Goal: Task Accomplishment & Management: Use online tool/utility

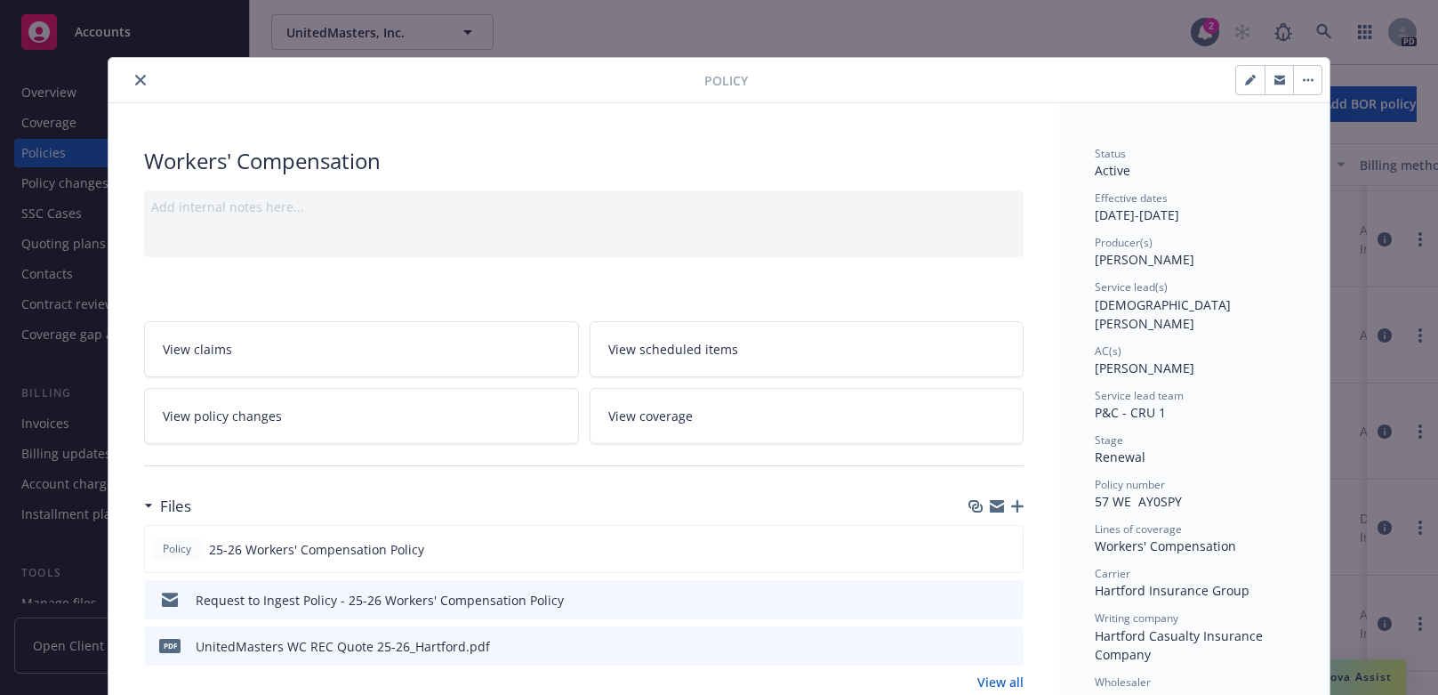
click at [135, 75] on icon "close" at bounding box center [140, 80] width 11 height 11
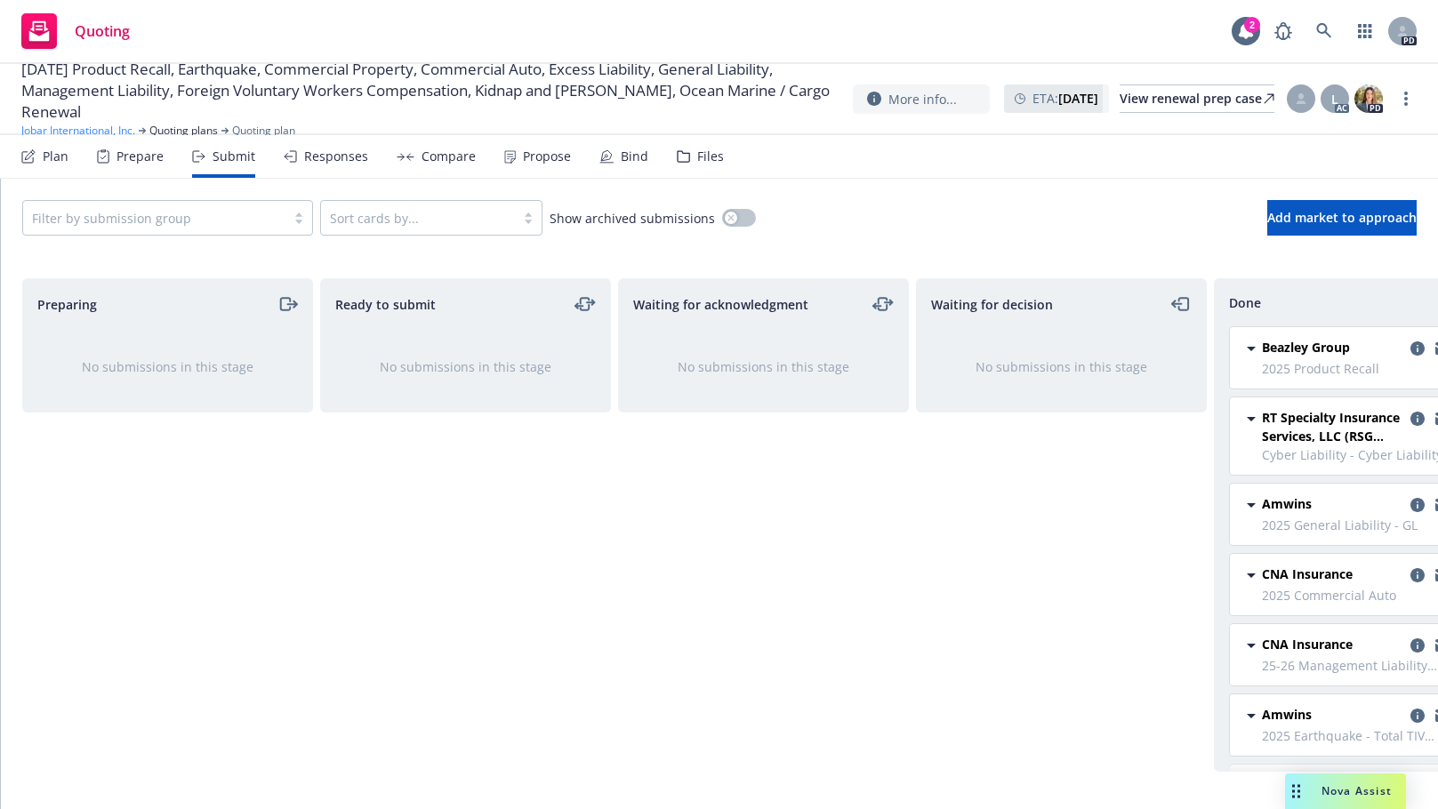
click at [77, 130] on link "Jobar International, Inc." at bounding box center [78, 131] width 114 height 16
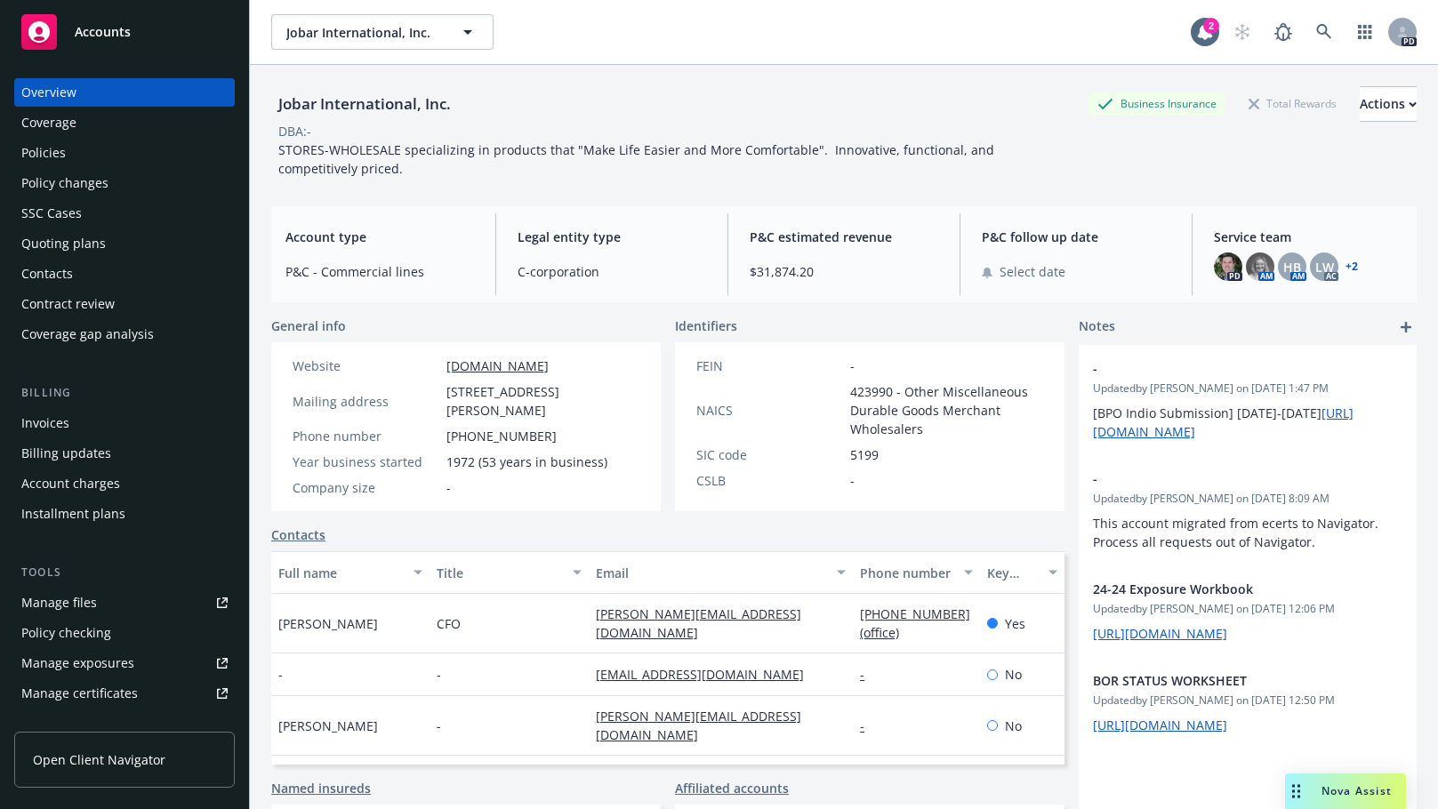
click at [41, 144] on div "Policies" at bounding box center [43, 153] width 44 height 28
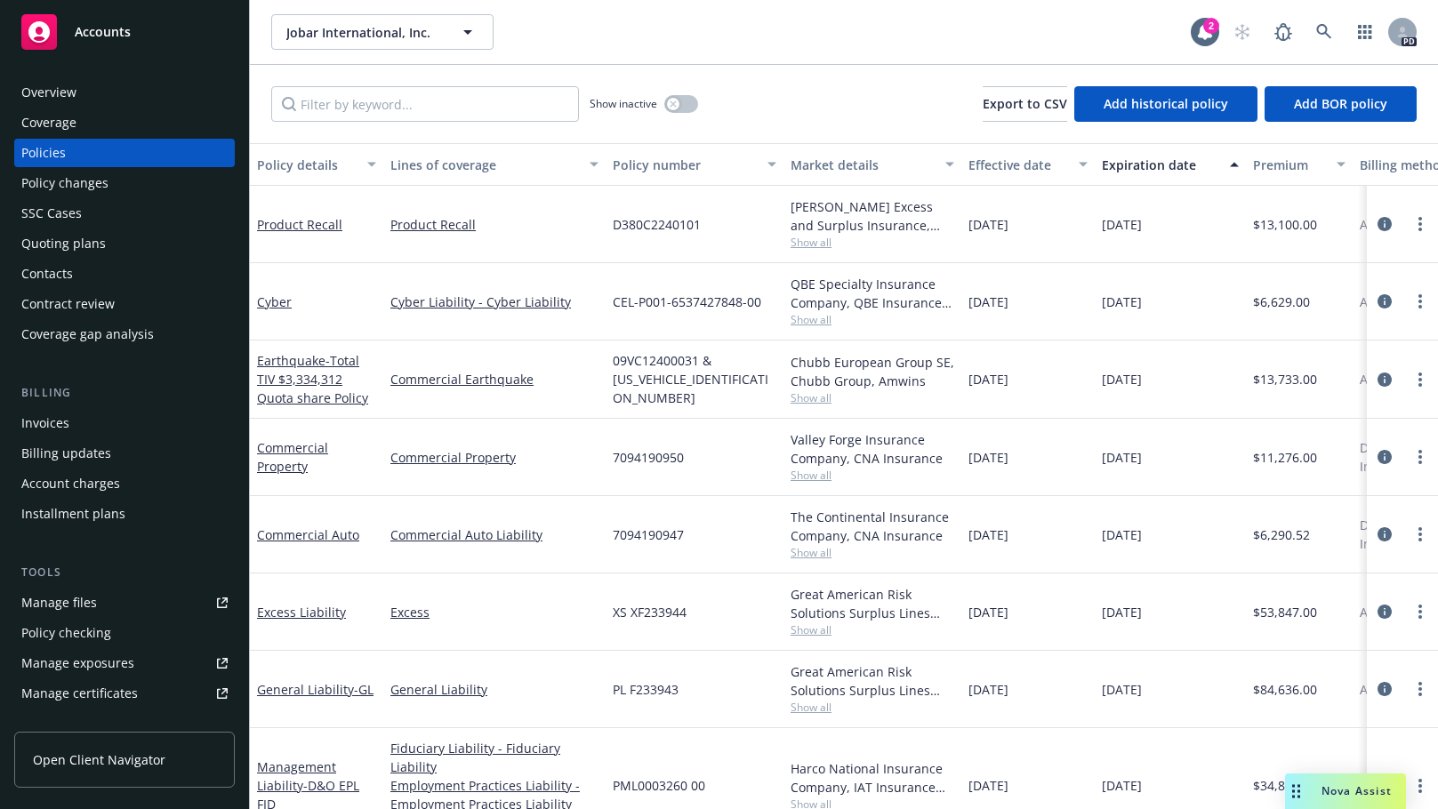
click at [40, 599] on div "Manage files" at bounding box center [59, 603] width 76 height 28
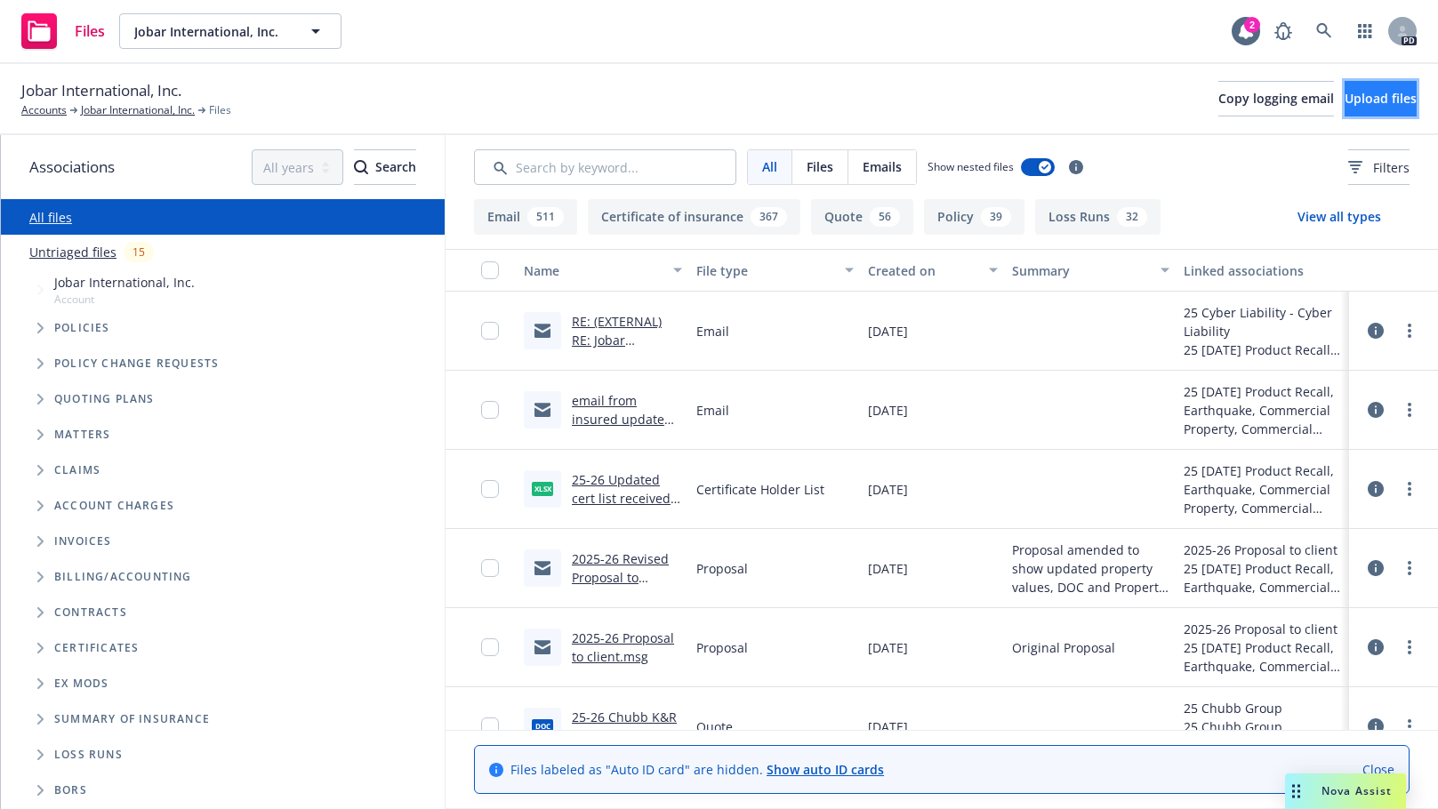
click at [1345, 92] on span "Upload files" at bounding box center [1381, 98] width 72 height 17
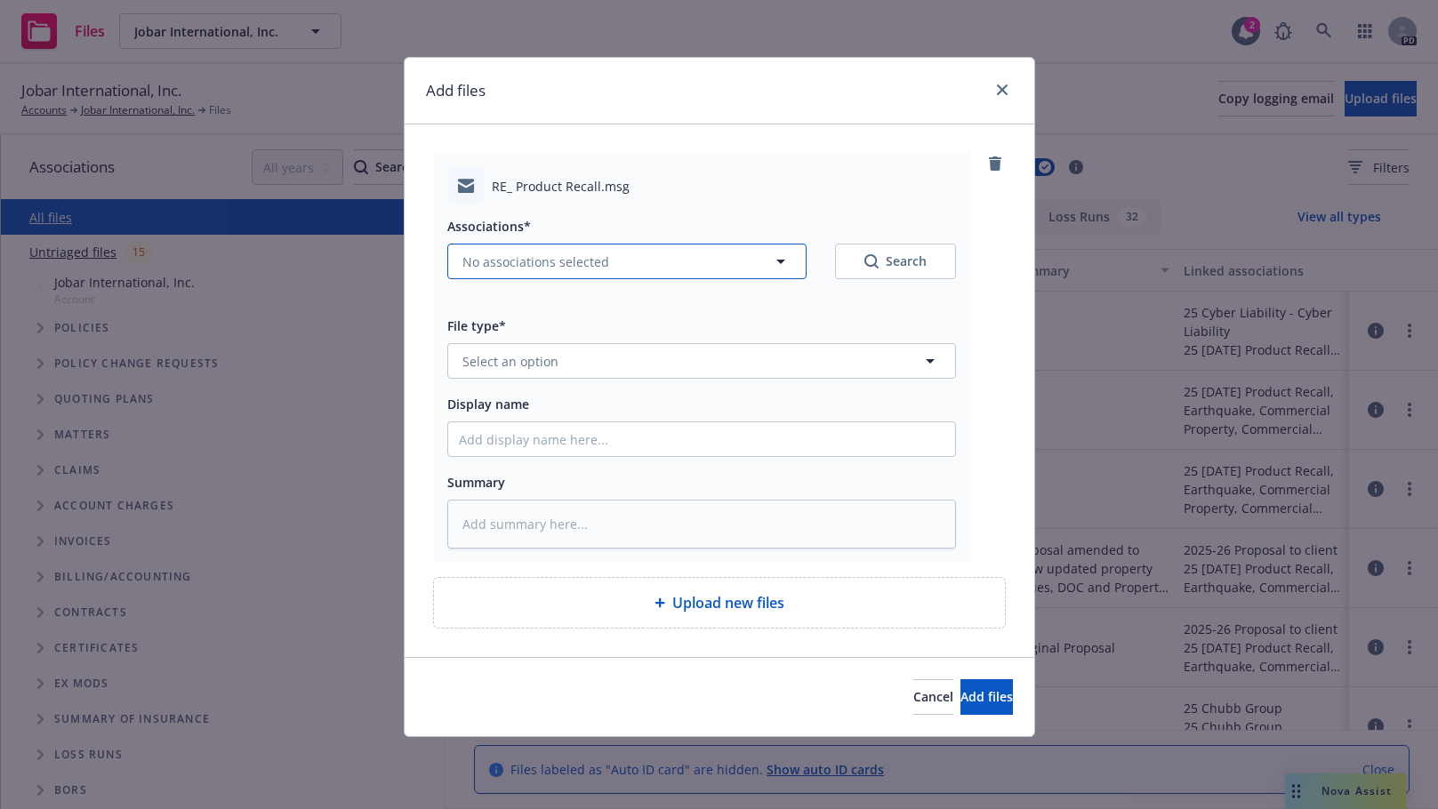
click at [777, 260] on icon "button" at bounding box center [780, 261] width 21 height 21
type textarea "x"
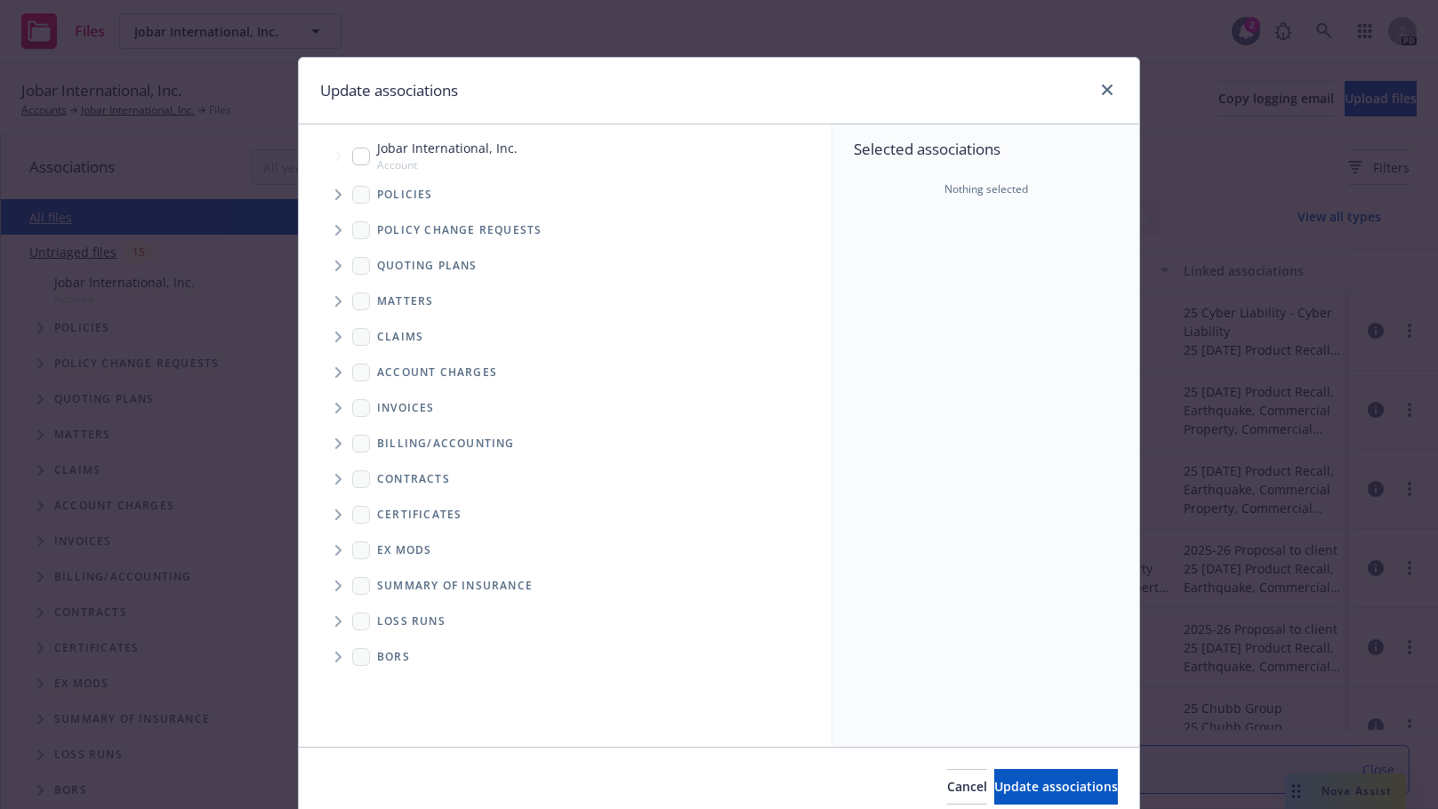
click at [328, 269] on span "Tree Example" at bounding box center [338, 266] width 28 height 28
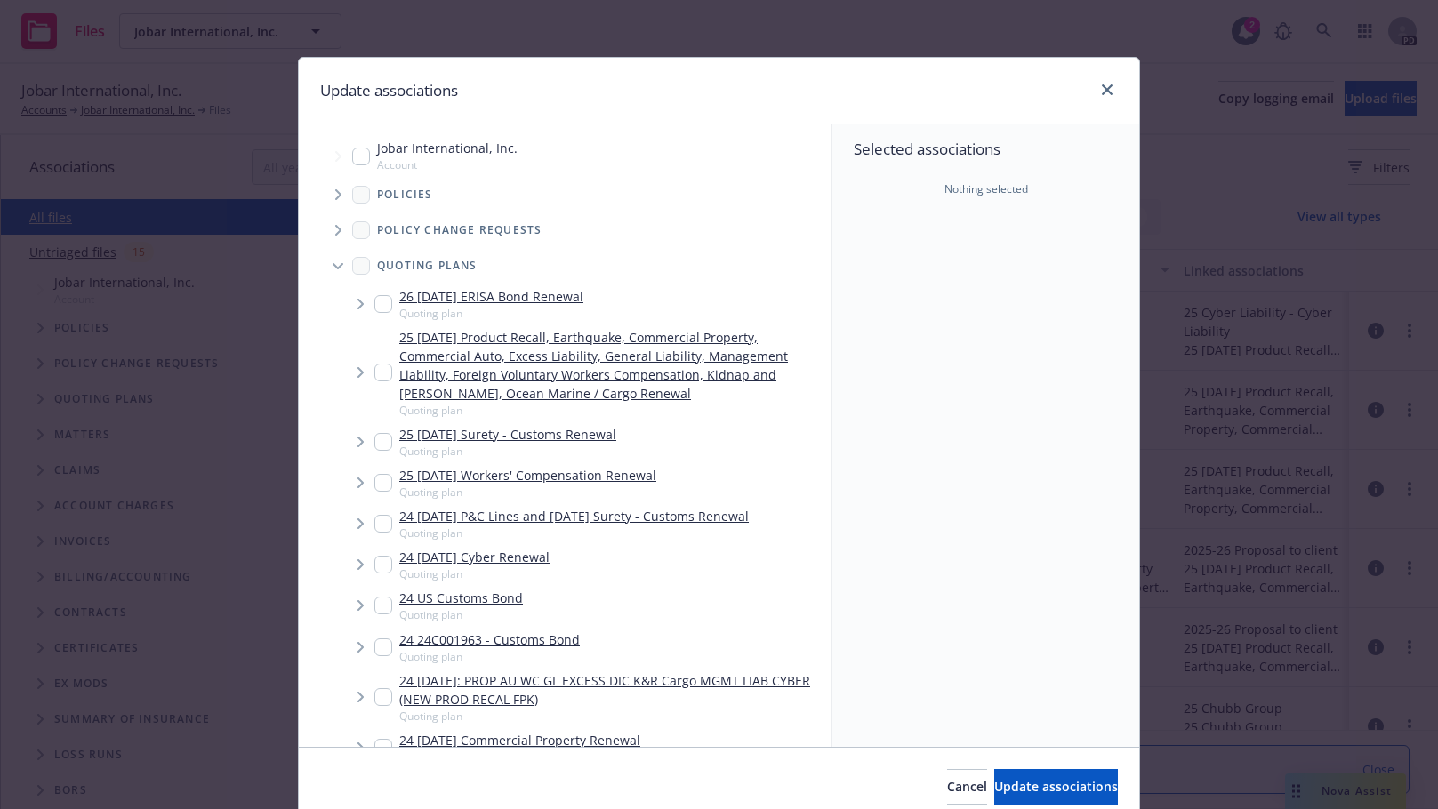
click at [374, 374] on input "Tree Example" at bounding box center [383, 373] width 18 height 18
checkbox input "true"
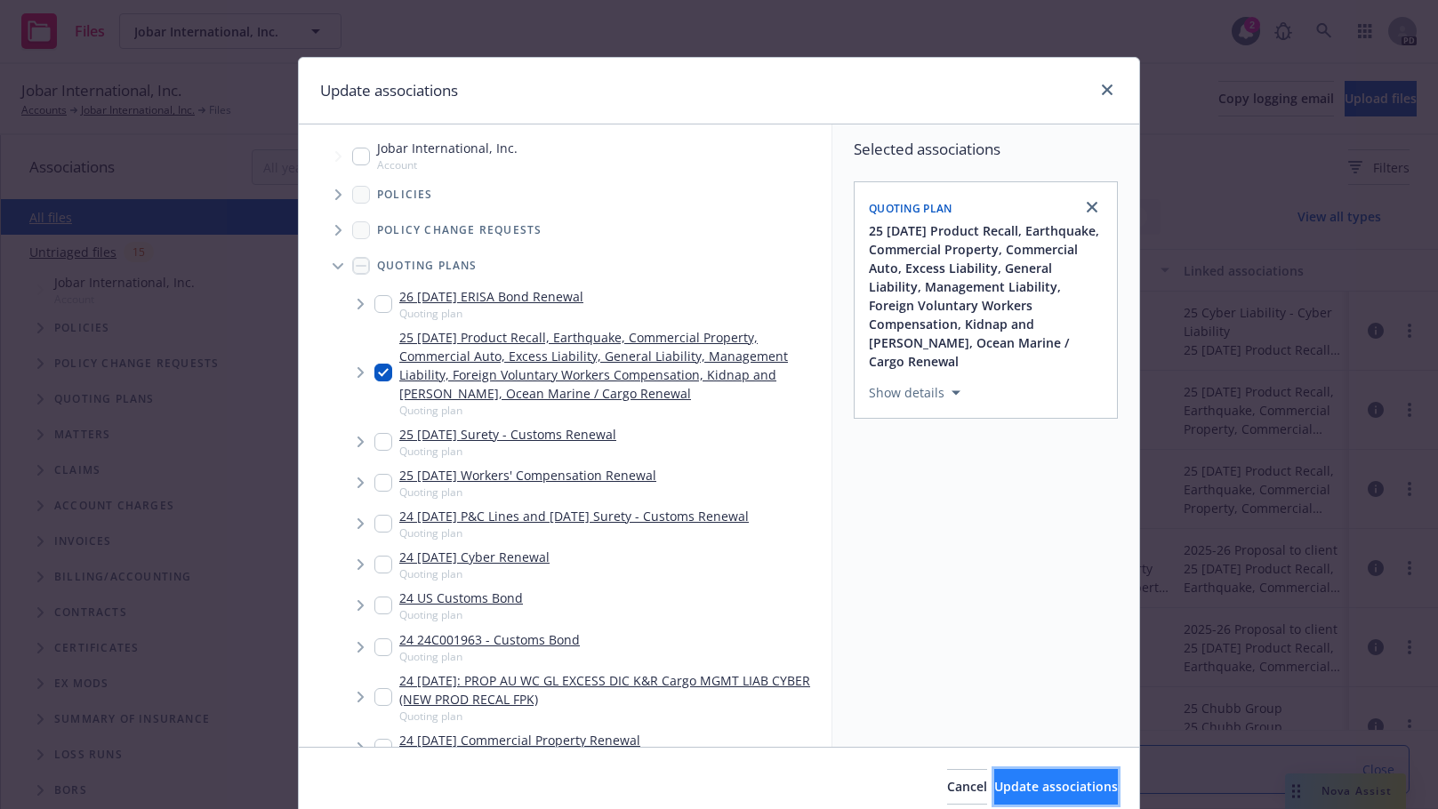
click at [1022, 782] on span "Update associations" at bounding box center [1056, 786] width 124 height 17
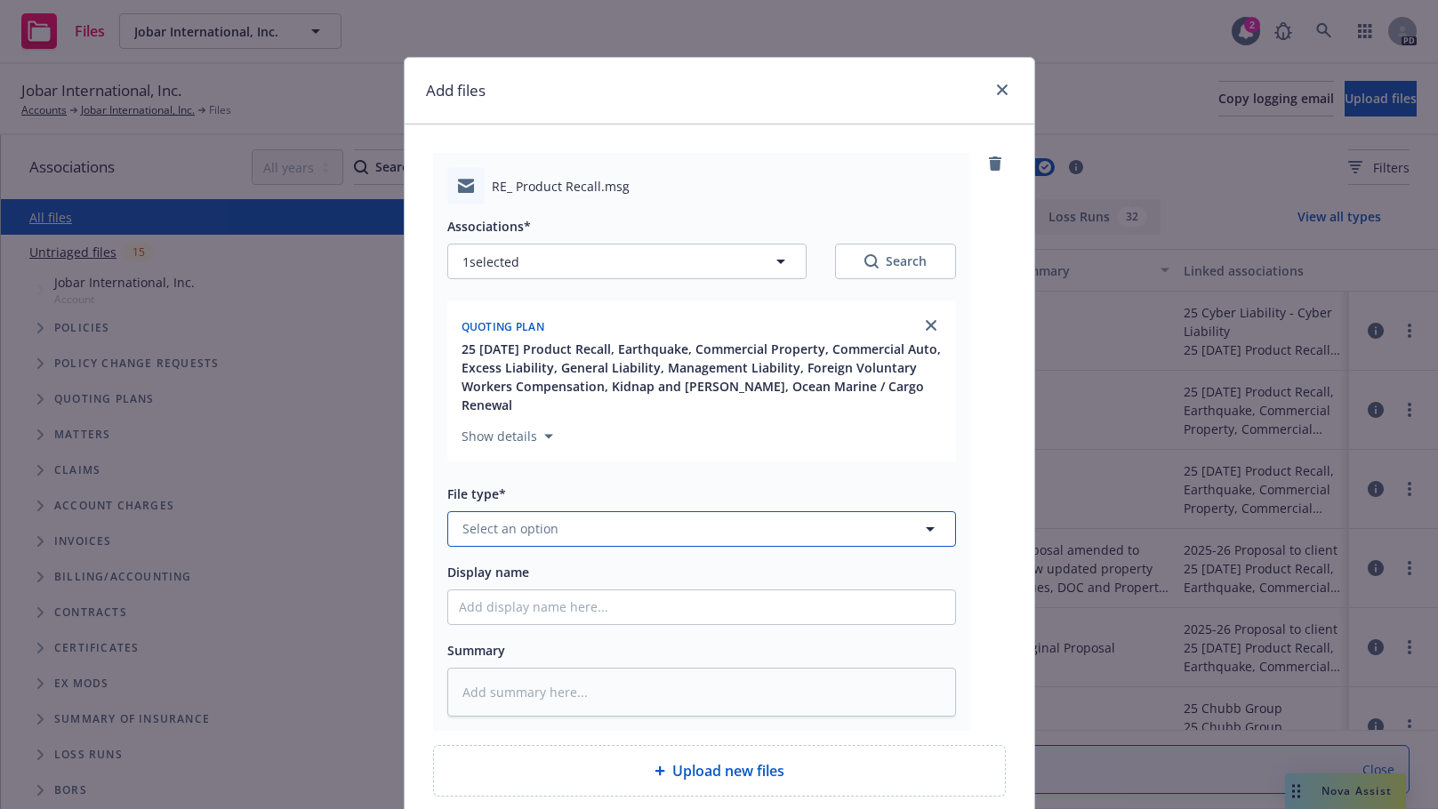
click at [688, 511] on button "Select an option" at bounding box center [701, 529] width 509 height 36
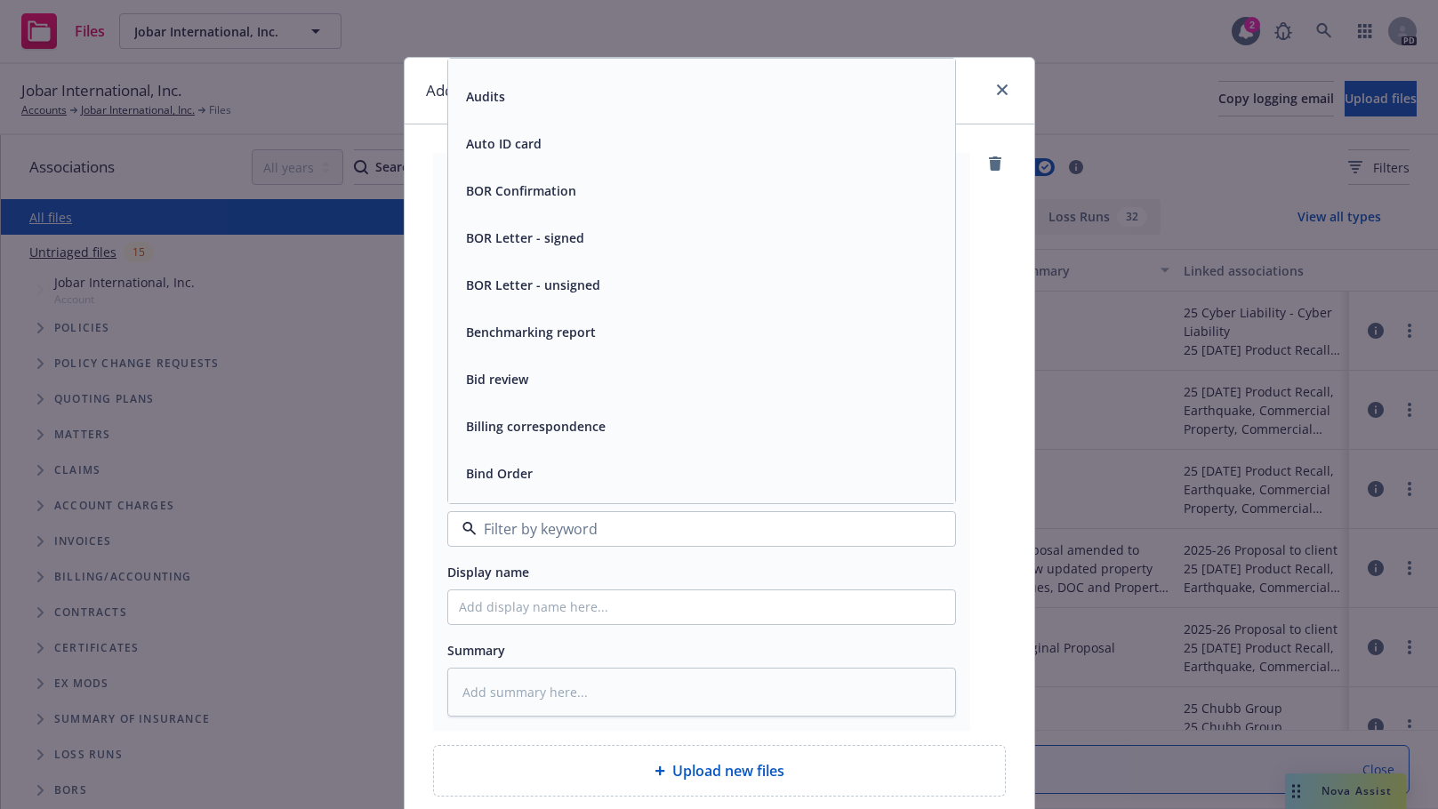
scroll to position [593, 0]
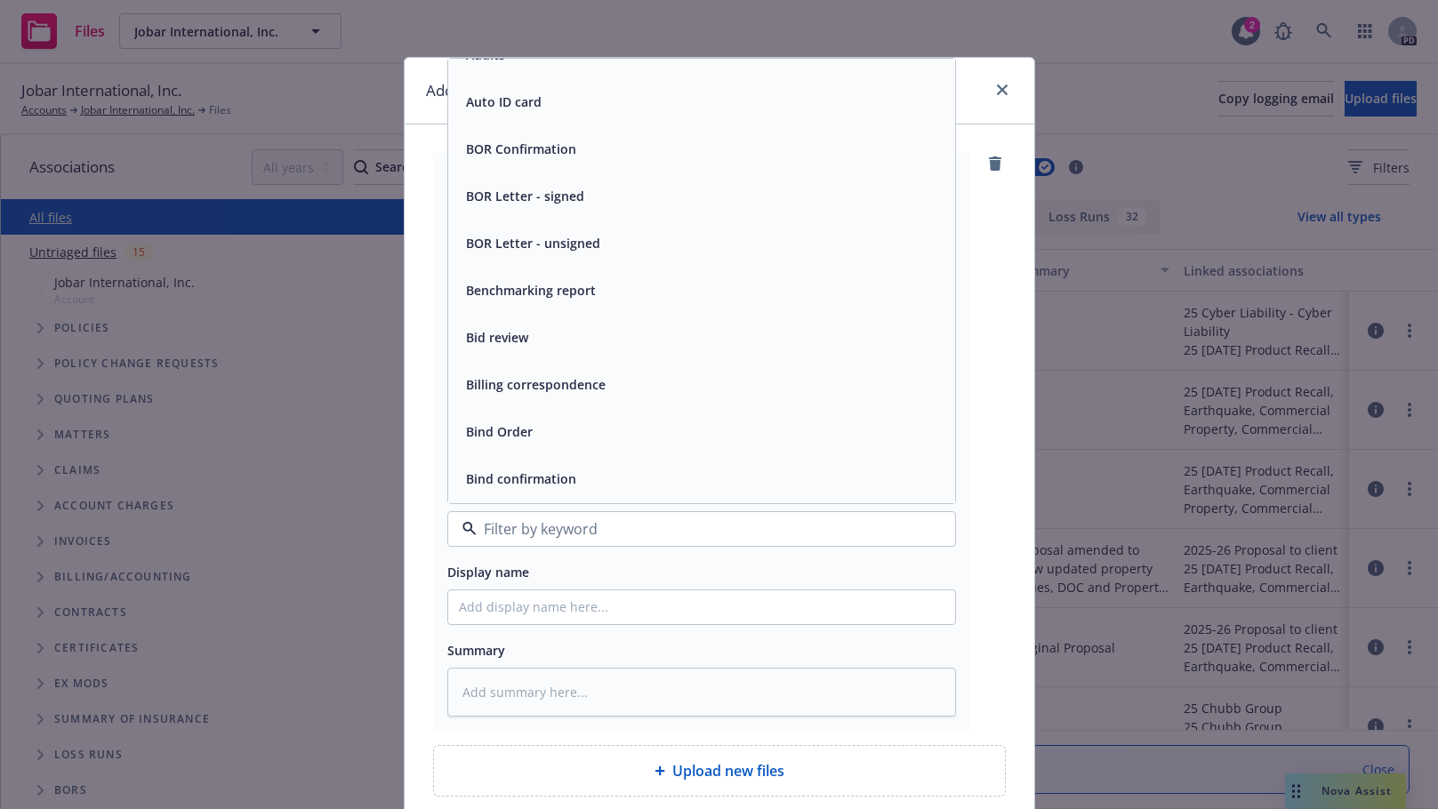
click at [506, 422] on span "Bind Order" at bounding box center [499, 431] width 67 height 19
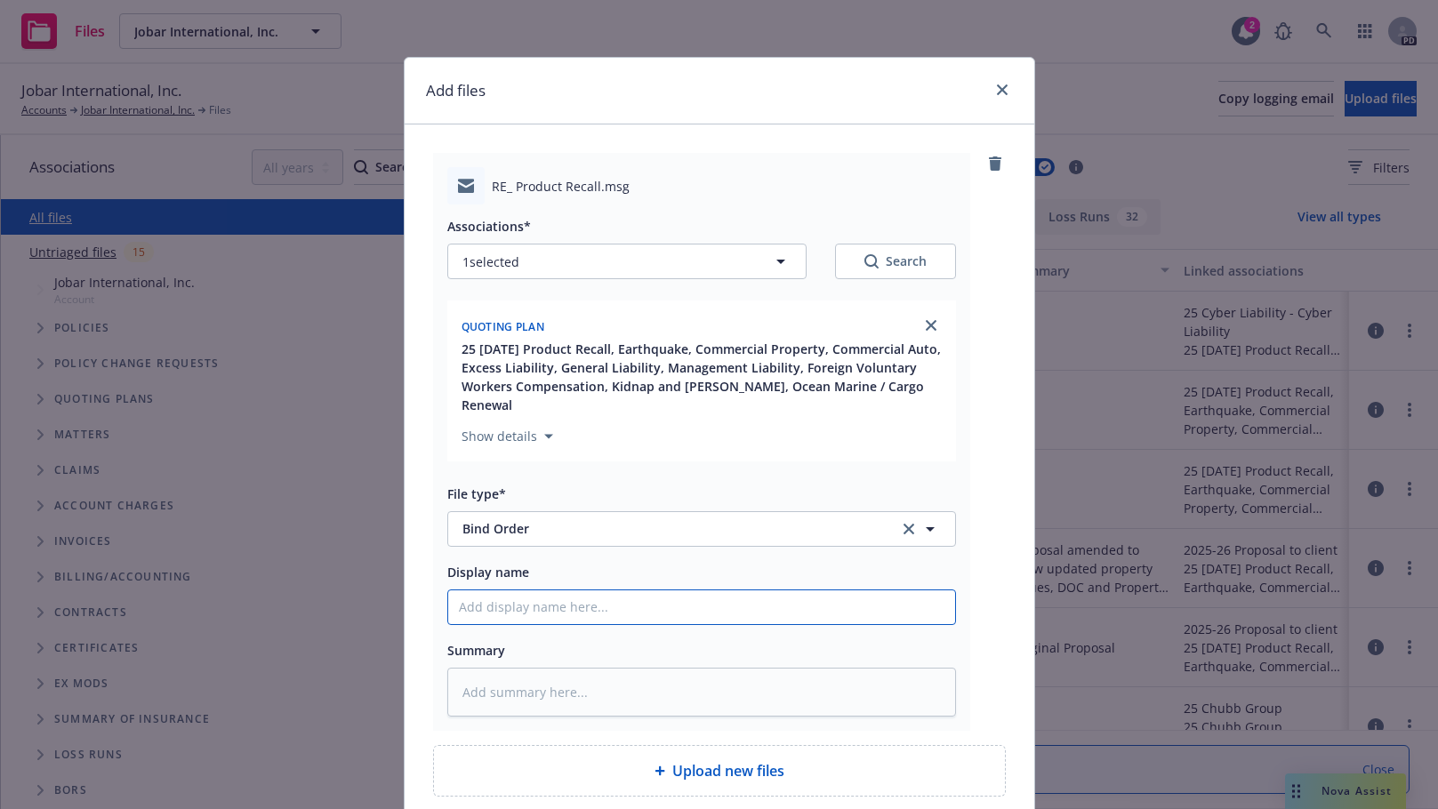
click at [496, 591] on input "Display name" at bounding box center [701, 608] width 507 height 34
type textarea "x"
type input "2"
type textarea "x"
type input "20"
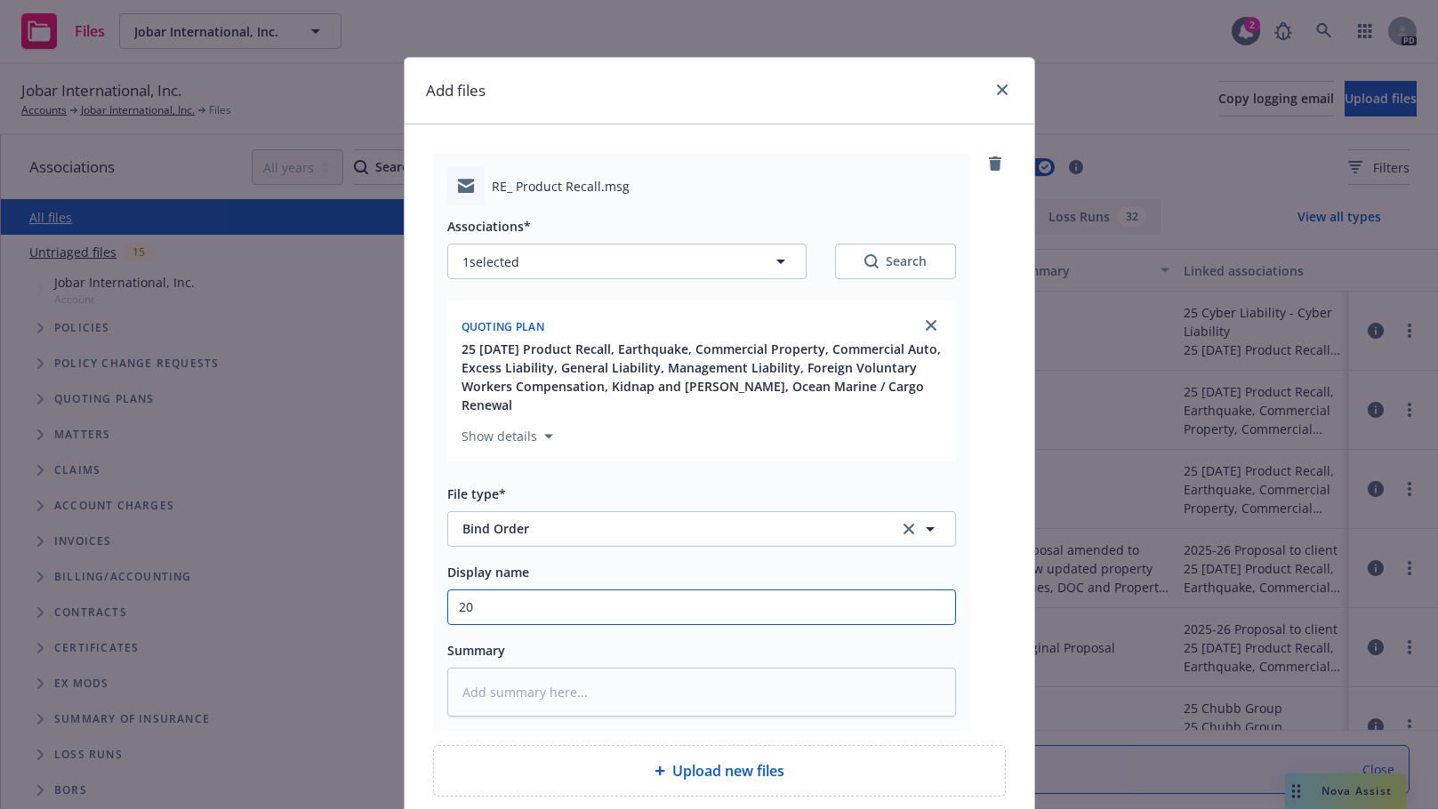
type textarea "x"
type input "202"
type textarea "x"
type input "2025"
type textarea "x"
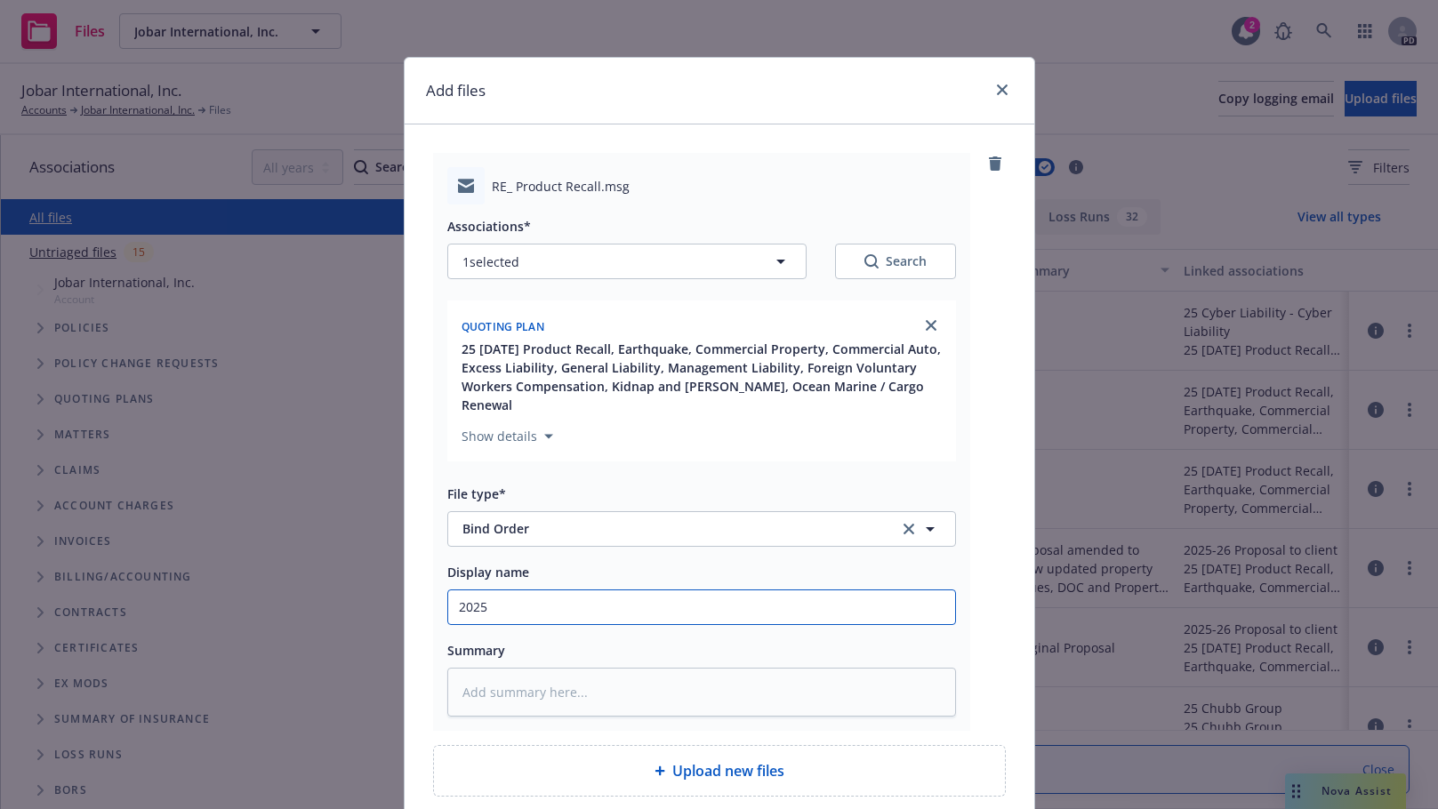
type input "2025-"
type textarea "x"
type input "2025-2"
type textarea "x"
type input "2025-26"
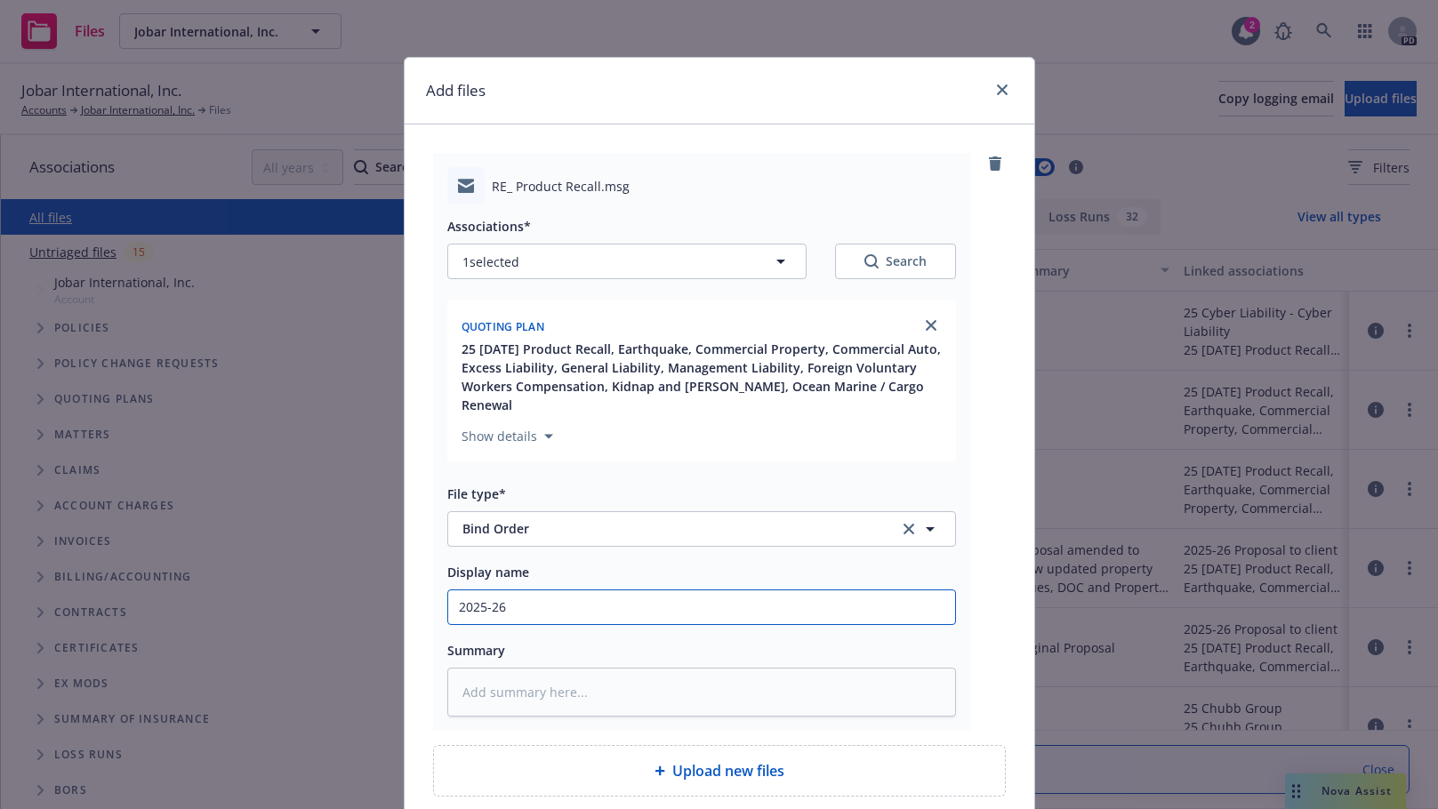
type textarea "x"
type input "2025-267"
type textarea "x"
type input "2025-26"
type textarea "x"
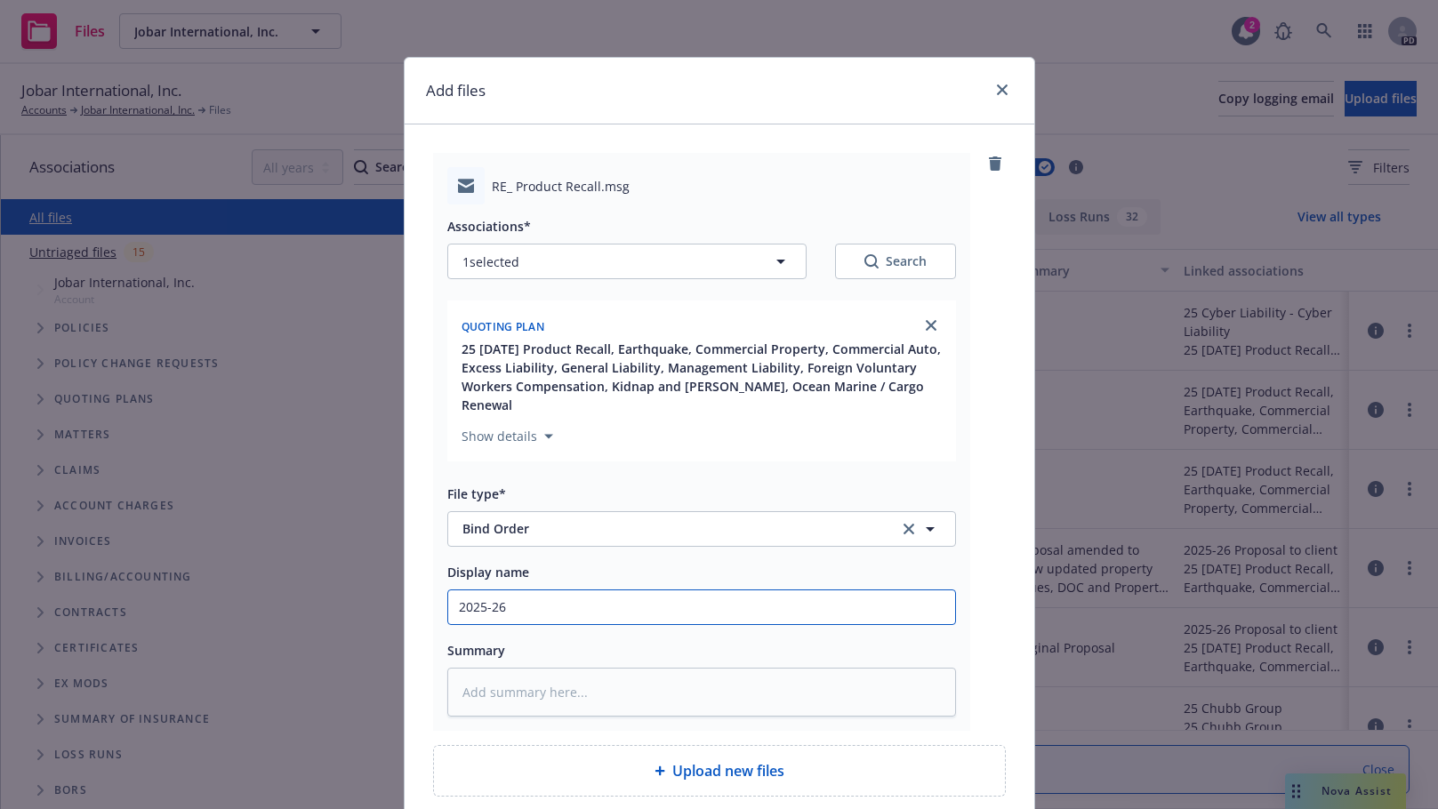
type input "2025-26"
type textarea "x"
type input "2025-26 B"
type textarea "x"
type input "2025-26 Bi"
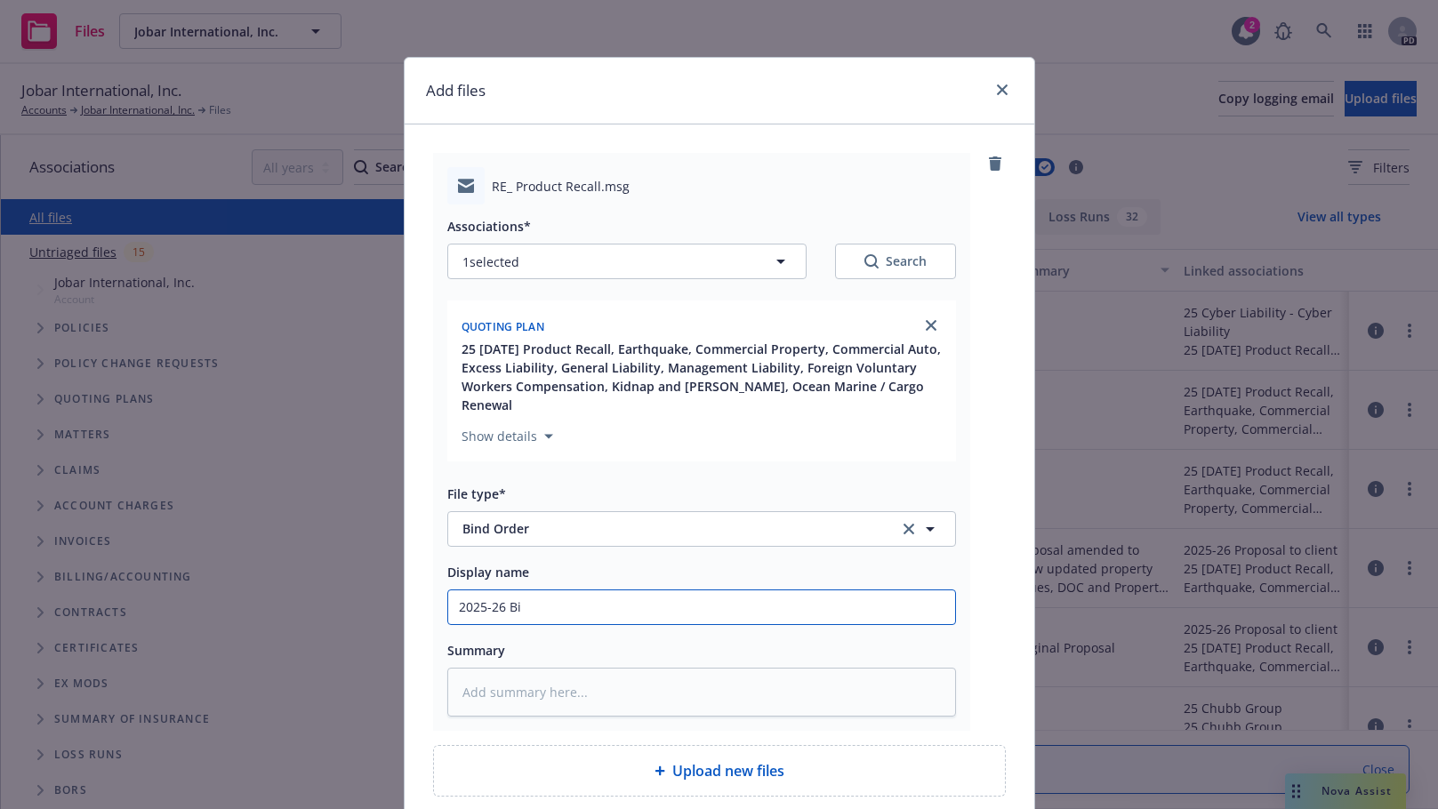
type textarea "x"
type input "2025-26 Bin"
type textarea "x"
type input "2025-26 Bind"
type textarea "x"
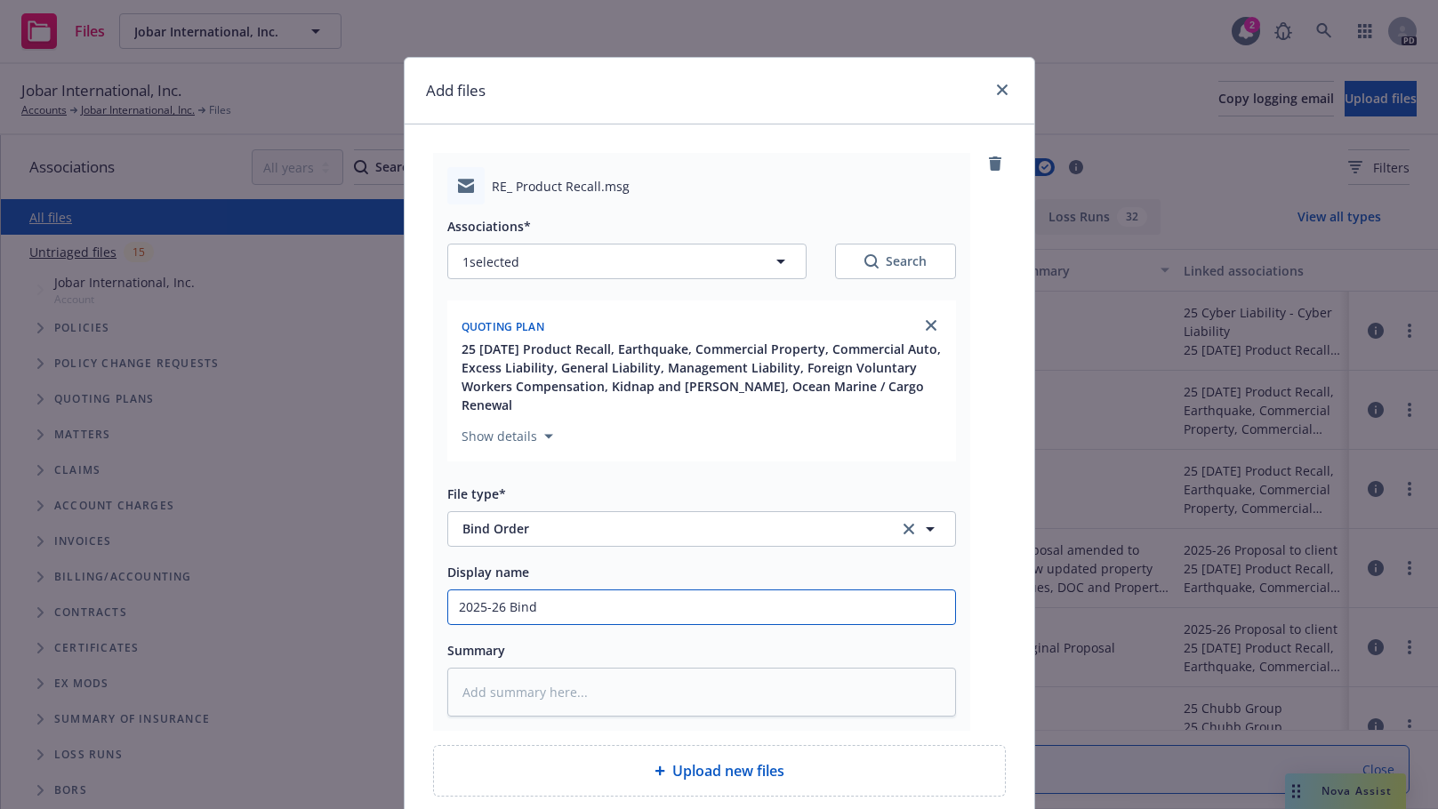
type input "2025-26 Bind"
type textarea "x"
type input "2025-26 Bind o"
type textarea "x"
type input "2025-26 Bind or"
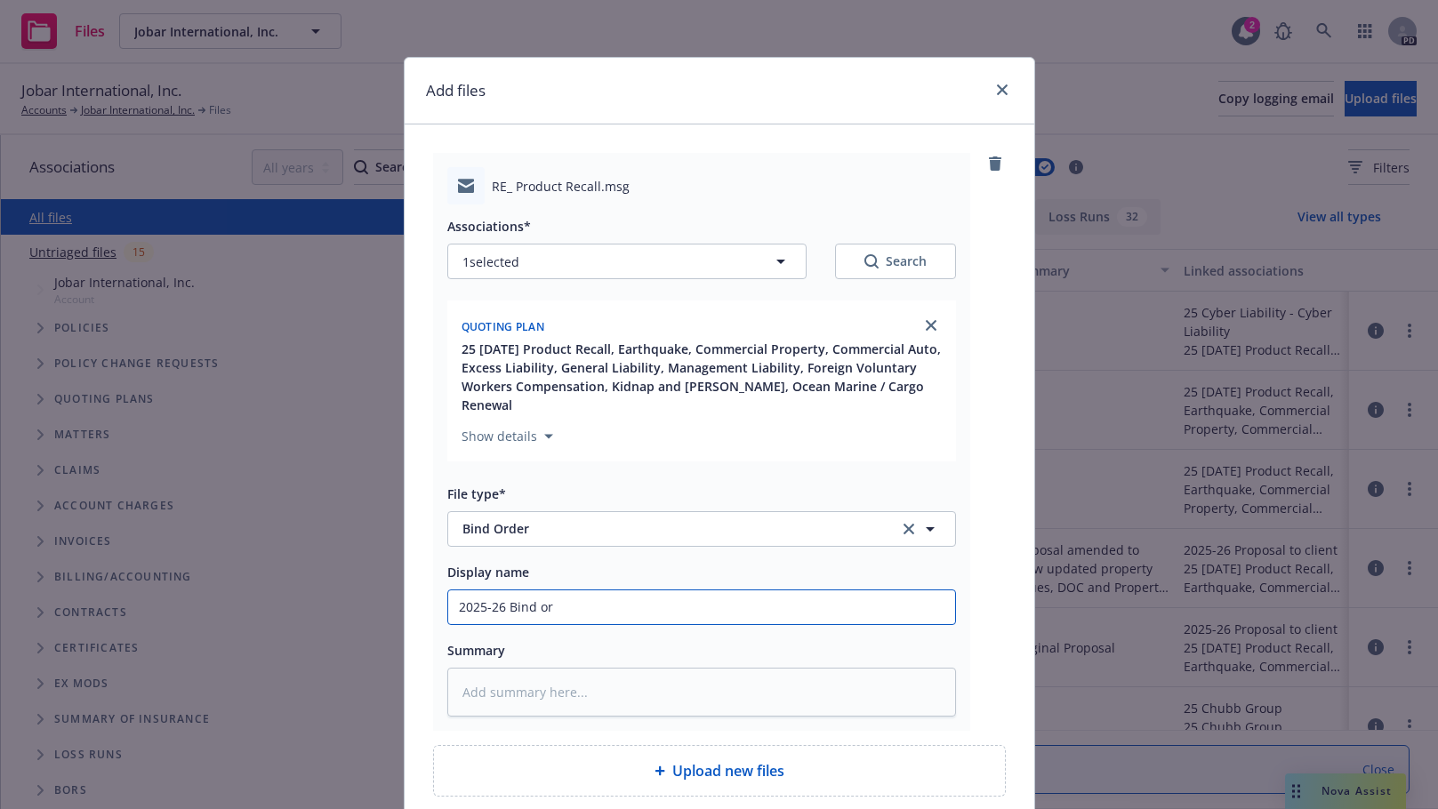
type textarea "x"
type input "2025-26 Bind ord"
type textarea "x"
type input "2025-26 Bind orde"
type textarea "x"
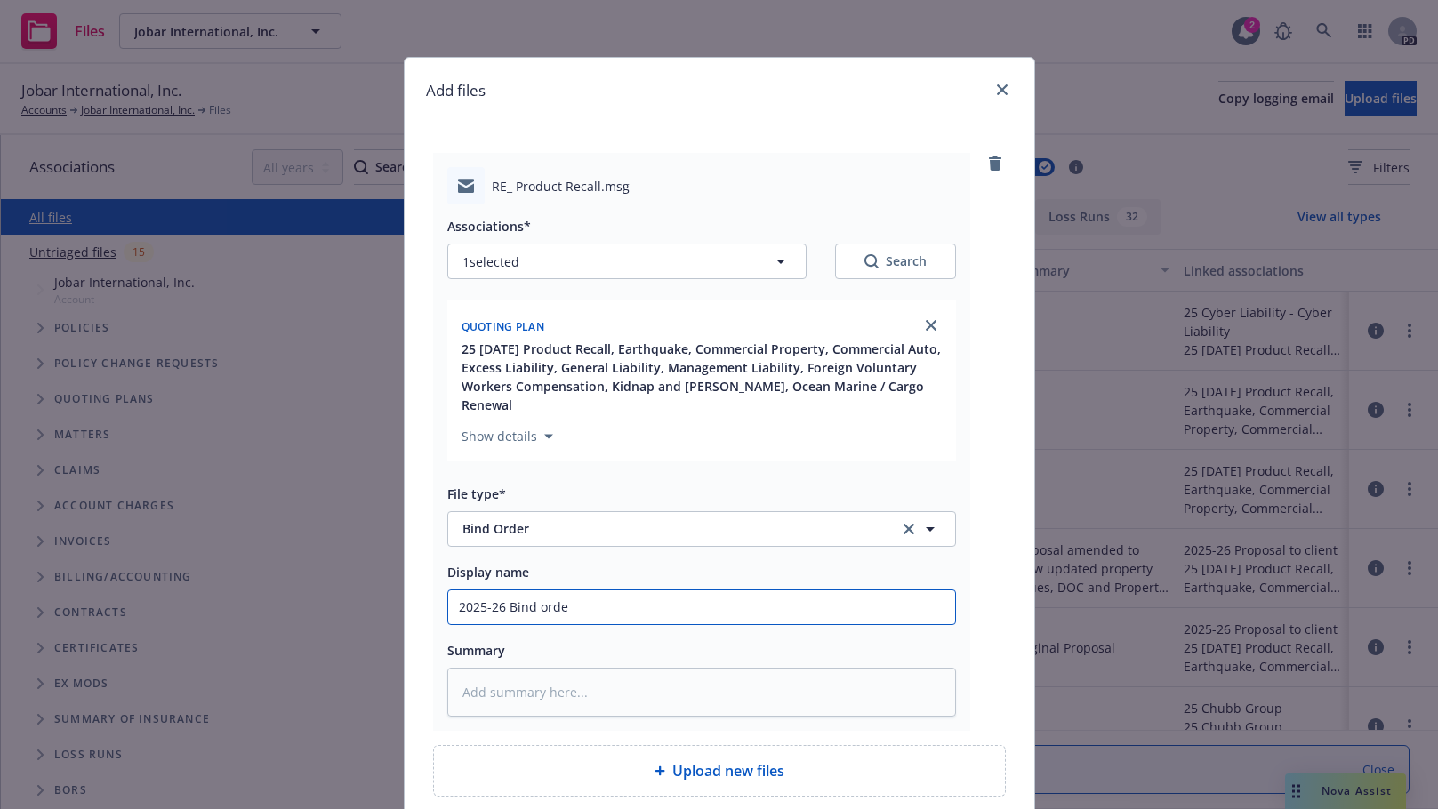
type input "2025-26 Bind order"
type textarea "x"
type input "2025-26 Bind order"
type textarea "x"
type input "2025-26 Bind order f"
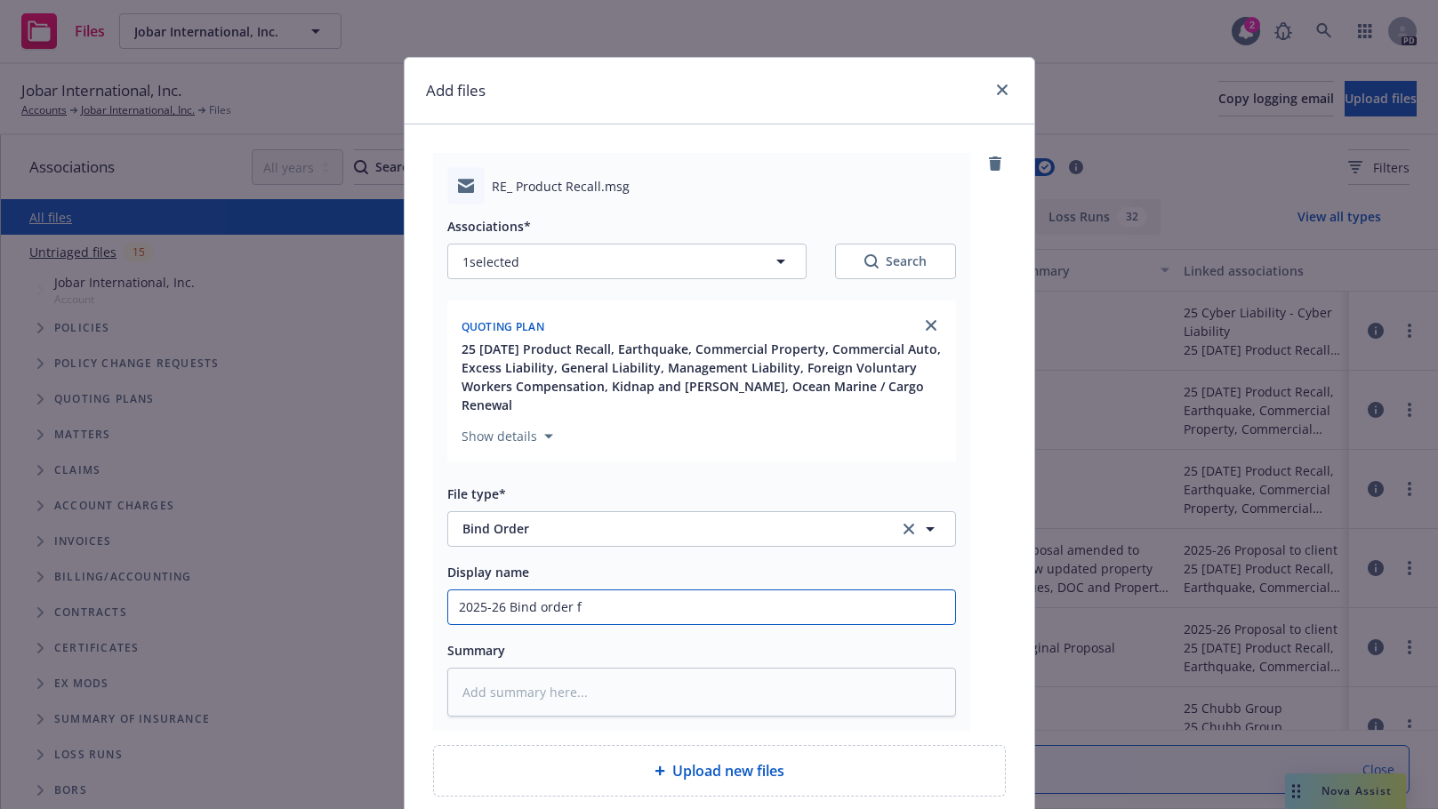
type textarea "x"
type input "2025-26 Bind order fo"
type textarea "x"
type input "2025-26 Bind order for"
type textarea "x"
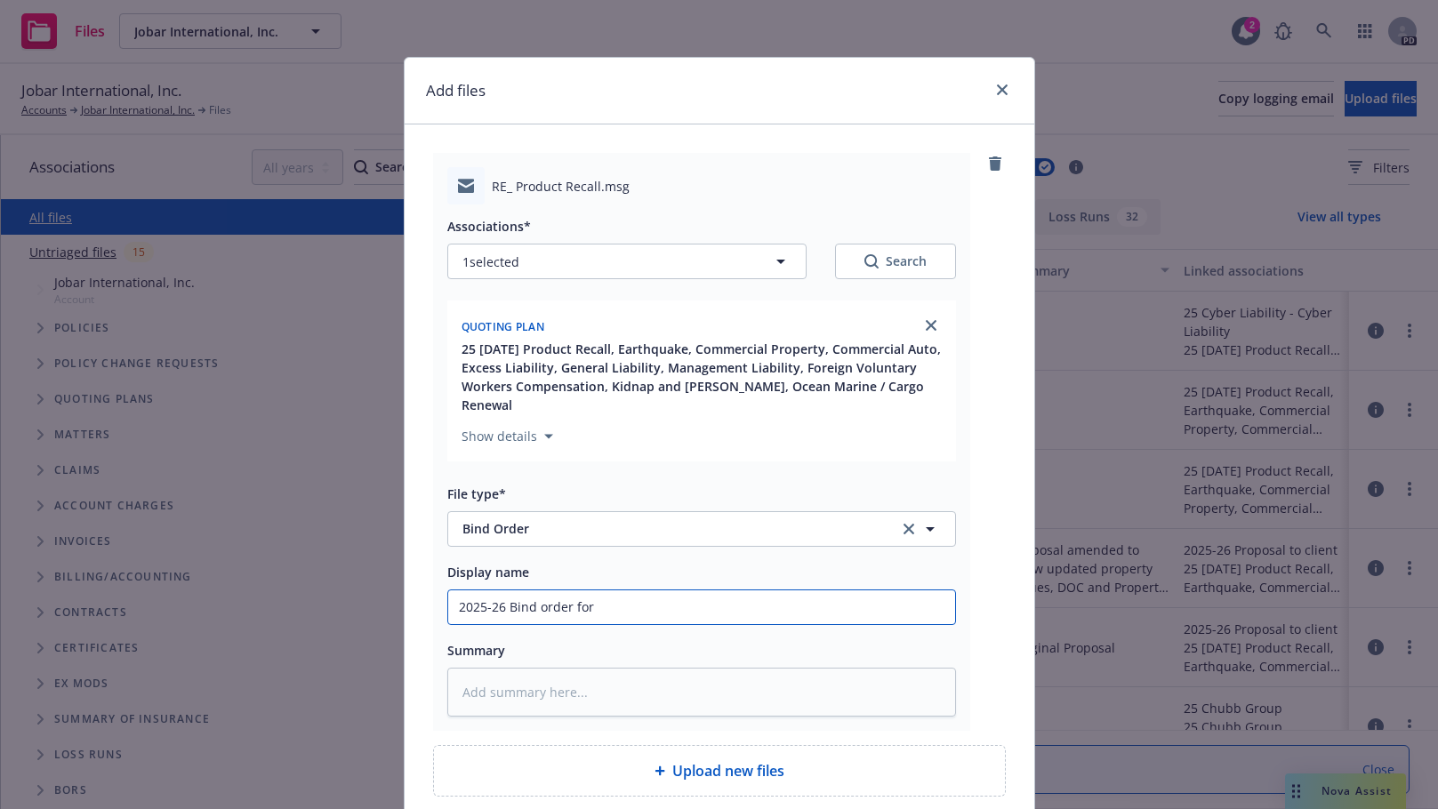
type input "2025-26 Bind order for"
type textarea "x"
type input "2025-26 Bind order for a"
type textarea "x"
type input "2025-26 Bind order for al"
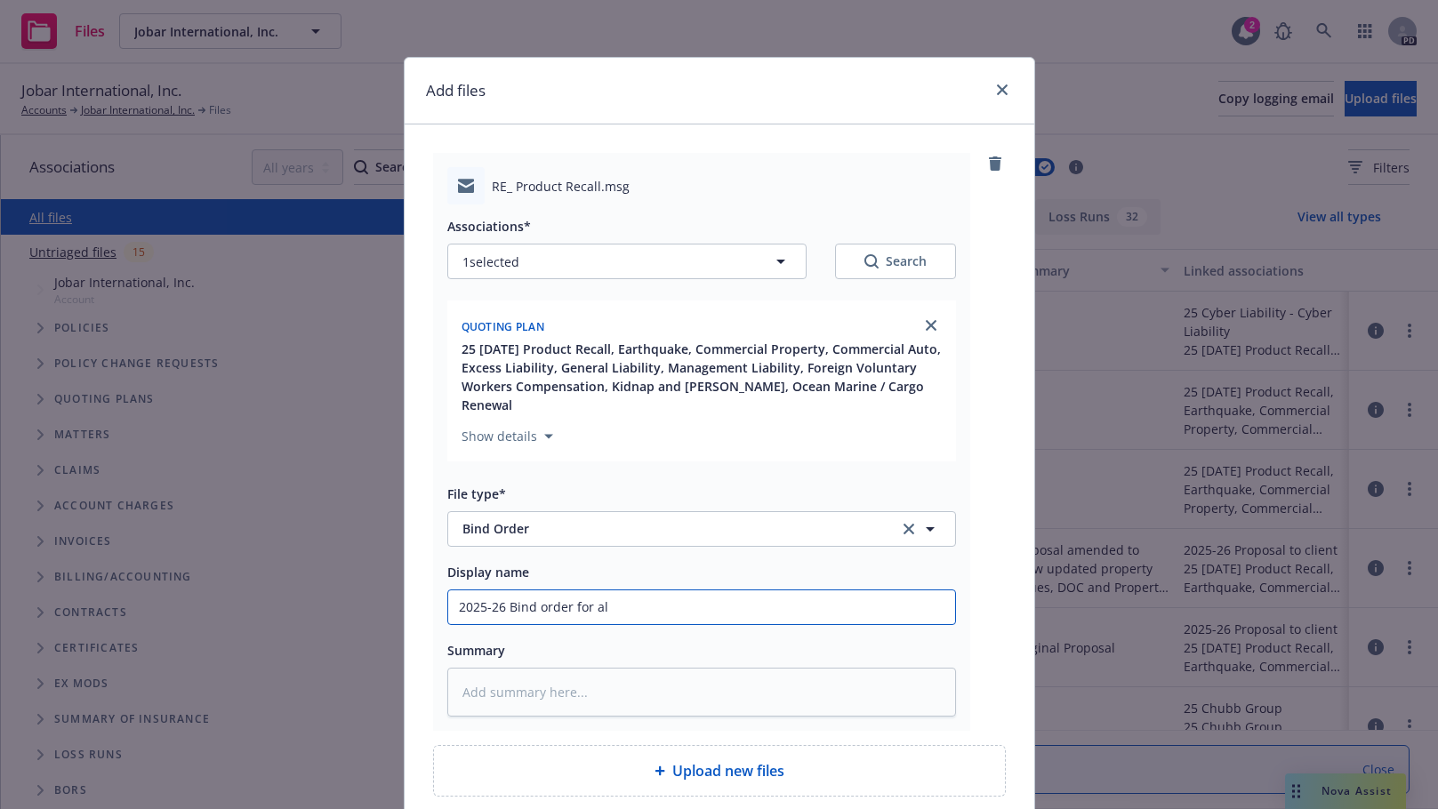
type textarea "x"
type input "2025-26 Bind order for all"
type textarea "x"
type input "2025-26 Bind order for all"
type textarea "x"
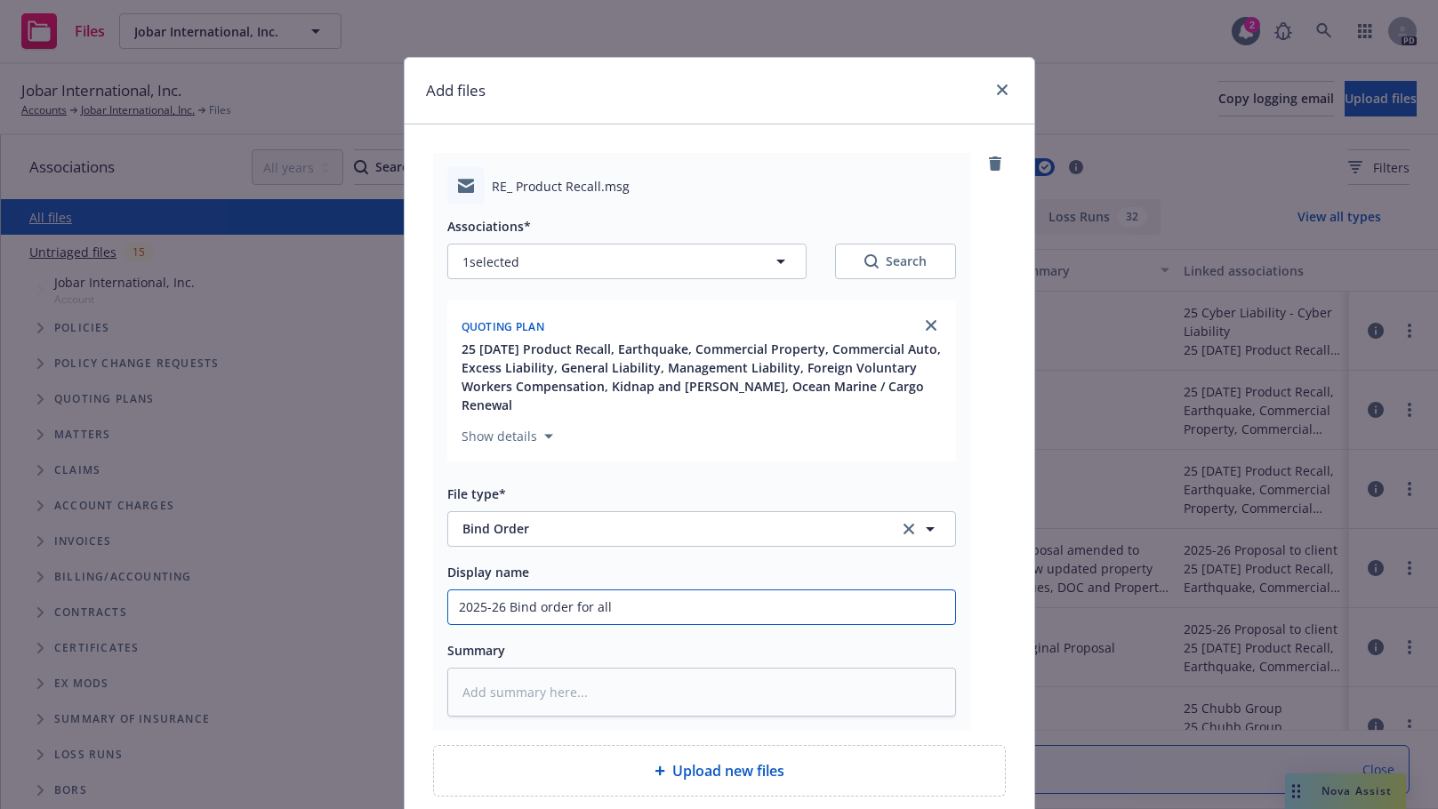
type input "2025-26 Bind order for all p"
type textarea "x"
type input "2025-26 Bind order for all po"
type textarea "x"
type input "2025-26 Bind order for all pol"
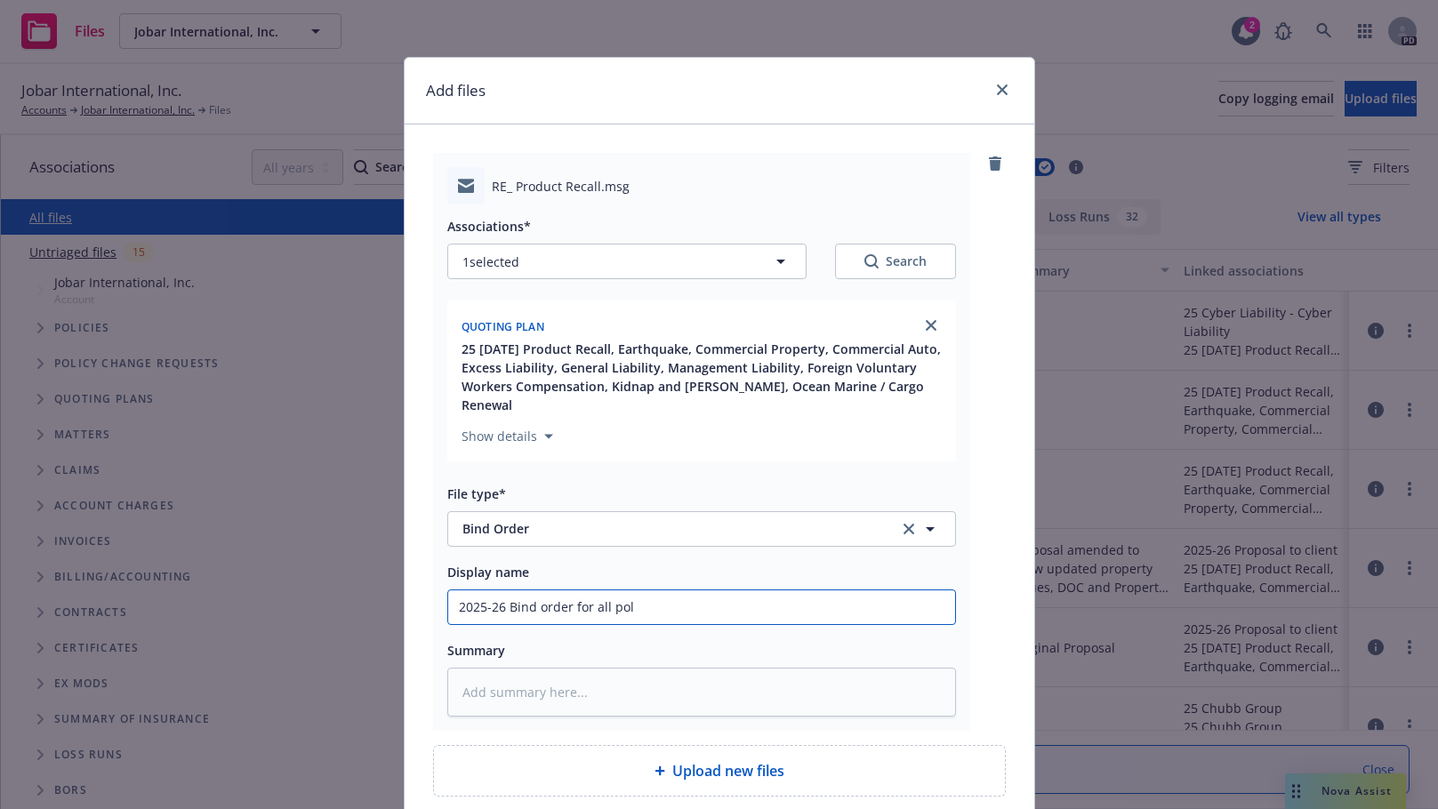
type textarea "x"
type input "2025-26 Bind order for all poli"
type textarea "x"
type input "2025-26 Bind order for all polic"
type textarea "x"
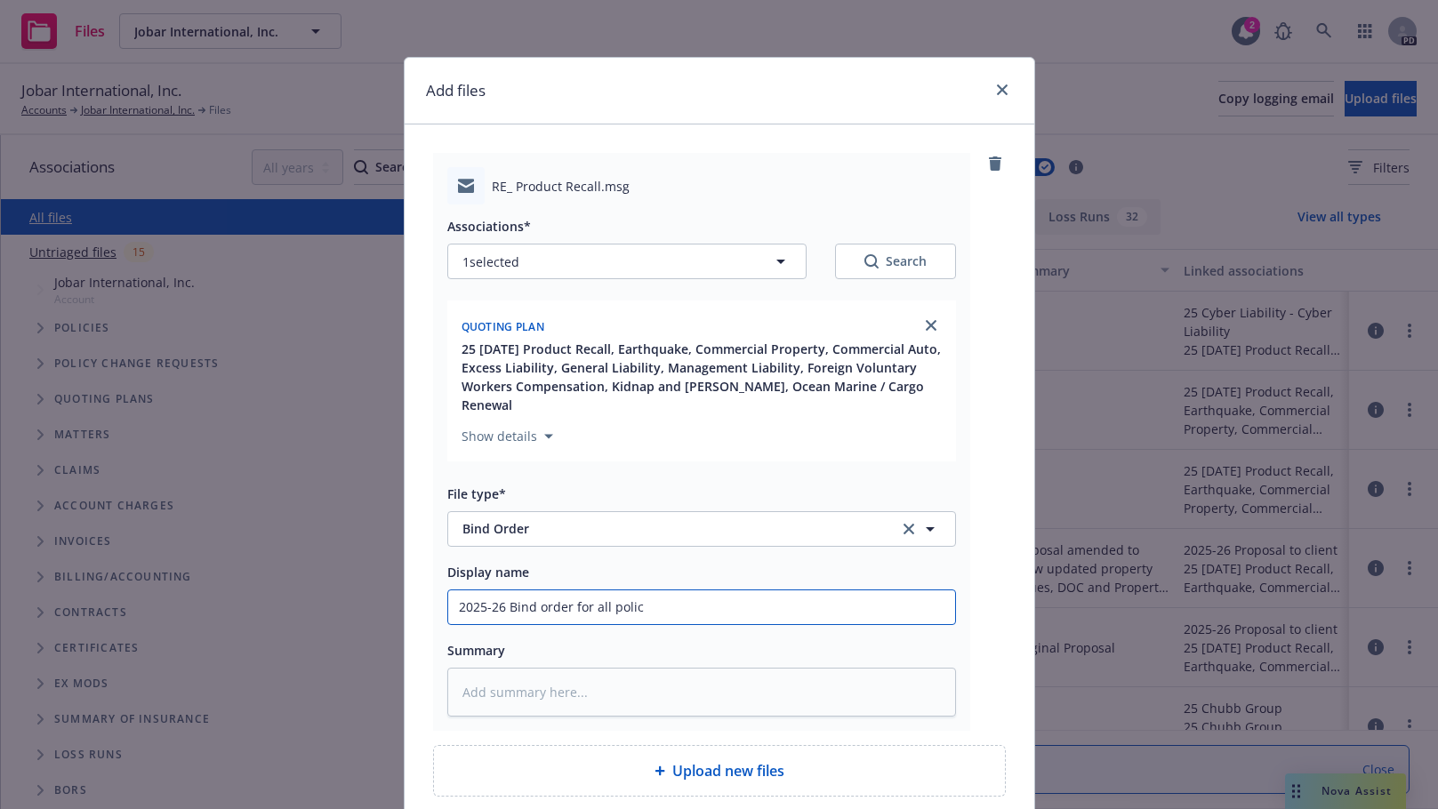
type input "2025-26 Bind order for all polici"
type textarea "x"
type input "2025-26 Bind order for all policie"
type textarea "x"
type input "2025-26 Bind order for all policies"
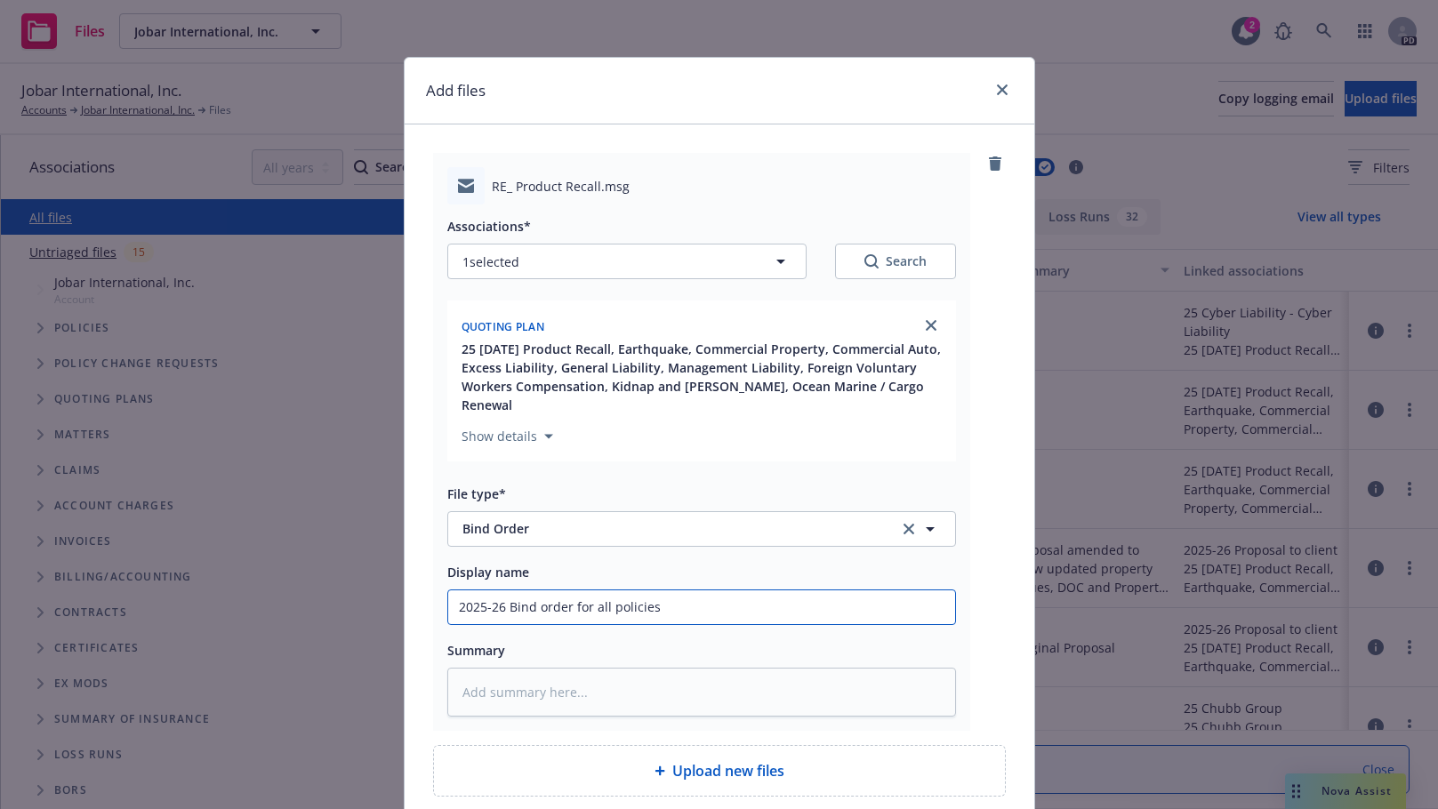
type textarea "x"
type input "2025-26 Bind order for all policies"
type textarea "x"
type input "2025-26 Bind order for all policies b"
type textarea "x"
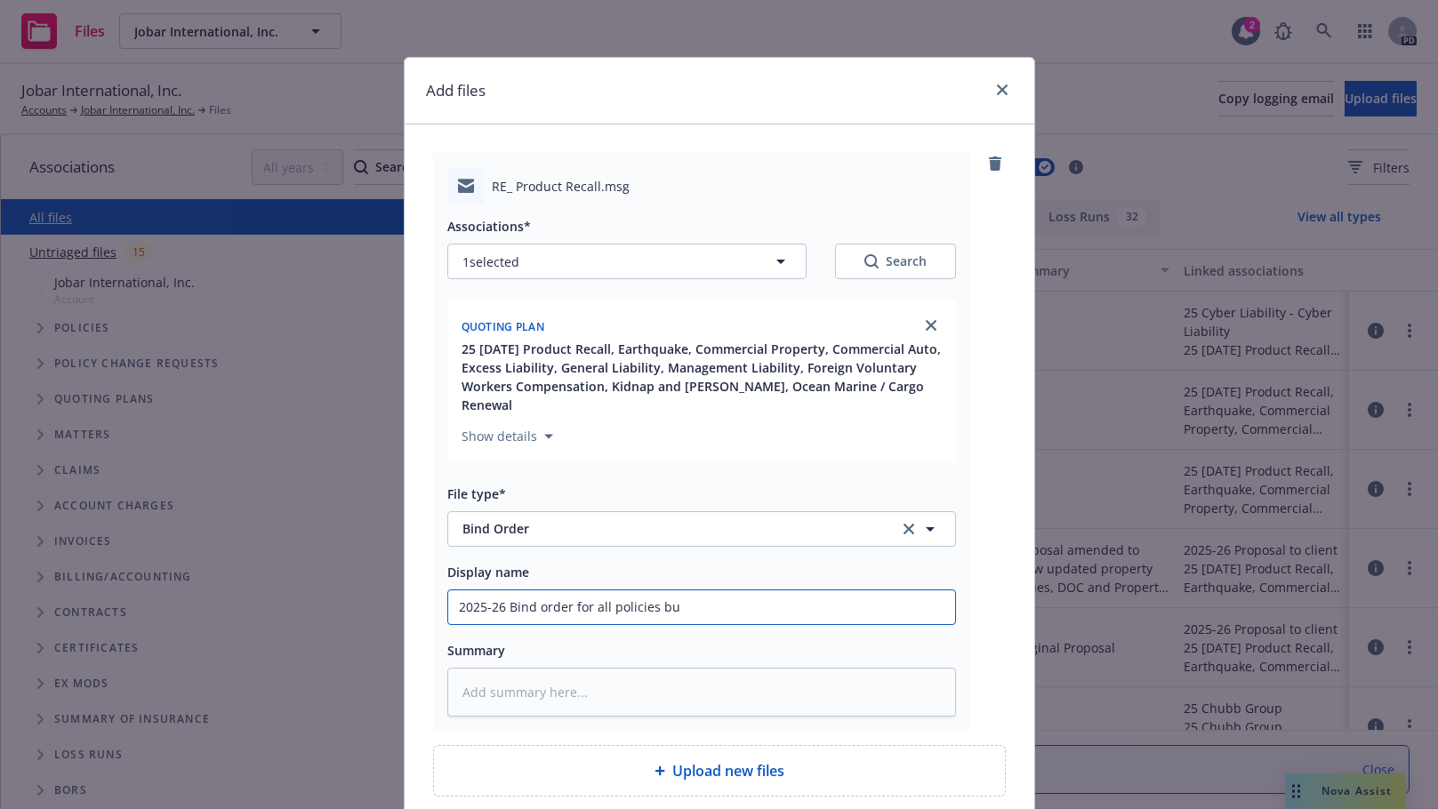
type input "2025-26 Bind order for all policies but"
type textarea "x"
type input "2025-26 Bind order for all policies but"
type textarea "x"
type input "2025-26 Bind order for all policies but M"
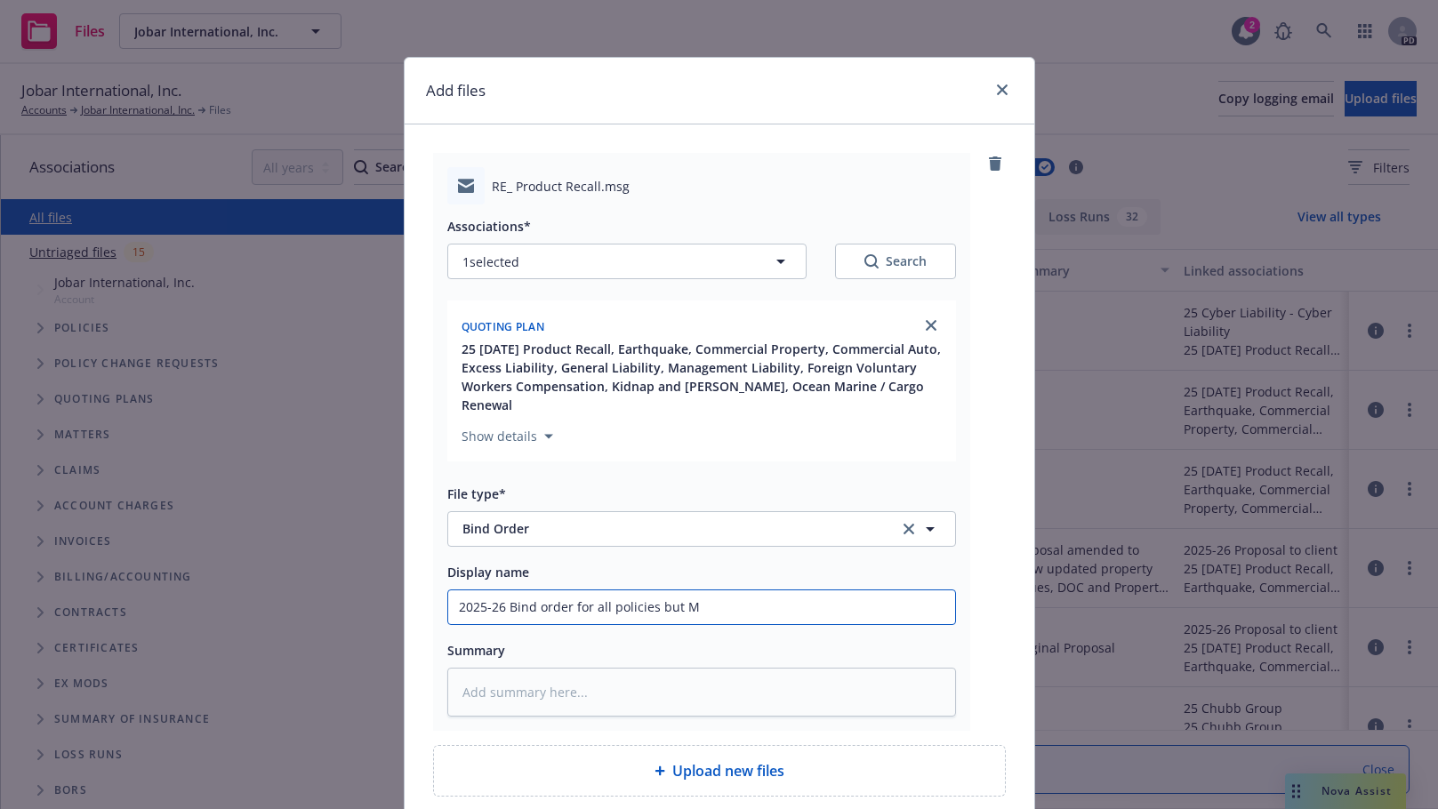
type textarea "x"
type input "2025-26 Bind order for all policies but Ma"
type textarea "x"
type input "2025-26 Bind order for all policies but Man"
type textarea "x"
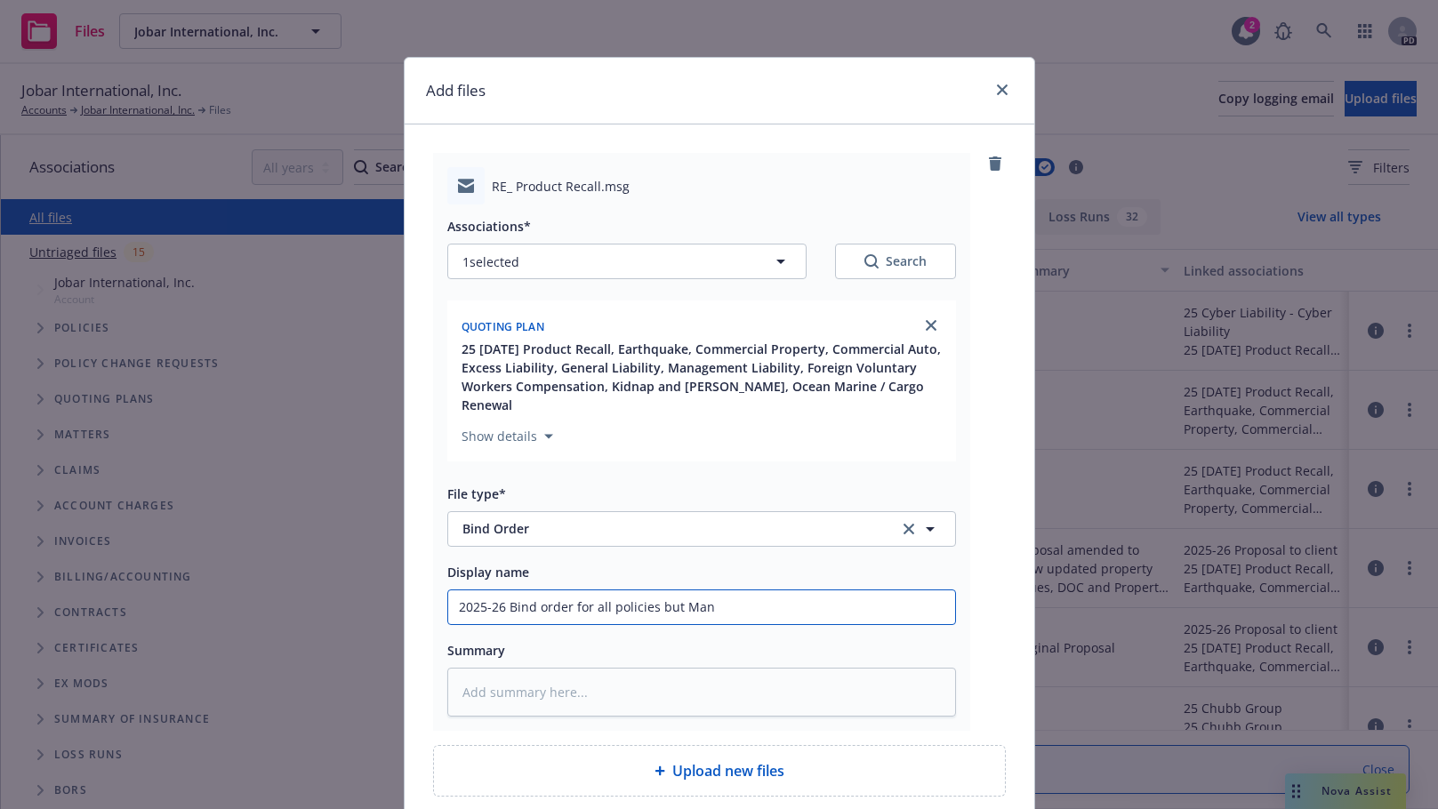
type input "2025-26 Bind order for all policies but Mana"
type textarea "x"
type input "2025-26 Bind order for all policies but Manag"
type textarea "x"
type input "2025-26 Bind order for all policies but Manage"
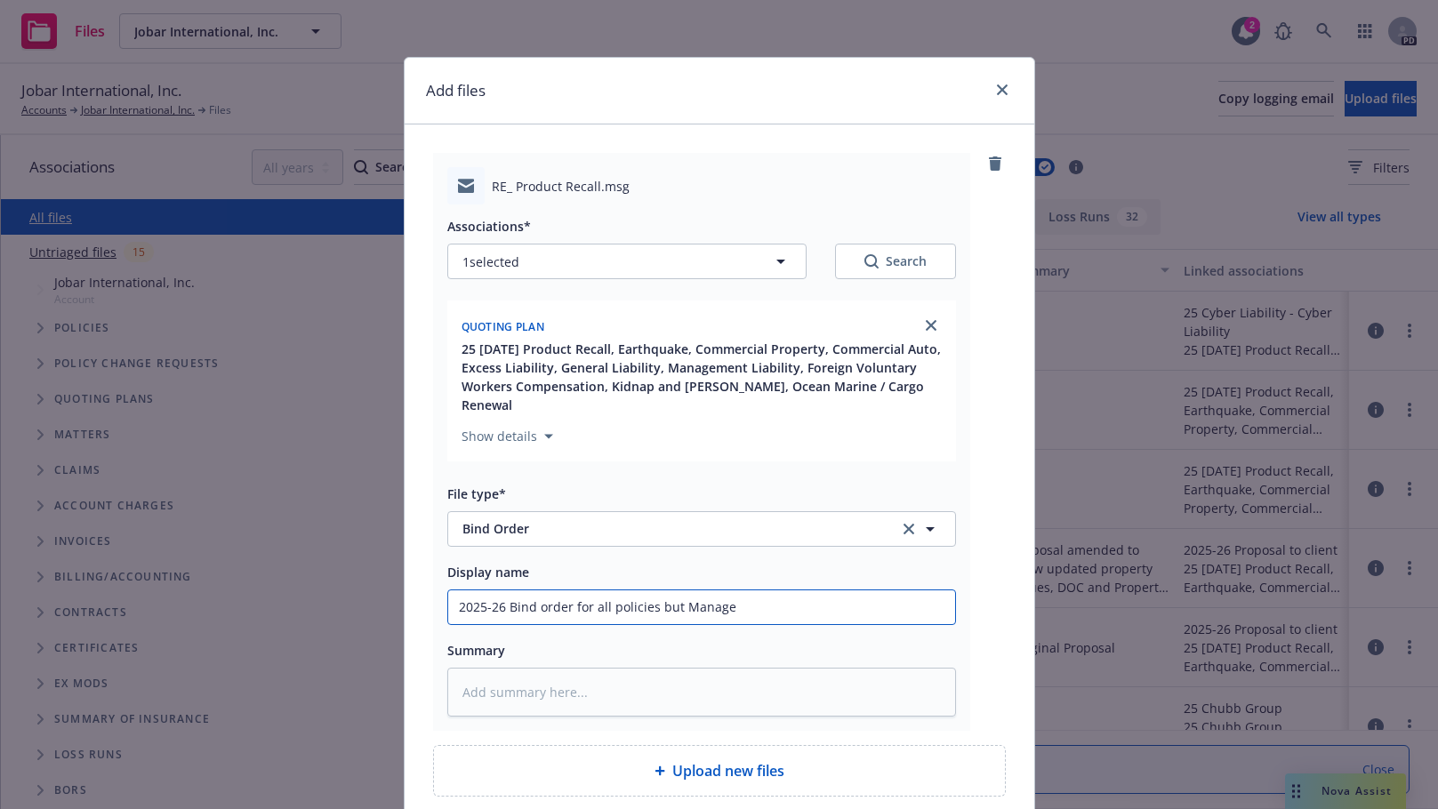
type textarea "x"
type input "2025-26 Bind order for all policies but Managem"
type textarea "x"
type input "2025-26 Bind order for all policies but Manageme"
type textarea "x"
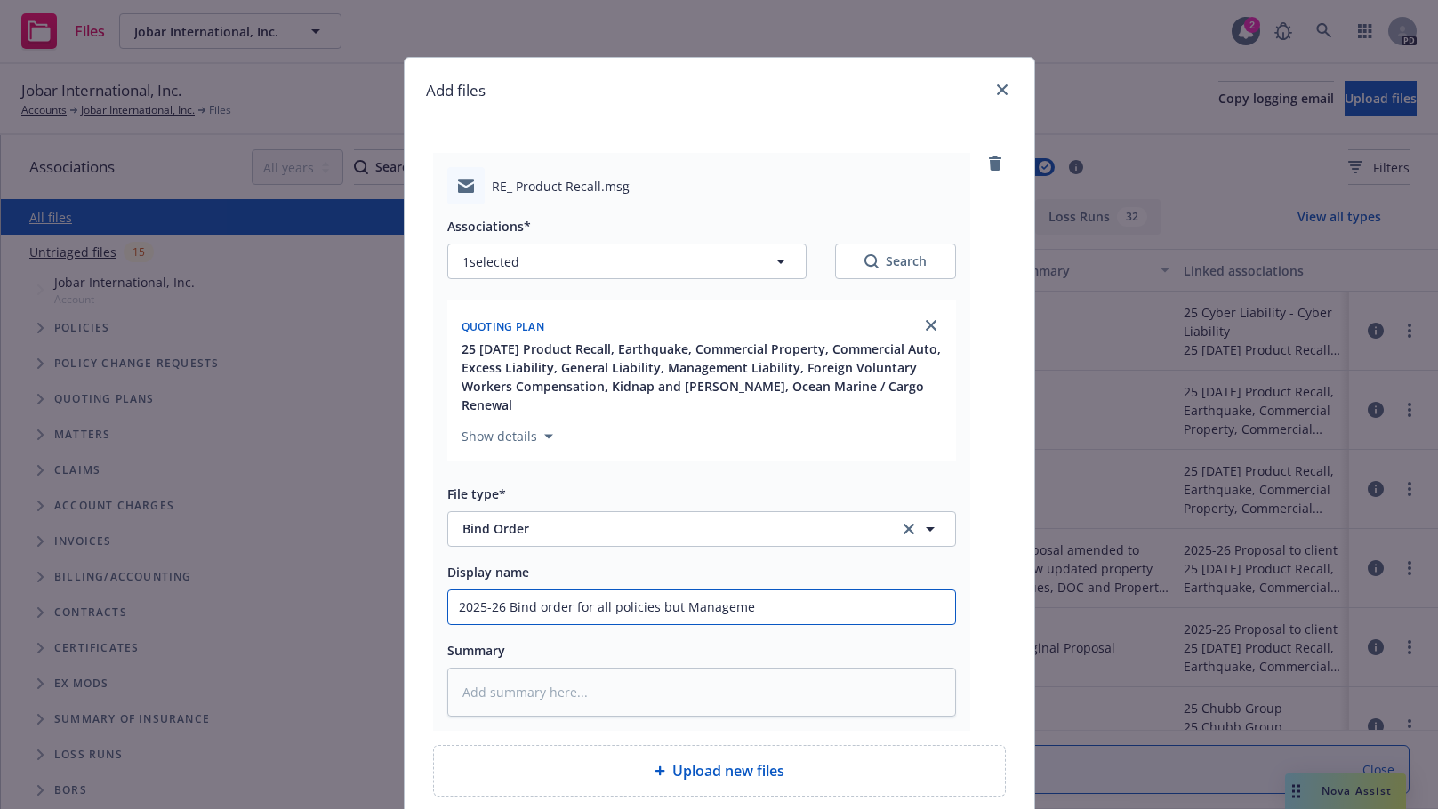
type input "2025-26 Bind order for all policies but Managemen"
type textarea "x"
type input "2025-26 Bind order for all policies but Management"
type textarea "x"
type input "2025-26 Bind order for all policies but Management"
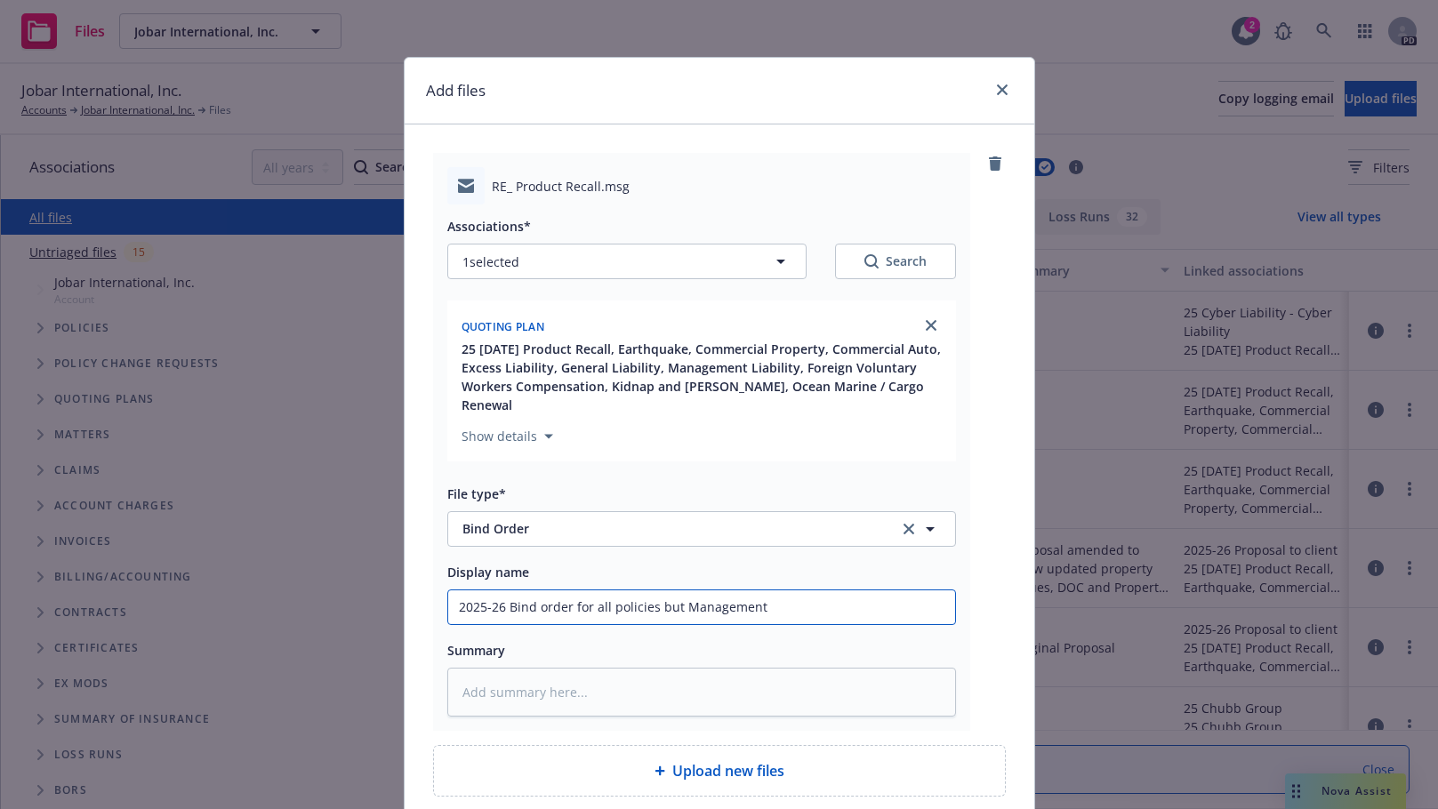
type textarea "x"
type input "2025-26 Bind order for all policies but Management L"
type textarea "x"
type input "2025-26 Bind order for all policies but Management Li"
type textarea "x"
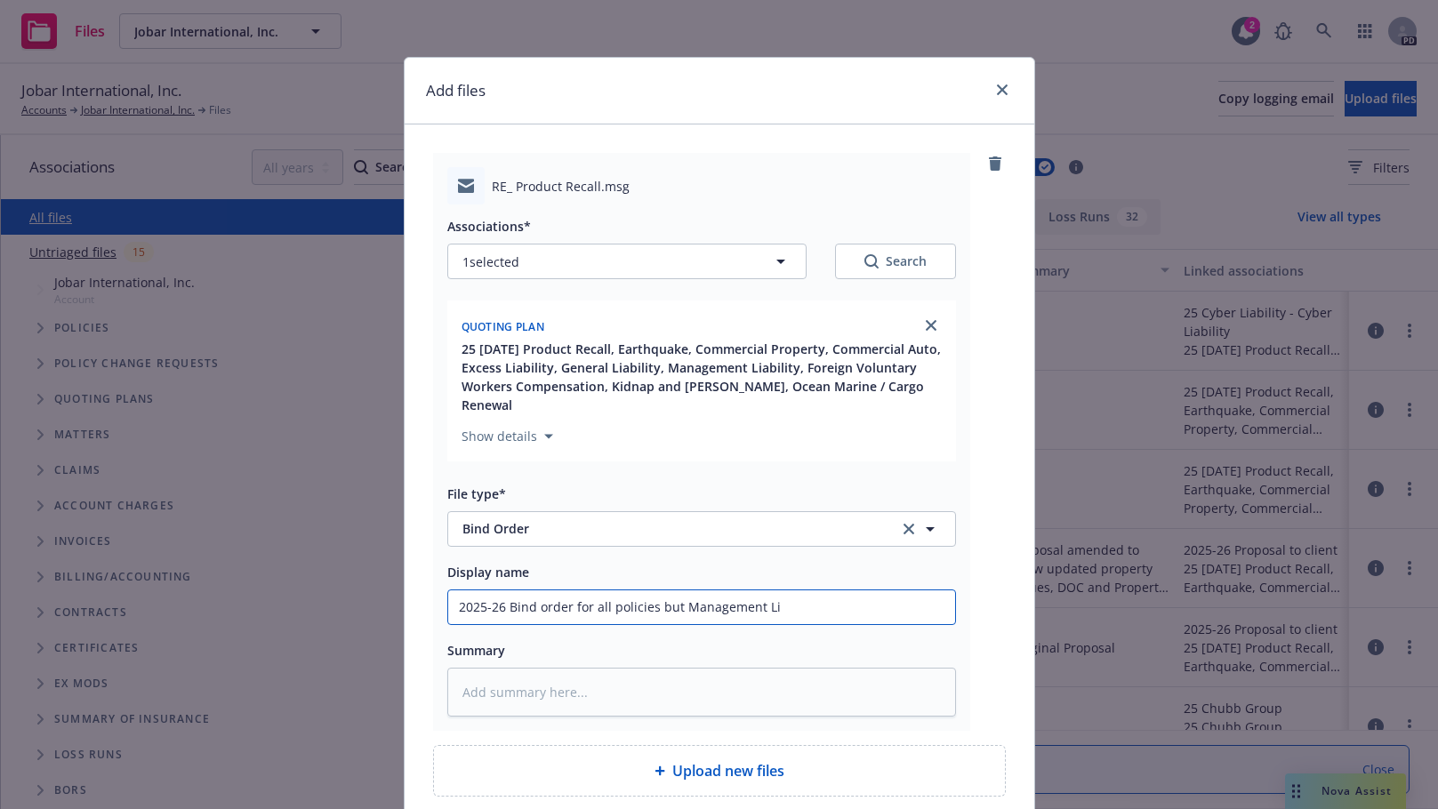
type input "2025-26 Bind order for all policies but Management Lia"
type textarea "x"
type input "2025-26 Bind order for all policies but Management Liab"
type textarea "x"
type input "2025-26 Bind order for all policies but Management Liabi"
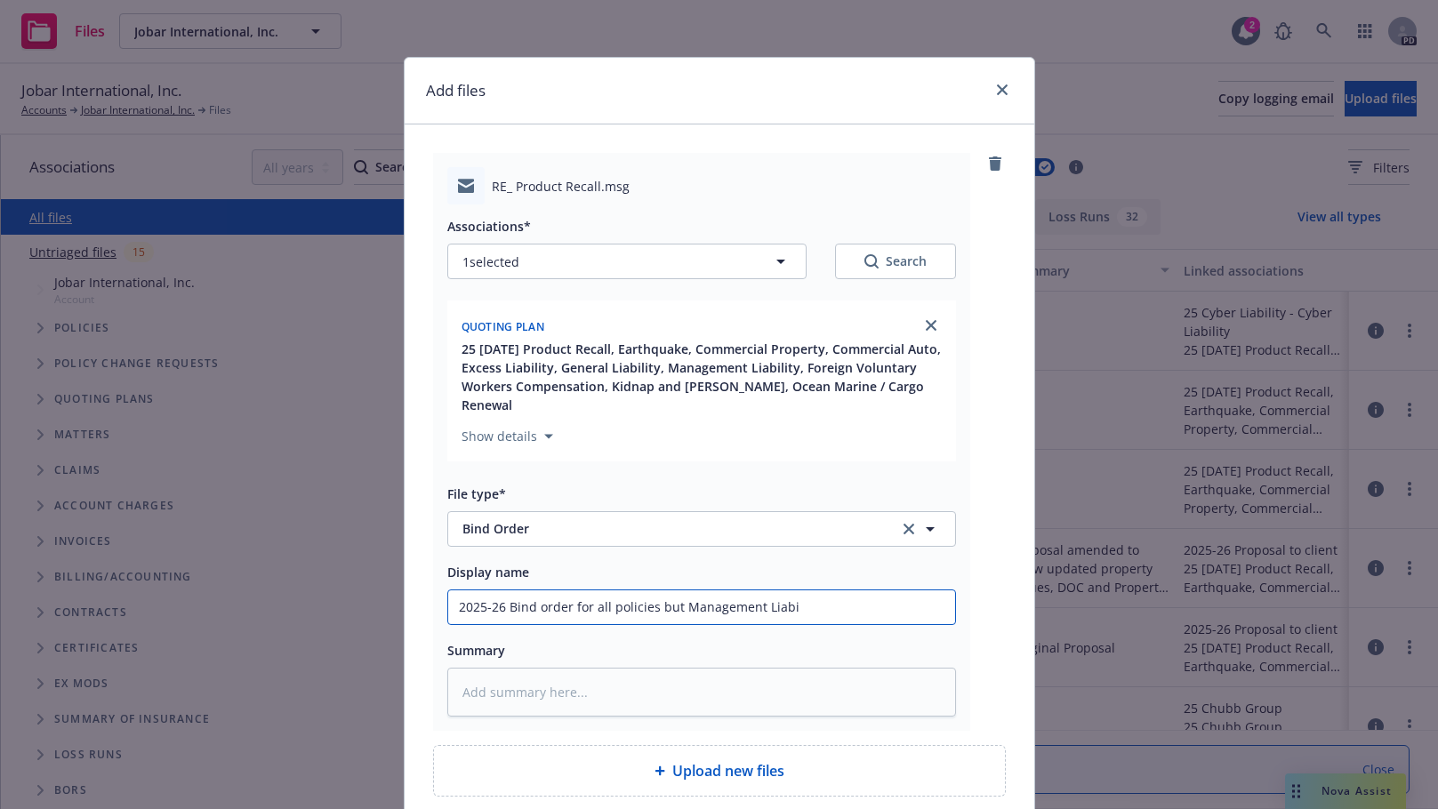
type textarea "x"
type input "2025-26 Bind order for all policies but Management Liabil"
type textarea "x"
type input "2025-26 Bind order for all policies but Management Liabili"
type textarea "x"
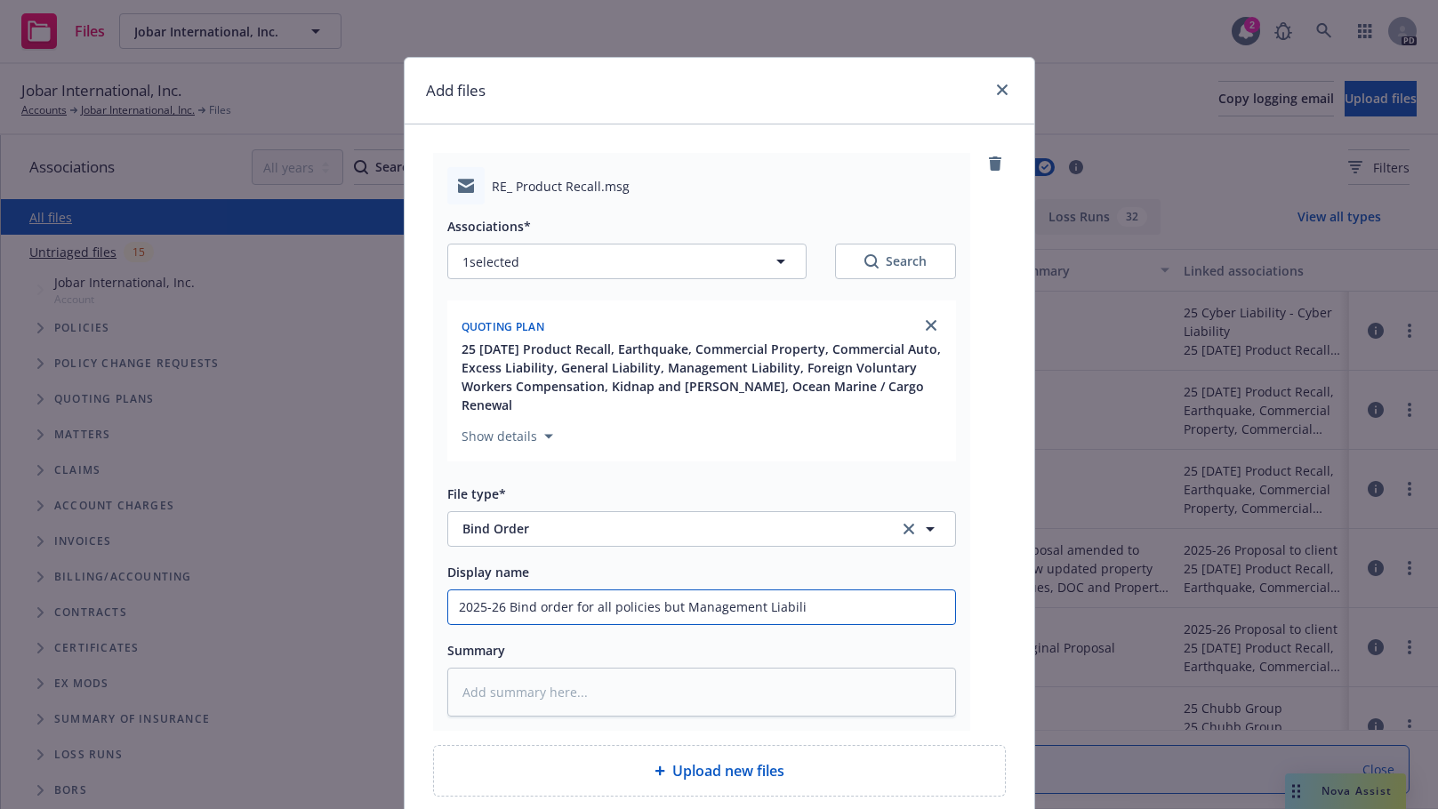
type input "2025-26 Bind order for all policies but Management Liabilit"
type textarea "x"
type input "2025-26 Bind order for all policies but Management Liability"
click at [487, 670] on textarea at bounding box center [701, 692] width 509 height 49
drag, startPoint x: 567, startPoint y: 590, endPoint x: 795, endPoint y: 593, distance: 227.7
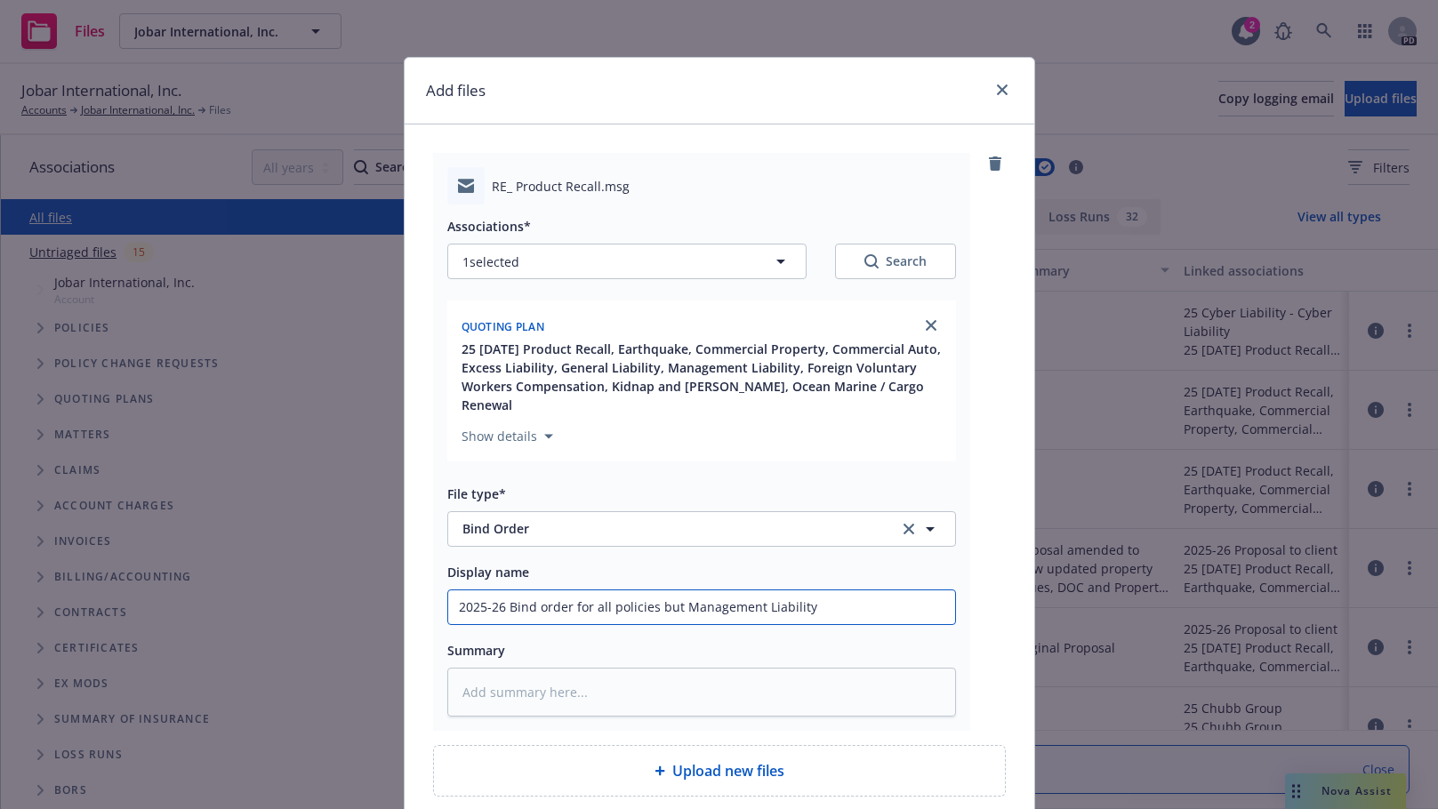
click at [795, 593] on input "2025-26 Bind order for all policies but Management Liability" at bounding box center [701, 608] width 507 height 34
drag, startPoint x: 451, startPoint y: 583, endPoint x: 835, endPoint y: 591, distance: 384.3
click at [835, 591] on input "2025-26 Bind order for all policies but Management Liability" at bounding box center [701, 608] width 507 height 34
click at [474, 672] on textarea at bounding box center [701, 692] width 509 height 49
paste textarea "2025-26 Bind order for all policies but Management Liability"
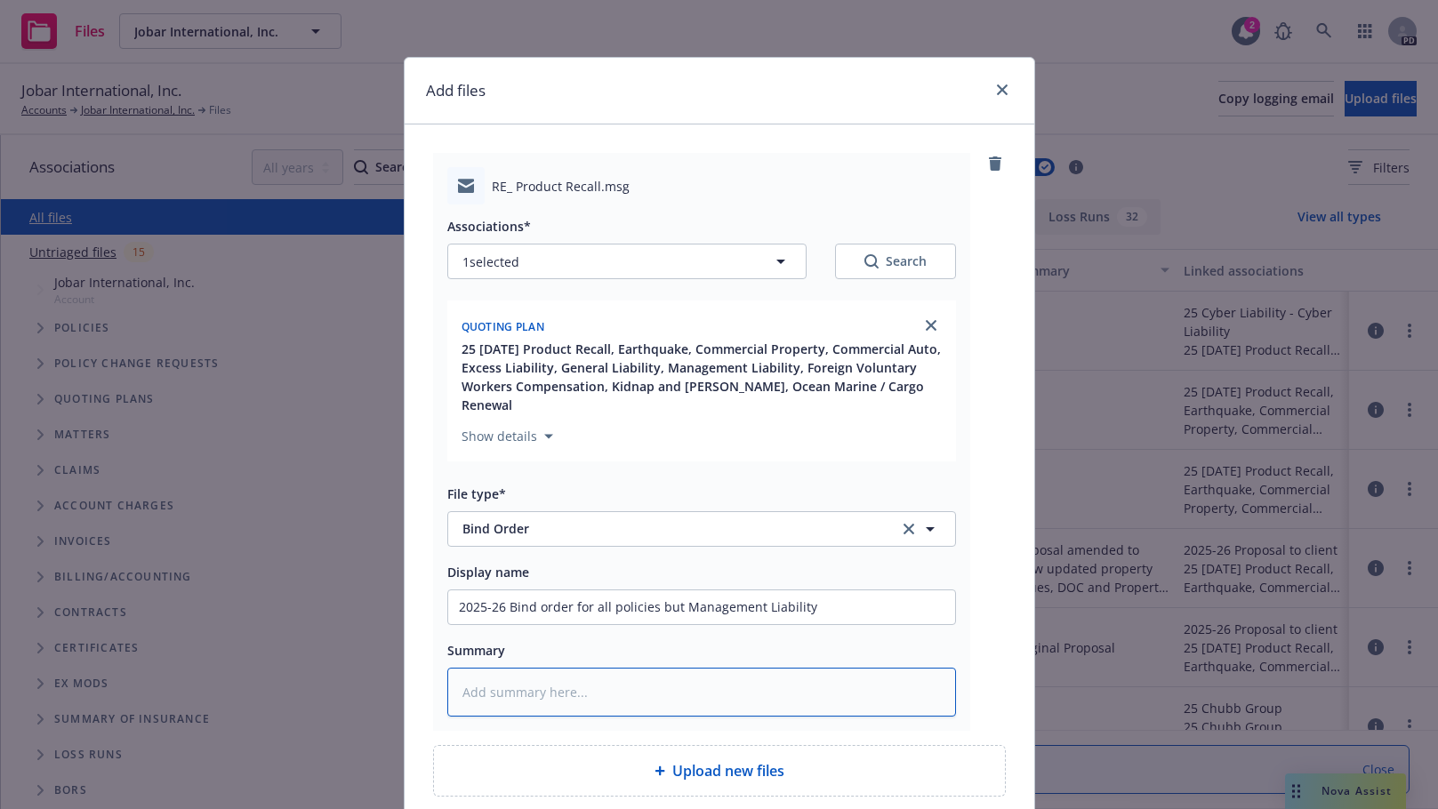
type textarea "x"
type textarea "2025-26 Bind order for all policies but Management Liability"
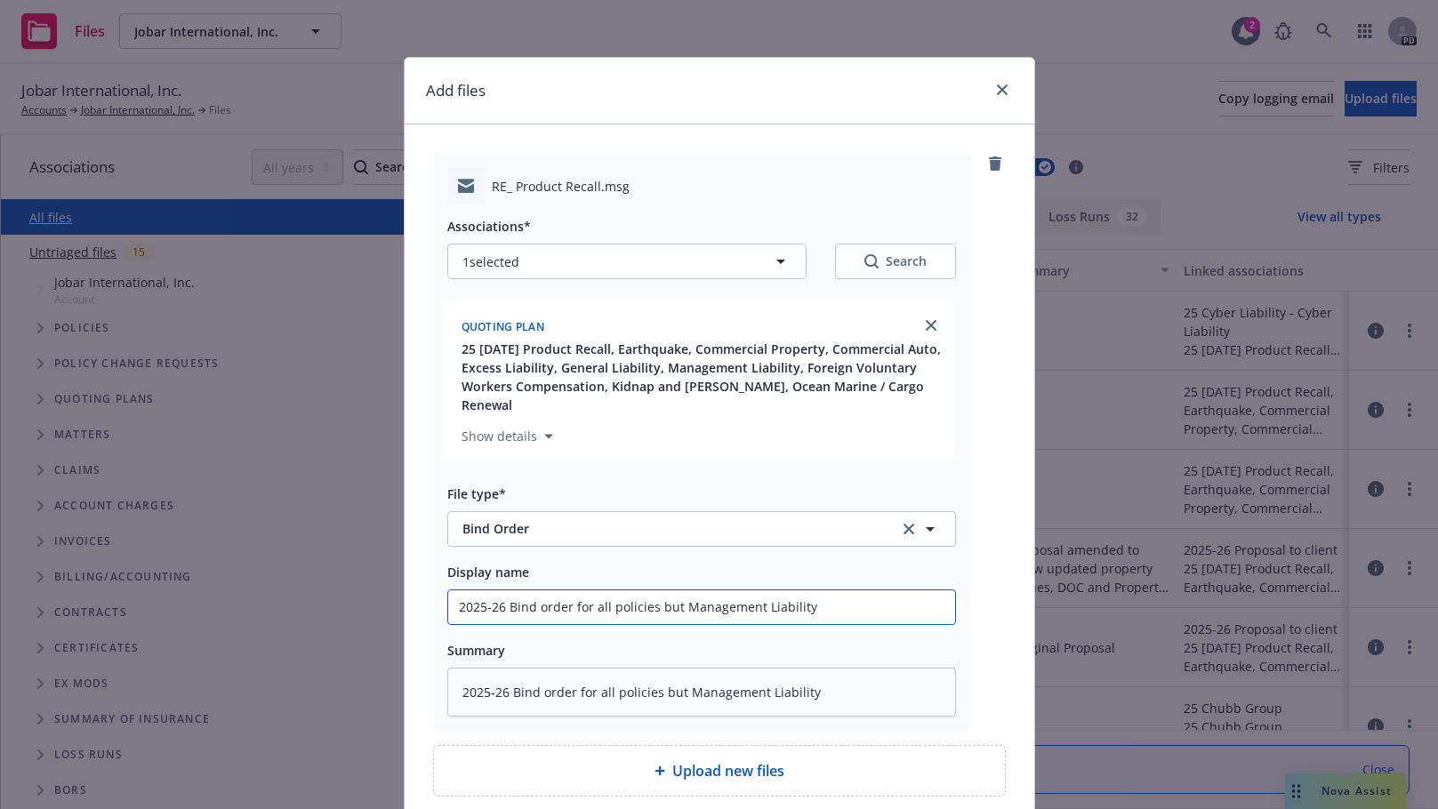
drag, startPoint x: 649, startPoint y: 587, endPoint x: 816, endPoint y: 591, distance: 166.4
click at [816, 591] on input "2025-26 Bind order for all policies but Management Liability" at bounding box center [701, 608] width 507 height 34
type textarea "x"
type input "2025-26 Bind order for all policies"
click at [724, 640] on div "Summary" at bounding box center [701, 650] width 509 height 21
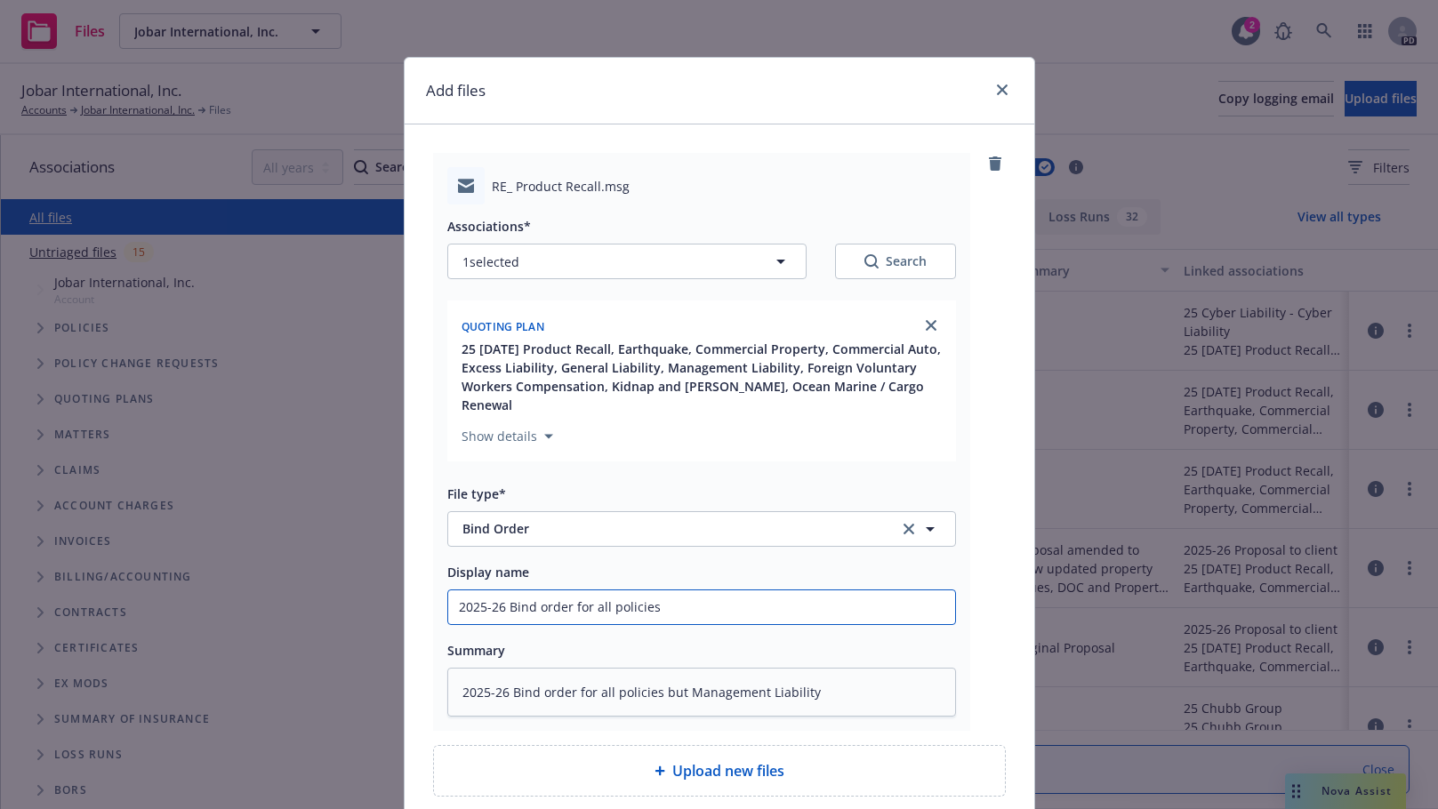
click at [716, 592] on input "2025-26 Bind order for all policies" at bounding box center [701, 608] width 507 height 34
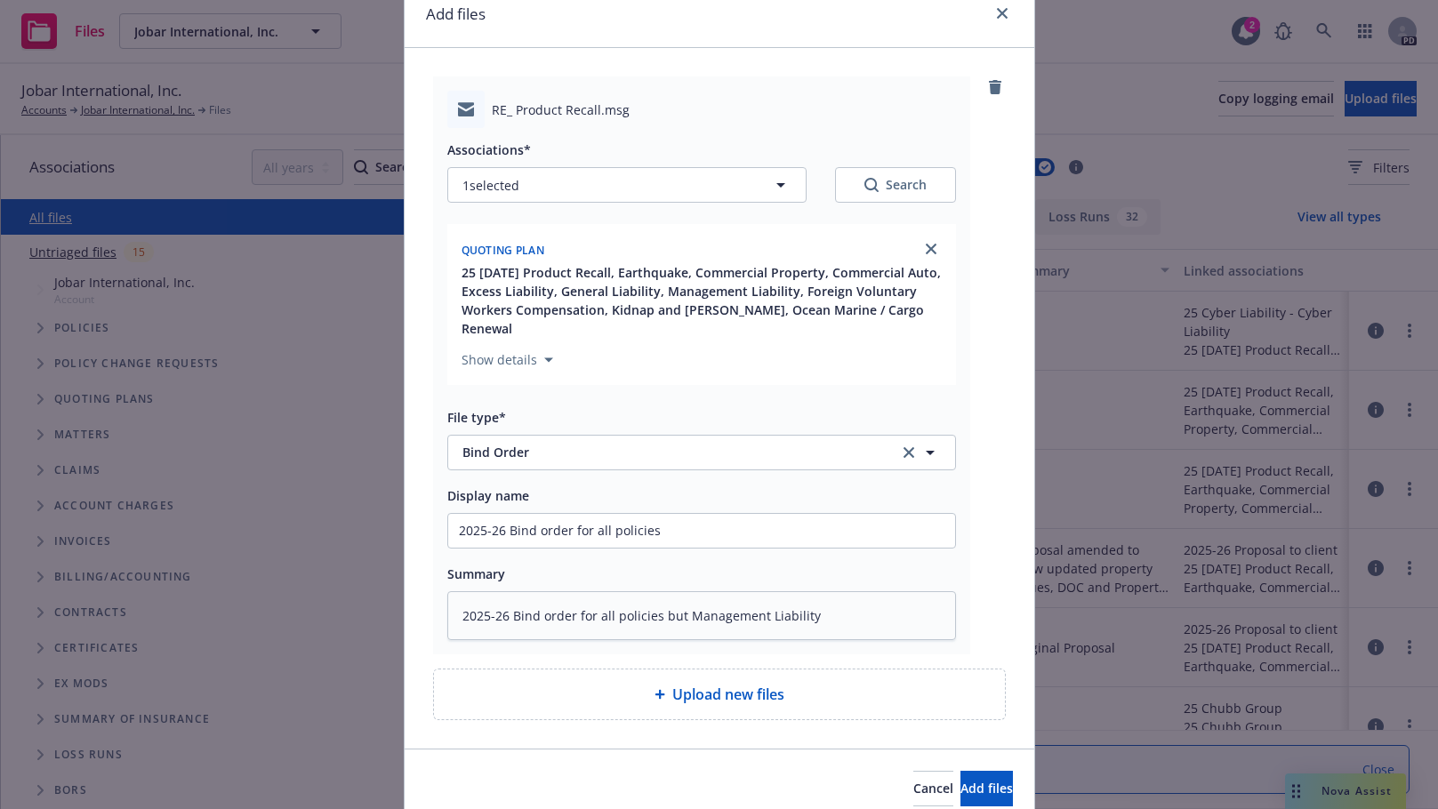
scroll to position [80, 0]
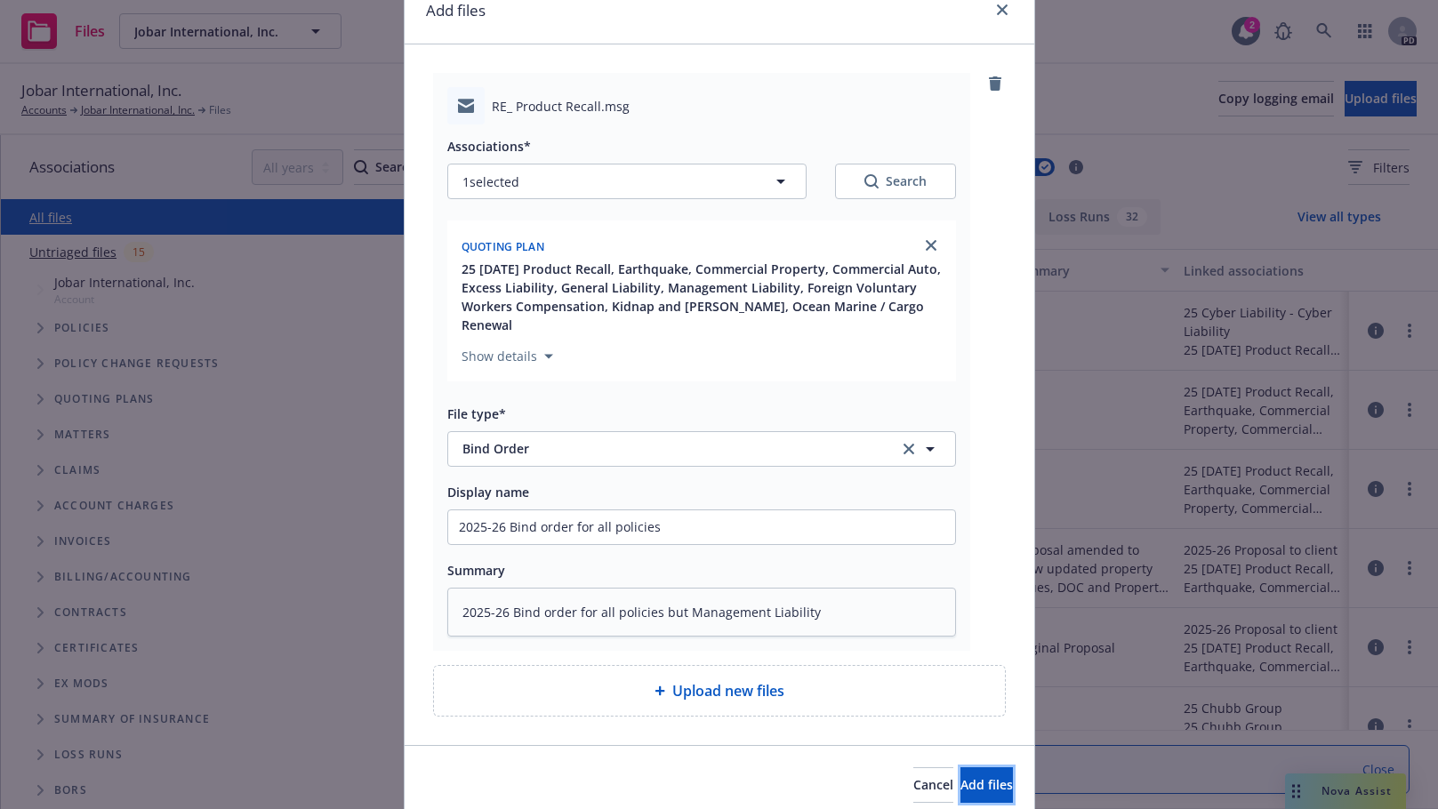
drag, startPoint x: 943, startPoint y: 763, endPoint x: 662, endPoint y: 743, distance: 281.8
click at [662, 745] on div "Cancel Add files" at bounding box center [720, 784] width 630 height 79
click at [534, 105] on span "RE_ Product Recall.msg" at bounding box center [561, 106] width 138 height 19
click at [992, 84] on icon "remove" at bounding box center [995, 83] width 12 height 14
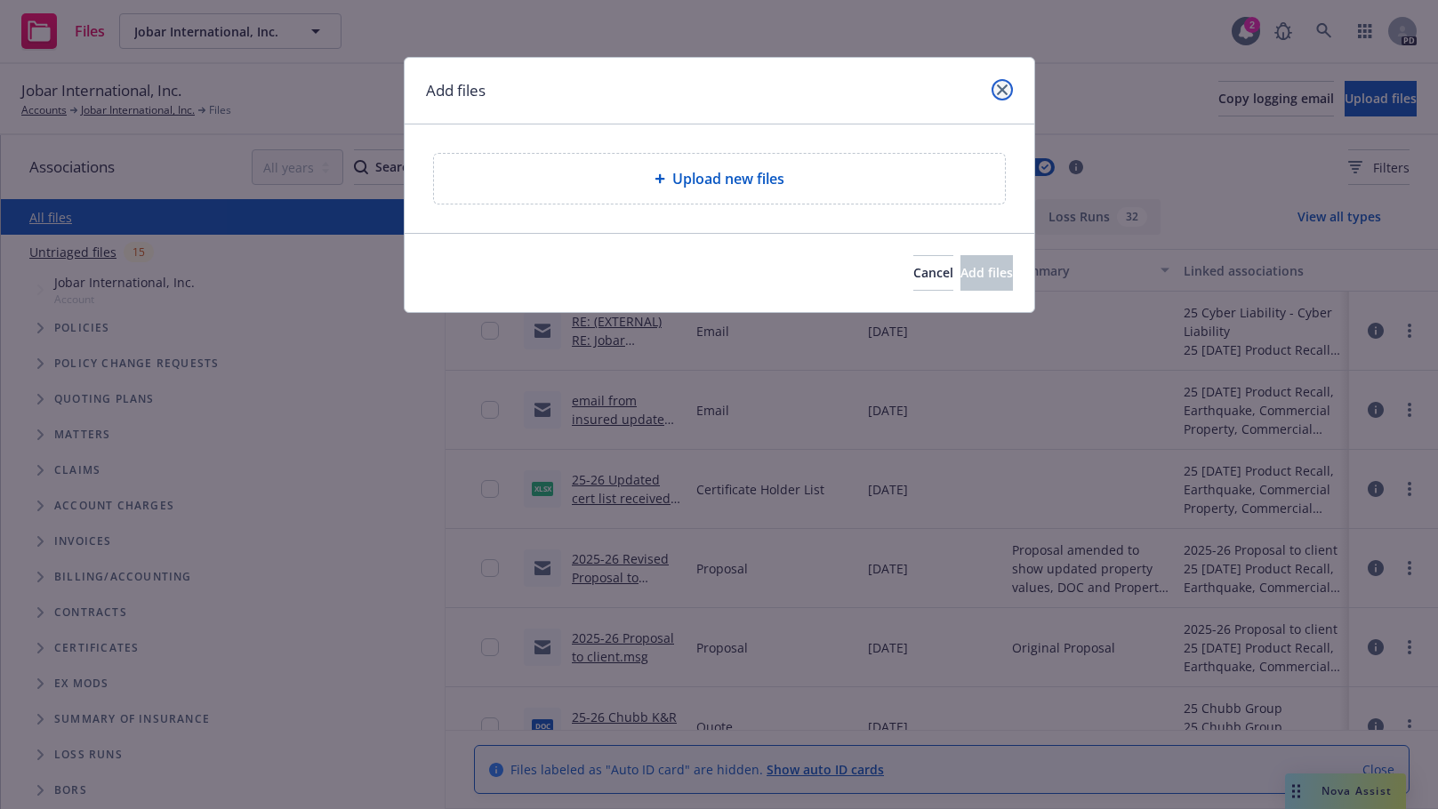
click at [1003, 88] on icon "close" at bounding box center [1002, 89] width 11 height 11
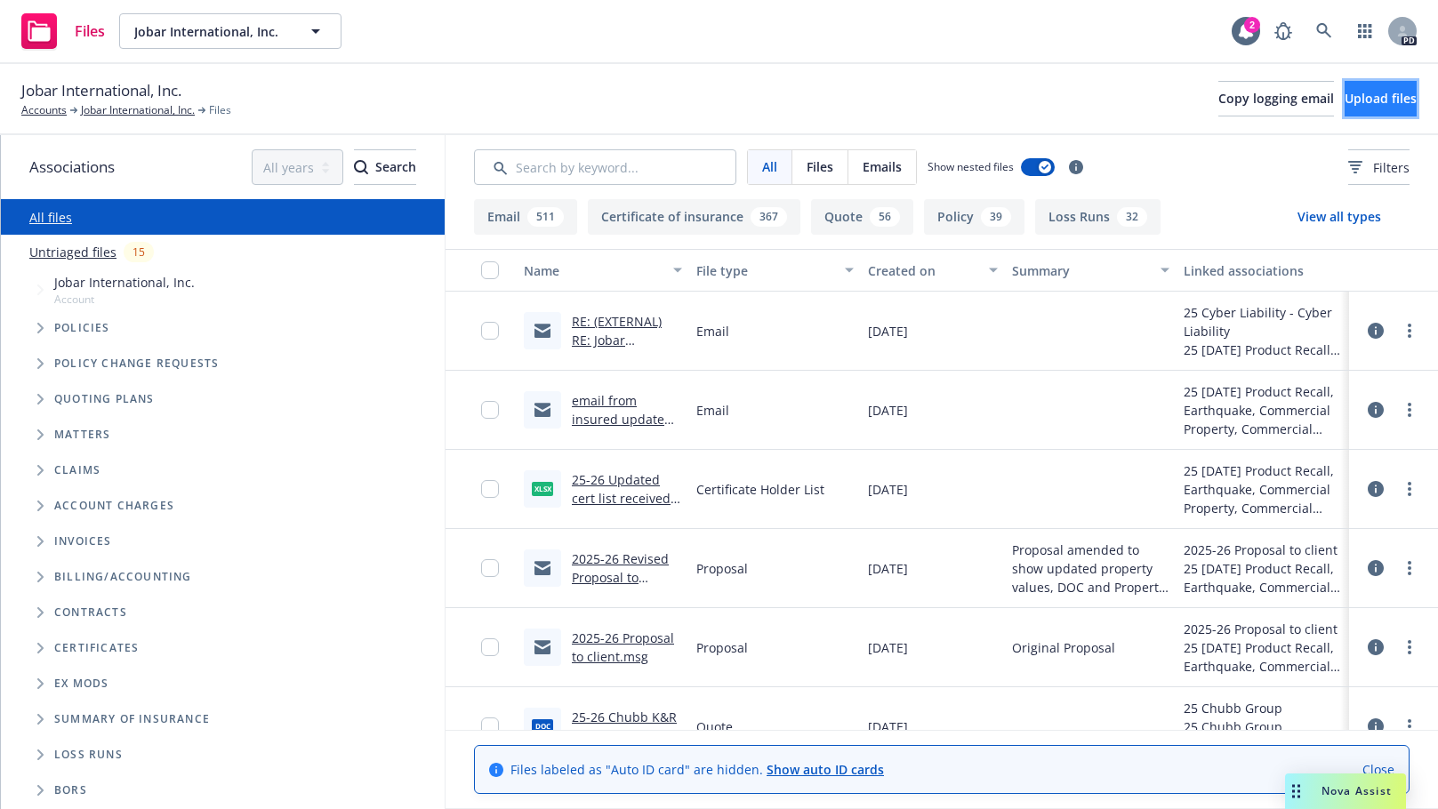
click at [1345, 87] on button "Upload files" at bounding box center [1381, 99] width 72 height 36
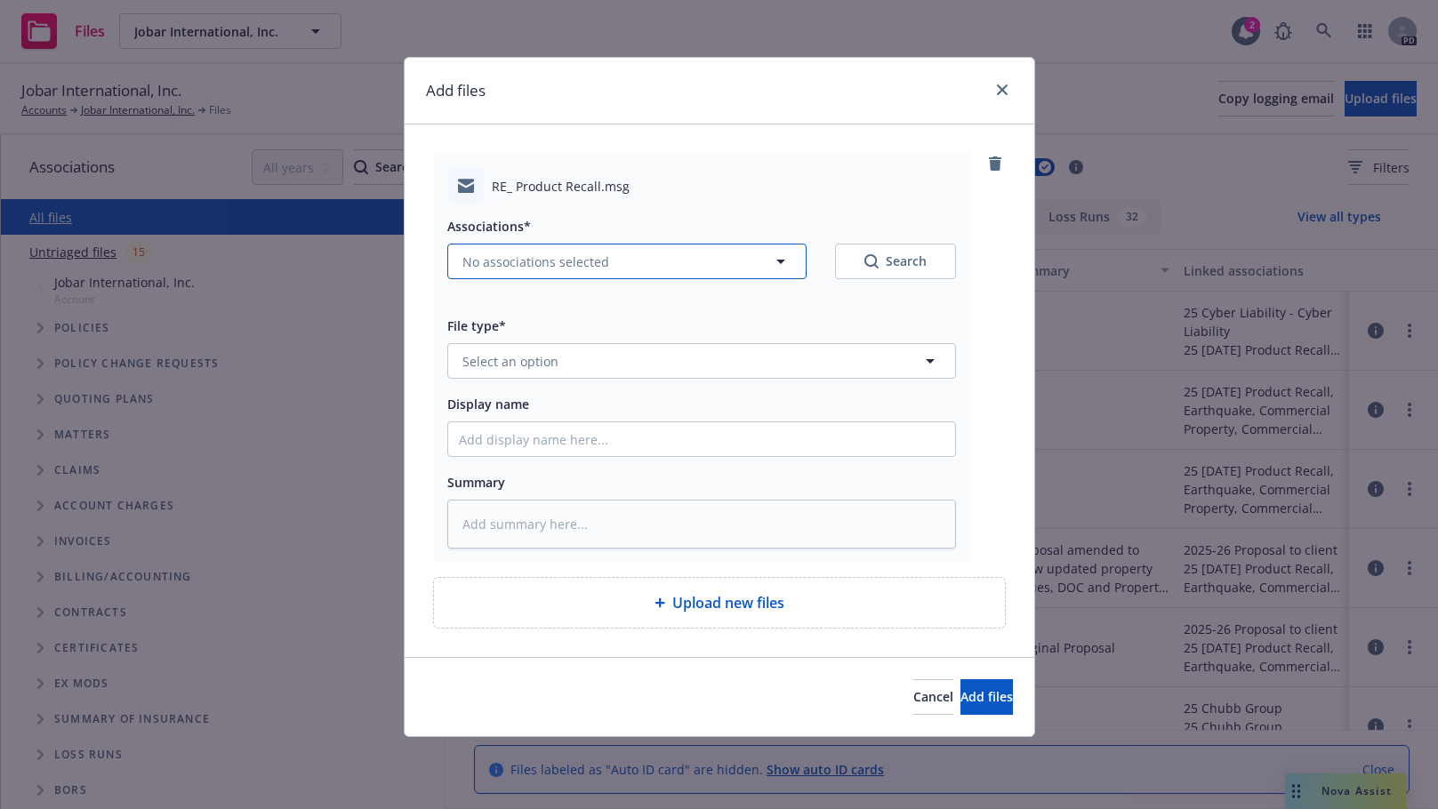
click at [777, 261] on icon "button" at bounding box center [780, 261] width 21 height 21
type textarea "x"
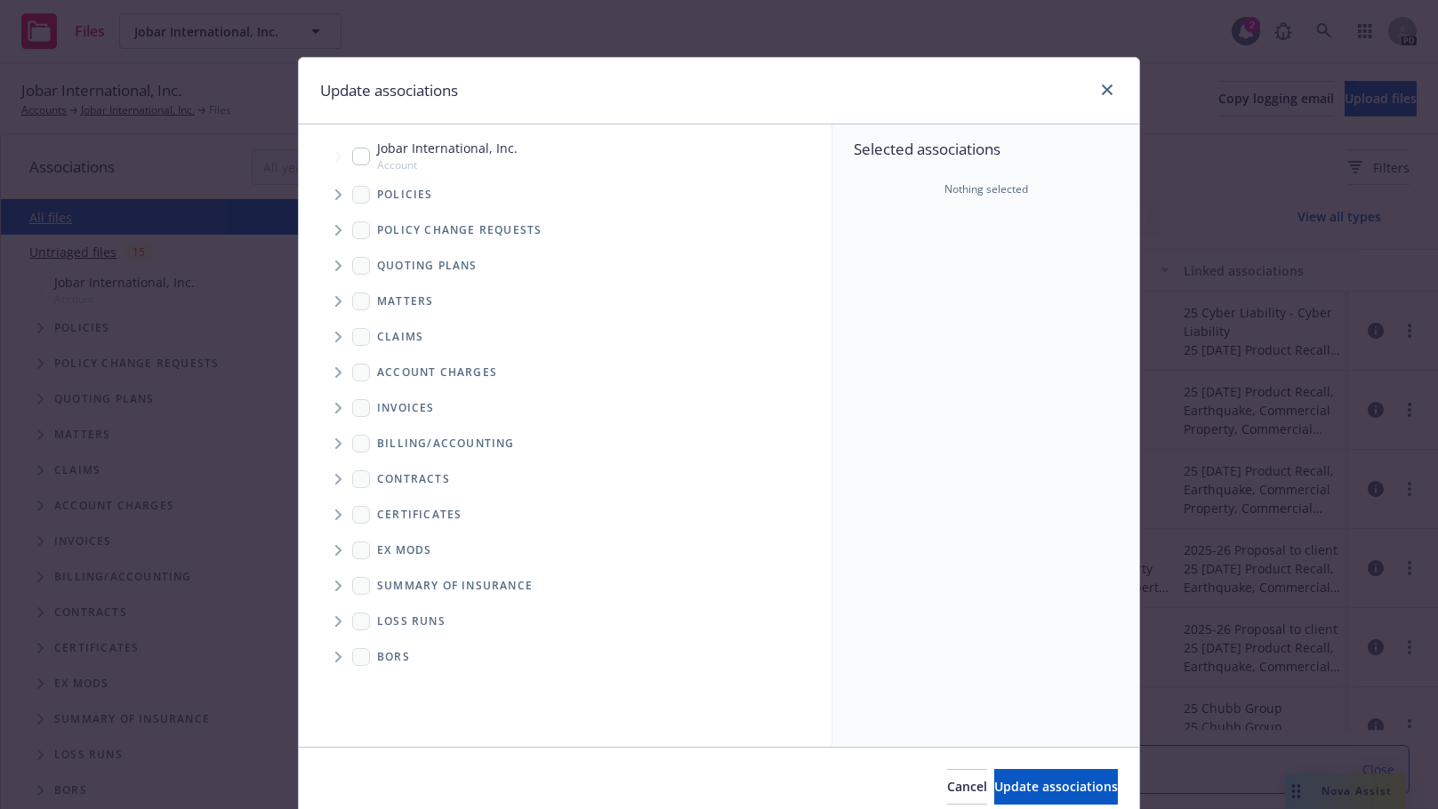
click at [335, 270] on icon "Tree Example" at bounding box center [338, 266] width 7 height 11
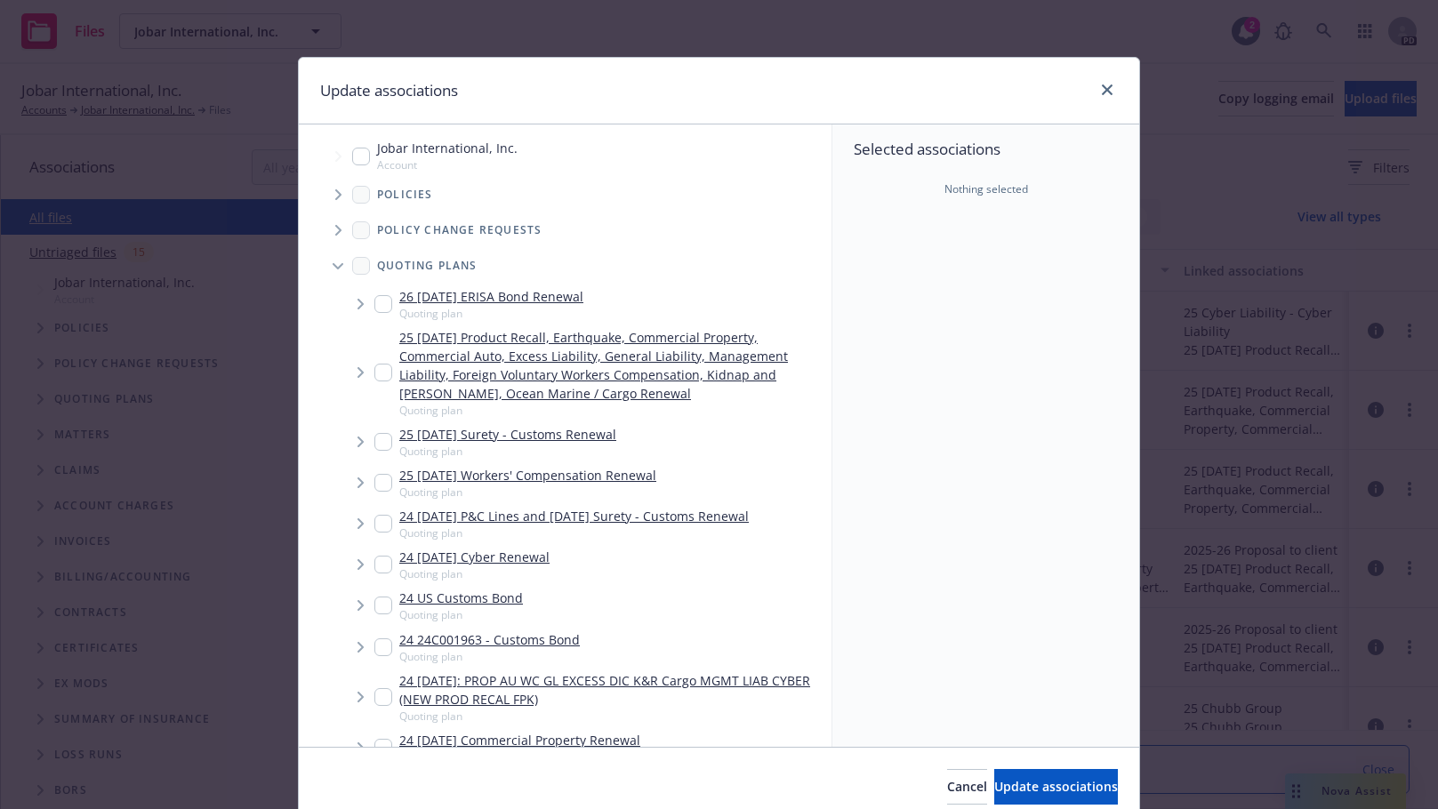
click at [374, 374] on input "Tree Example" at bounding box center [383, 373] width 18 height 18
checkbox input "true"
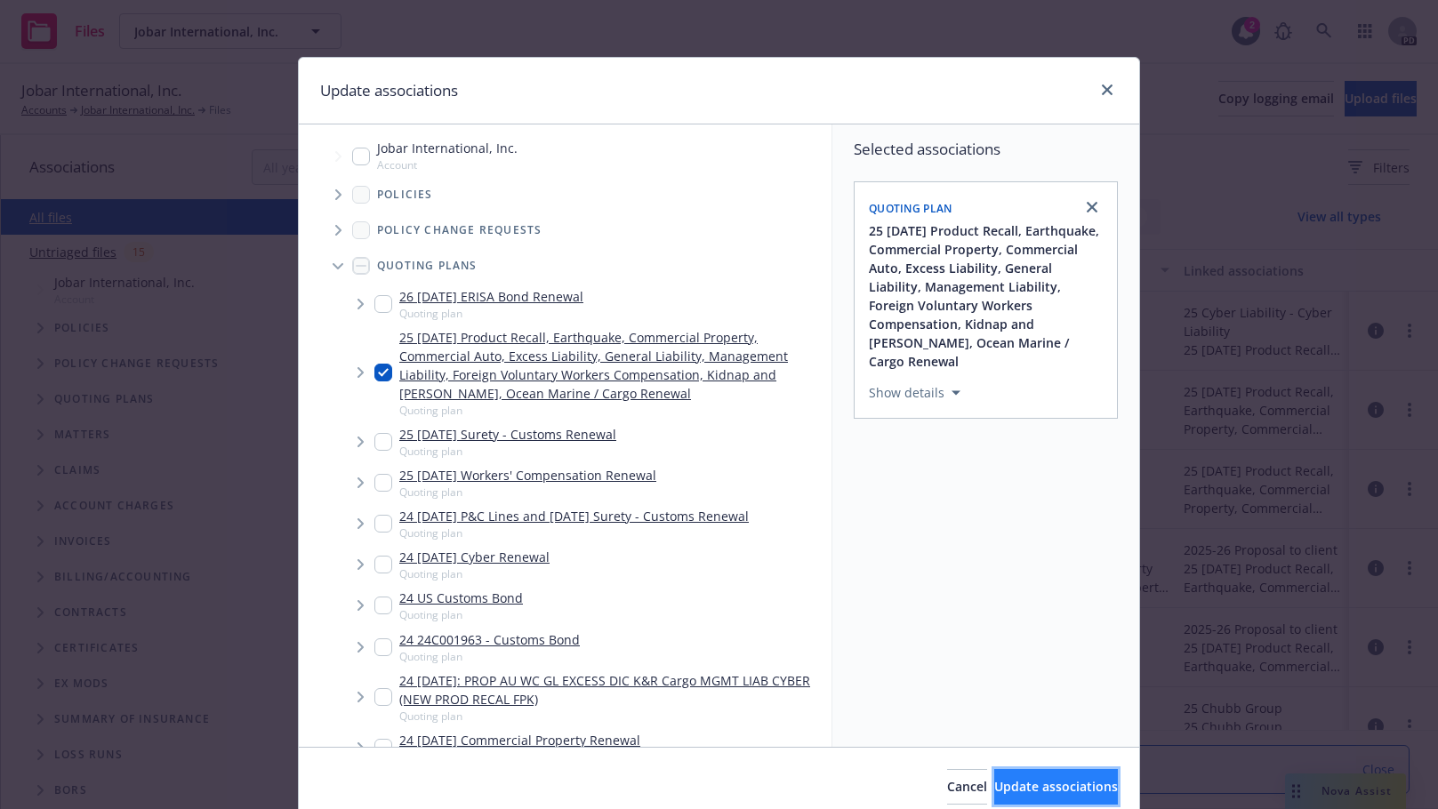
click at [996, 788] on span "Update associations" at bounding box center [1056, 786] width 124 height 17
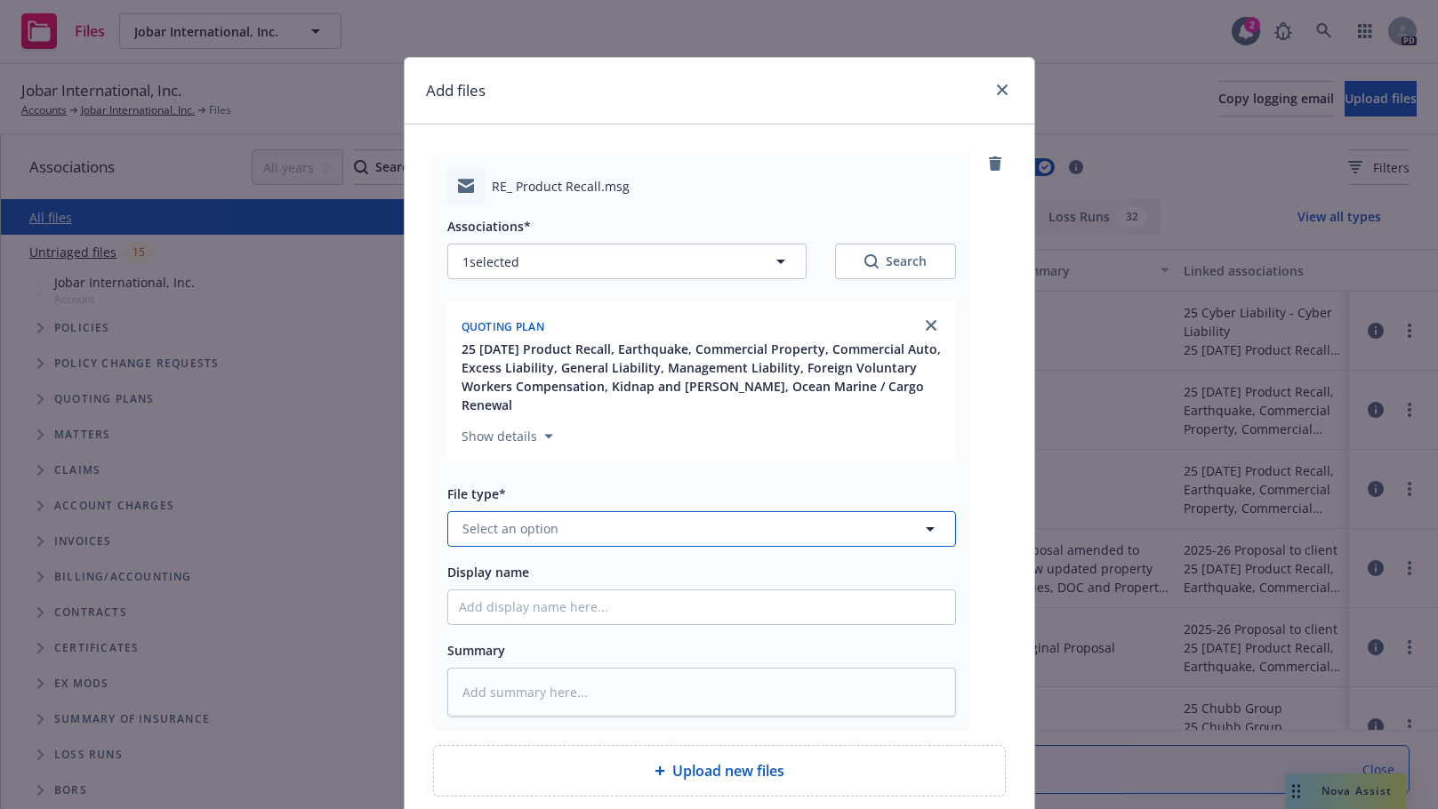
click at [755, 511] on button "Select an option" at bounding box center [701, 529] width 509 height 36
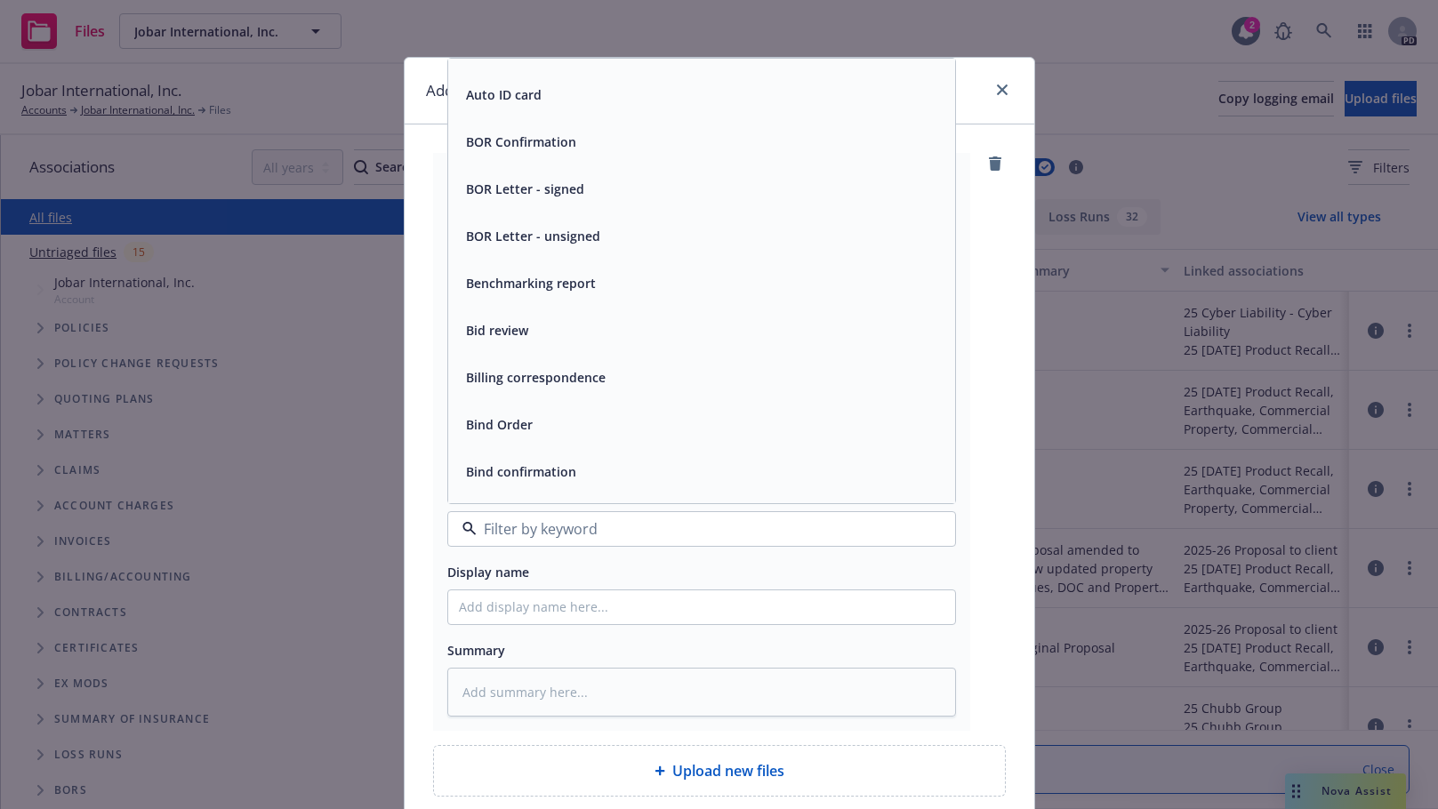
scroll to position [616, 0]
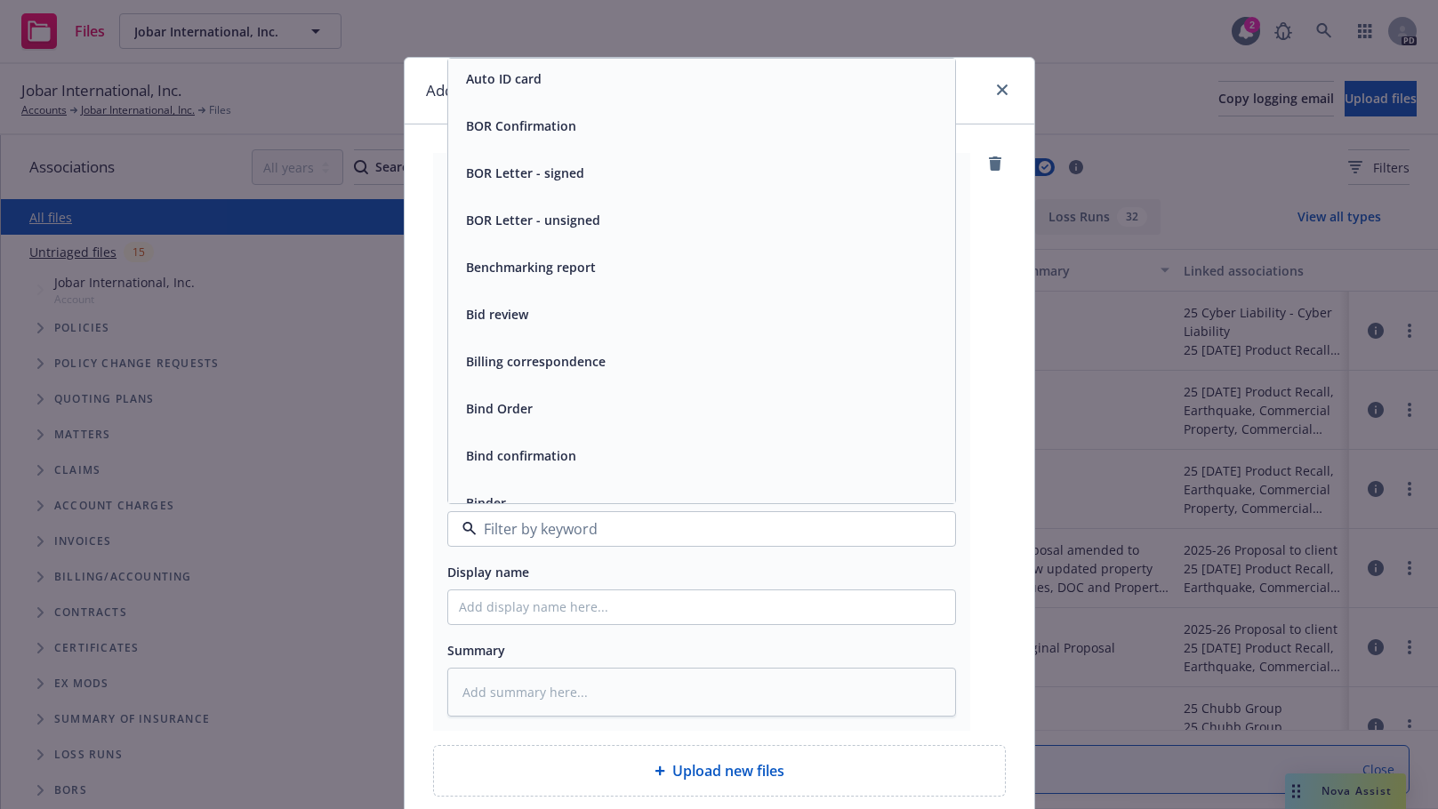
click at [473, 399] on span "Bind Order" at bounding box center [499, 408] width 67 height 19
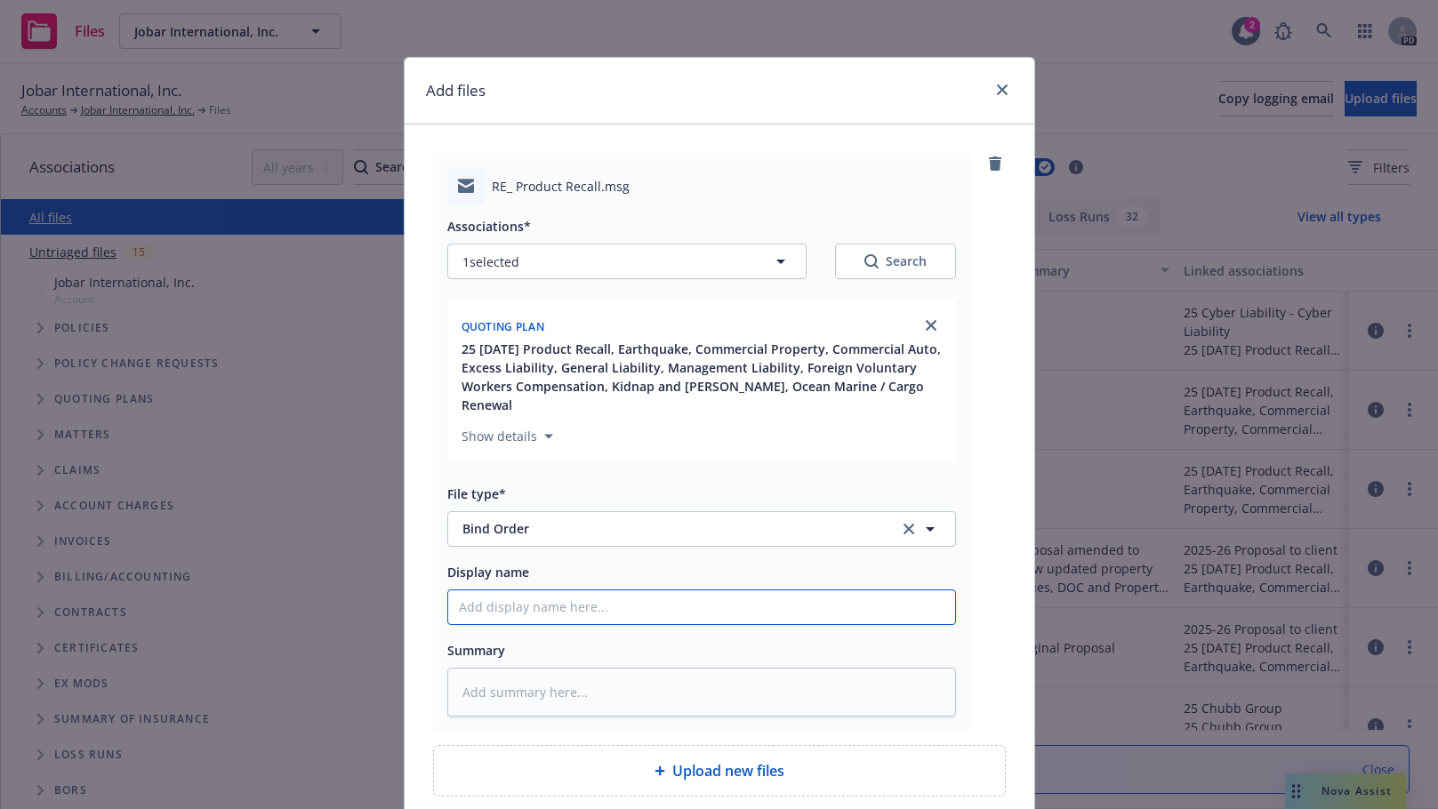
click at [525, 591] on input "Display name" at bounding box center [701, 608] width 507 height 34
type textarea "x"
type input "2"
type textarea "x"
type input "20"
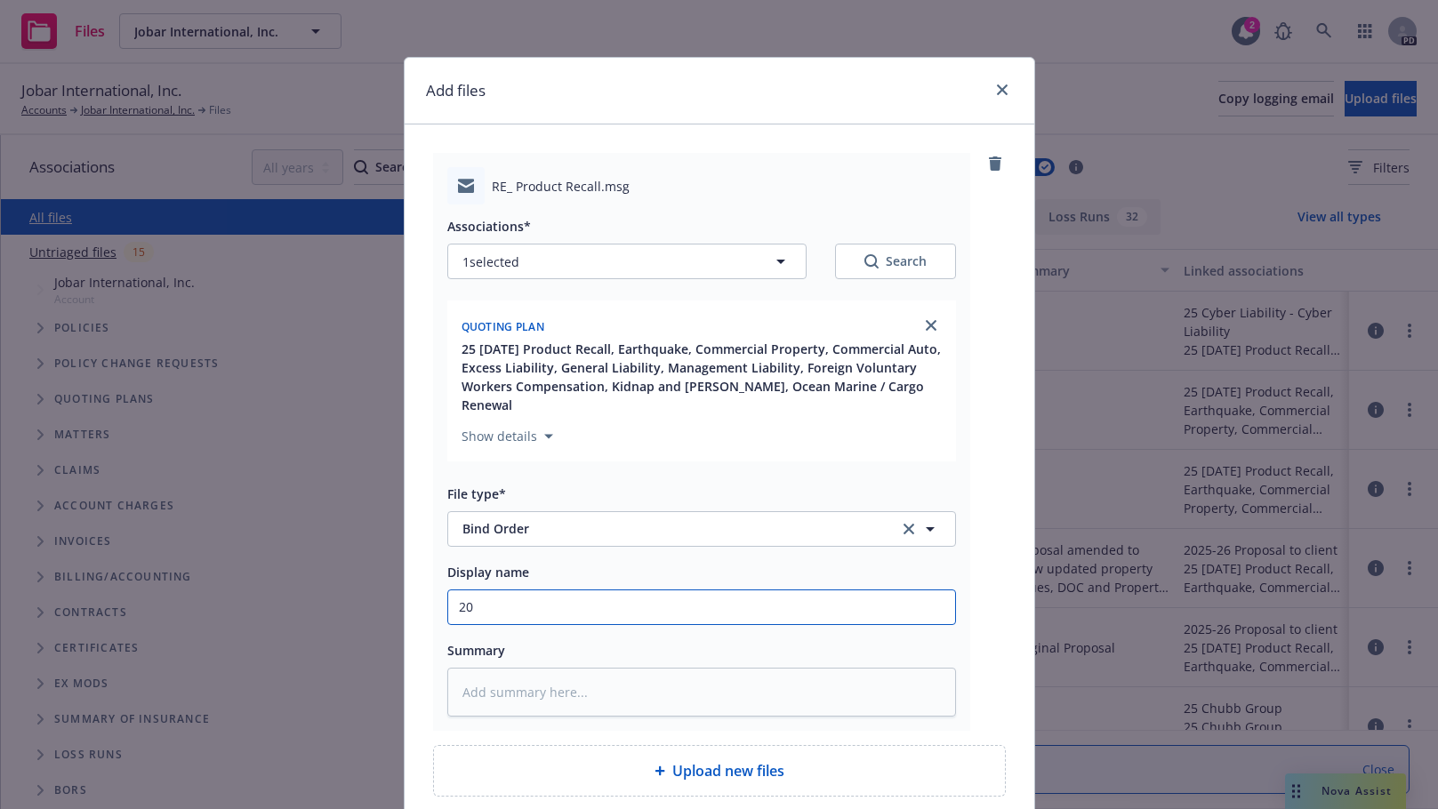
type textarea "x"
type input "202"
type textarea "x"
type input "2025"
type textarea "x"
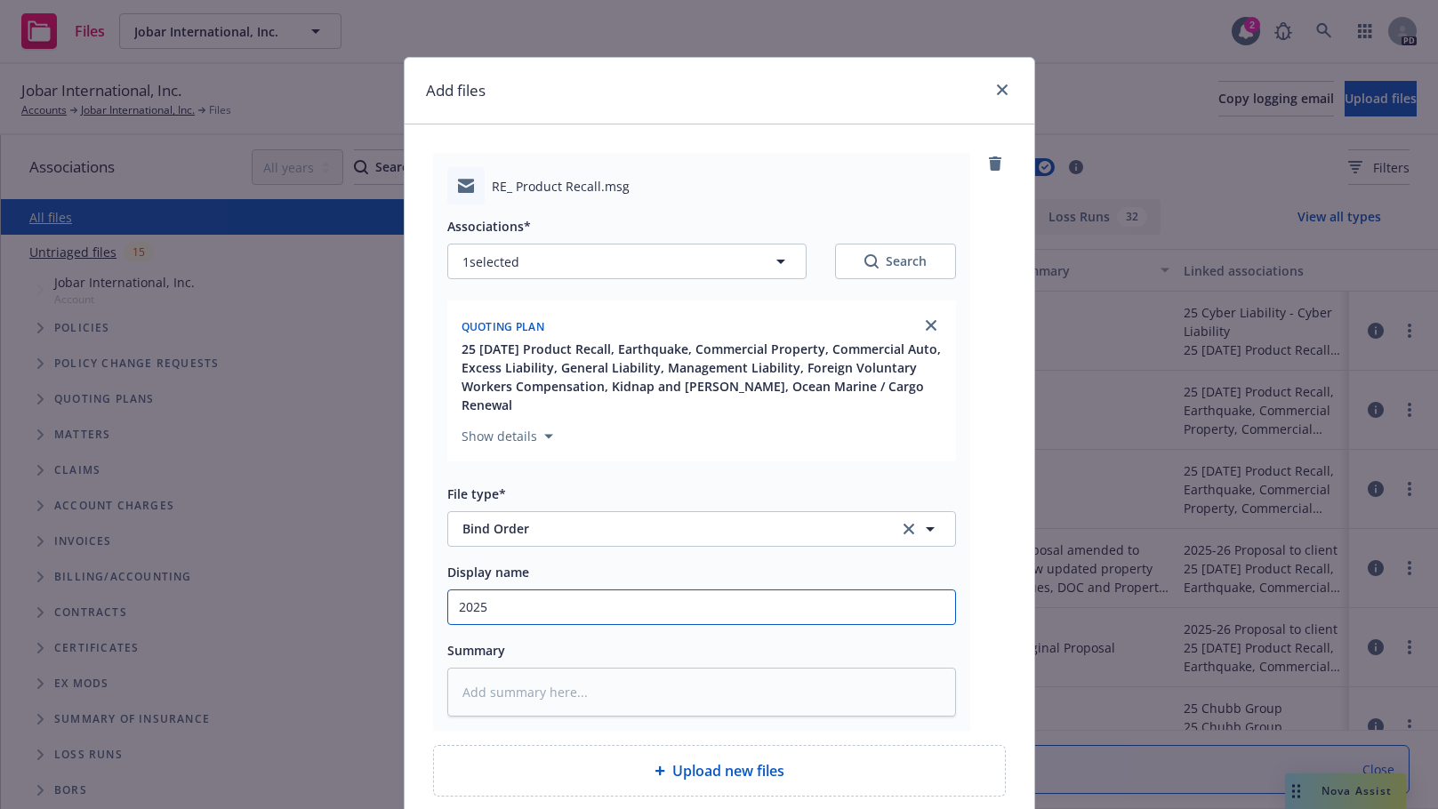
type input "2025-"
type textarea "x"
type input "2025-2"
type textarea "x"
type input "2025-26"
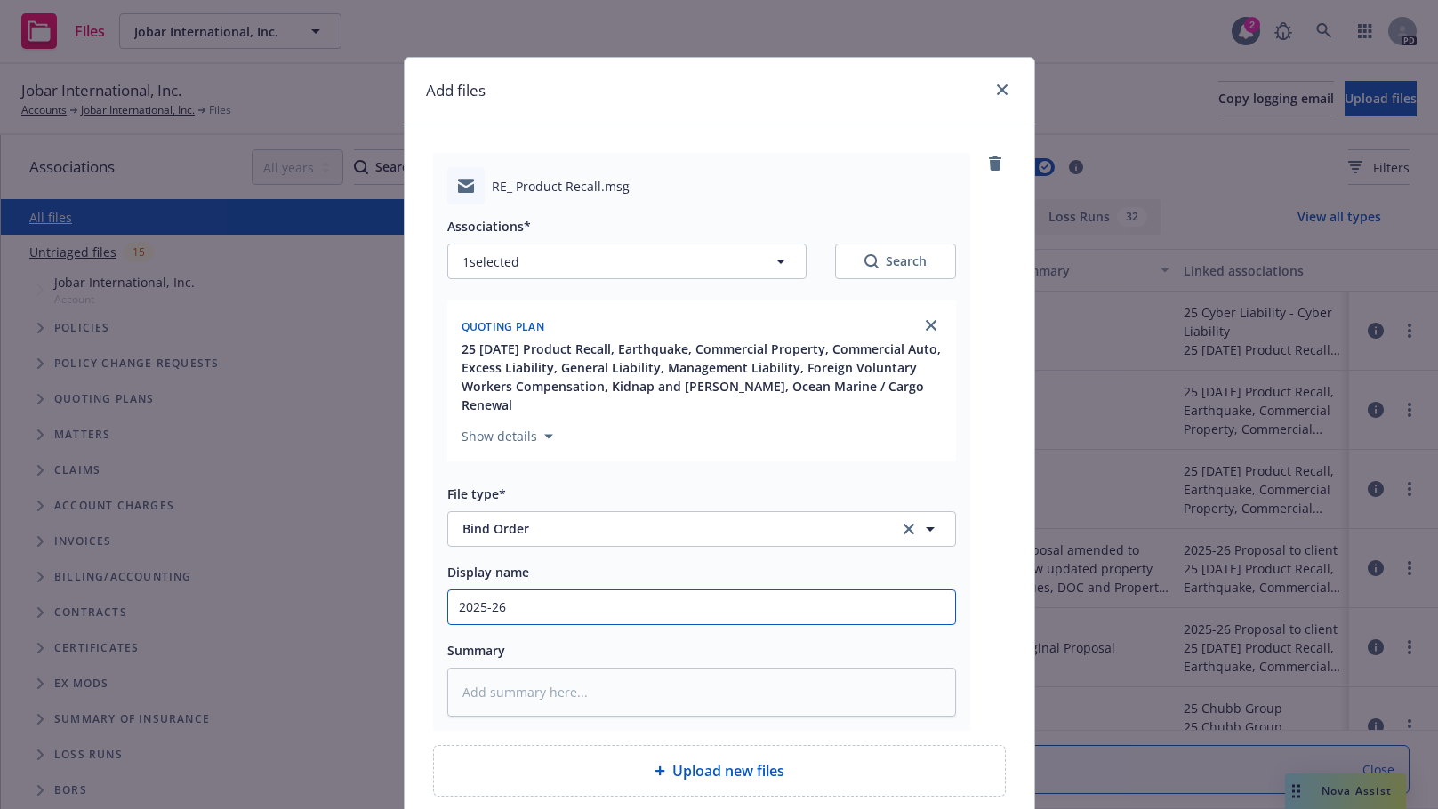
type textarea "x"
type input "2025-26"
type textarea "x"
type input "2025-26 B"
type textarea "x"
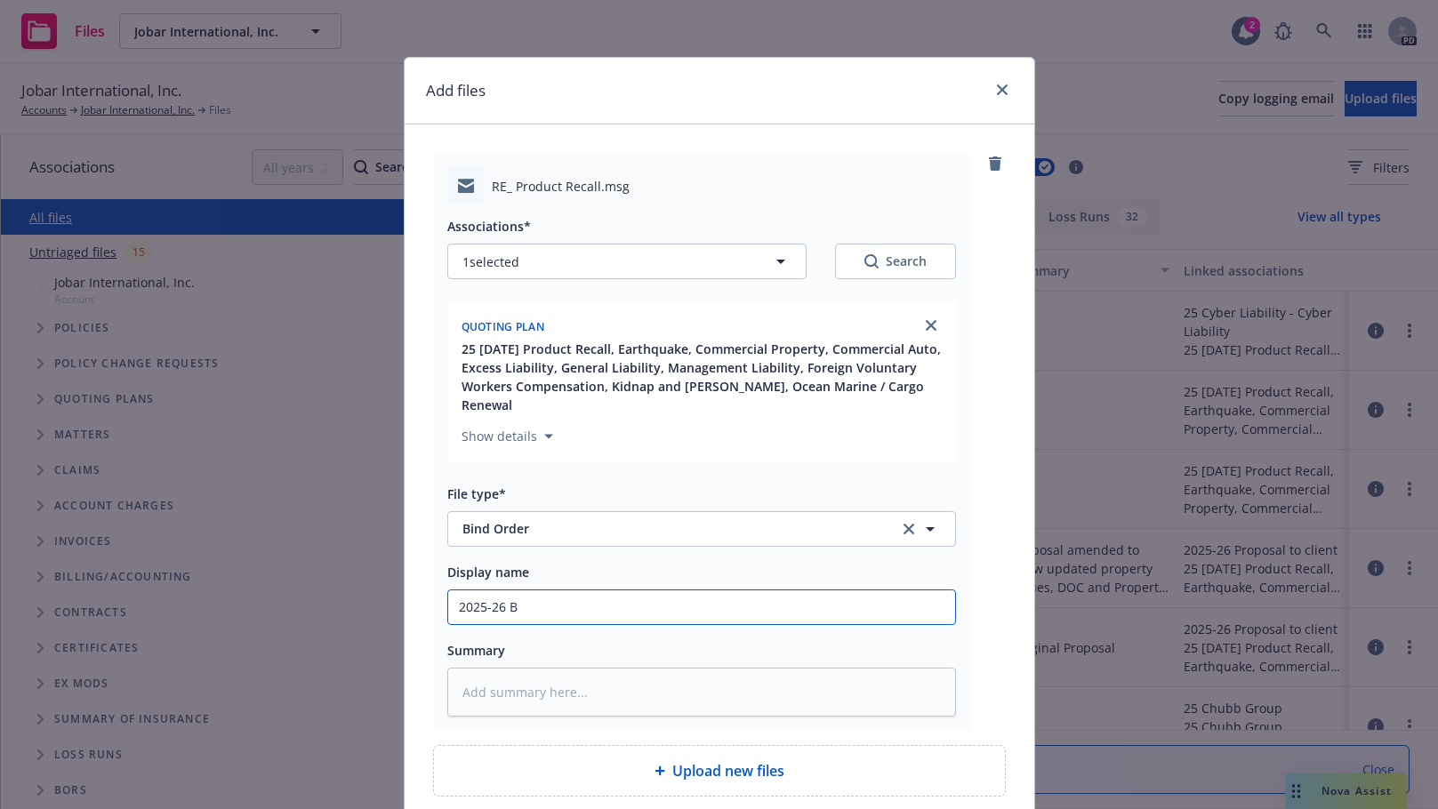
type input "2025-26 Bi"
type textarea "x"
type input "2025-26 Bin"
type textarea "x"
type input "2025-26 Bind"
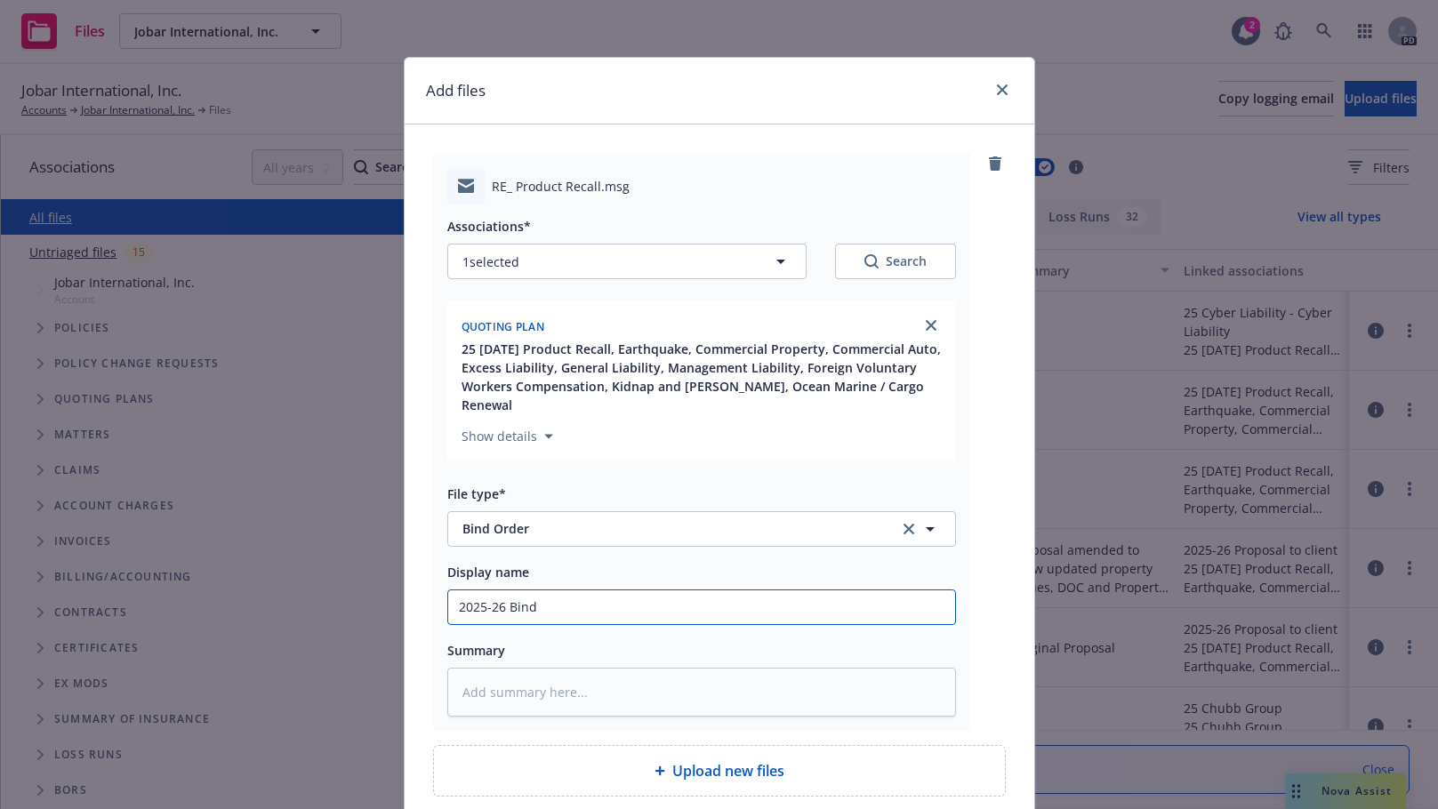
type textarea "x"
type input "2025-26 Bind"
type textarea "x"
type input "2025-26 Bind o"
type textarea "x"
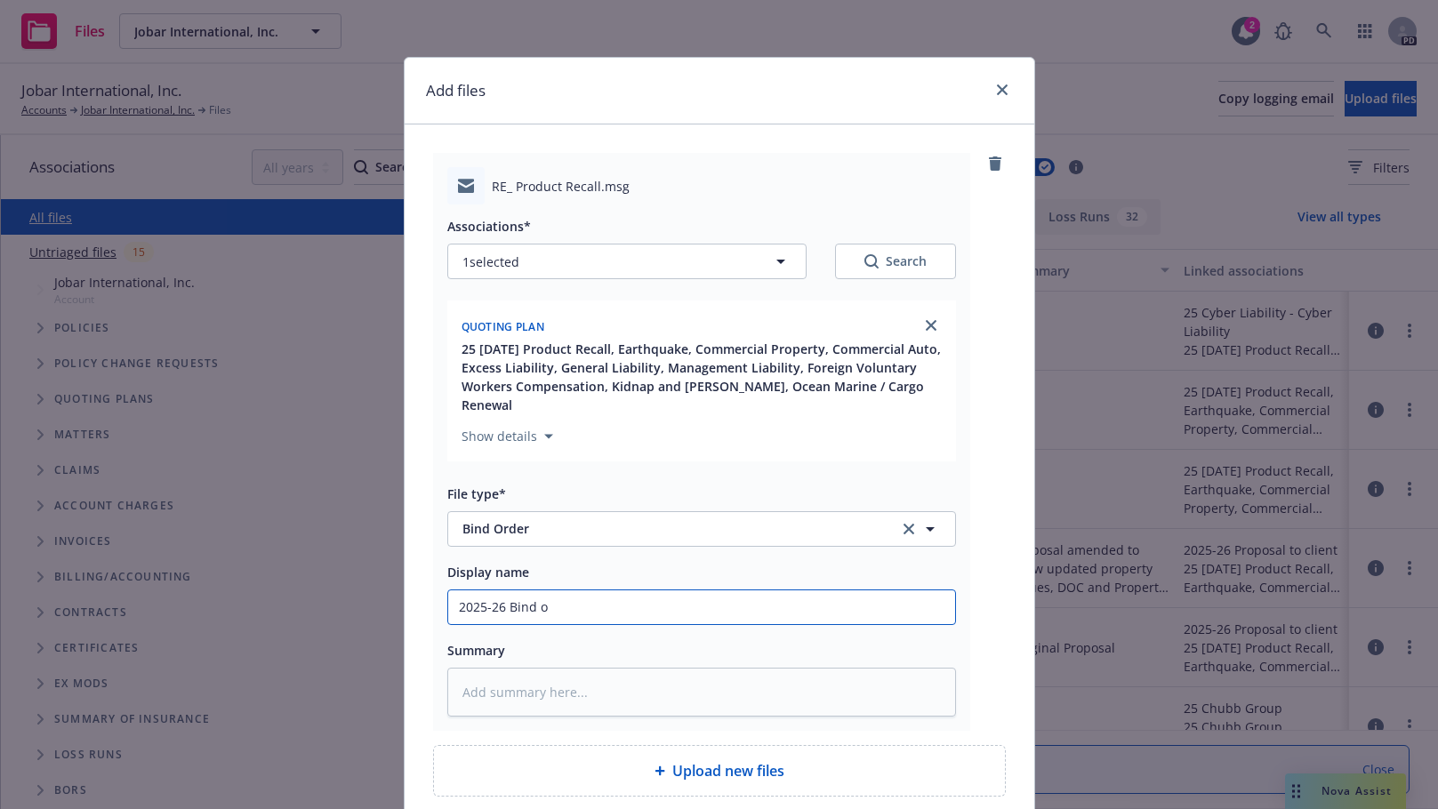
type input "2025-26 Bind or"
type textarea "x"
type input "2025-26 Bind ord"
type textarea "x"
type input "2025-26 Bind orde"
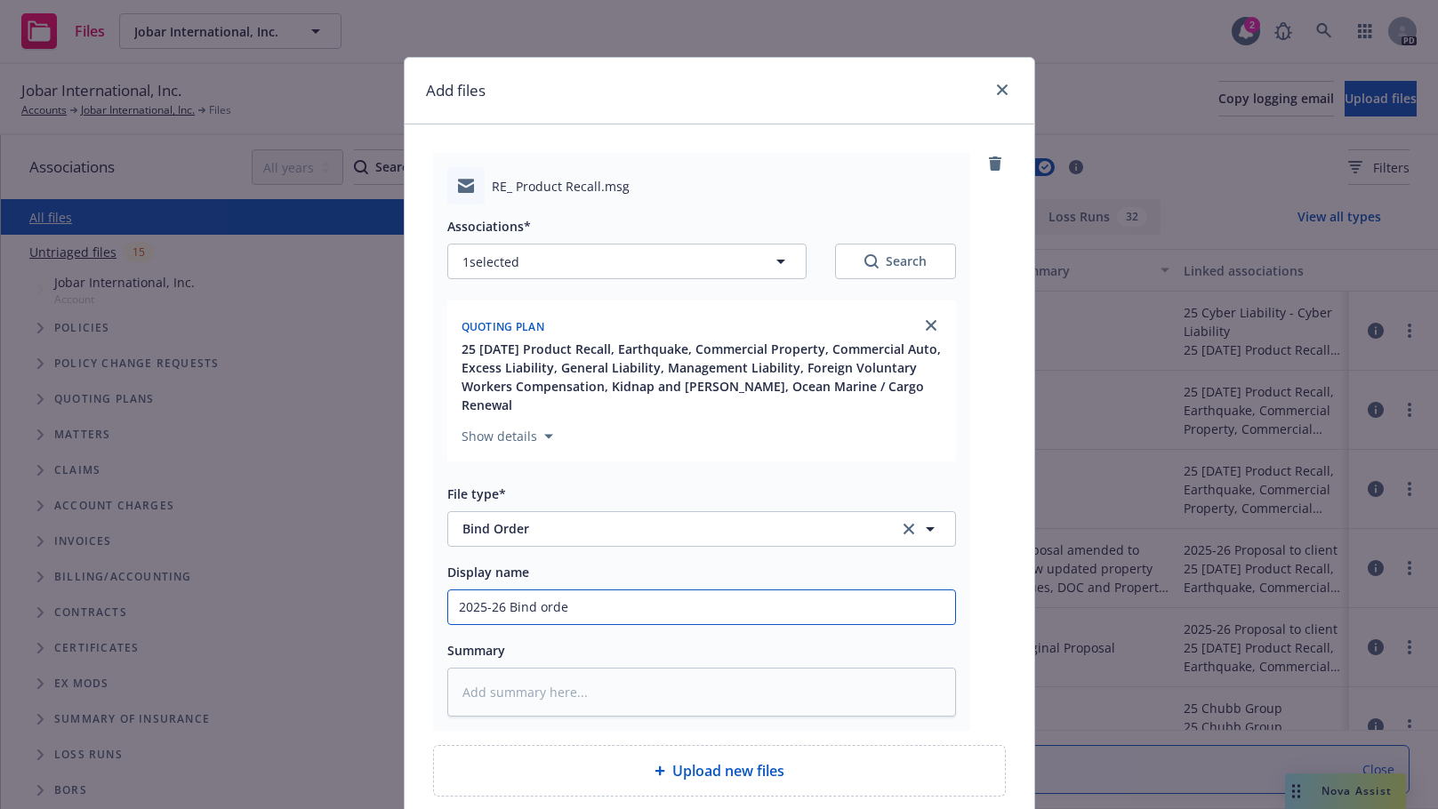
type textarea "x"
type input "2025-26 Bind order"
type textarea "x"
type input "2025-26 Bind order"
type textarea "x"
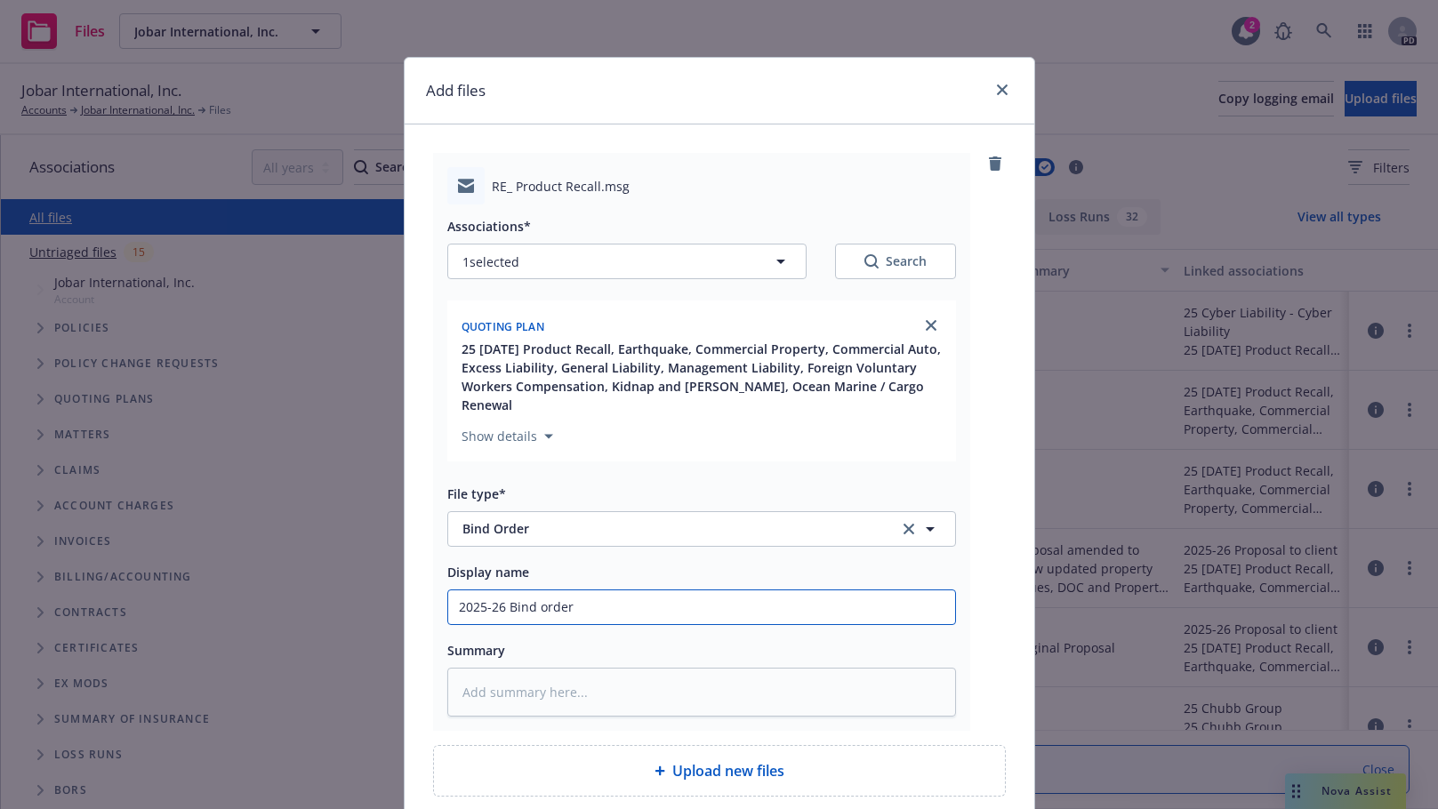
type input "2025-26 Bind order f"
type textarea "x"
type input "2025-26 Bind order fr"
type textarea "x"
type input "2025-26 Bind order fro"
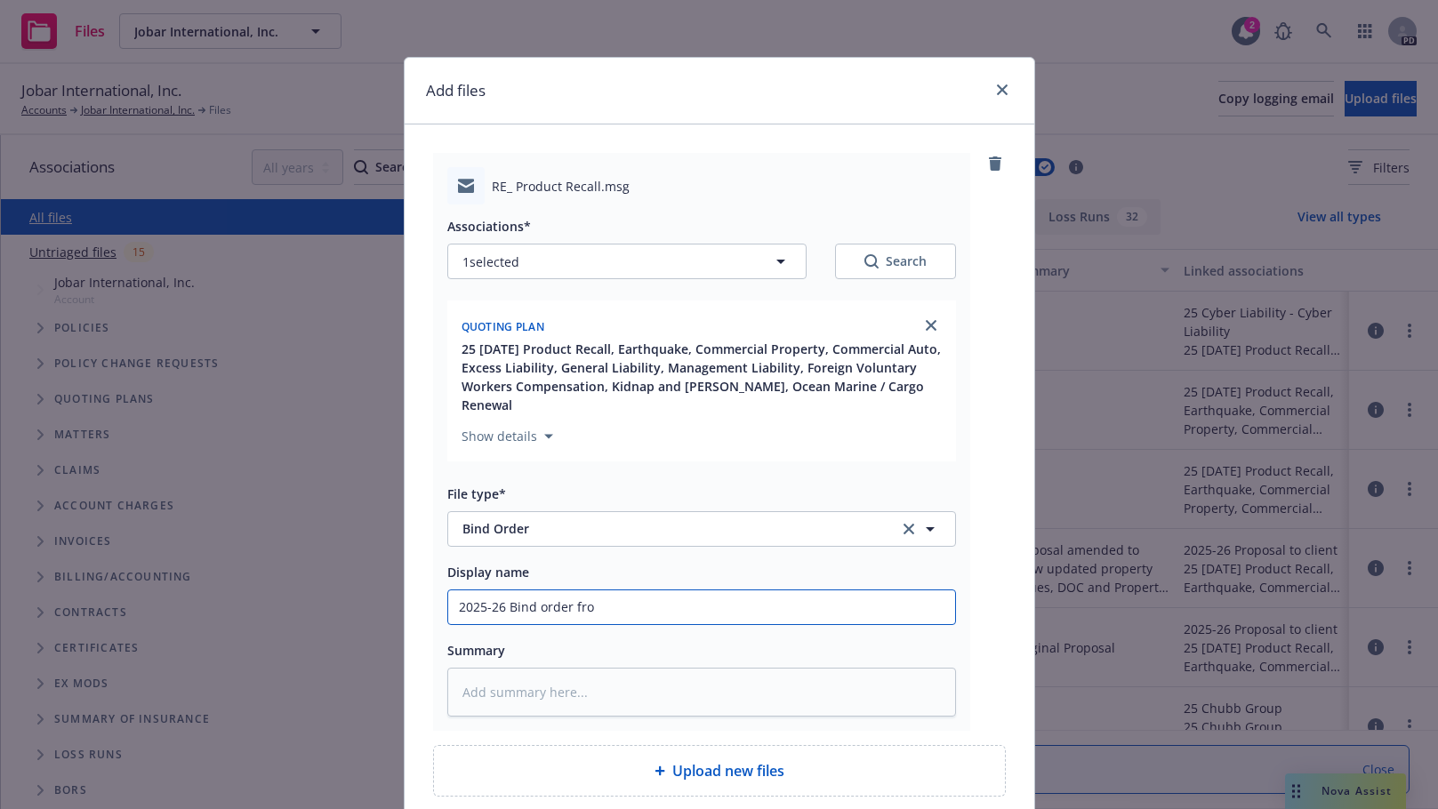
type textarea "x"
type input "2025-26 Bind order from"
type textarea "x"
type input "2025-26 Bind order from"
type textarea "x"
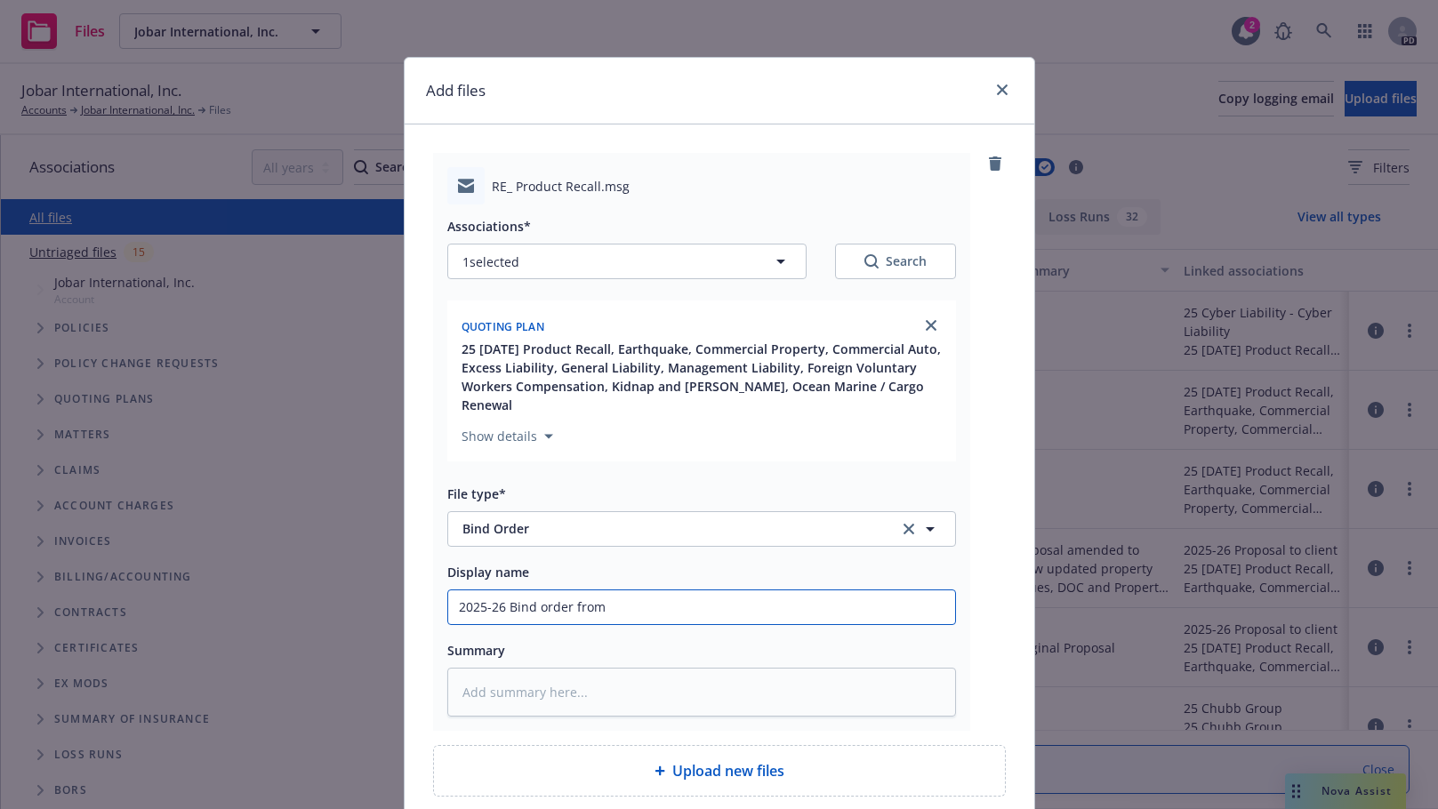
type input "2025-26 Bind order from i"
type textarea "x"
type input "2025-26 Bind order from in"
type textarea "x"
type input "2025-26 Bind order from ins"
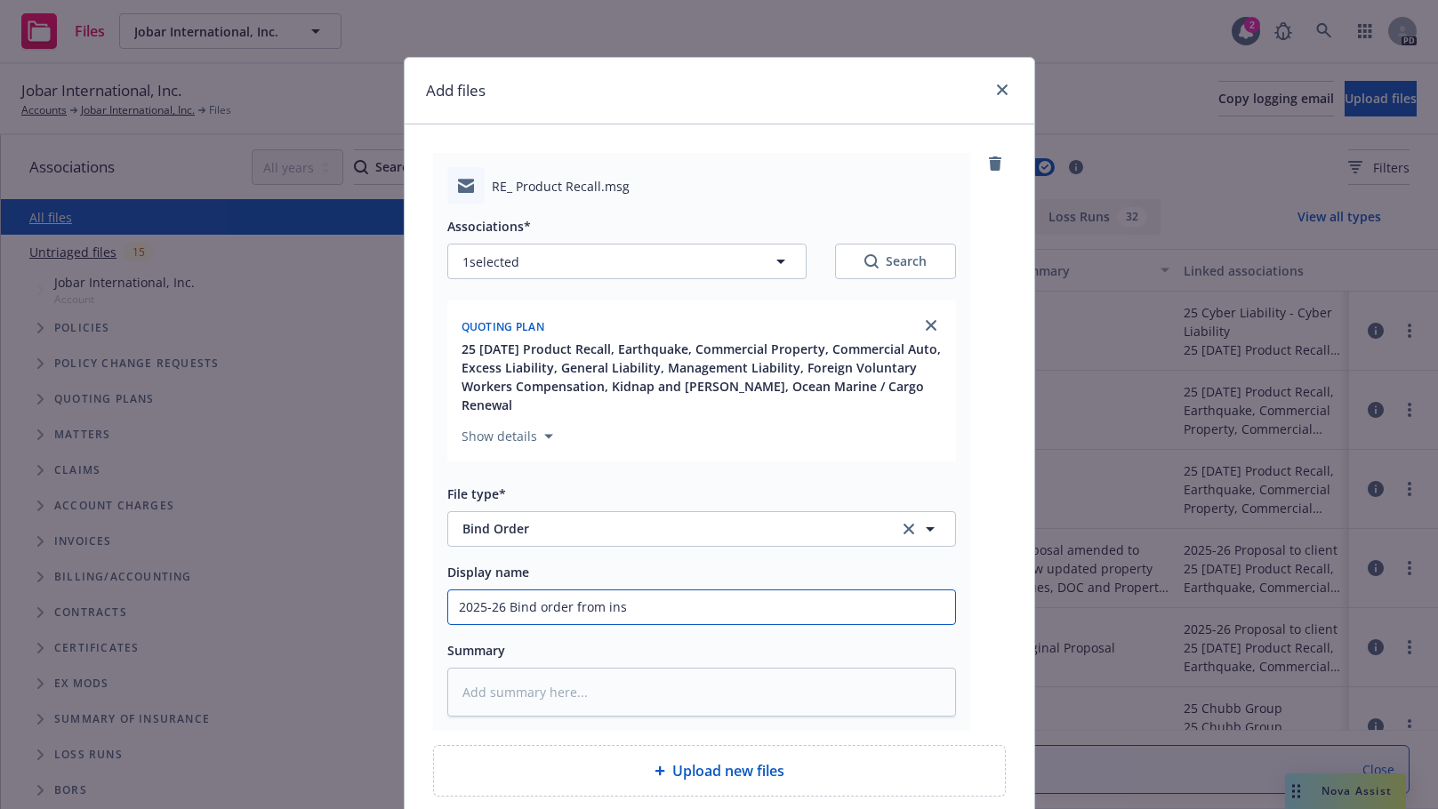
type textarea "x"
type input "2025-26 Bind order from insu"
type textarea "x"
type input "2025-26 Bind order from insur"
type textarea "x"
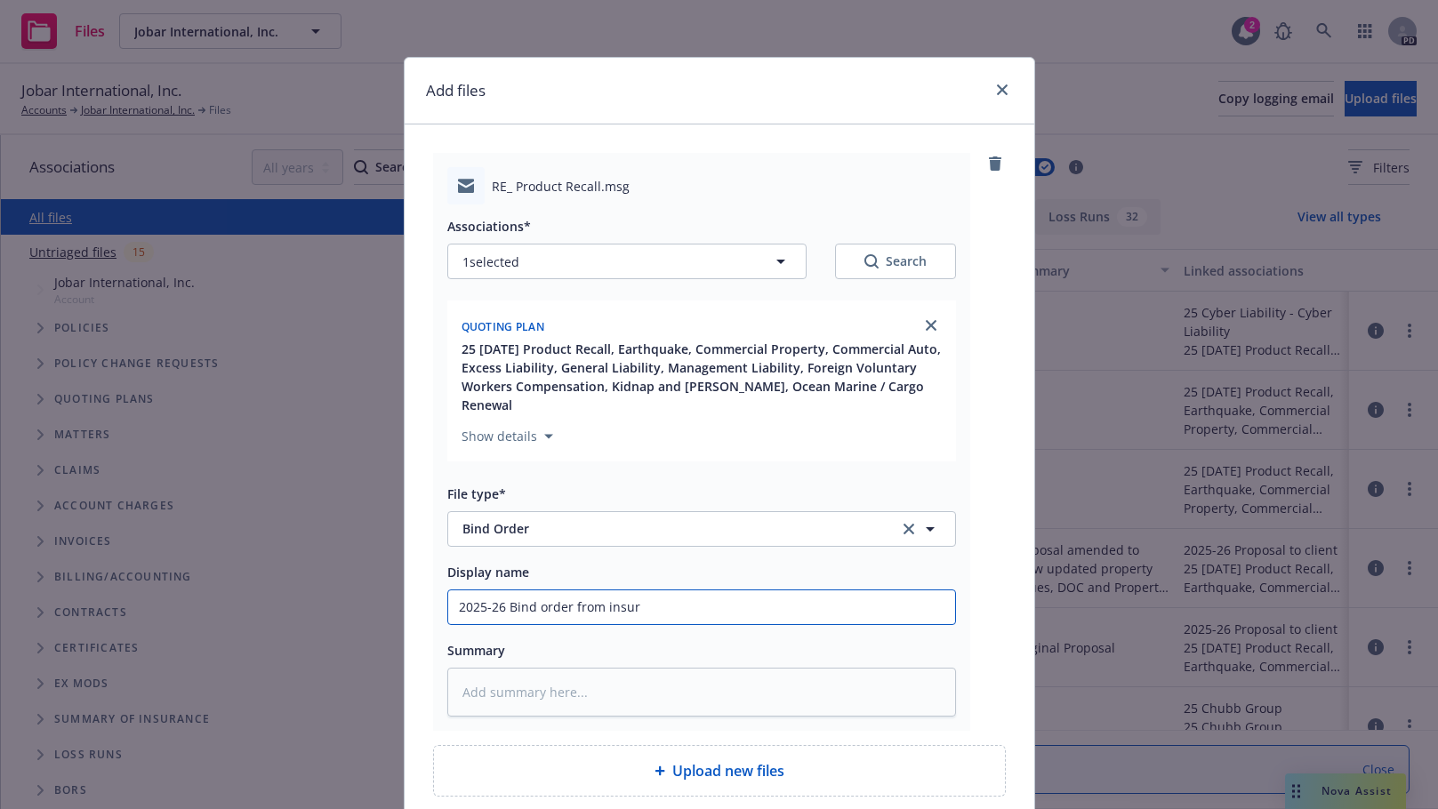
type input "2025-26 Bind order from insure"
type textarea "x"
type input "2025-26 Bind order from insured"
click at [475, 677] on textarea at bounding box center [701, 692] width 509 height 49
drag, startPoint x: 648, startPoint y: 586, endPoint x: 422, endPoint y: 588, distance: 225.9
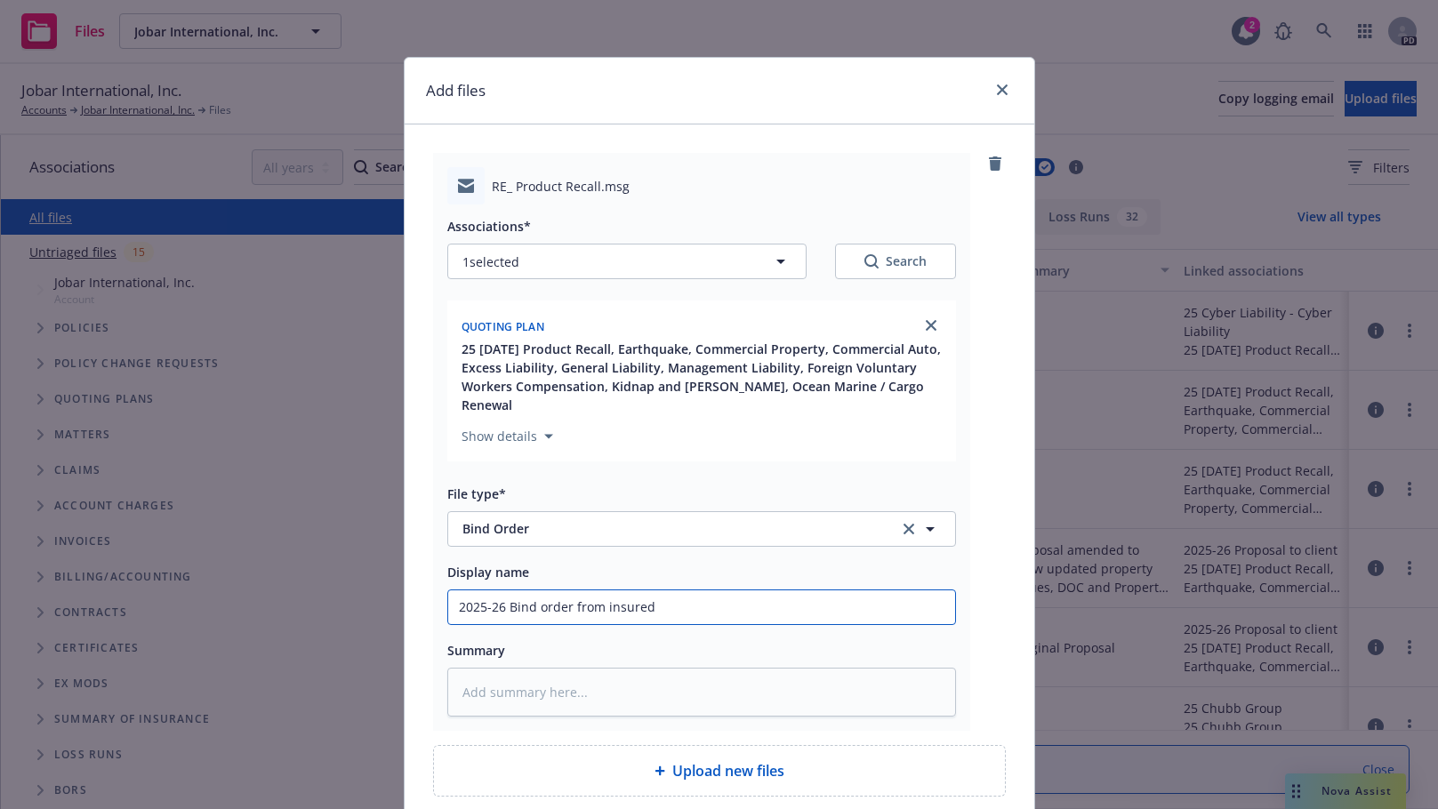
click at [422, 588] on div "RE_ Product Recall.msg Associations* 1 selected Search Quoting plan 25 09/30/25…" at bounding box center [720, 475] width 630 height 701
click at [480, 672] on textarea at bounding box center [701, 692] width 509 height 49
paste textarea "2025-26 Bind order from insured"
type textarea "x"
type textarea "2025-26 Bind order from insured"
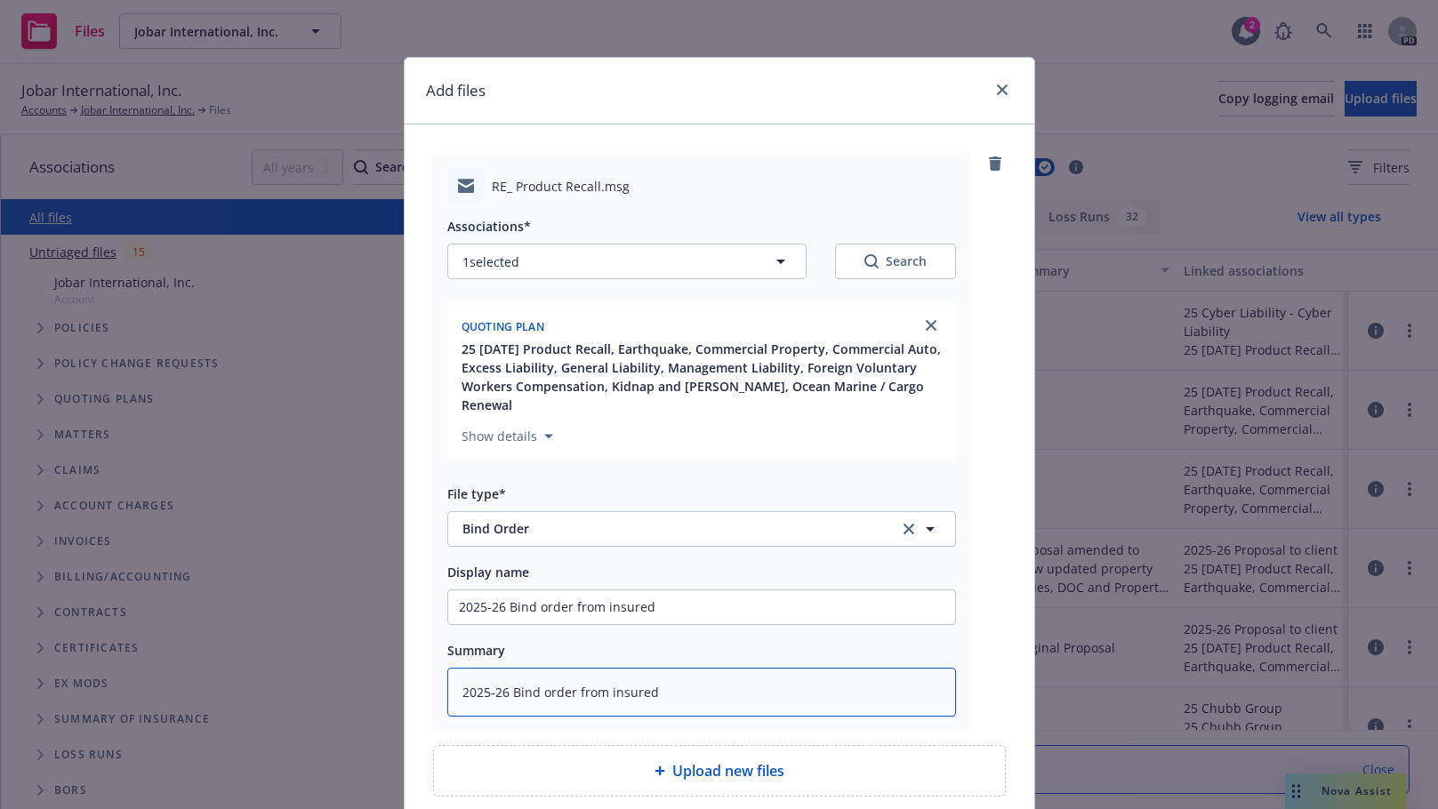
click at [657, 669] on textarea "2025-26 Bind order from insured" at bounding box center [701, 692] width 509 height 49
type textarea "x"
type textarea "2025-26 Bind order from insured"
type textarea "x"
type textarea "2025-26 Bind order from insured ("
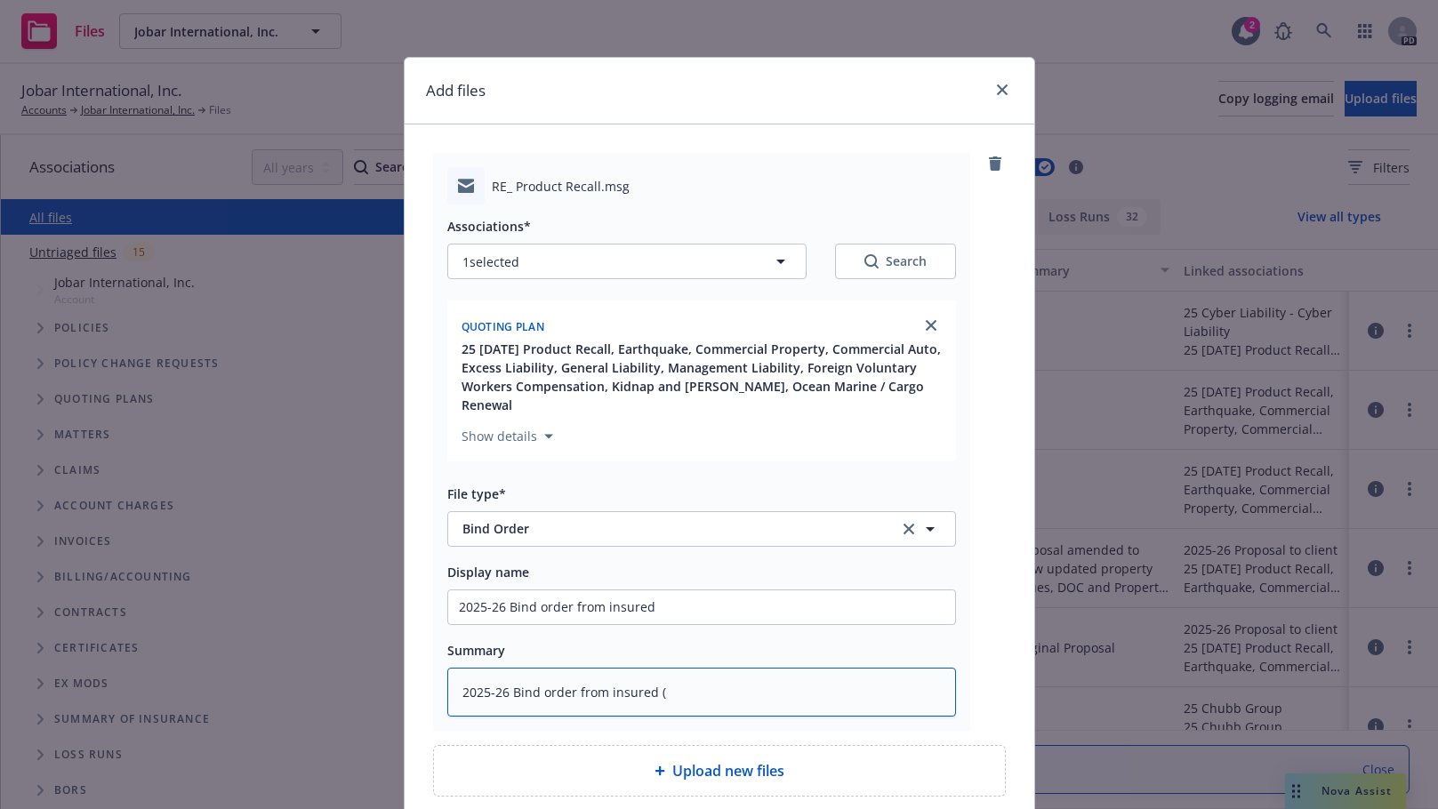
type textarea "x"
type textarea "2025-26 Bind order from insured (e"
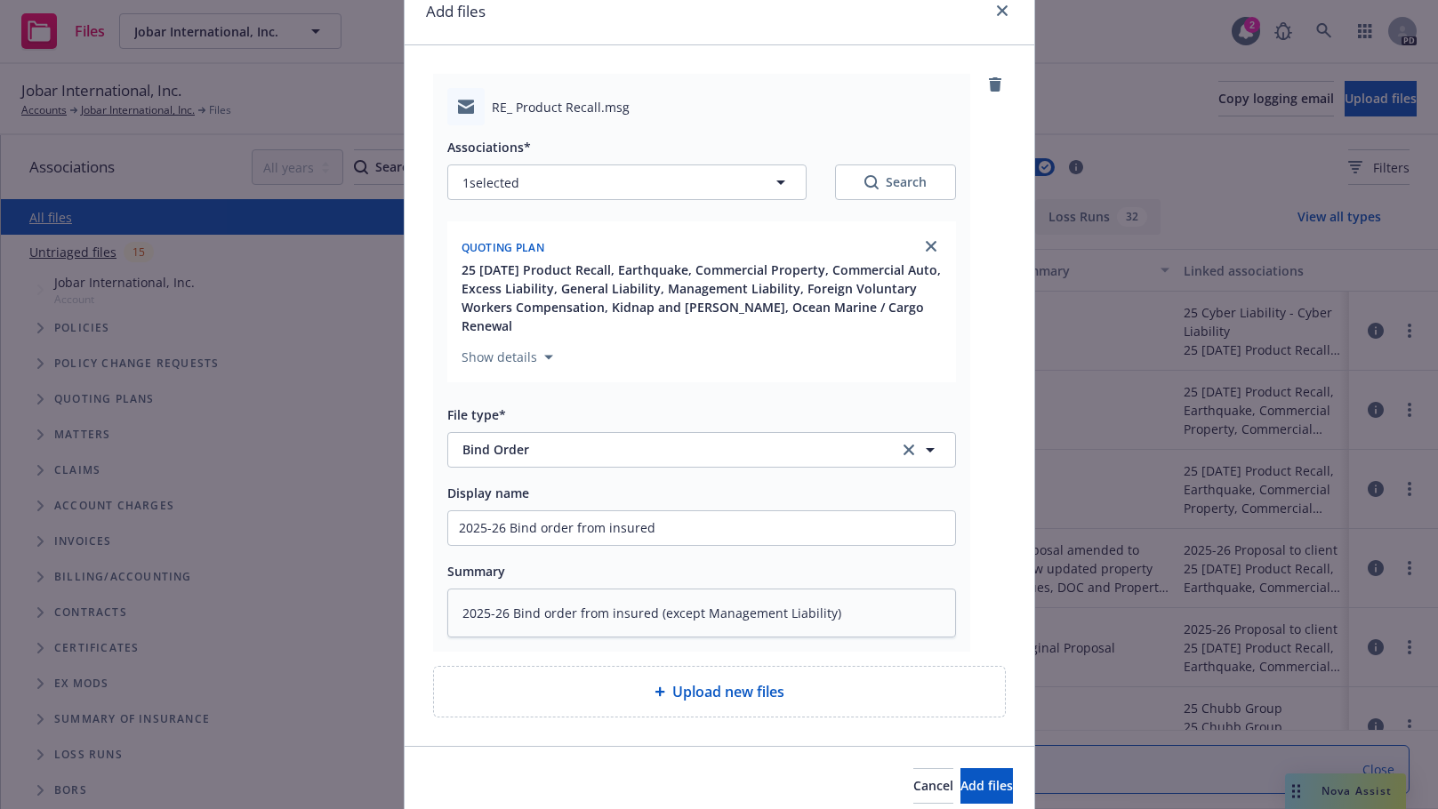
scroll to position [134, 0]
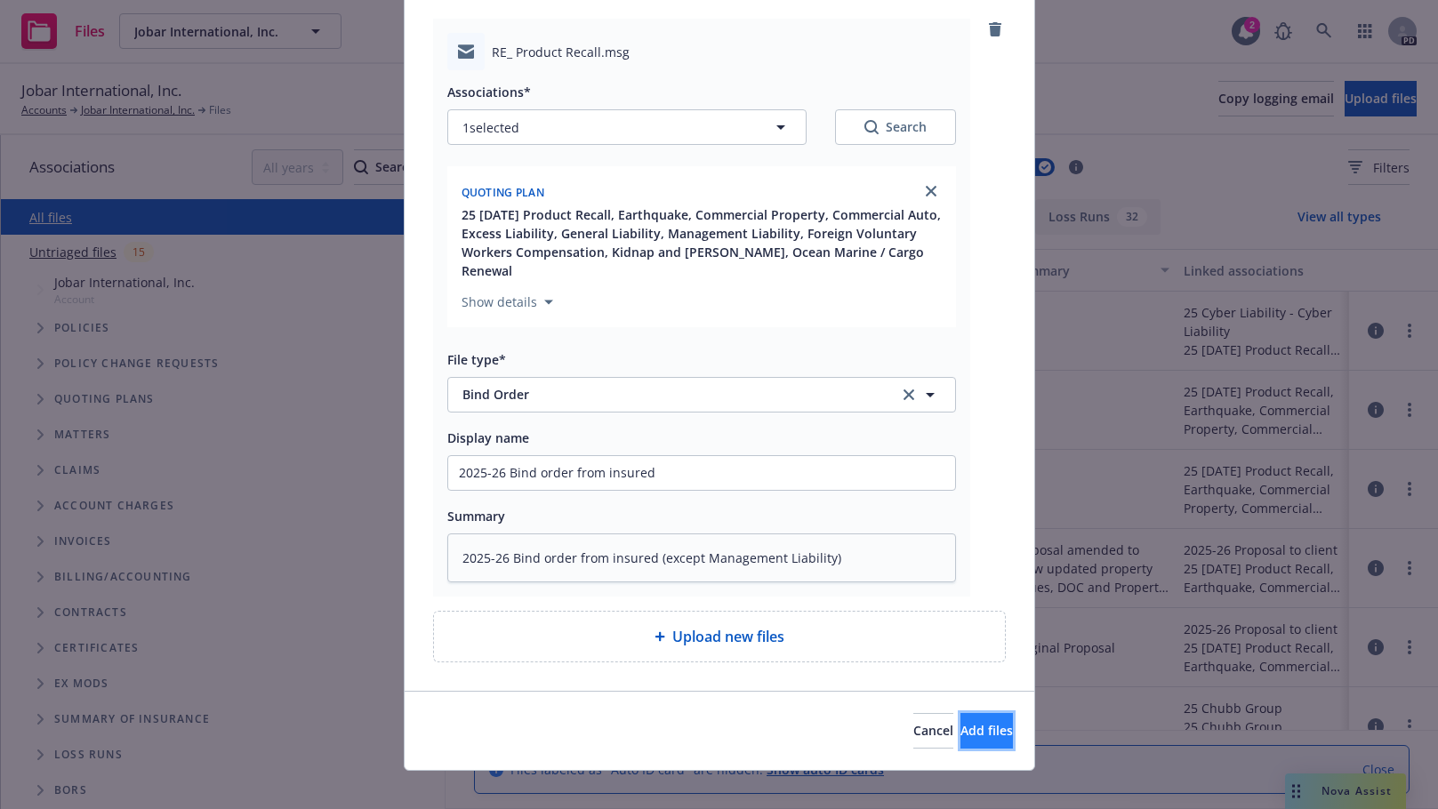
click at [961, 722] on span "Add files" at bounding box center [987, 730] width 52 height 17
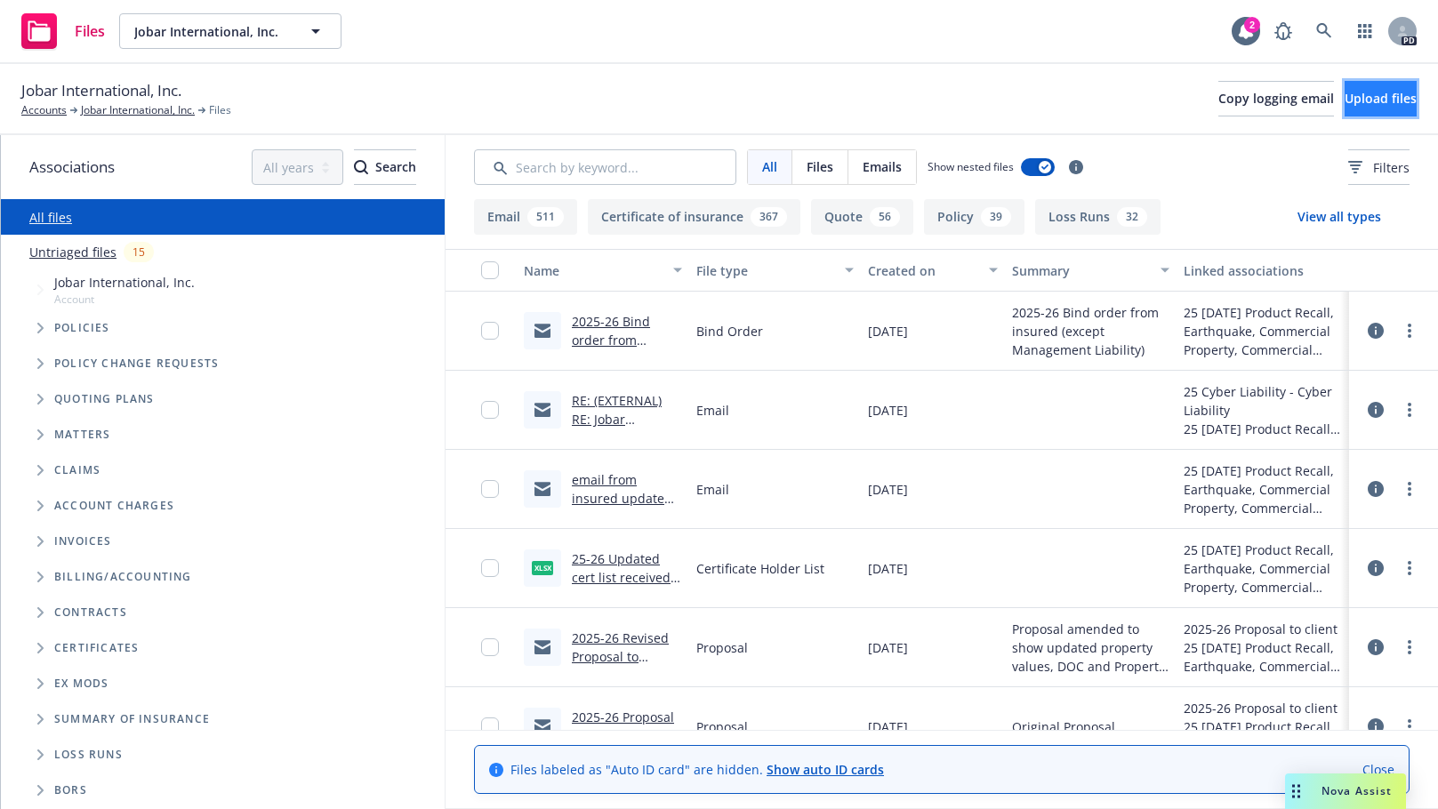
click at [1366, 94] on span "Upload files" at bounding box center [1381, 98] width 72 height 17
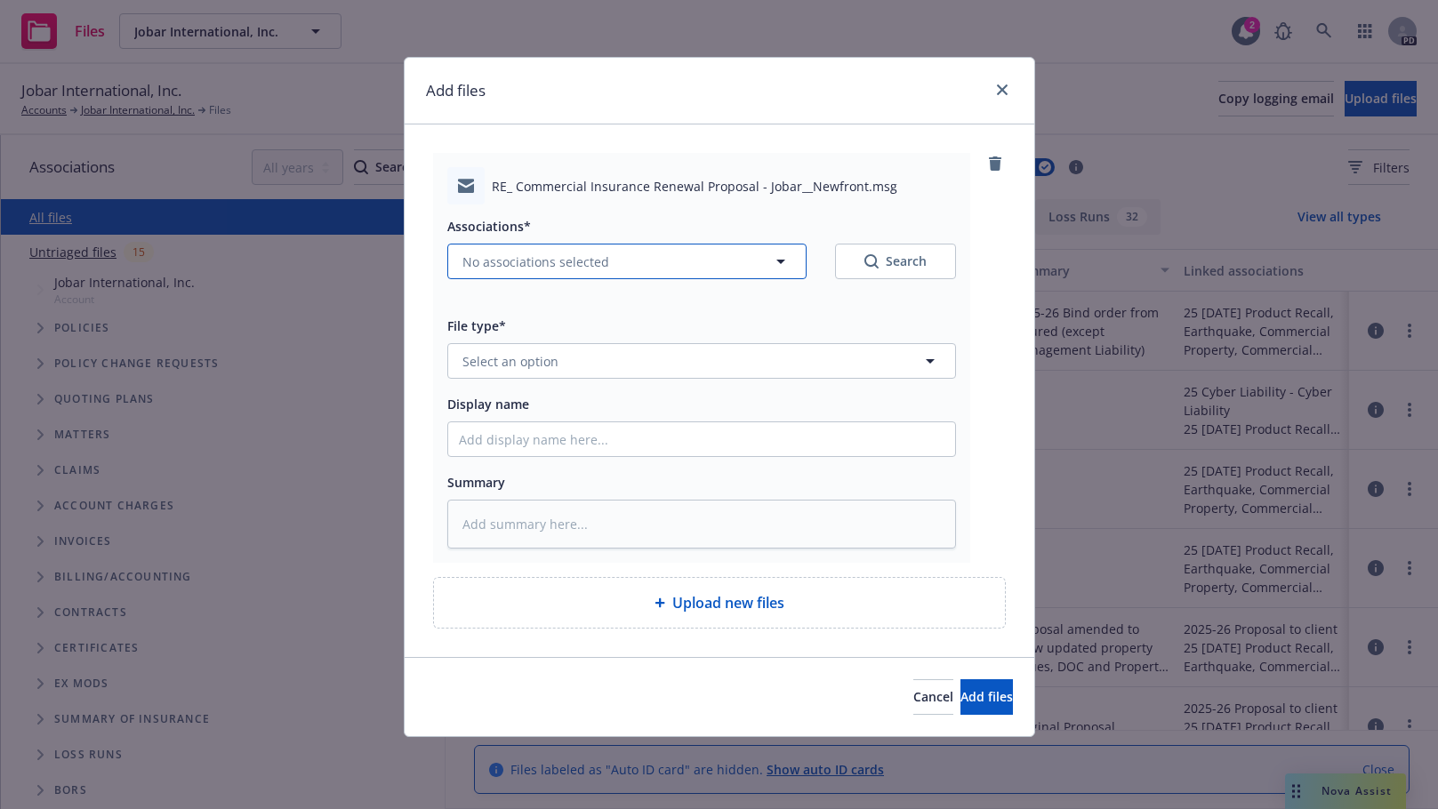
click at [784, 262] on icon "button" at bounding box center [780, 261] width 21 height 21
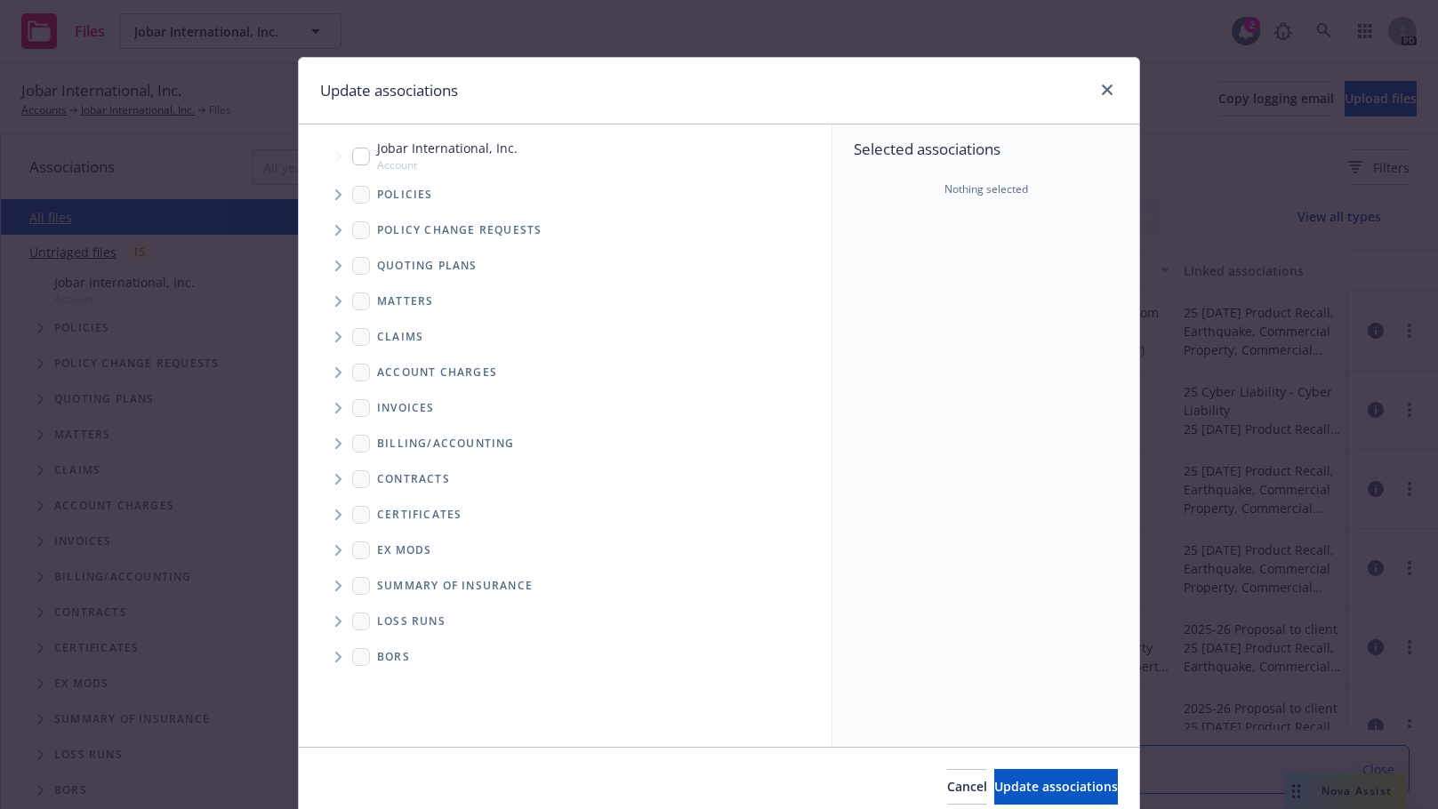
click at [335, 262] on icon "Tree Example" at bounding box center [338, 266] width 7 height 11
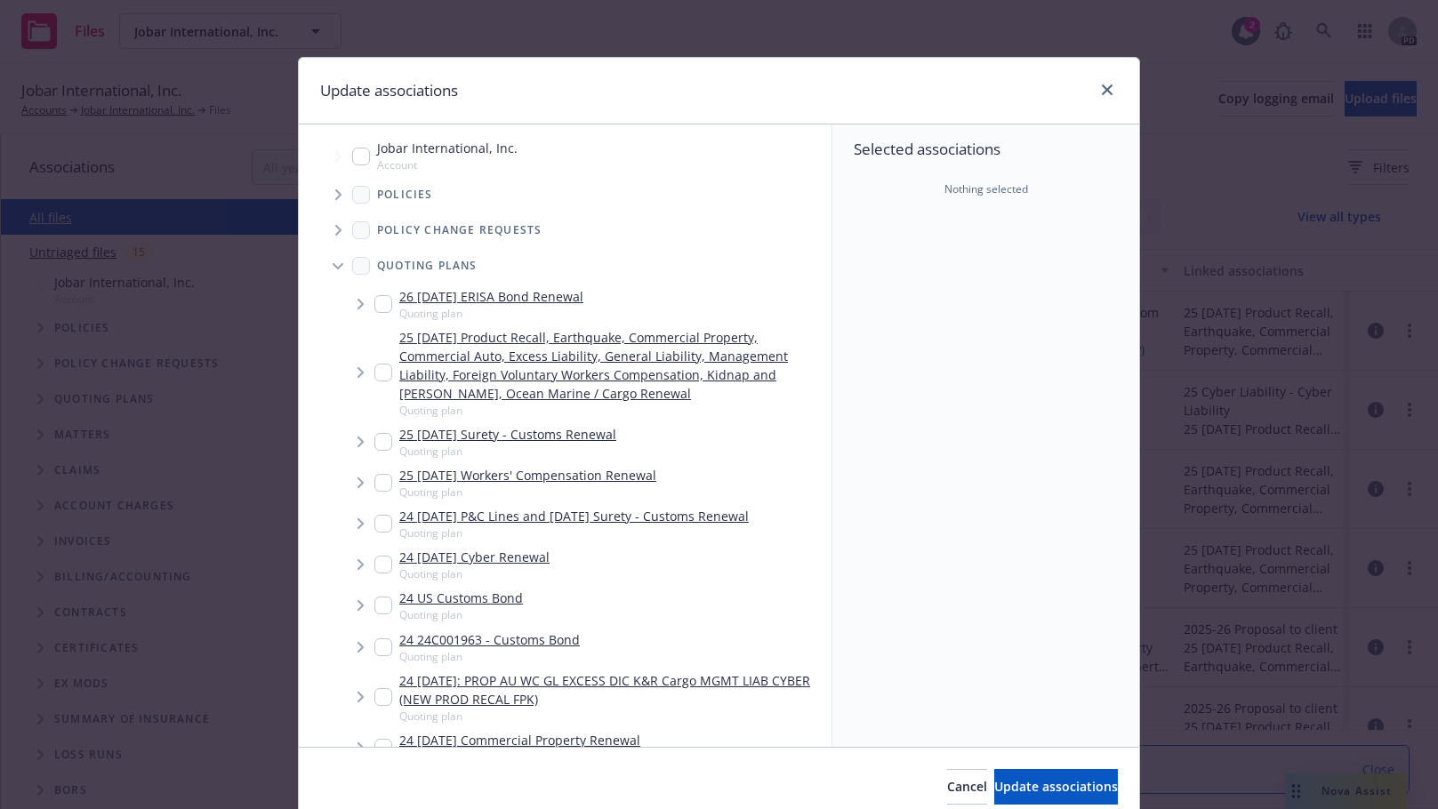
click at [382, 374] on input "Tree Example" at bounding box center [383, 373] width 18 height 18
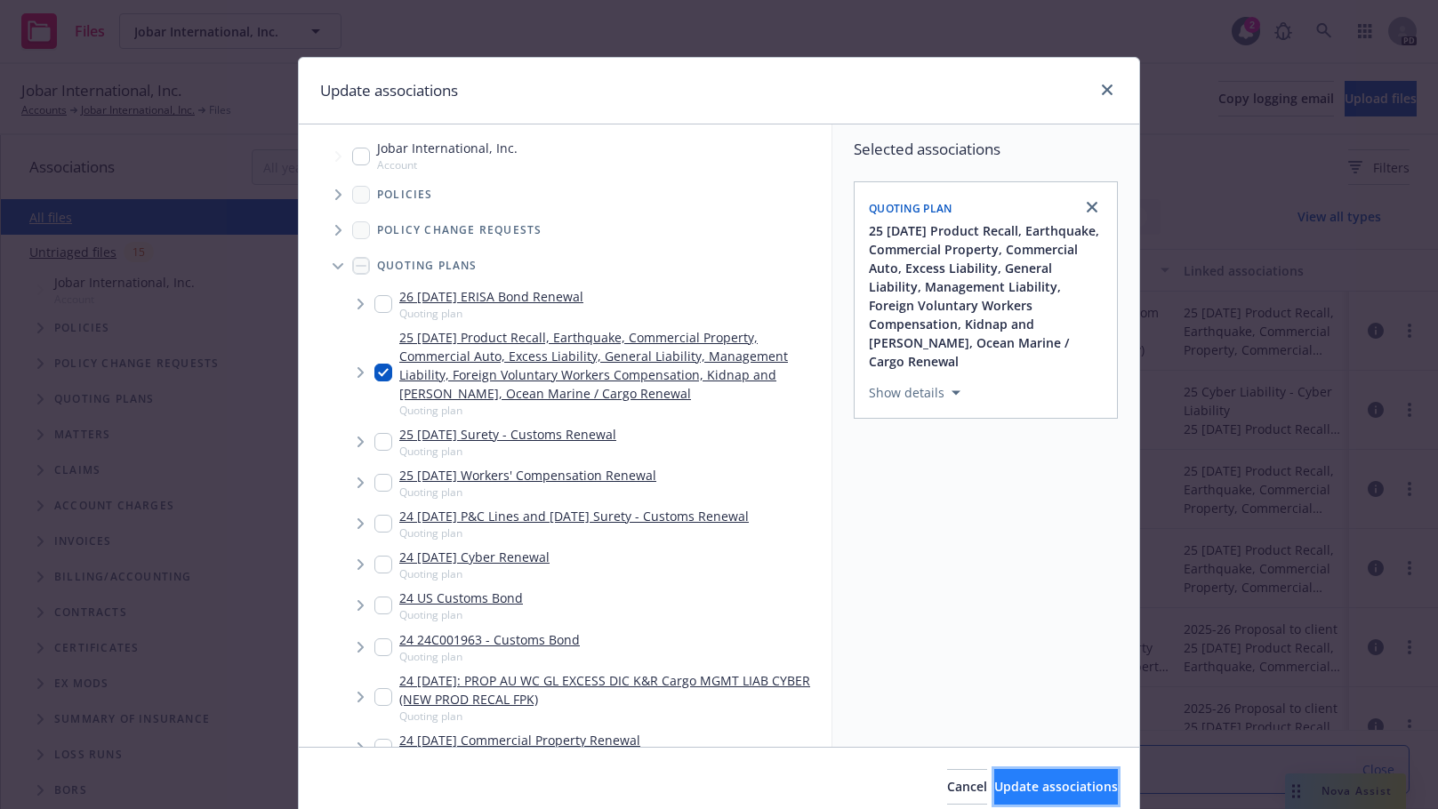
click at [1008, 789] on span "Update associations" at bounding box center [1056, 786] width 124 height 17
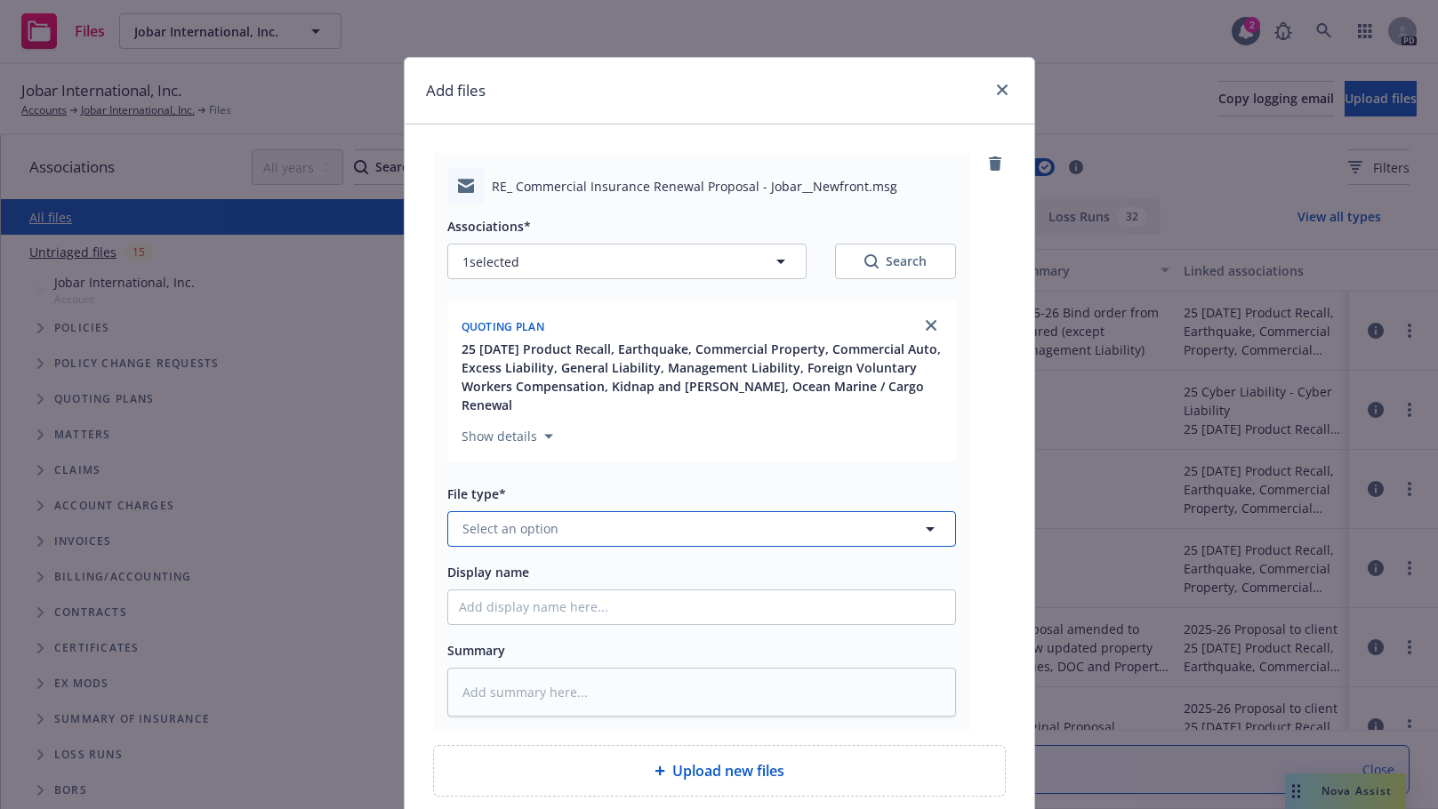
click at [632, 511] on button "Select an option" at bounding box center [701, 529] width 509 height 36
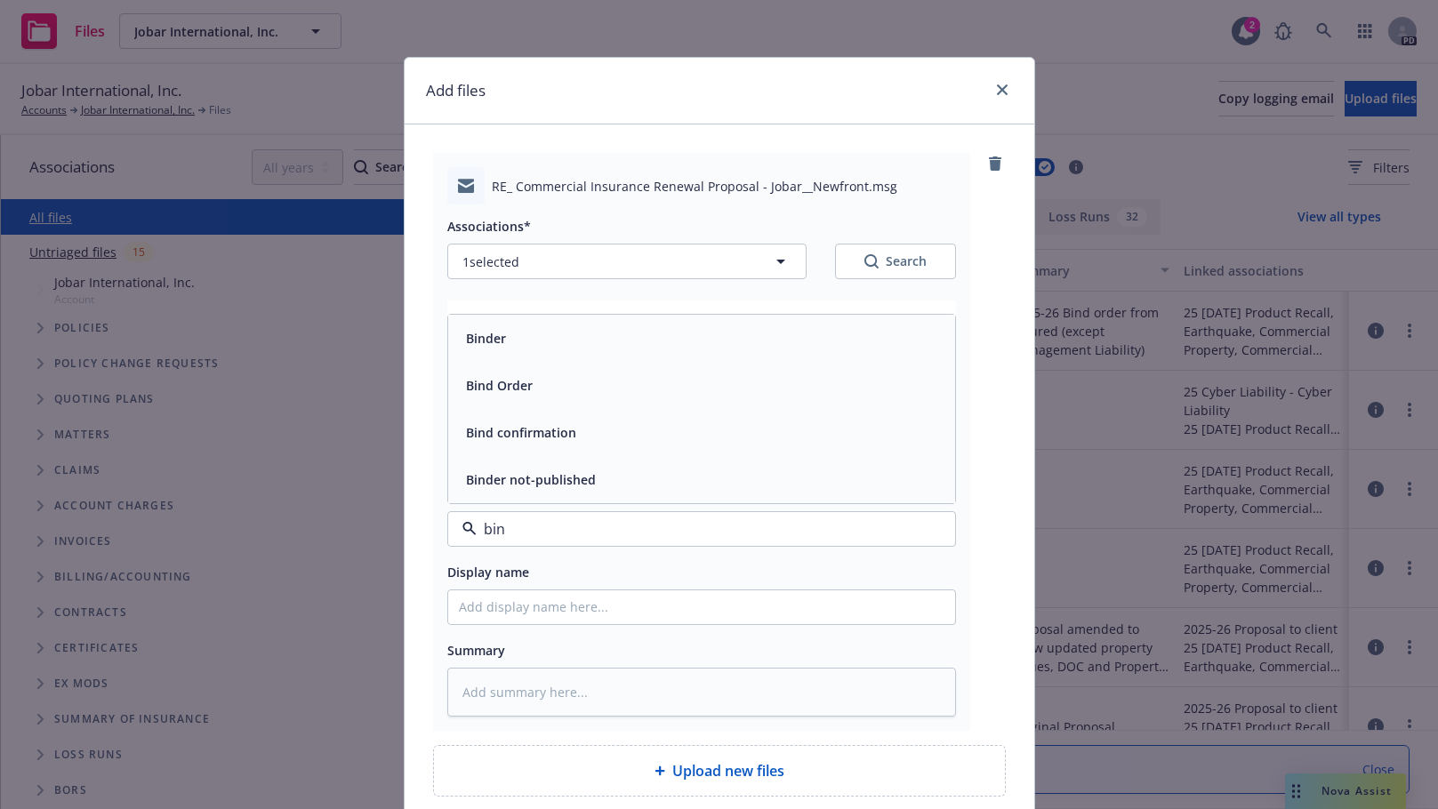
click at [507, 376] on span "Bind Order" at bounding box center [499, 385] width 67 height 19
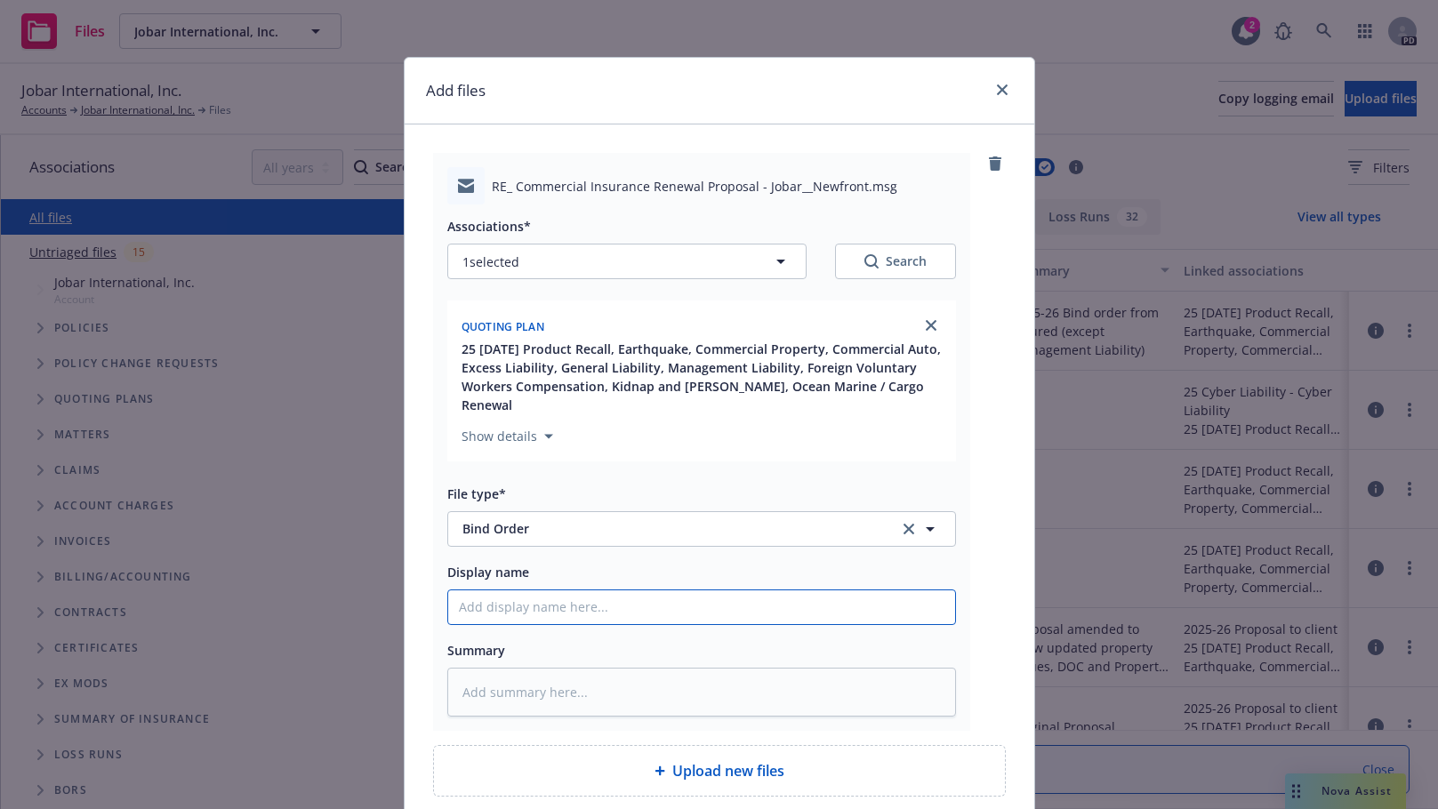
click at [505, 591] on input "Display name" at bounding box center [701, 608] width 507 height 34
click at [670, 591] on input "2025-26 Bind order from insured for" at bounding box center [701, 608] width 507 height 34
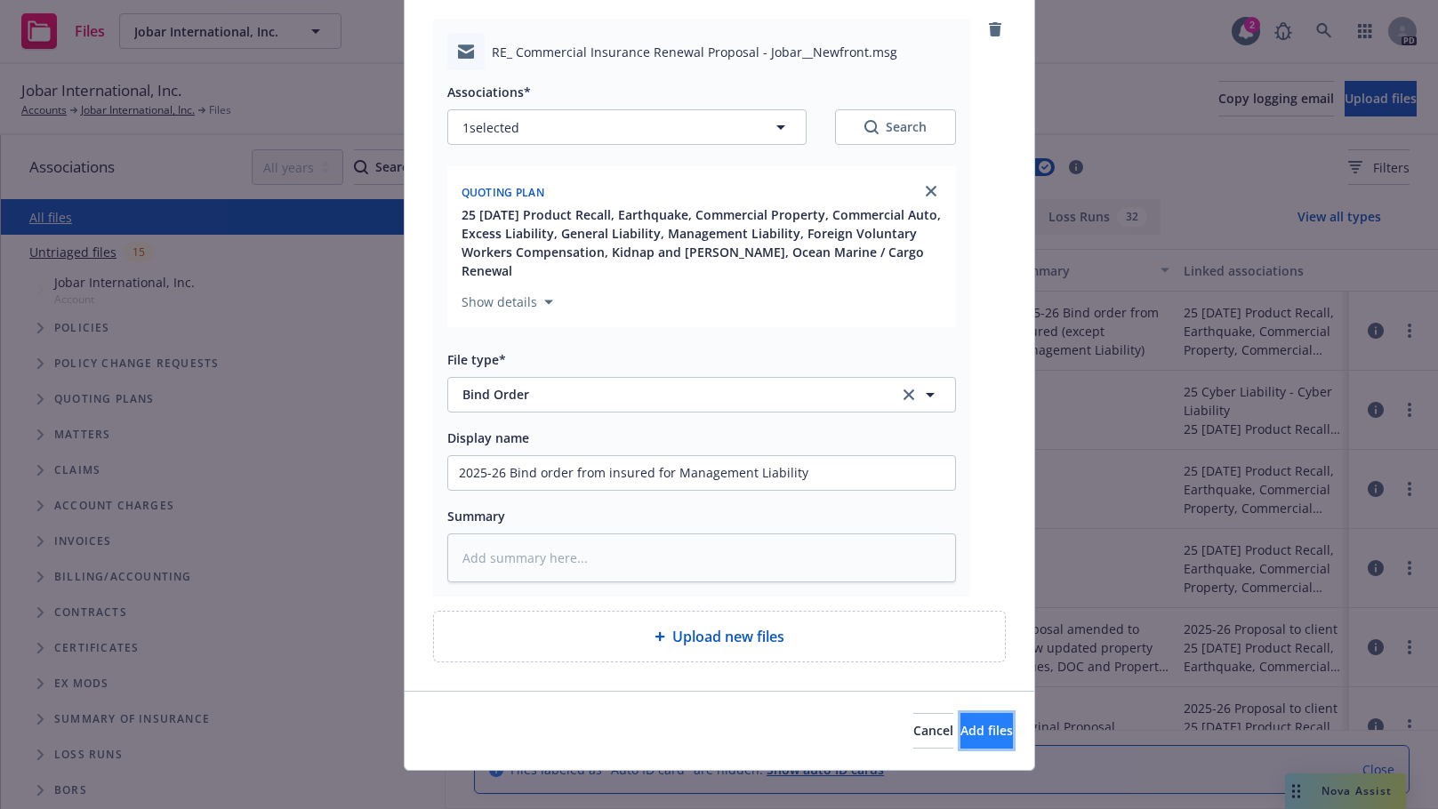
click at [972, 722] on span "Add files" at bounding box center [987, 730] width 52 height 17
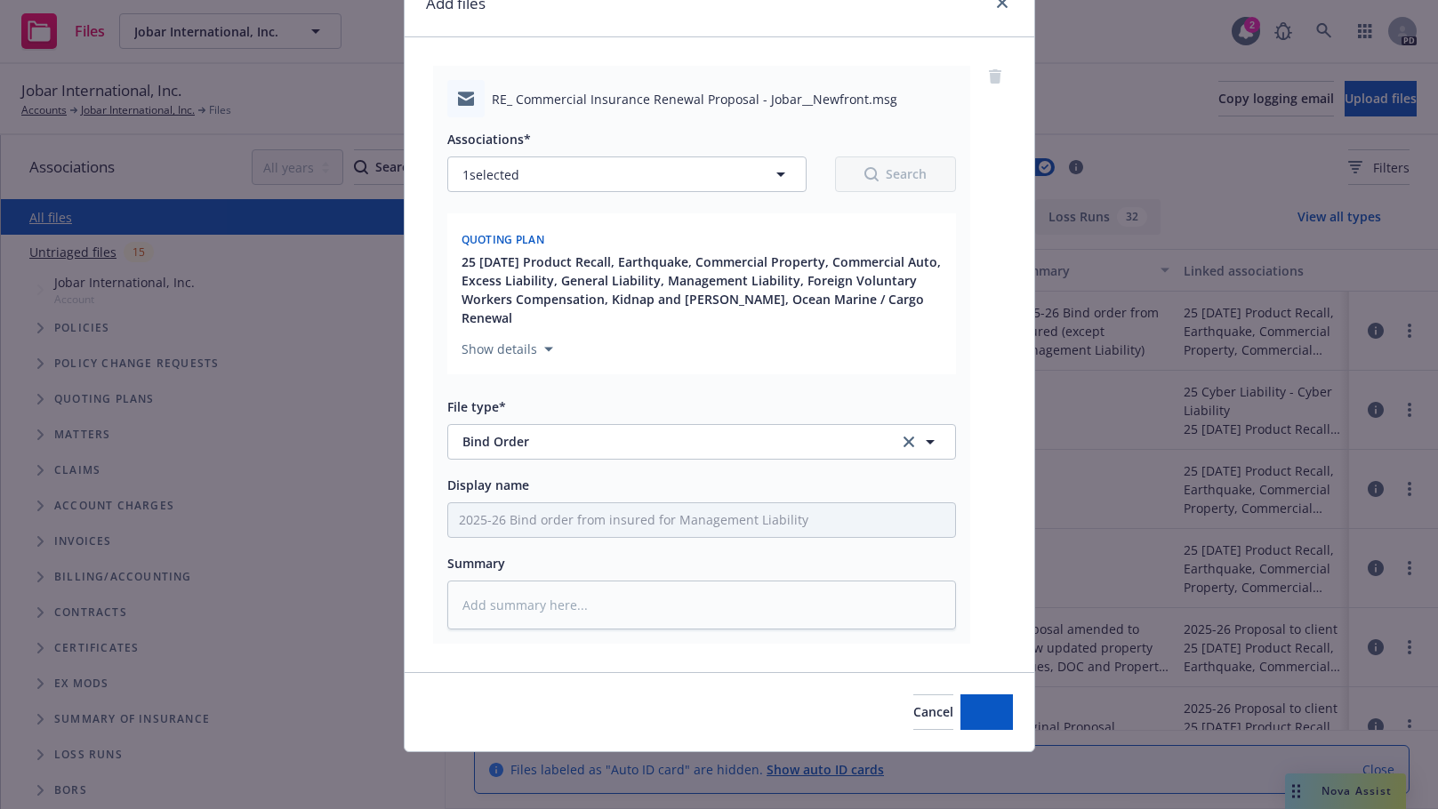
scroll to position [68, 0]
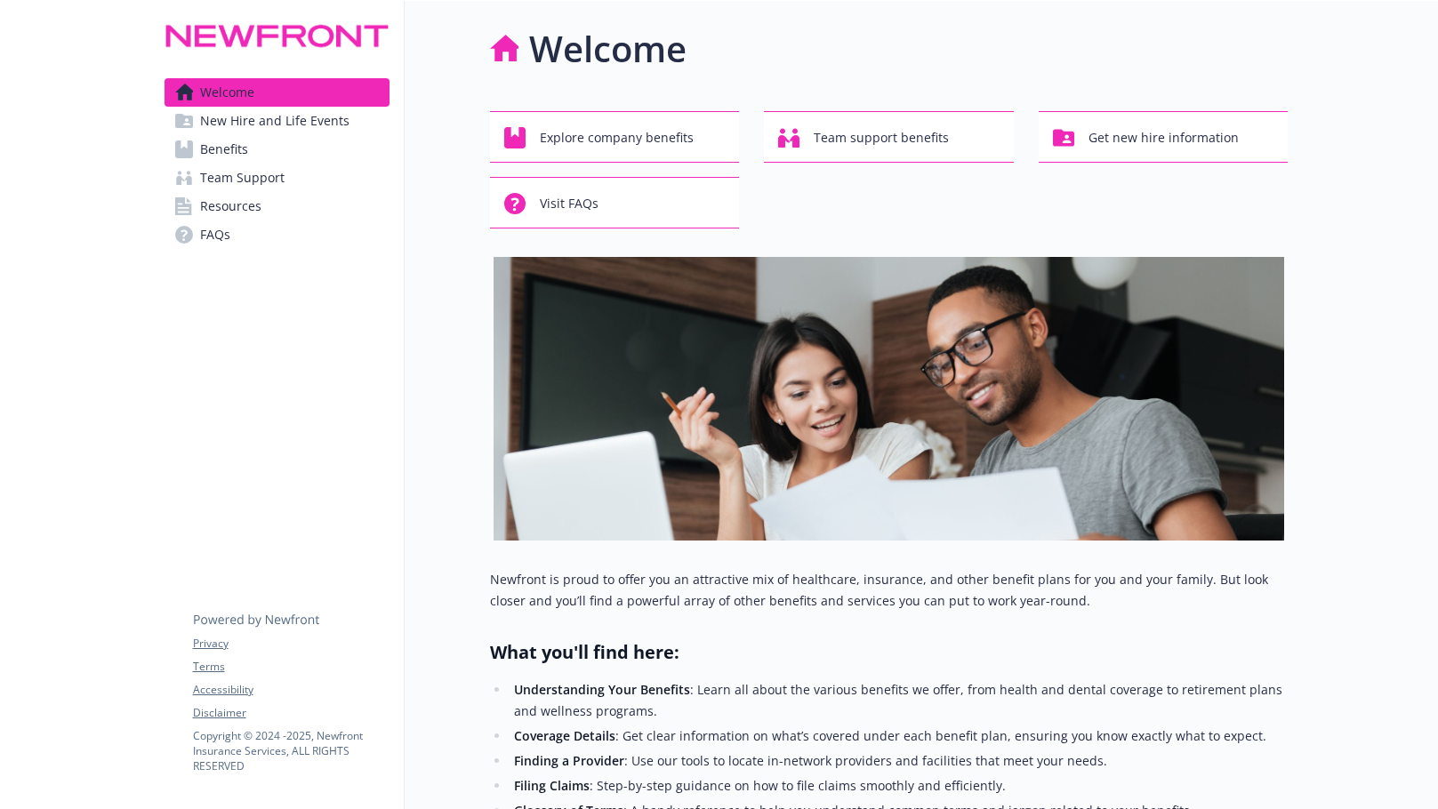
click at [211, 145] on span "Benefits" at bounding box center [224, 149] width 48 height 28
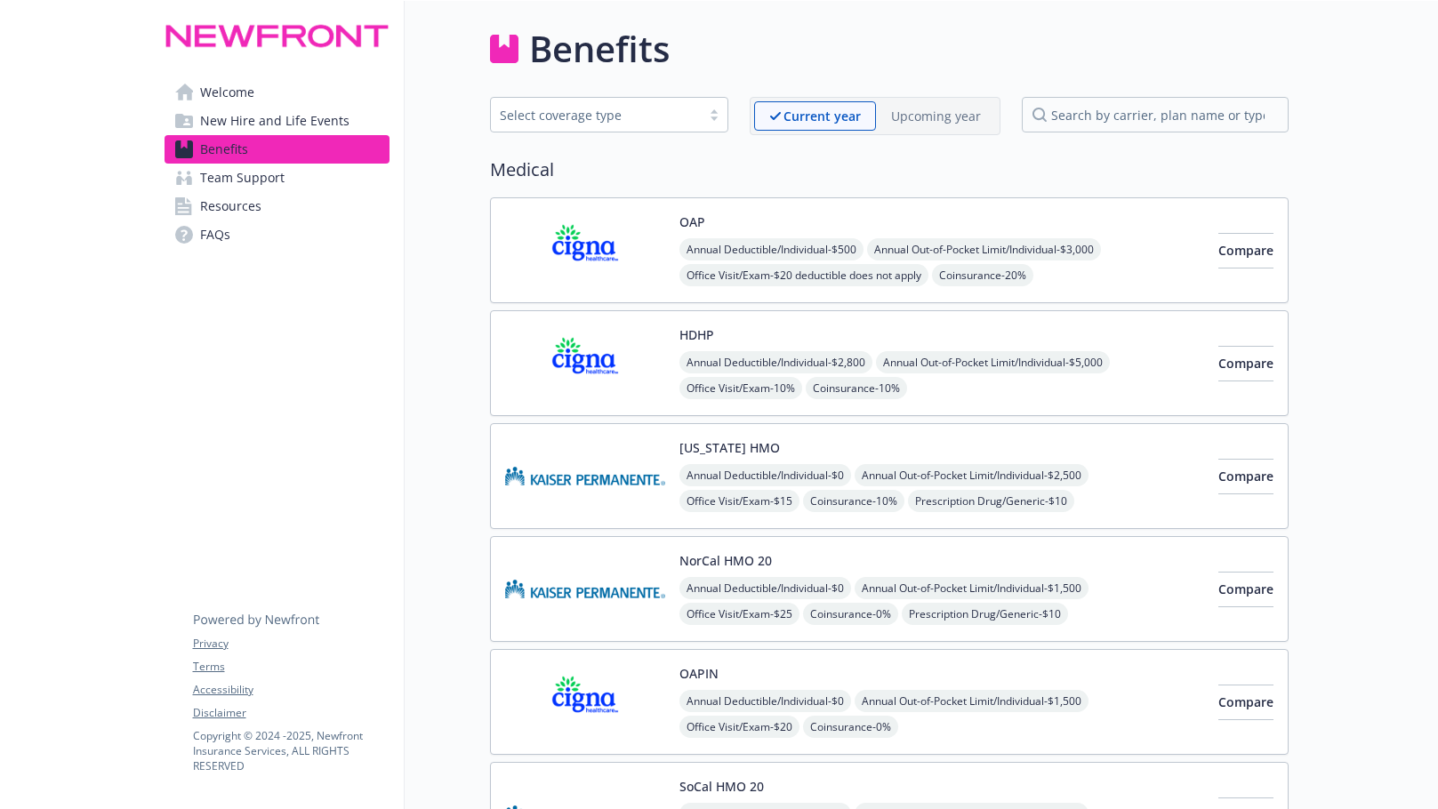
click at [236, 125] on span "New Hire and Life Events" at bounding box center [274, 121] width 149 height 28
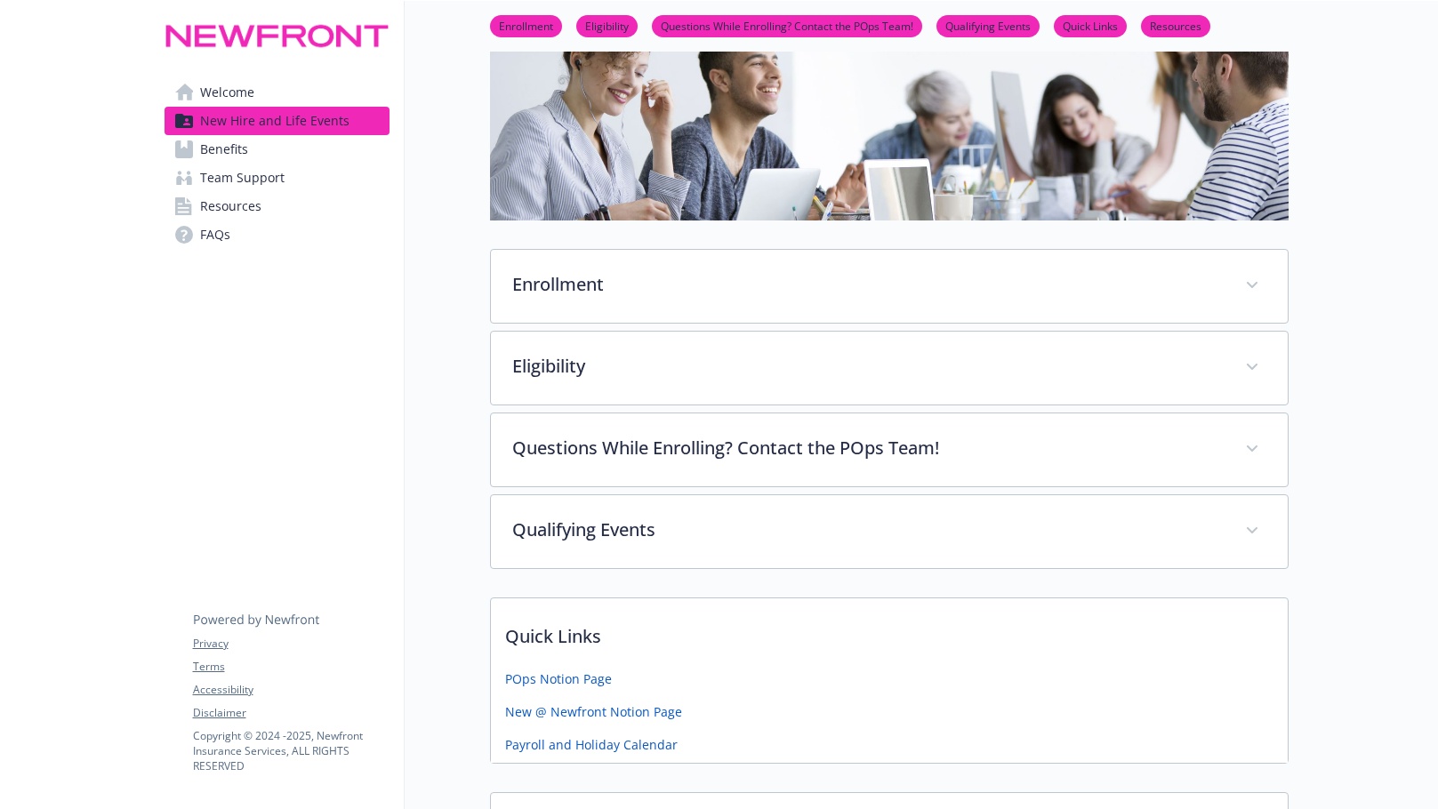
scroll to position [213, 0]
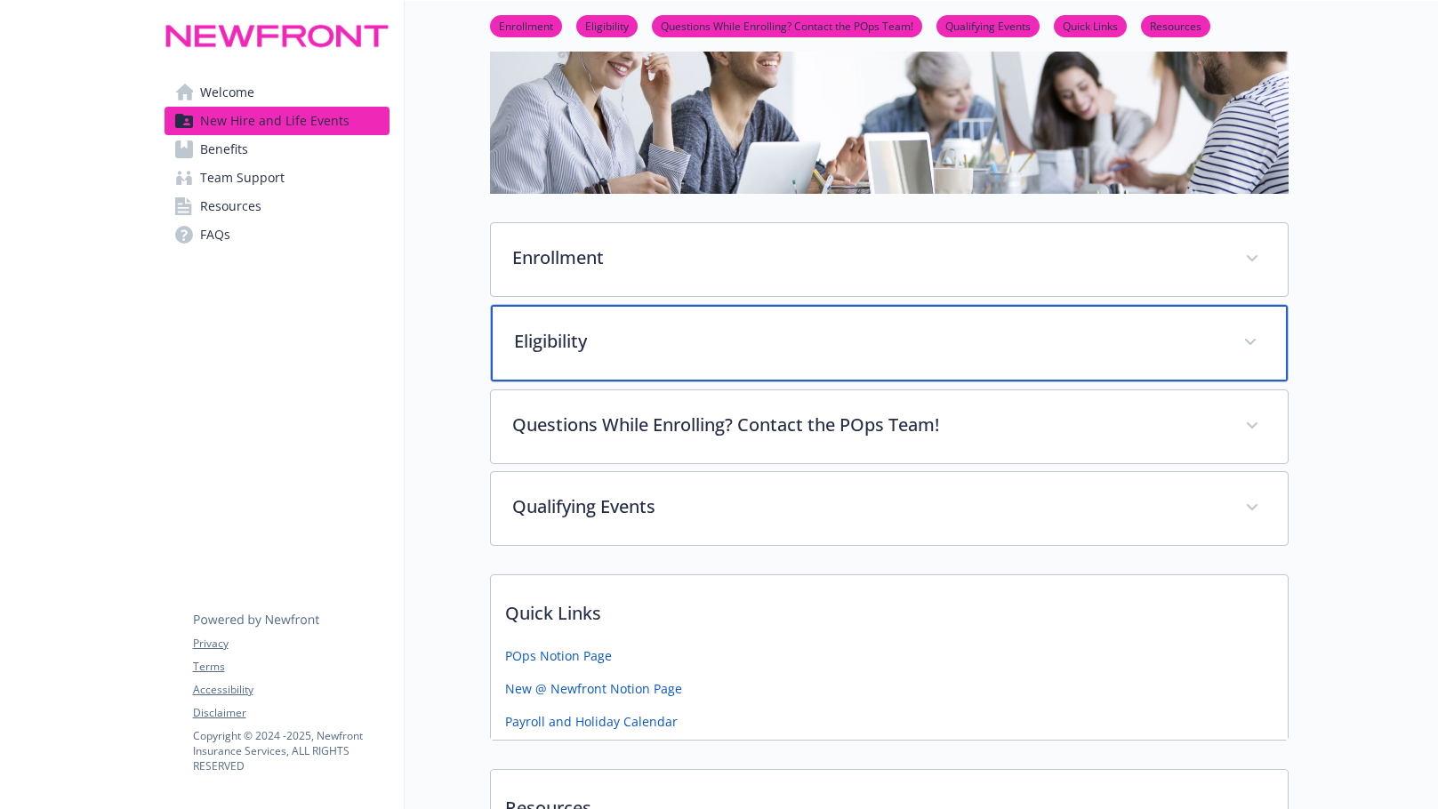
click at [1245, 343] on span at bounding box center [1250, 342] width 28 height 28
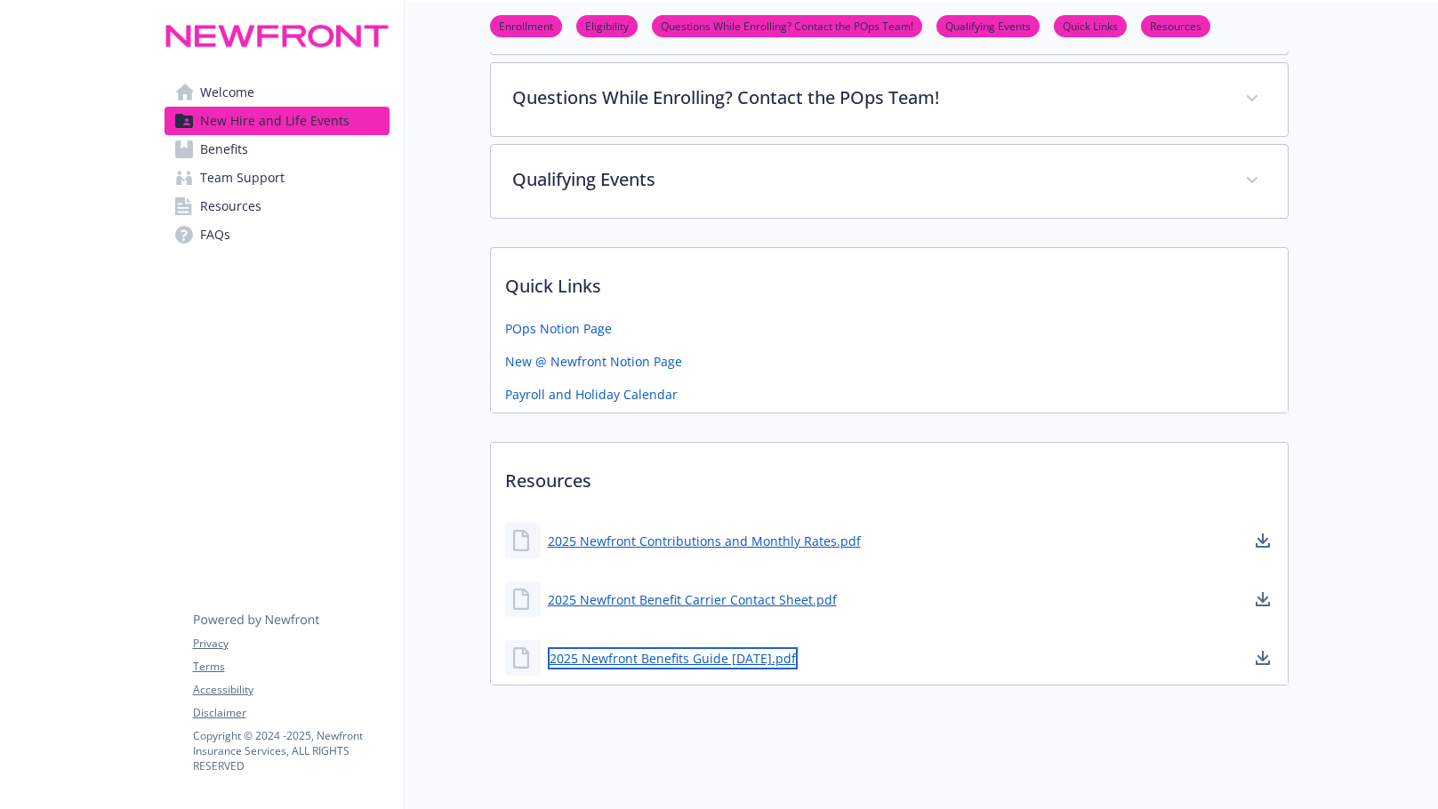
scroll to position [1379, 0]
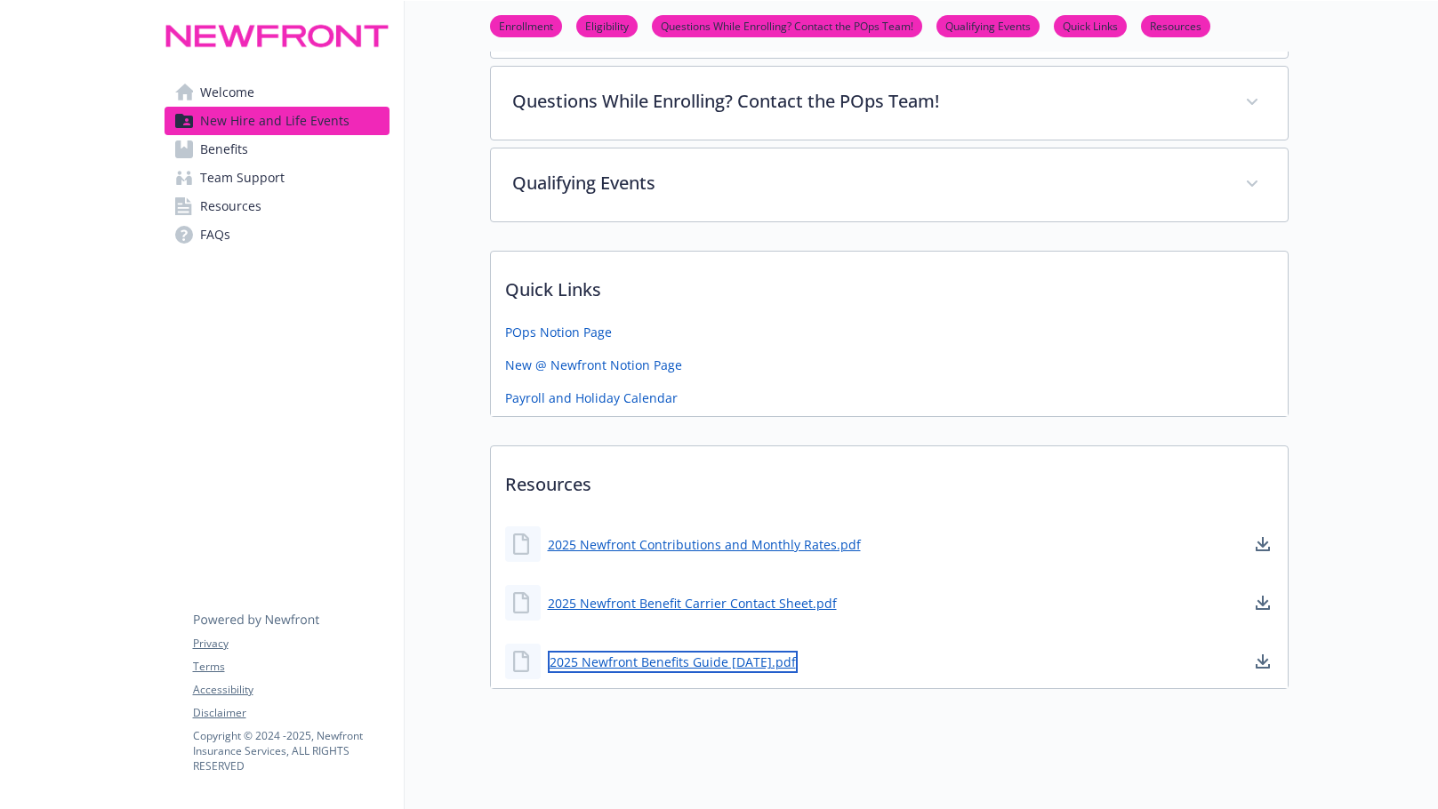
click at [639, 651] on link "2025 Newfront Benefits Guide 8.27.25.pdf" at bounding box center [673, 662] width 250 height 22
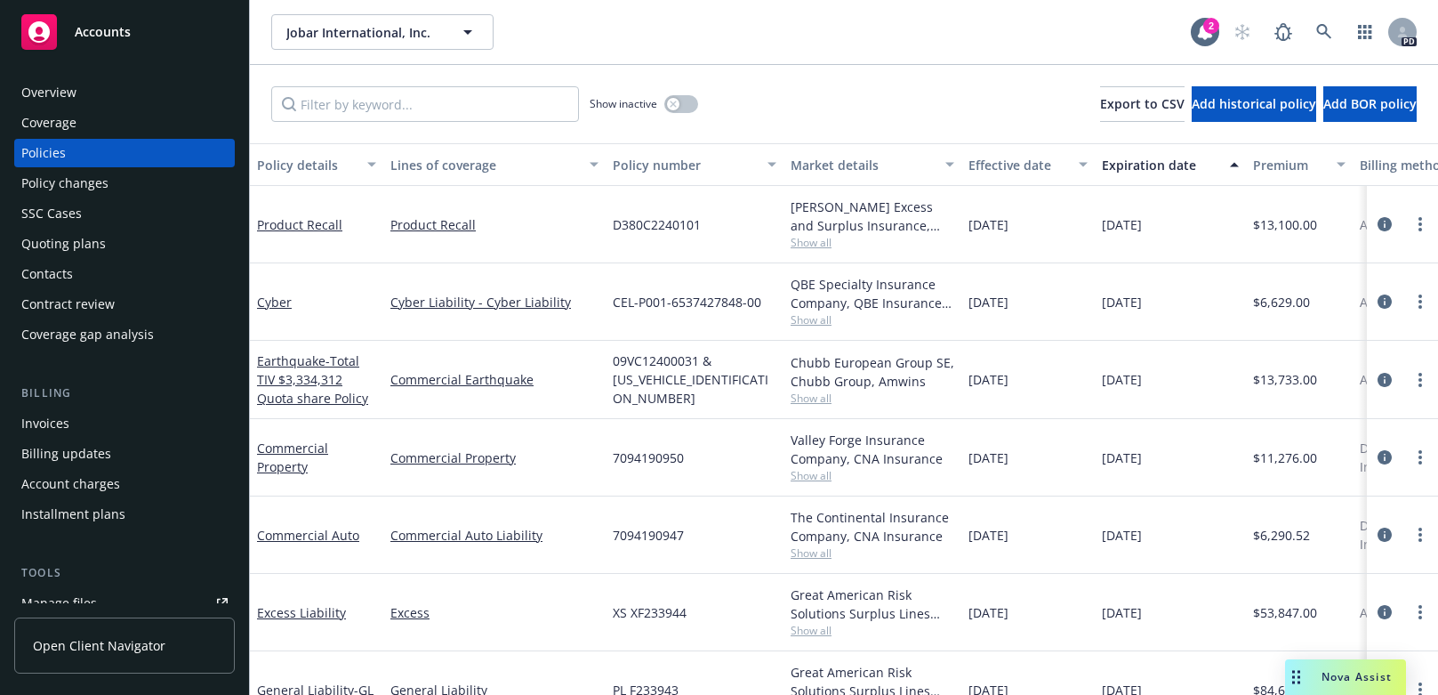
click at [44, 244] on div "Quoting plans" at bounding box center [63, 243] width 84 height 28
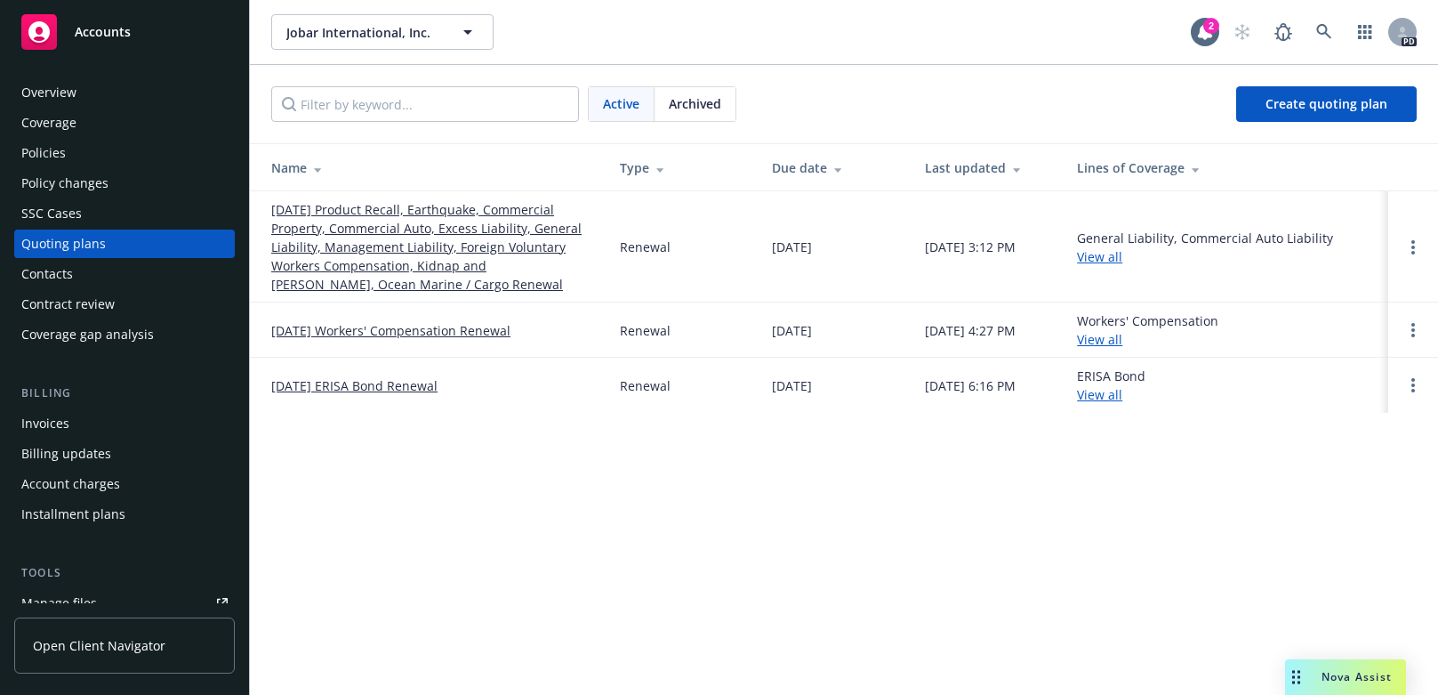
click at [334, 245] on link "09/30/25 Product Recall, Earthquake, Commercial Property, Commercial Auto, Exce…" at bounding box center [431, 246] width 320 height 93
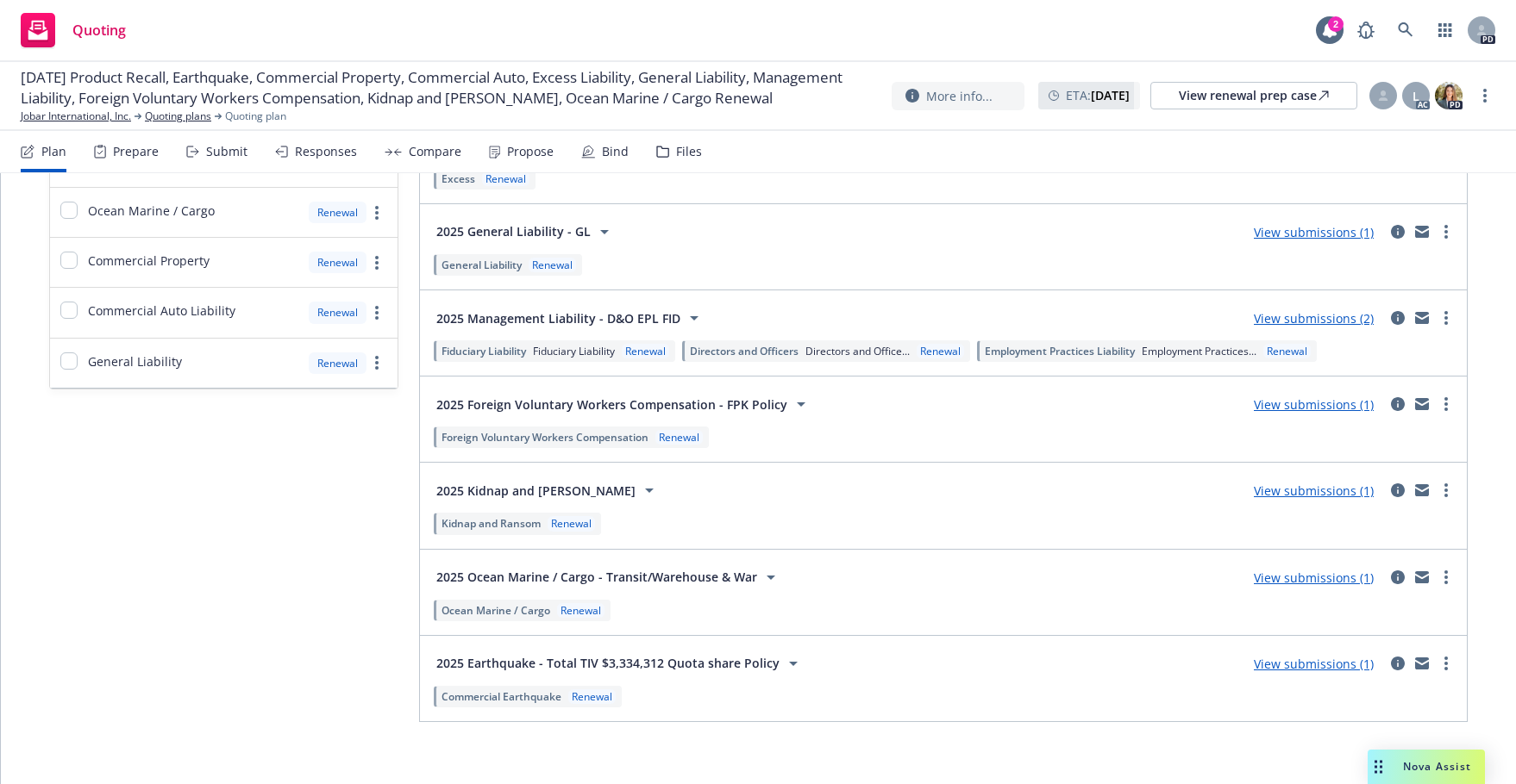
scroll to position [717, 0]
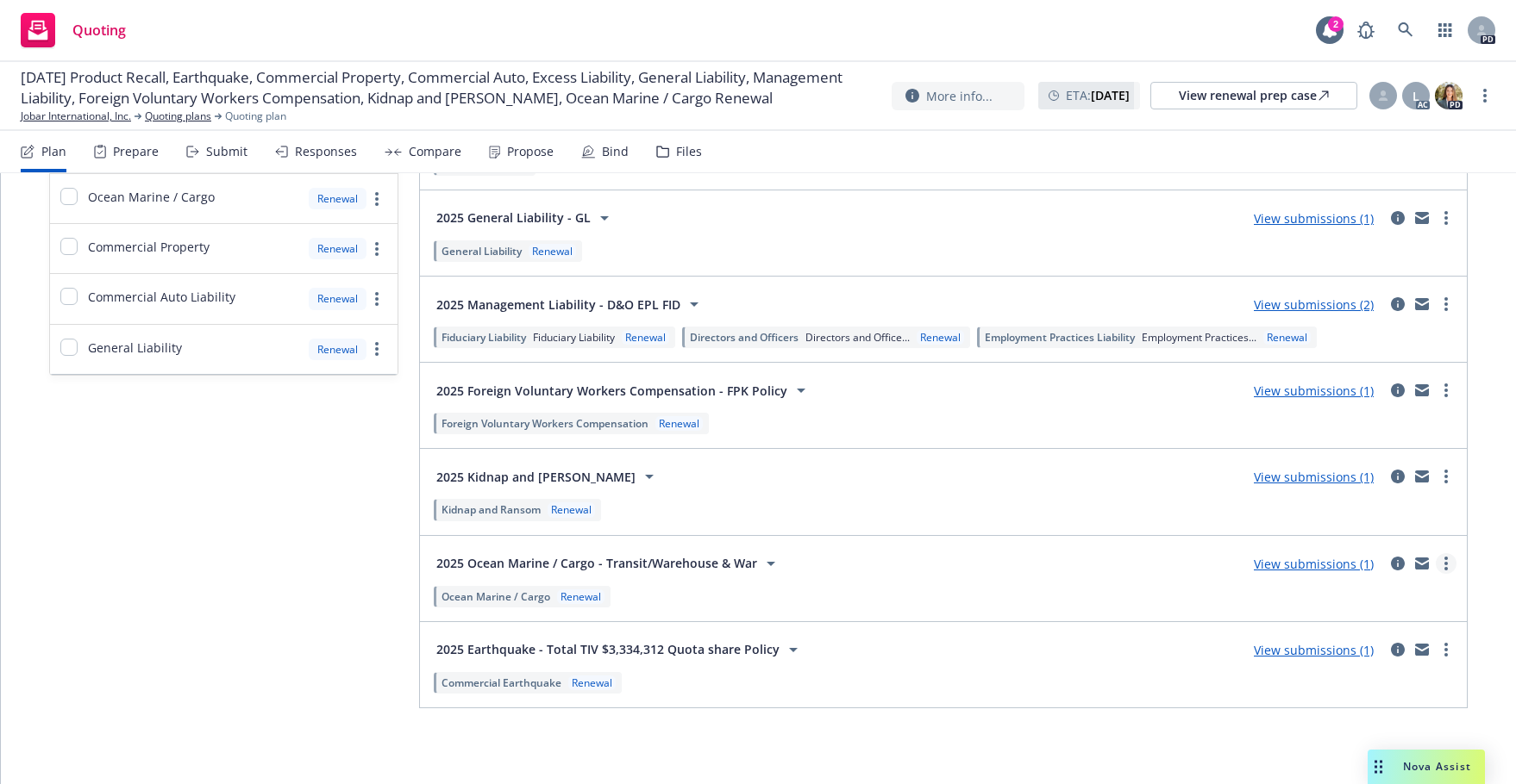
click at [1444, 565] on icon "more" at bounding box center [1446, 564] width 4 height 14
click at [1471, 229] on div "Lines of coverage Add NOT ADDED (0) ADDED (13) Cyber Liability Cyber Liability …" at bounding box center [758, 120] width 1515 height 1329
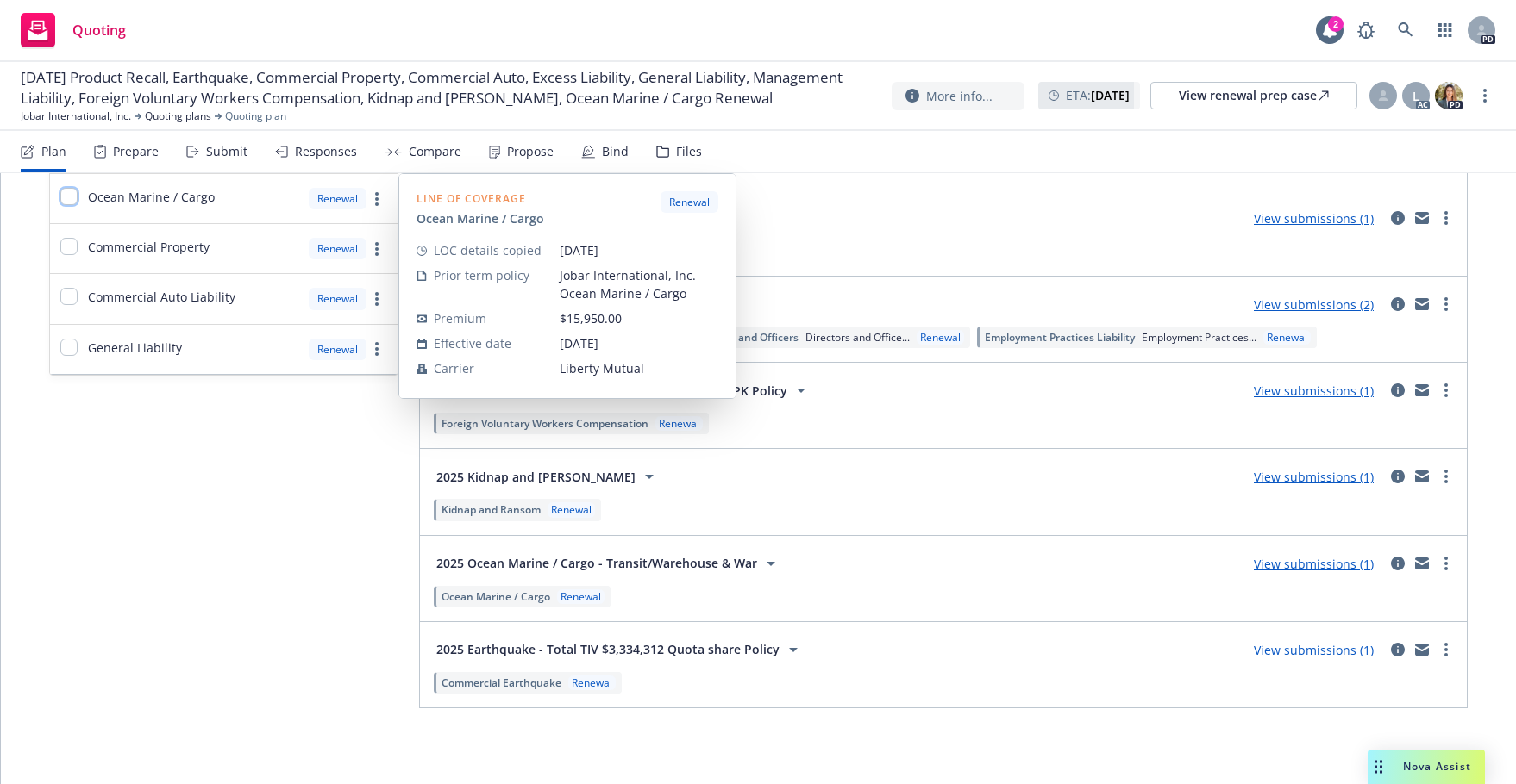
click at [70, 191] on input "checkbox" at bounding box center [69, 197] width 17 height 17
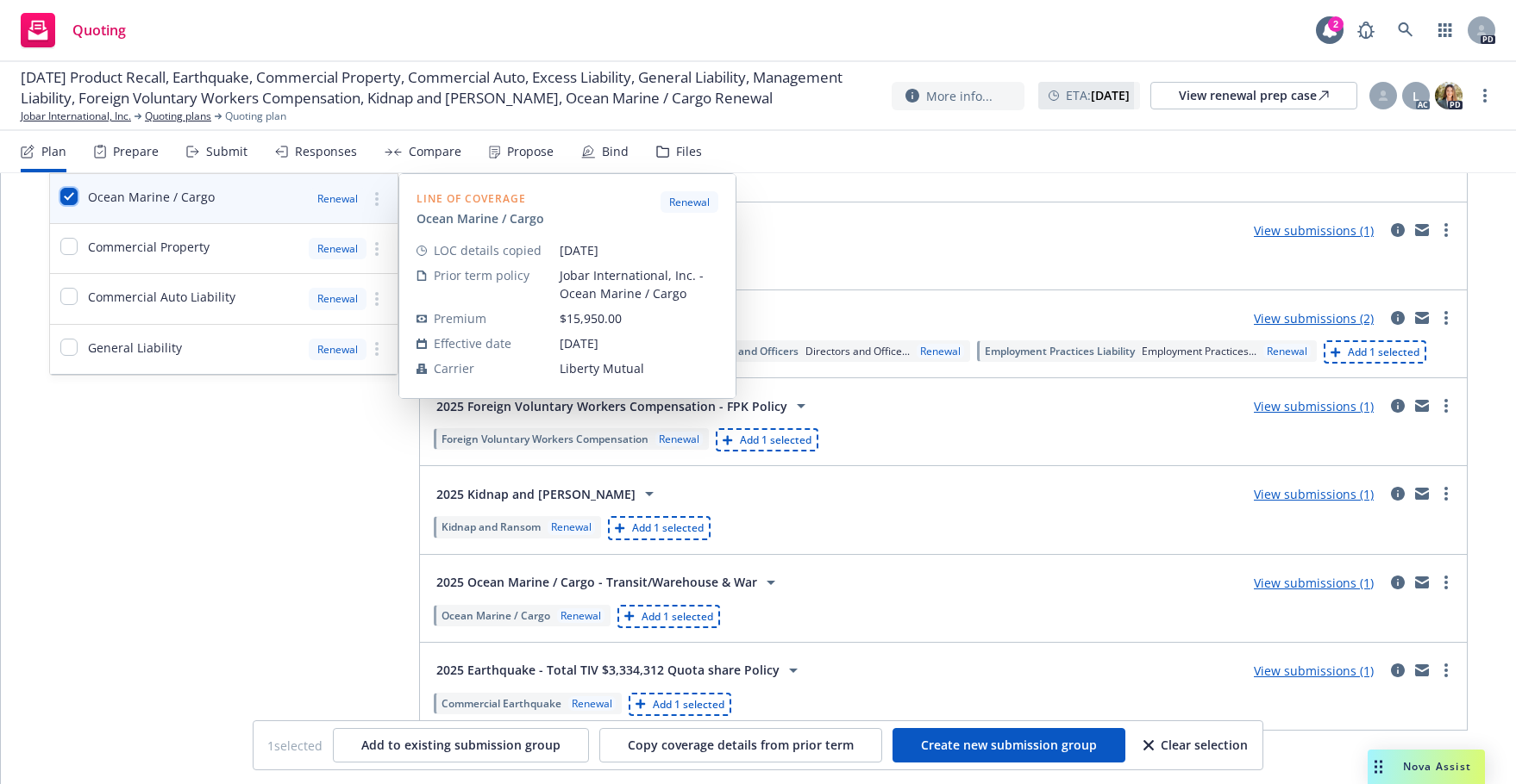
click at [69, 192] on input "checkbox" at bounding box center [69, 197] width 17 height 17
checkbox input "false"
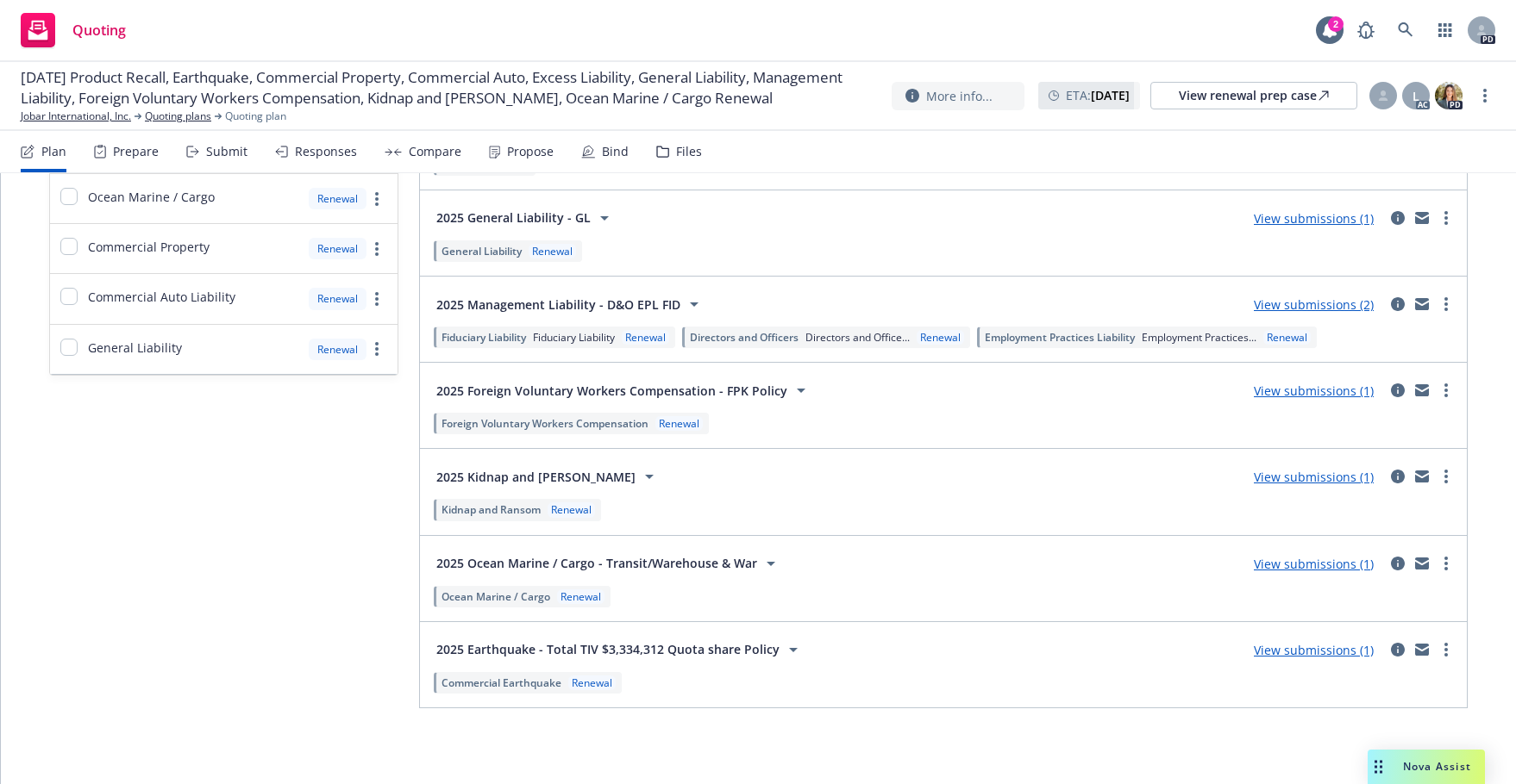
click at [333, 149] on div "Responses" at bounding box center [326, 151] width 62 height 14
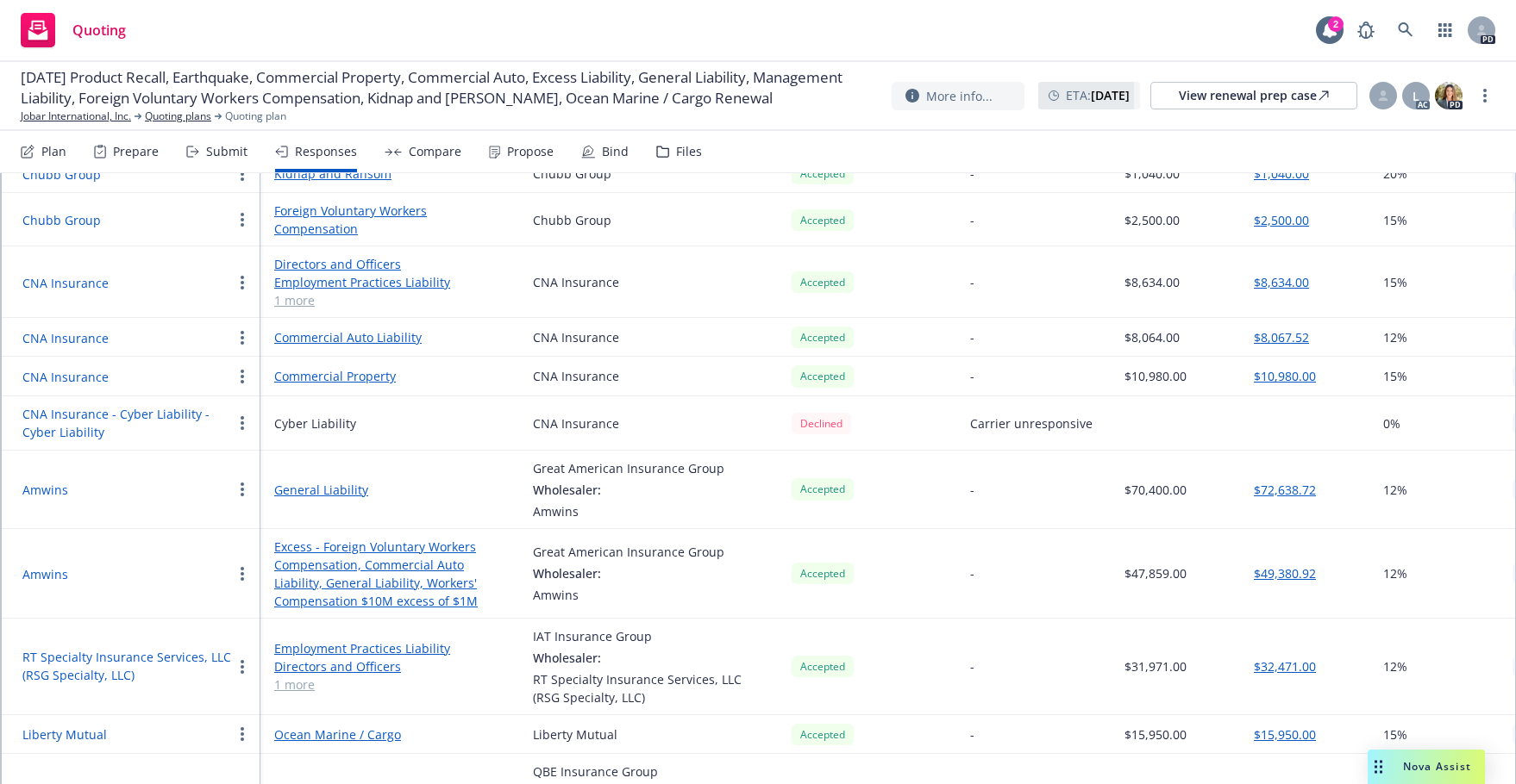
scroll to position [410, 0]
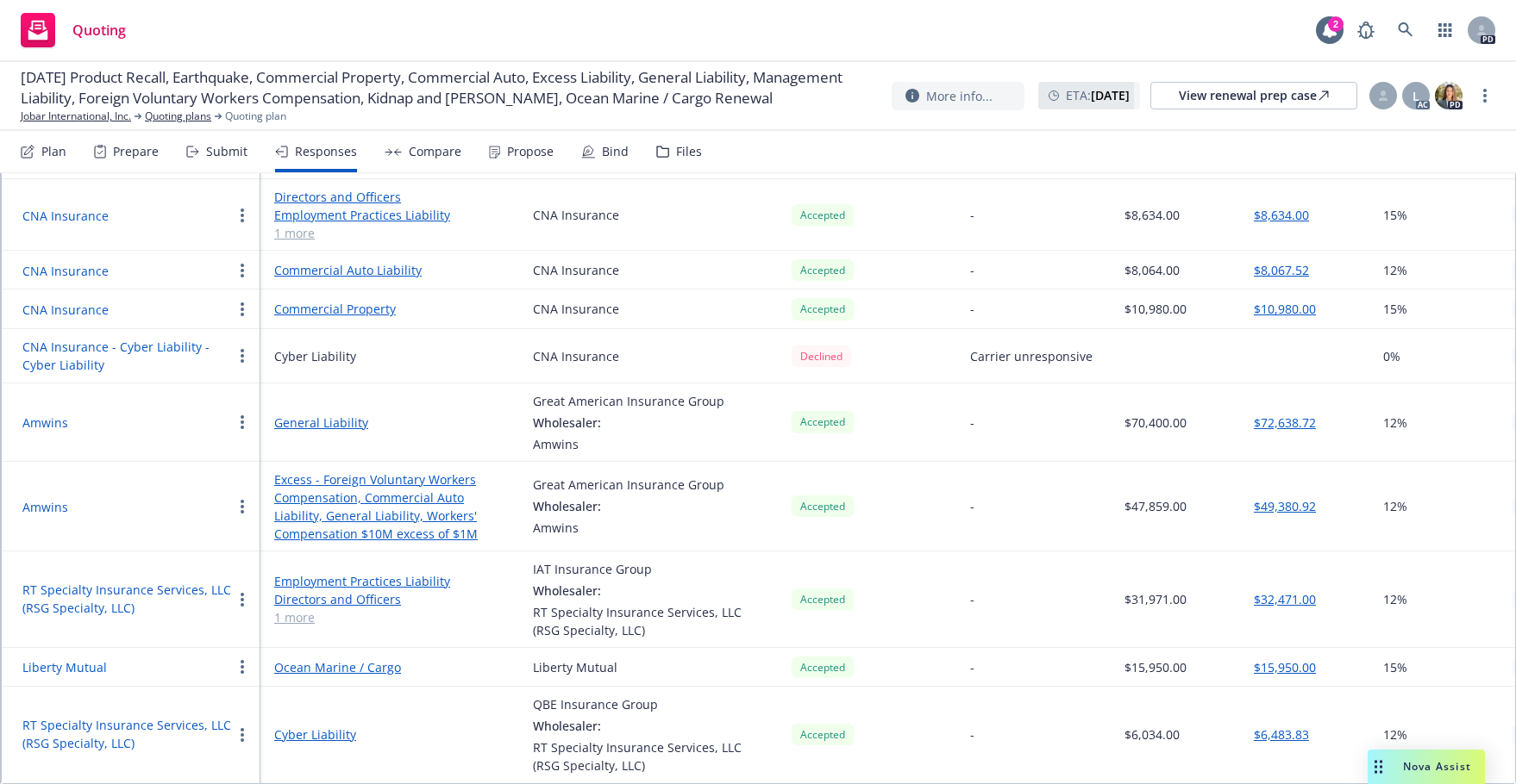
click at [241, 666] on circle "button" at bounding box center [242, 668] width 4 height 4
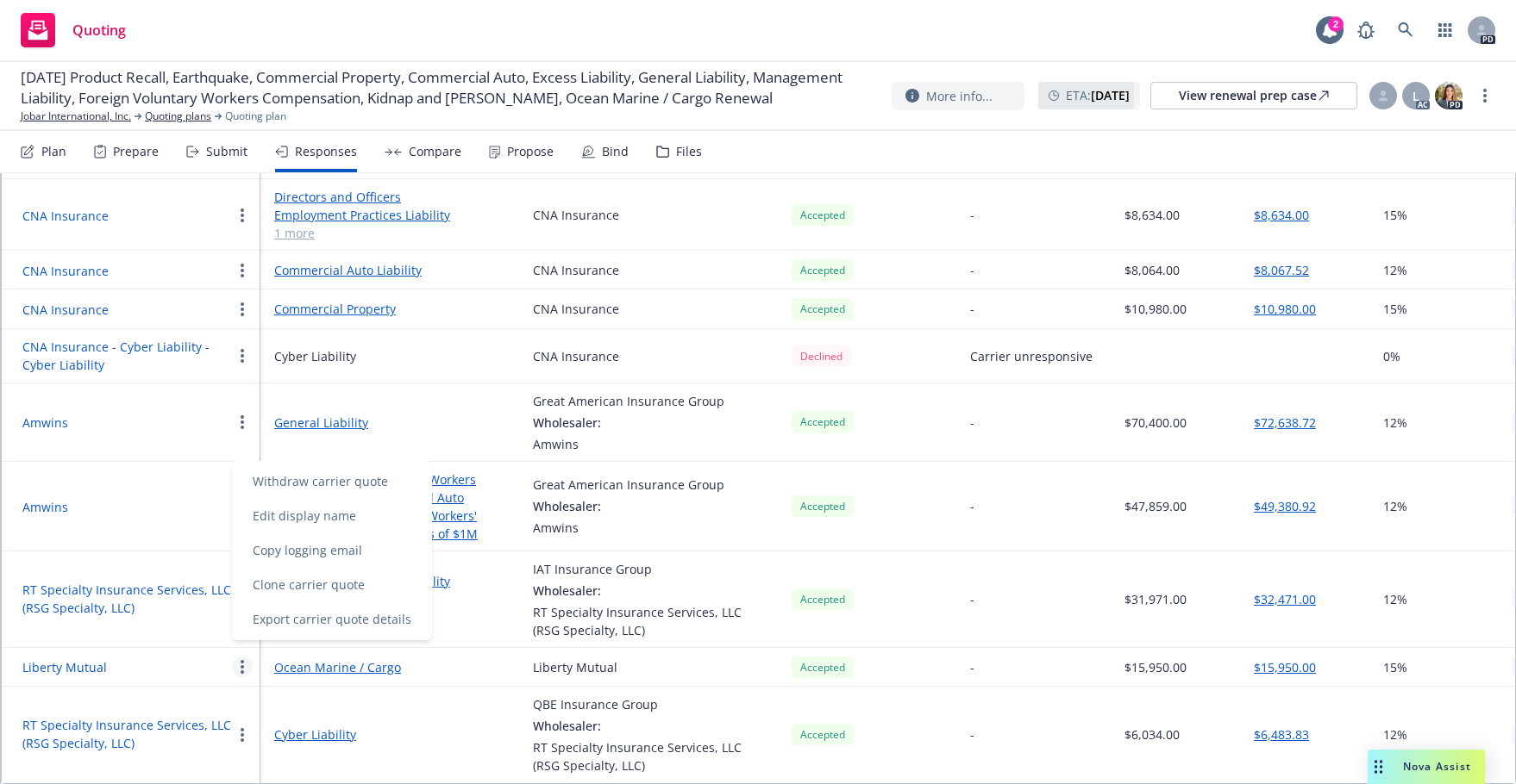
click at [869, 7] on div "Quoting 2 PD" at bounding box center [758, 31] width 1516 height 62
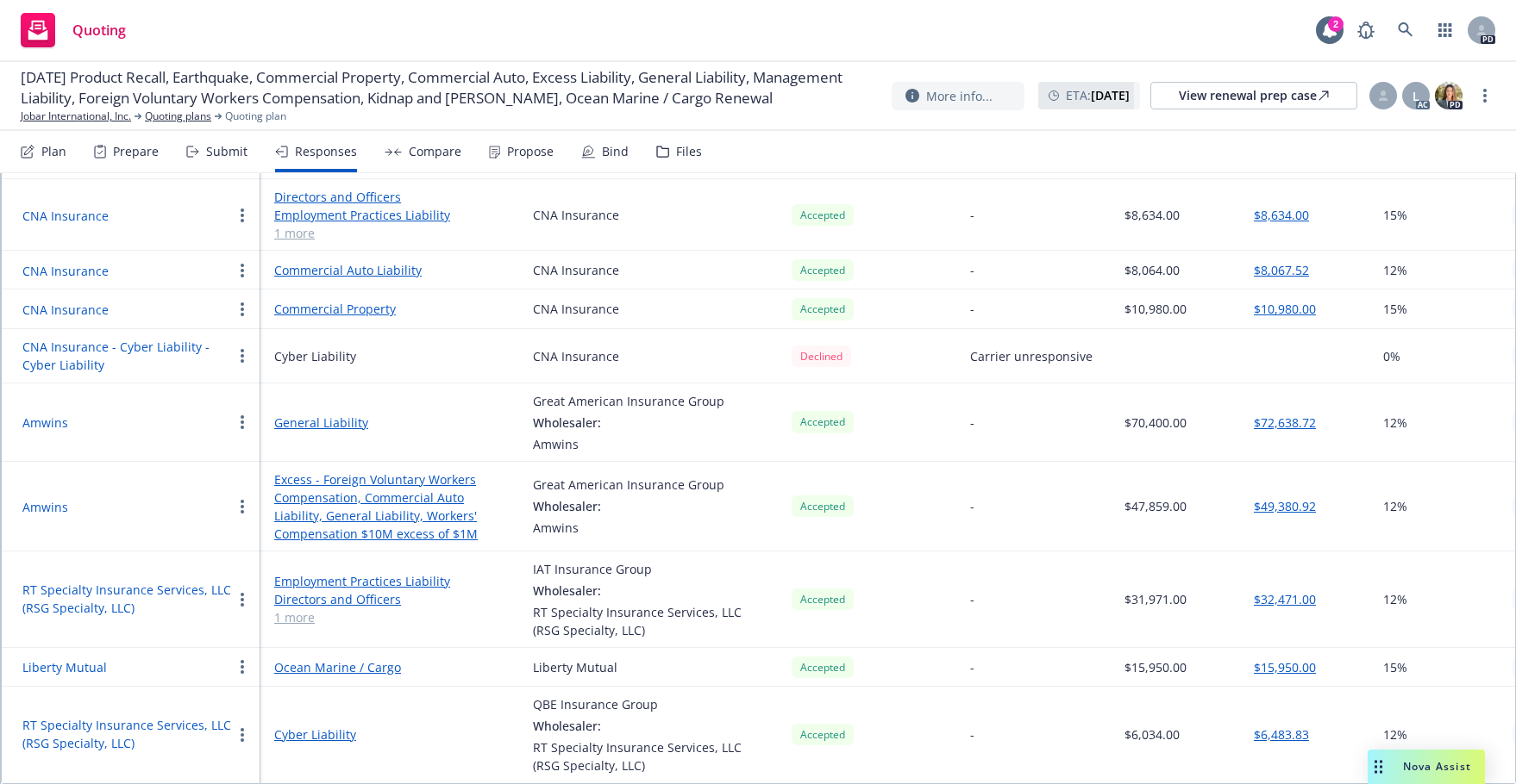
click at [603, 147] on div "Bind" at bounding box center [616, 151] width 27 height 14
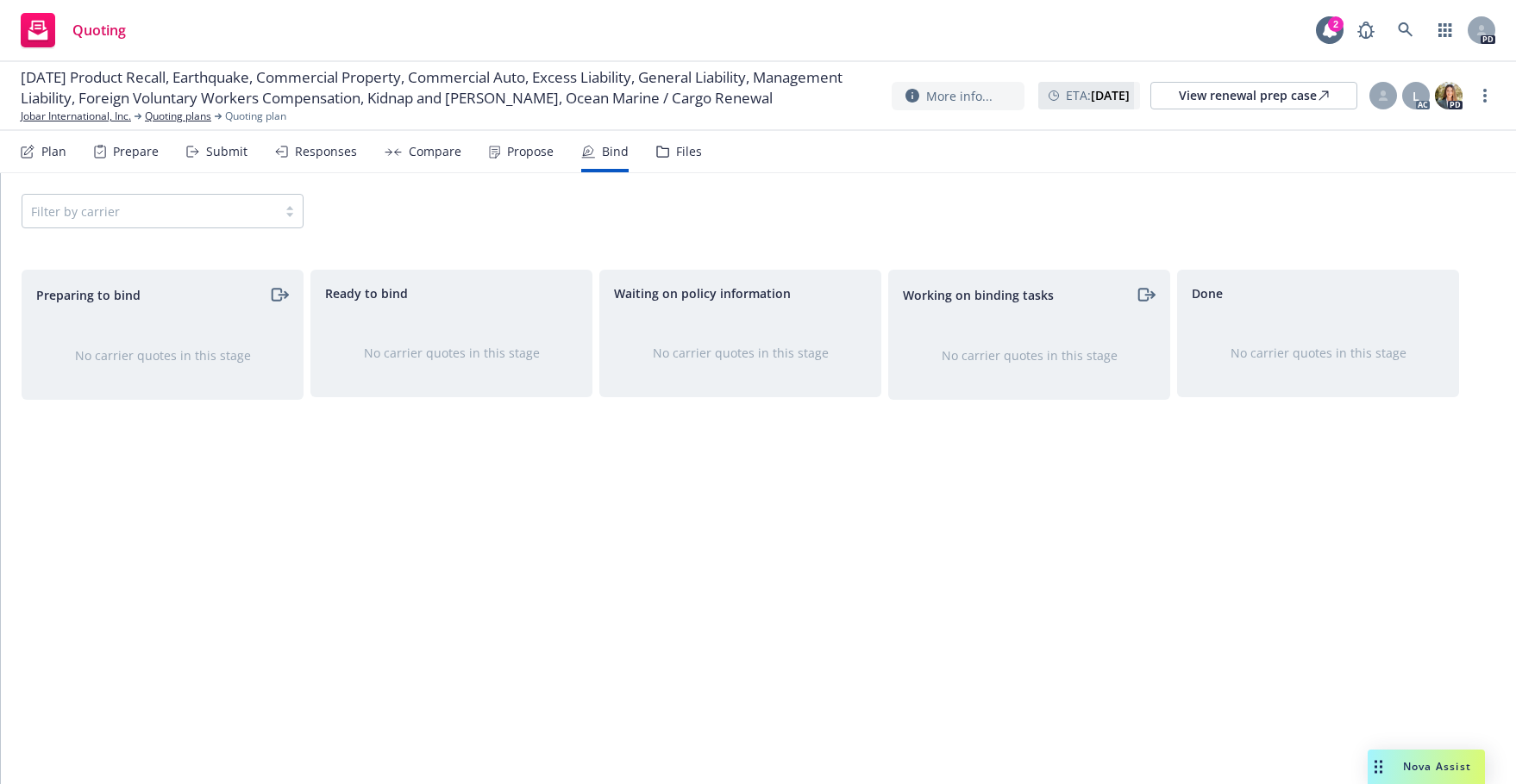
click at [89, 298] on span "Preparing to bind" at bounding box center [88, 295] width 105 height 18
click at [280, 292] on icon "moveRight" at bounding box center [279, 295] width 19 height 20
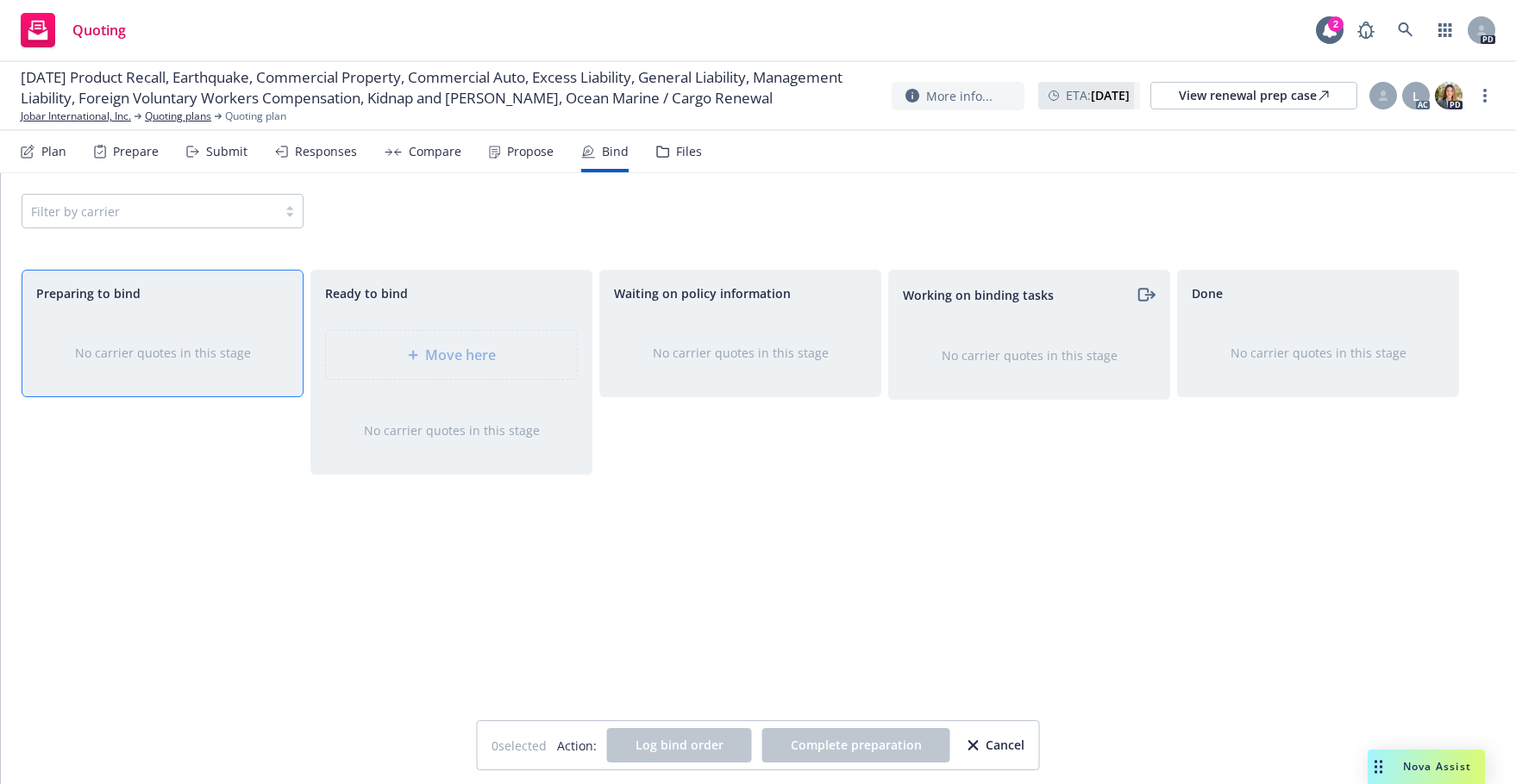
click at [279, 292] on div "Preparing to bind" at bounding box center [162, 294] width 253 height 18
click at [116, 216] on div "Filter by carrier" at bounding box center [162, 211] width 282 height 35
click at [287, 210] on div "Filter by carrier" at bounding box center [162, 211] width 282 height 35
click at [288, 213] on div "Filter by carrier" at bounding box center [162, 211] width 282 height 35
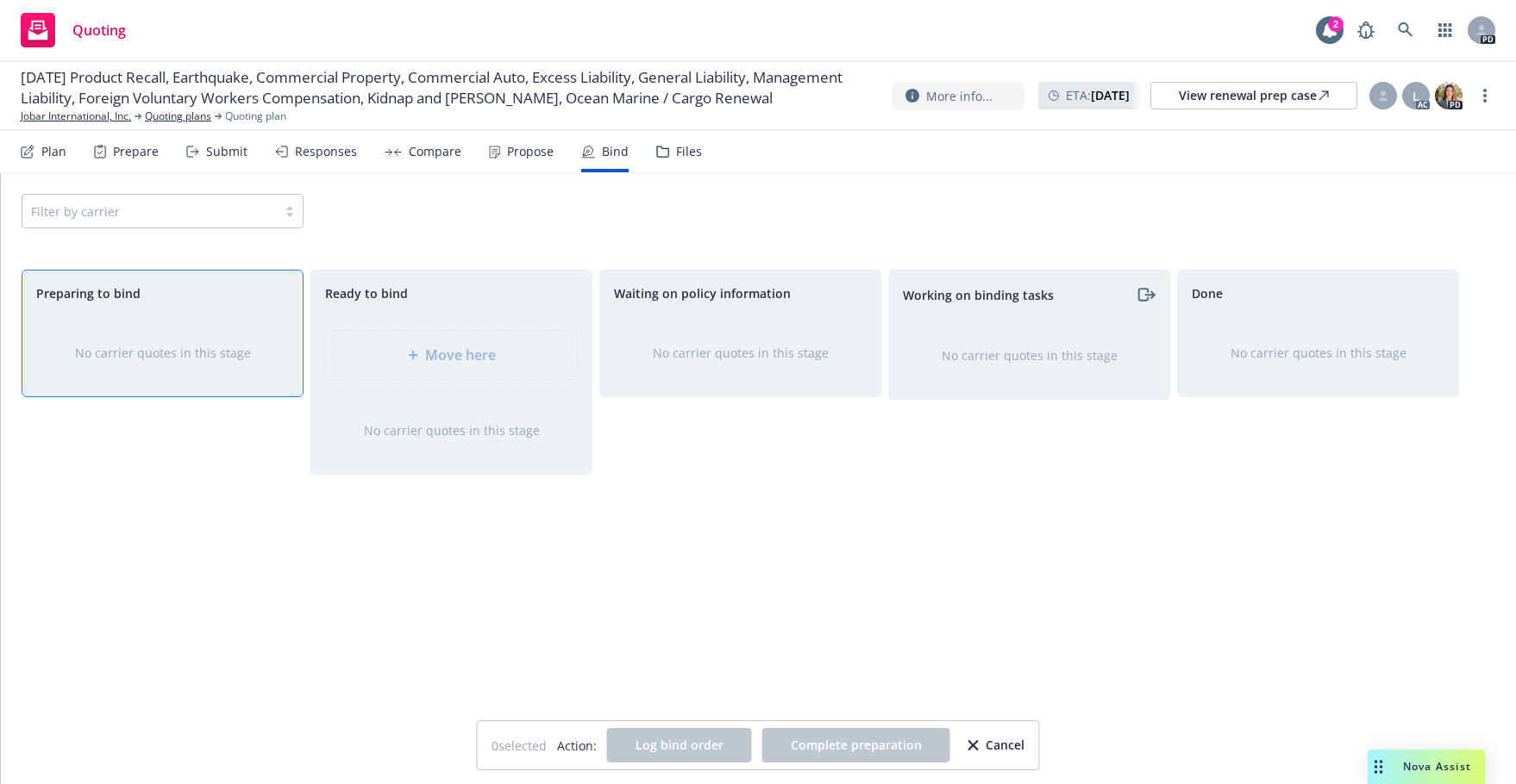
click at [107, 295] on span "Preparing to bind" at bounding box center [88, 294] width 105 height 18
click at [36, 346] on div "No carrier quotes in this stage" at bounding box center [162, 353] width 280 height 74
click at [144, 448] on div "Preparing to bind No carrier quotes in this stage" at bounding box center [162, 509] width 282 height 479
click at [560, 237] on div "Filter by carrier" at bounding box center [758, 211] width 1515 height 76
click at [529, 147] on div "Propose" at bounding box center [530, 151] width 47 height 14
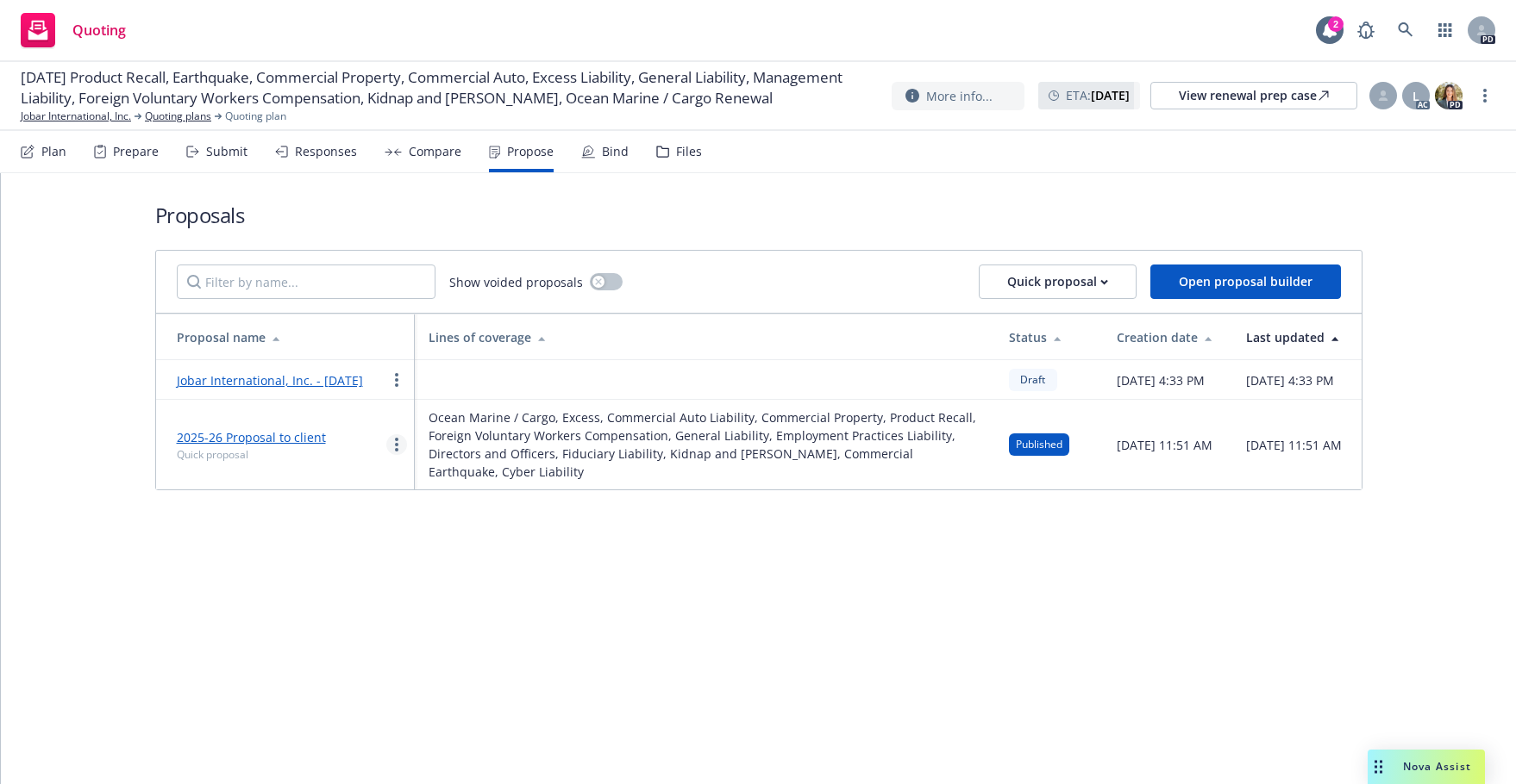
click at [396, 452] on circle "more" at bounding box center [396, 451] width 4 height 4
click at [395, 447] on circle "more" at bounding box center [396, 445] width 4 height 4
click at [691, 600] on div "Proposals Show voided proposals Quick proposal Open proposal builder Proposal n…" at bounding box center [758, 479] width 1515 height 612
click at [441, 149] on div "Compare" at bounding box center [435, 151] width 52 height 14
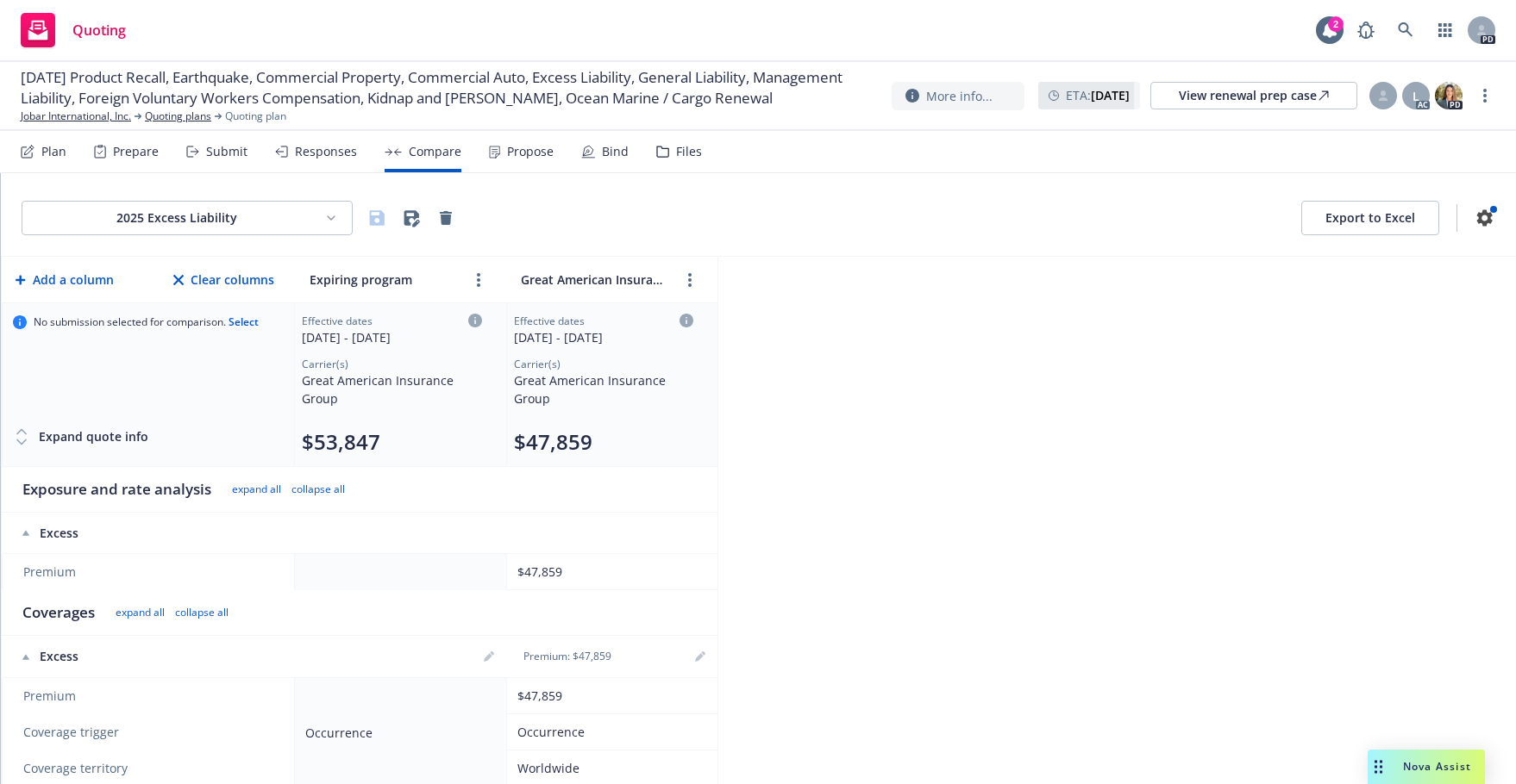
click at [323, 145] on div "Responses" at bounding box center [326, 151] width 62 height 14
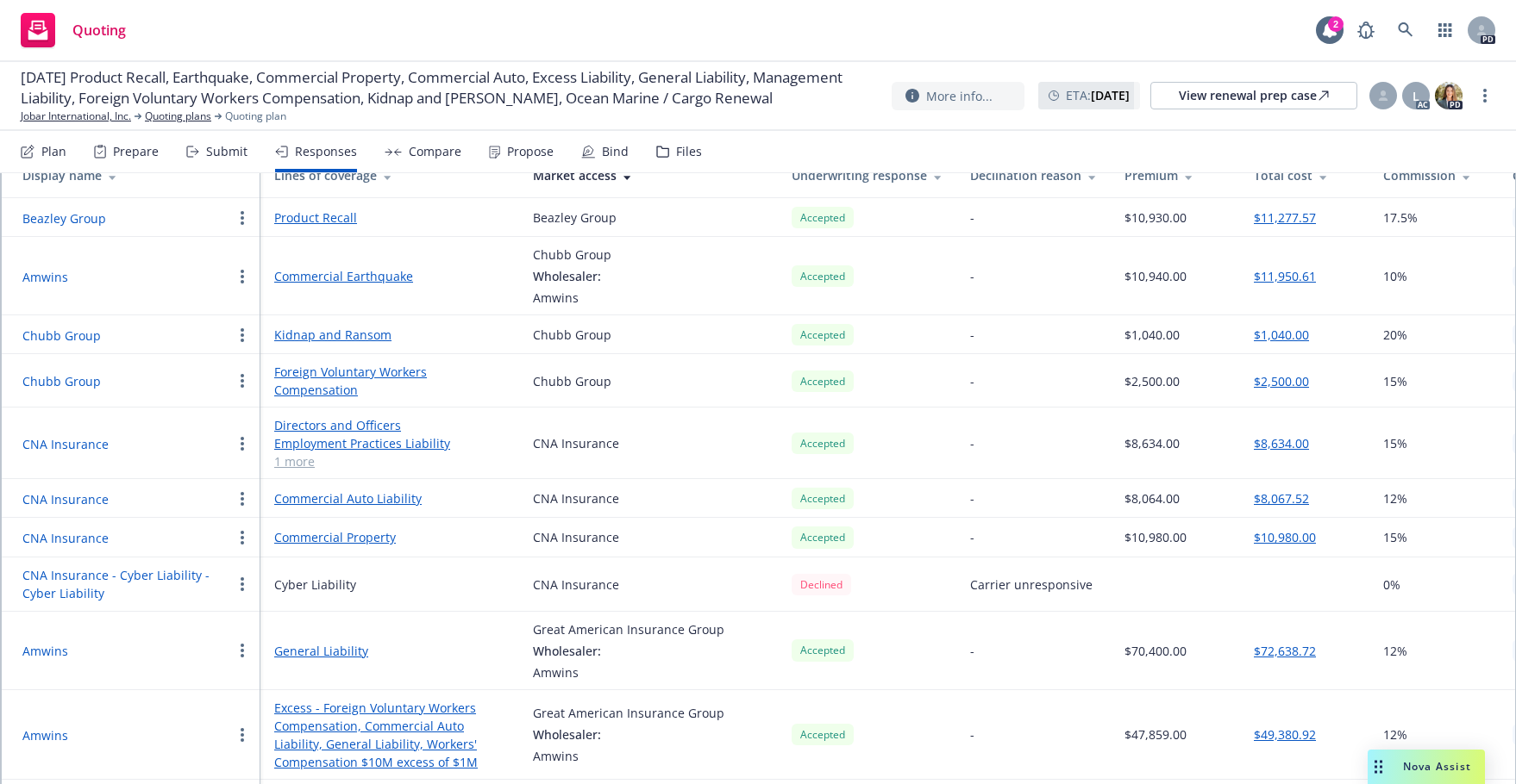
scroll to position [175, 0]
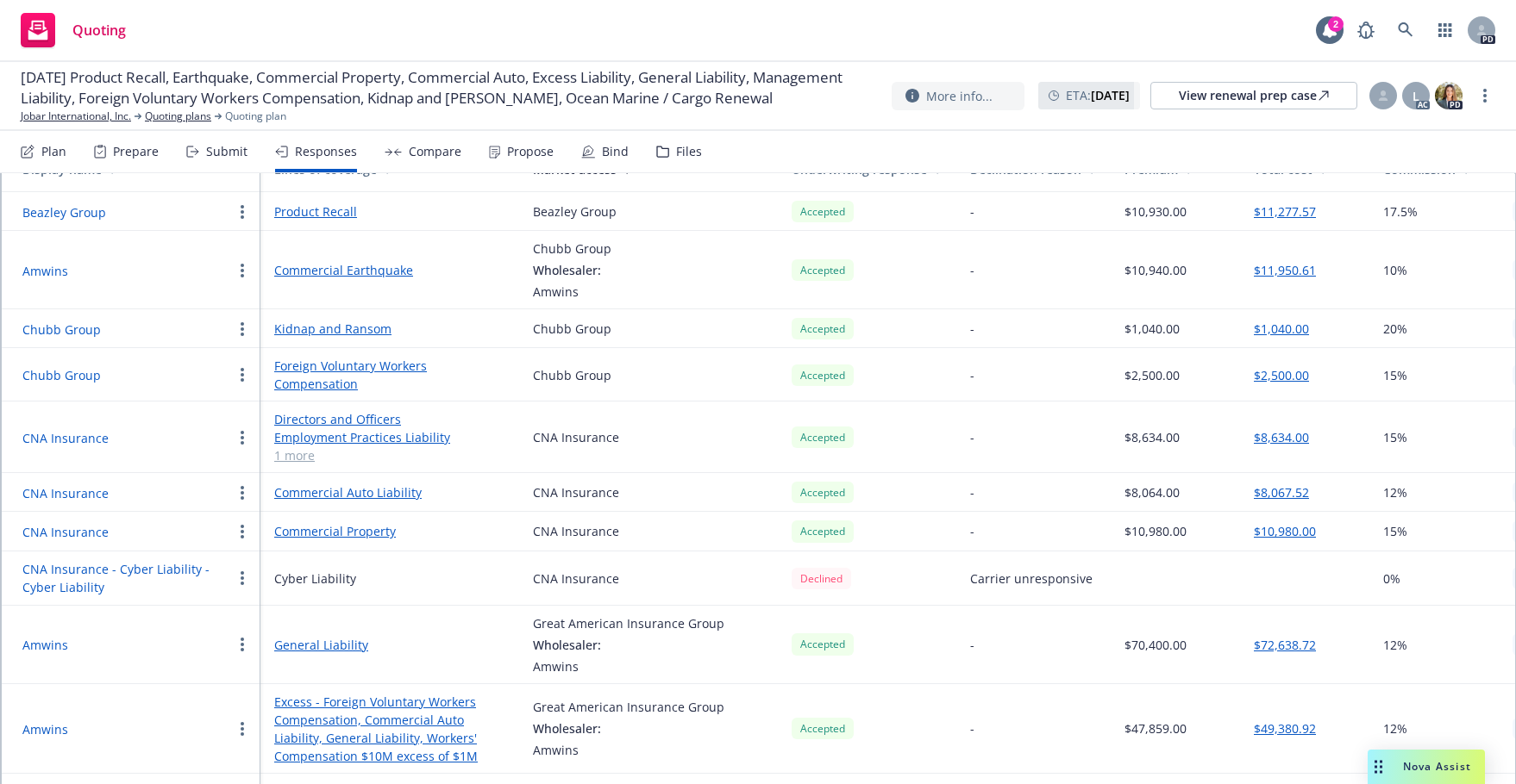
click at [332, 492] on link "Commercial Auto Liability" at bounding box center [390, 492] width 231 height 18
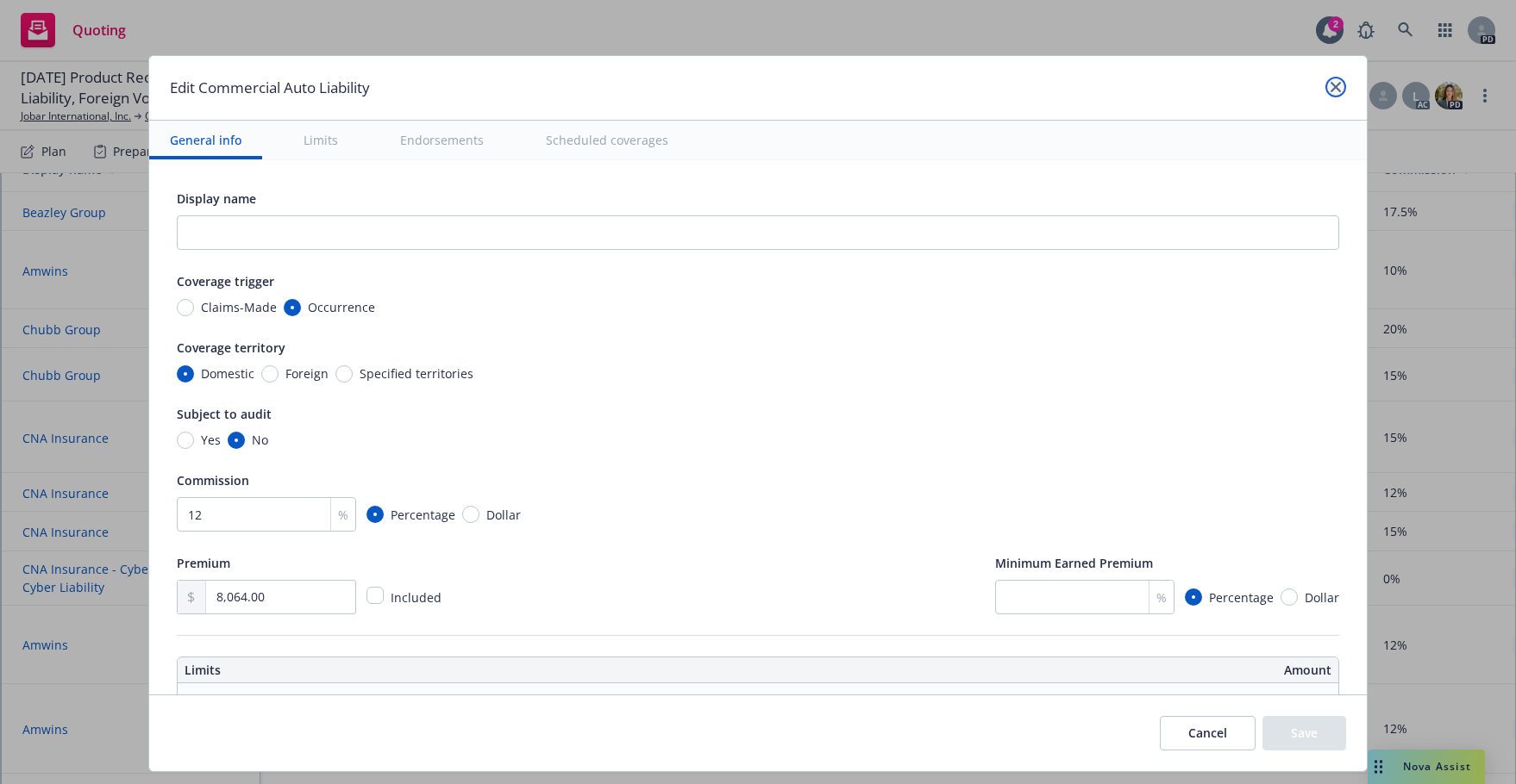
click at [1330, 88] on icon "close" at bounding box center [1335, 86] width 11 height 11
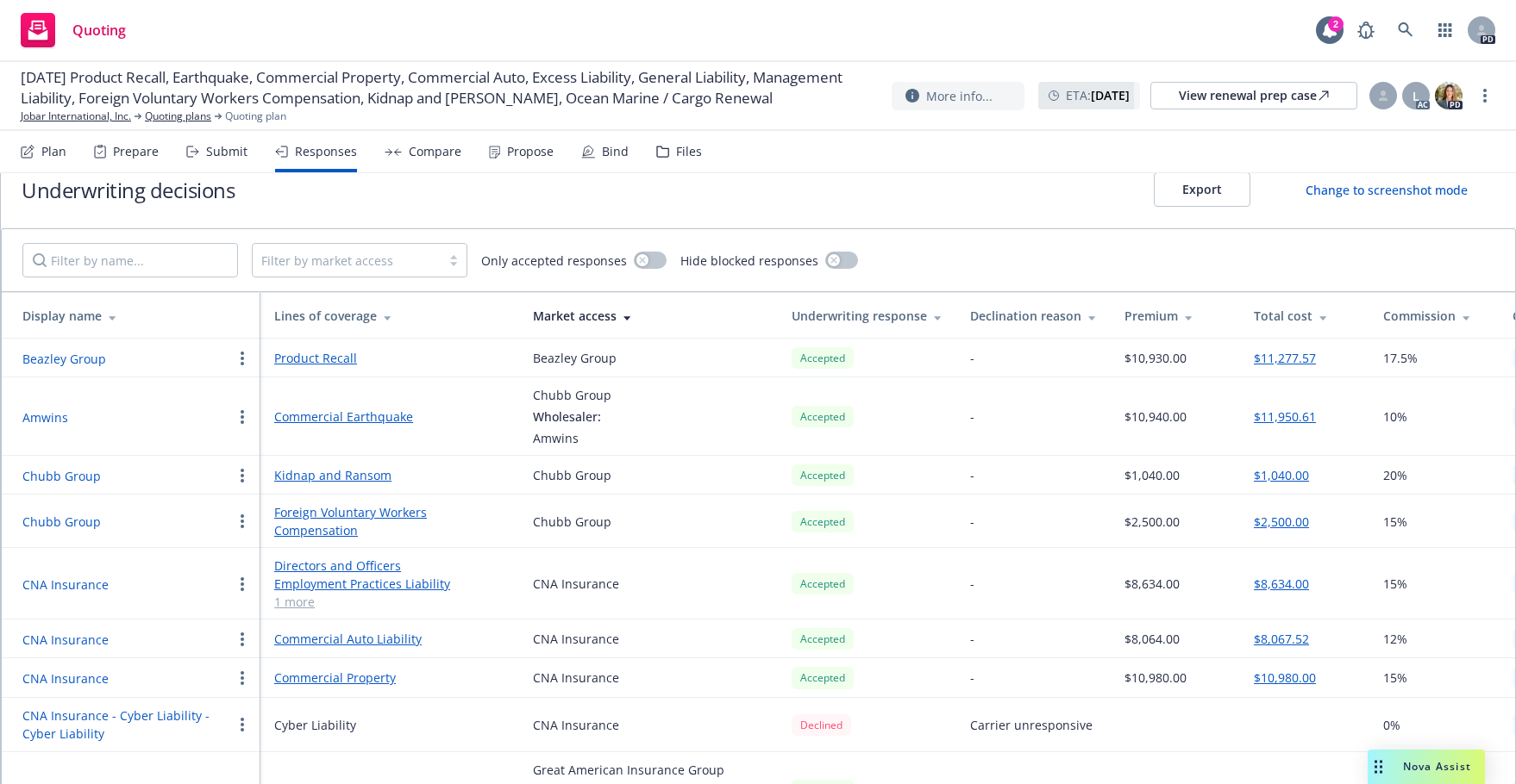
scroll to position [0, 0]
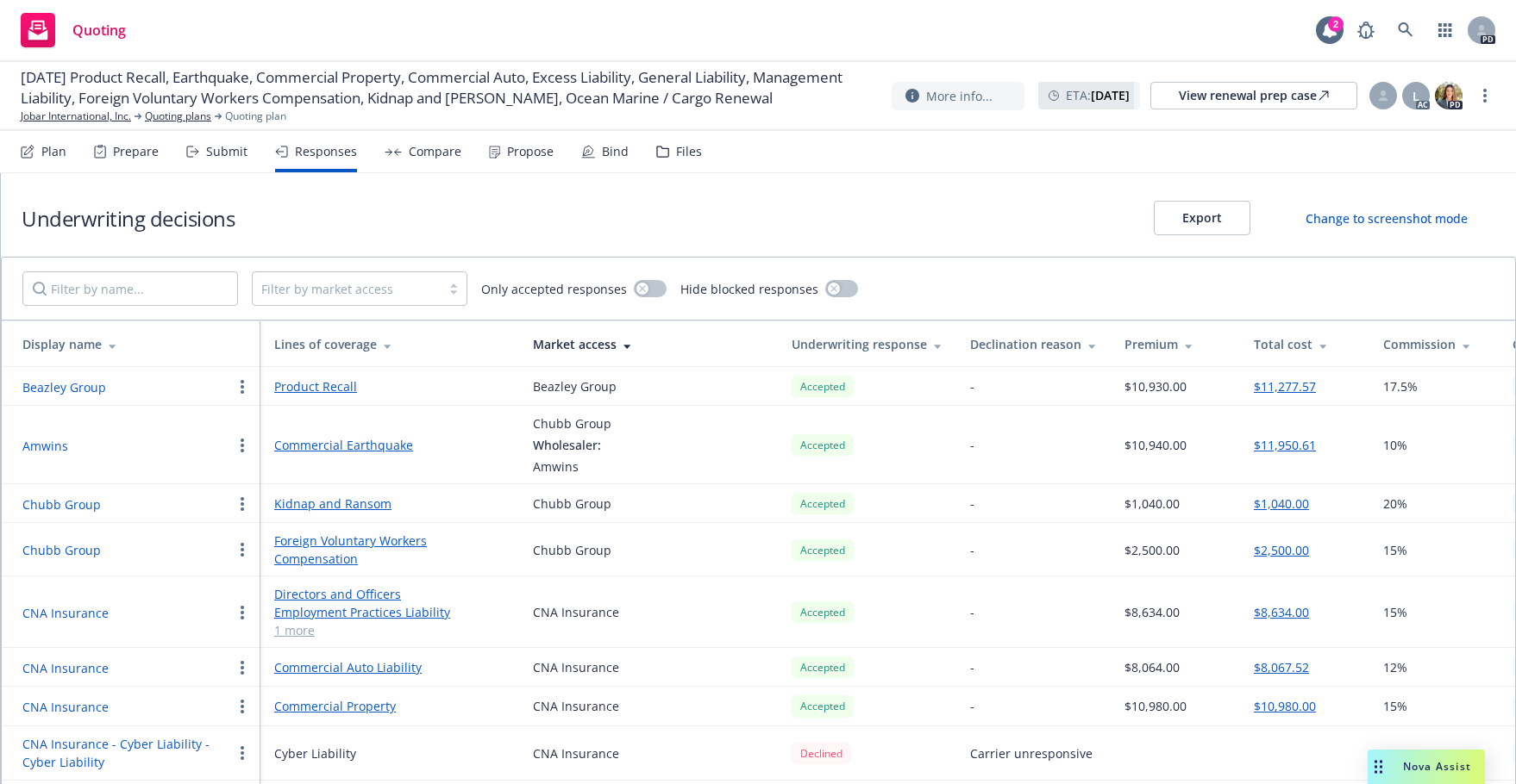
click at [217, 146] on div "Submit" at bounding box center [227, 151] width 42 height 14
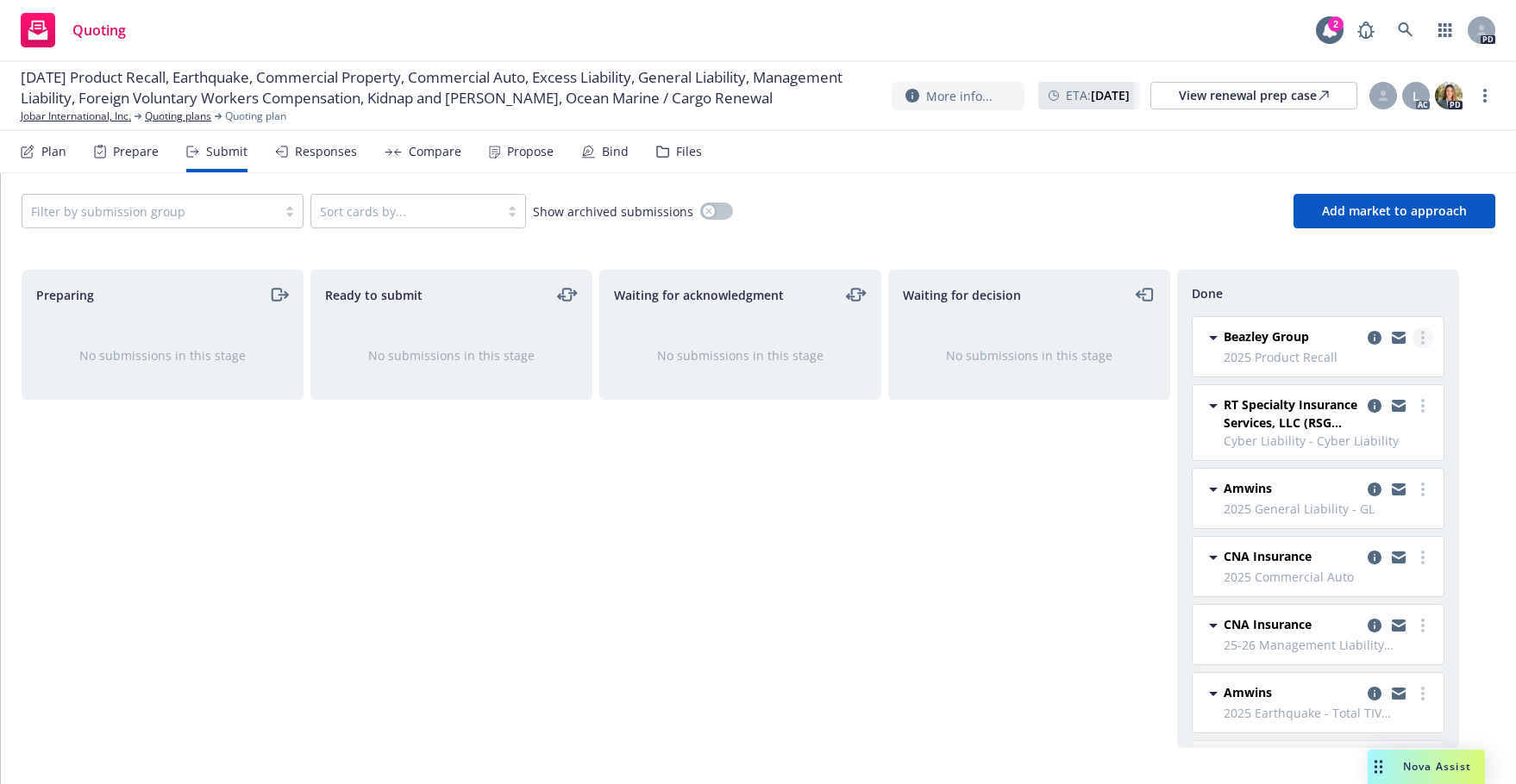
click at [1414, 337] on link "more" at bounding box center [1422, 337] width 20 height 20
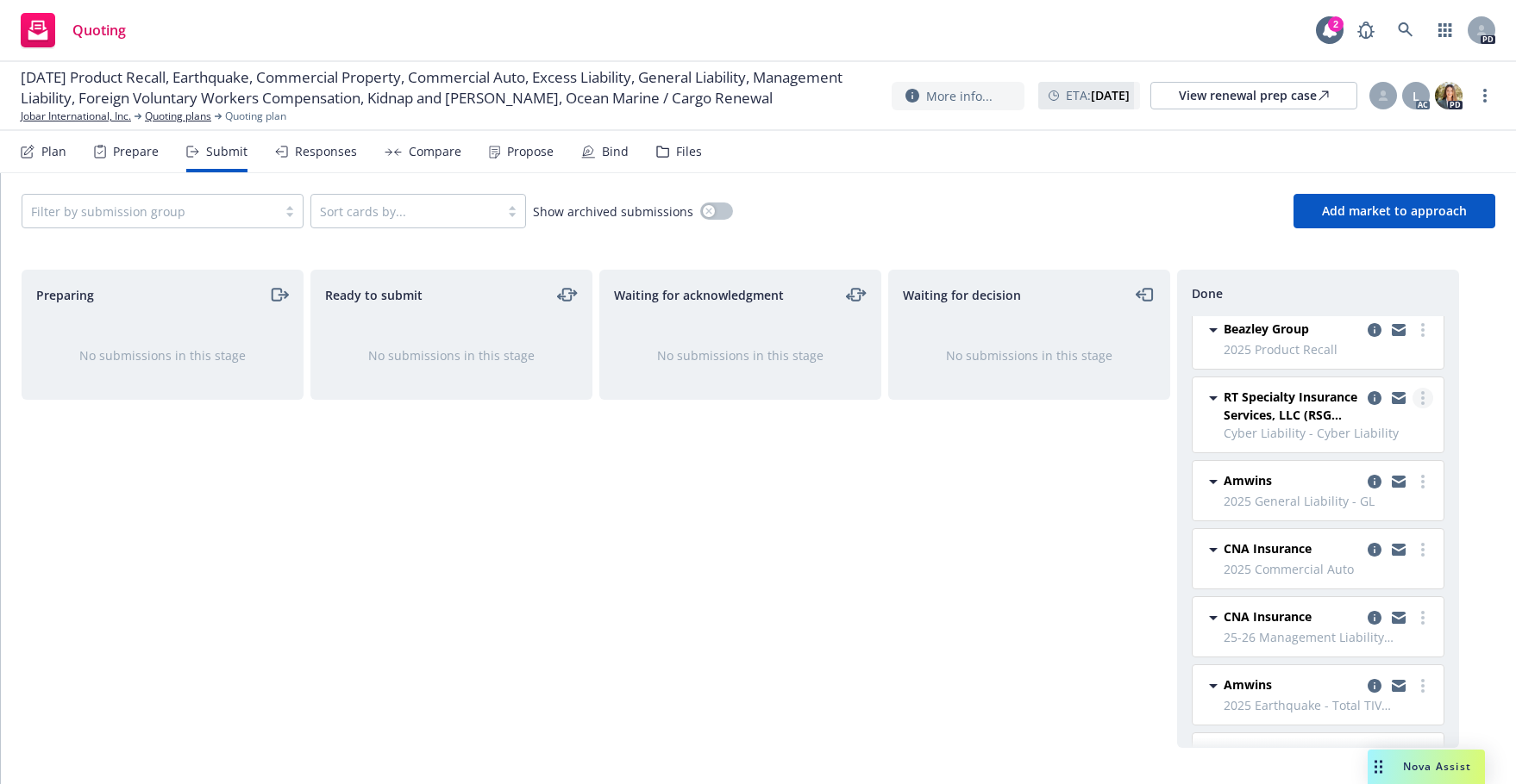
click at [1412, 399] on link "more" at bounding box center [1422, 397] width 20 height 20
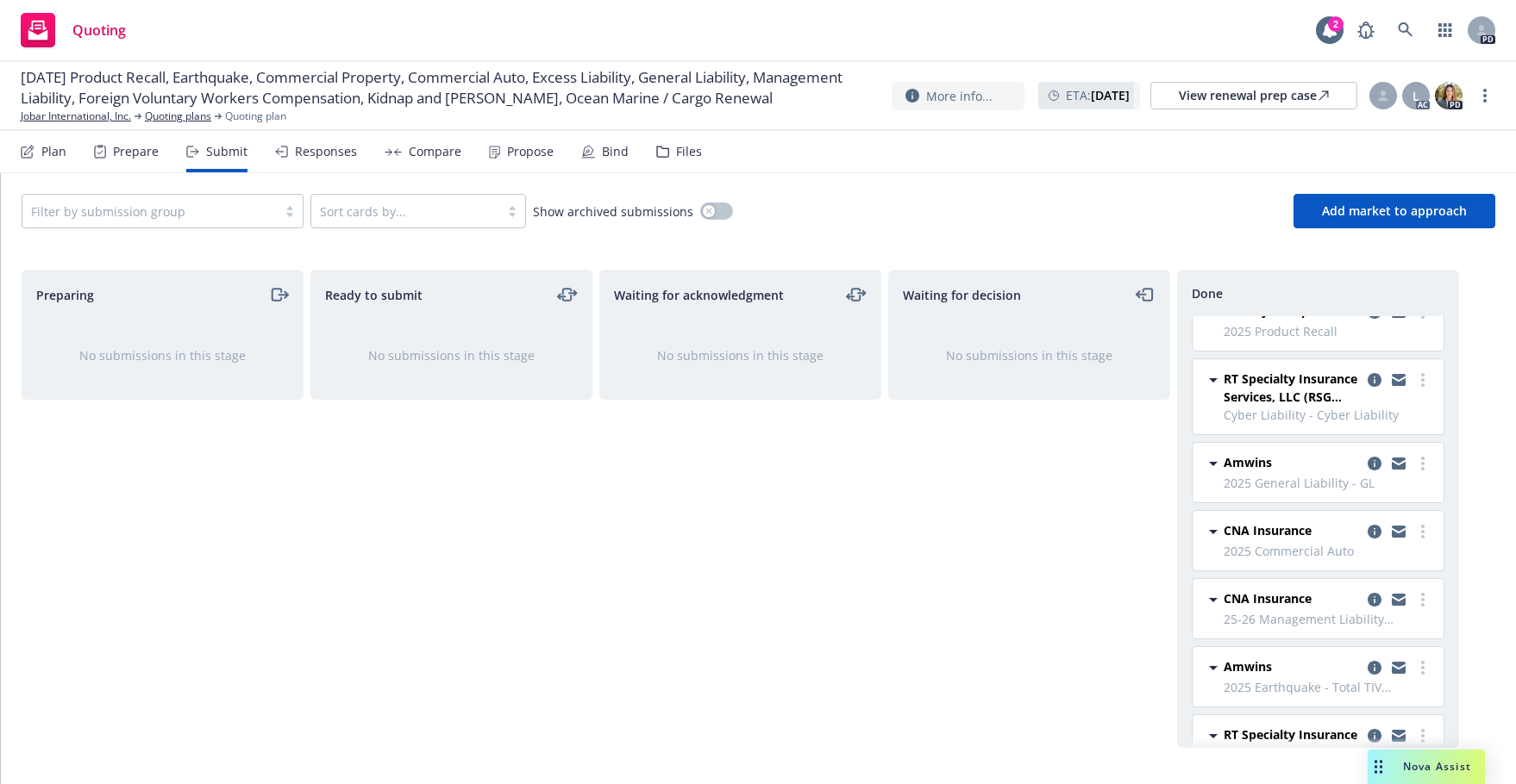
scroll to position [34, 0]
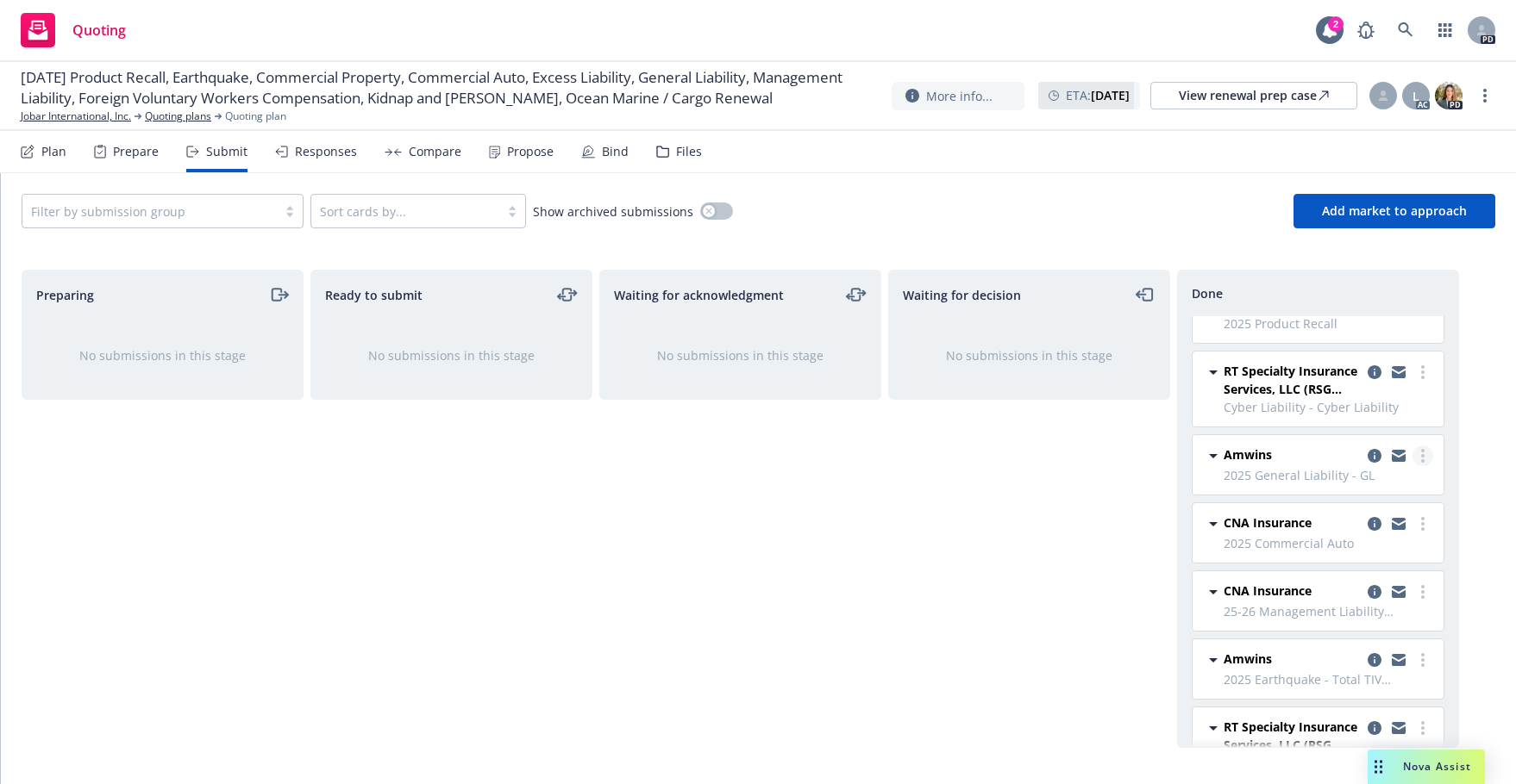
click at [1413, 458] on link "more" at bounding box center [1422, 455] width 20 height 20
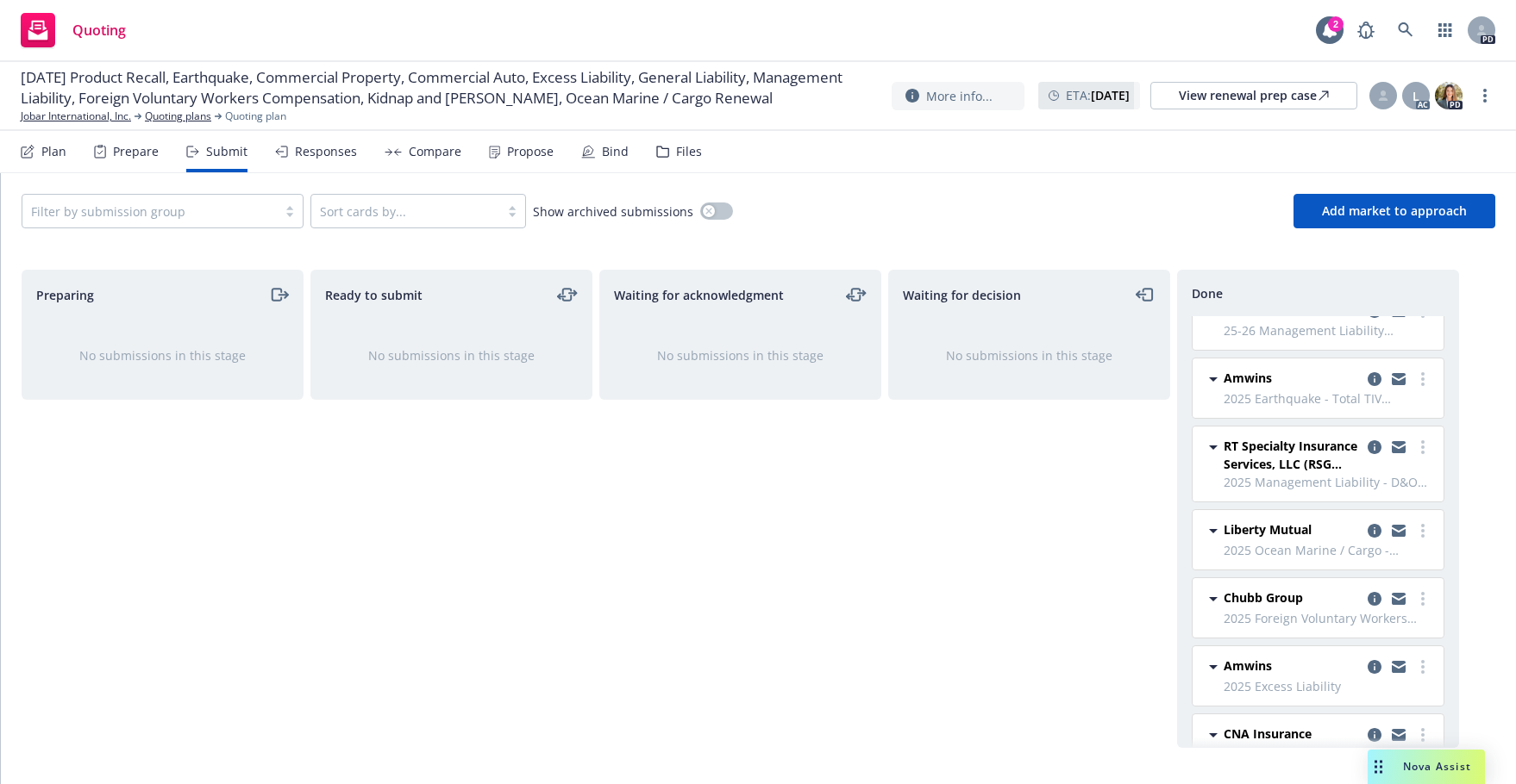
scroll to position [319, 0]
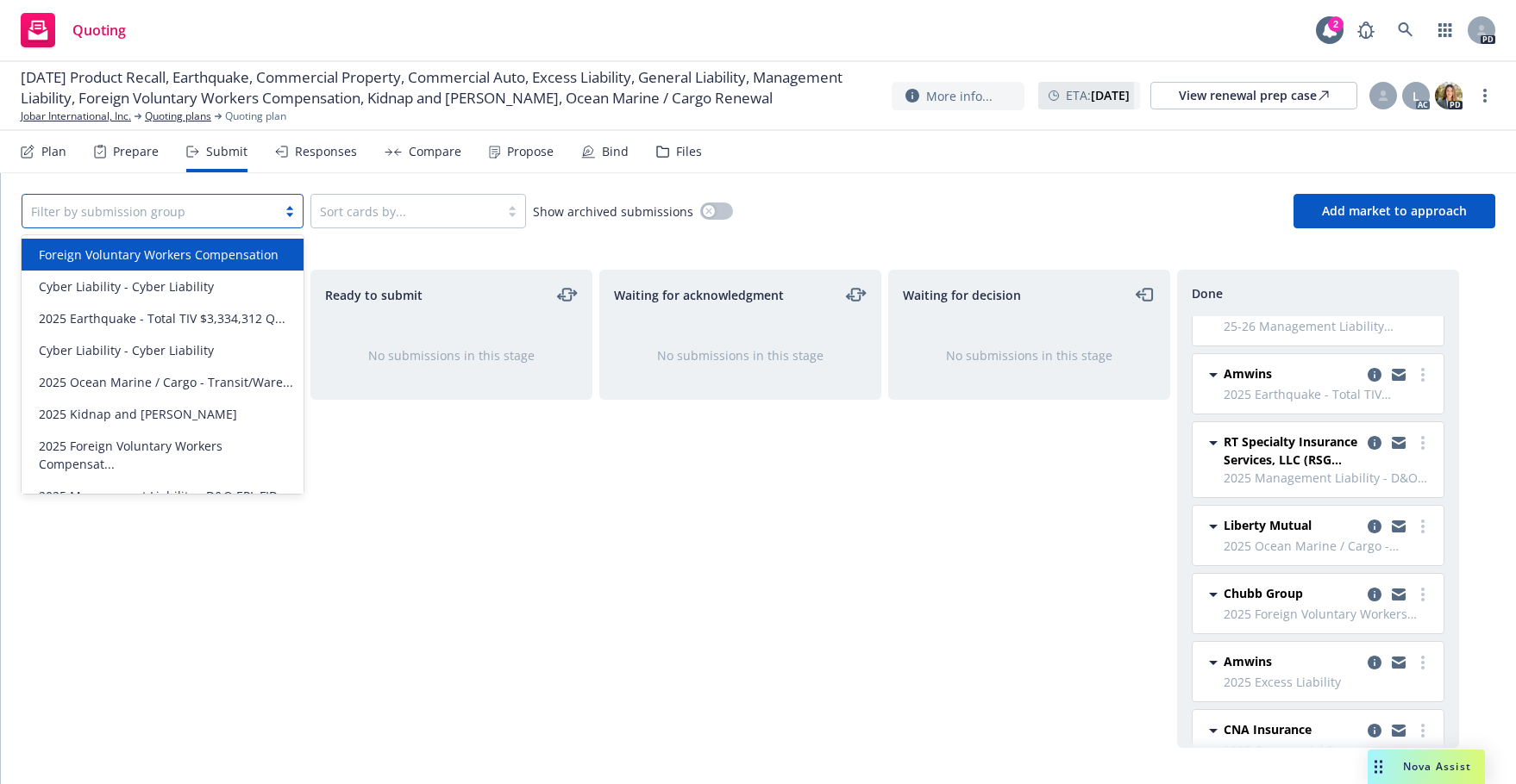
click at [290, 213] on div at bounding box center [290, 211] width 26 height 14
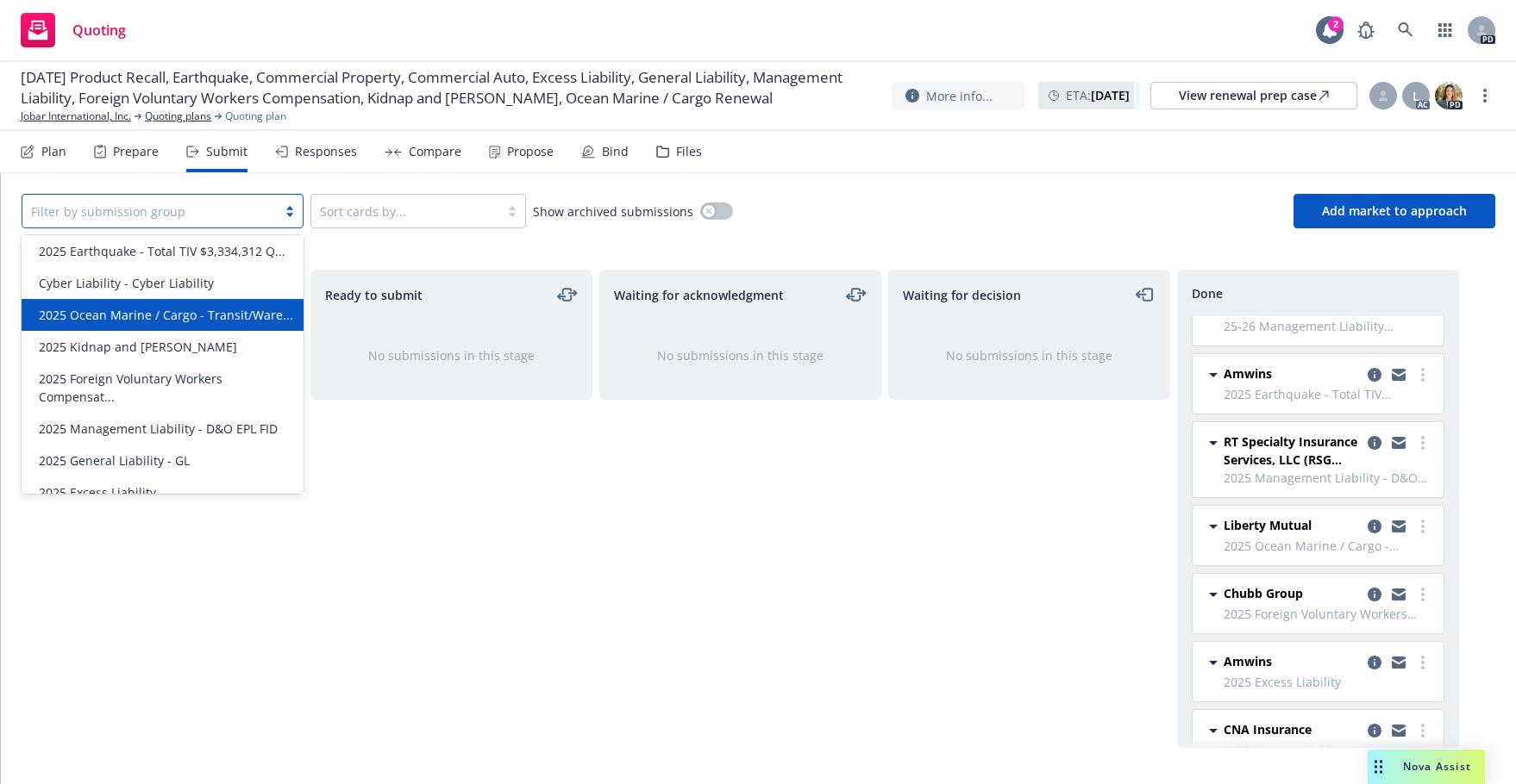
scroll to position [69, 0]
click at [66, 310] on span "2025 Ocean Marine / Cargo - Transit/Ware..." at bounding box center [166, 313] width 254 height 18
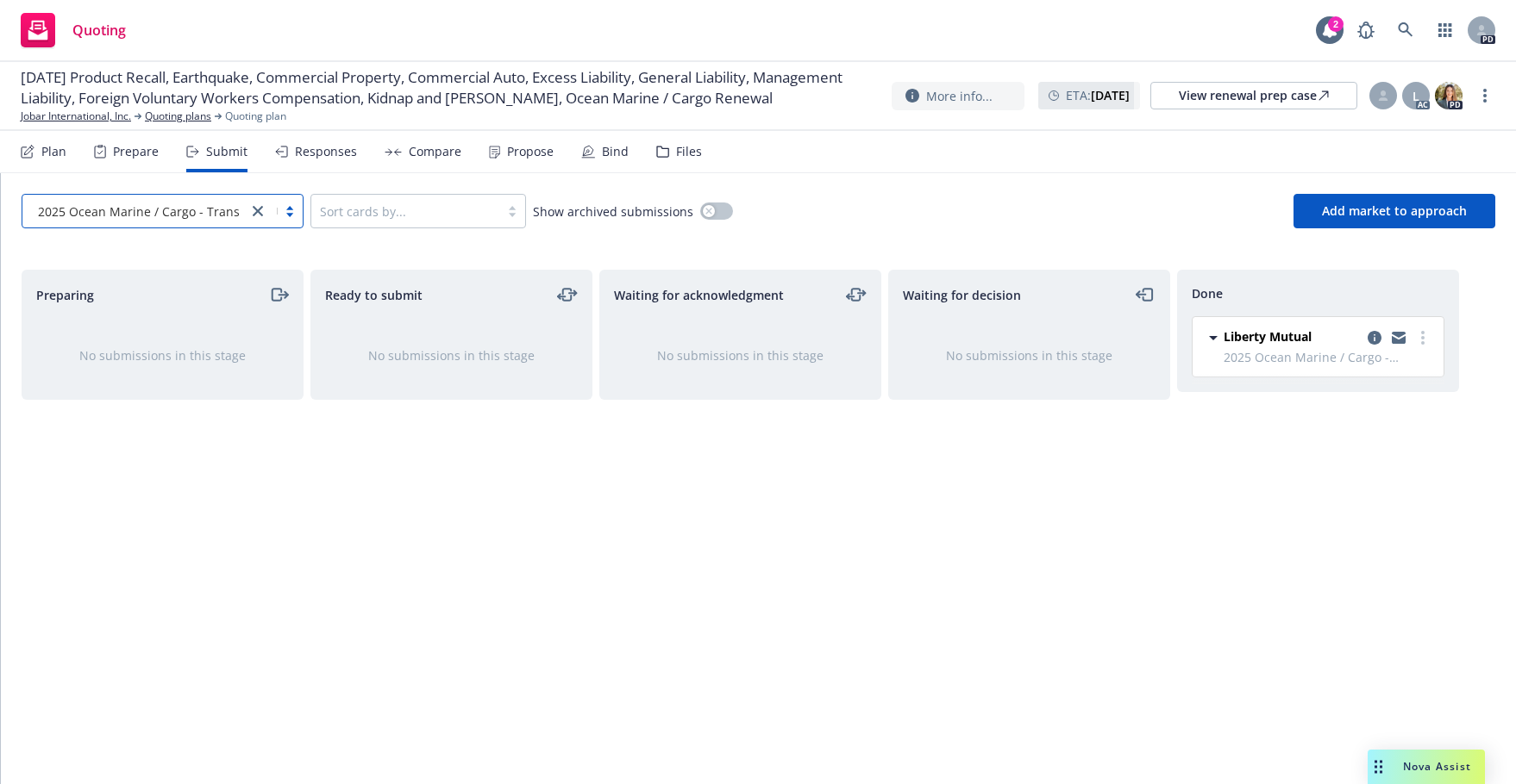
scroll to position [0, 0]
click at [1428, 339] on link "more" at bounding box center [1422, 337] width 20 height 20
click at [1157, 507] on div "Waiting for decision No submissions in this stage" at bounding box center [1028, 509] width 282 height 479
click at [752, 257] on div "Preparing No submissions in this stage Ready to submit No submissions in this s…" at bounding box center [758, 513] width 1515 height 528
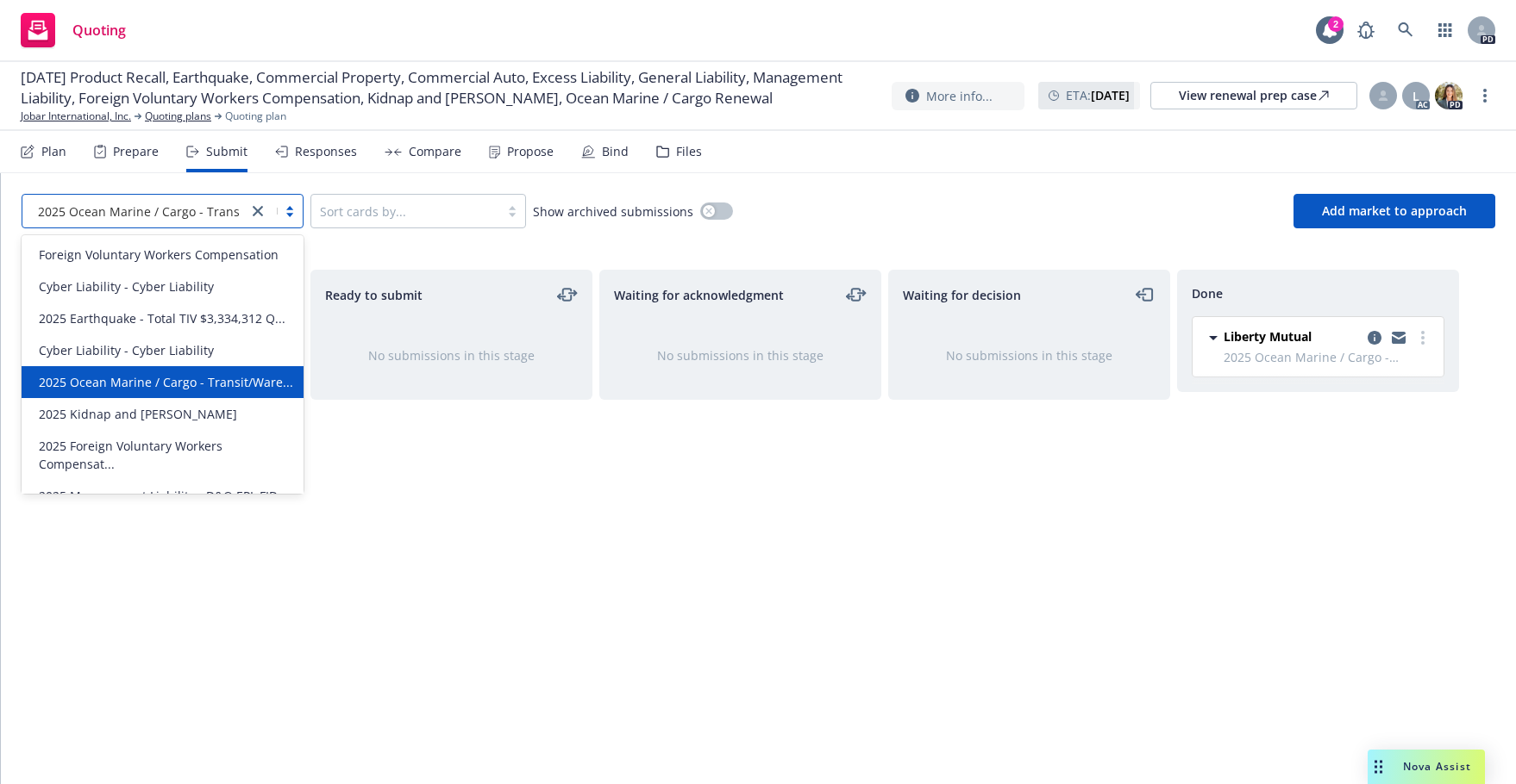
click at [287, 215] on div at bounding box center [274, 210] width 55 height 20
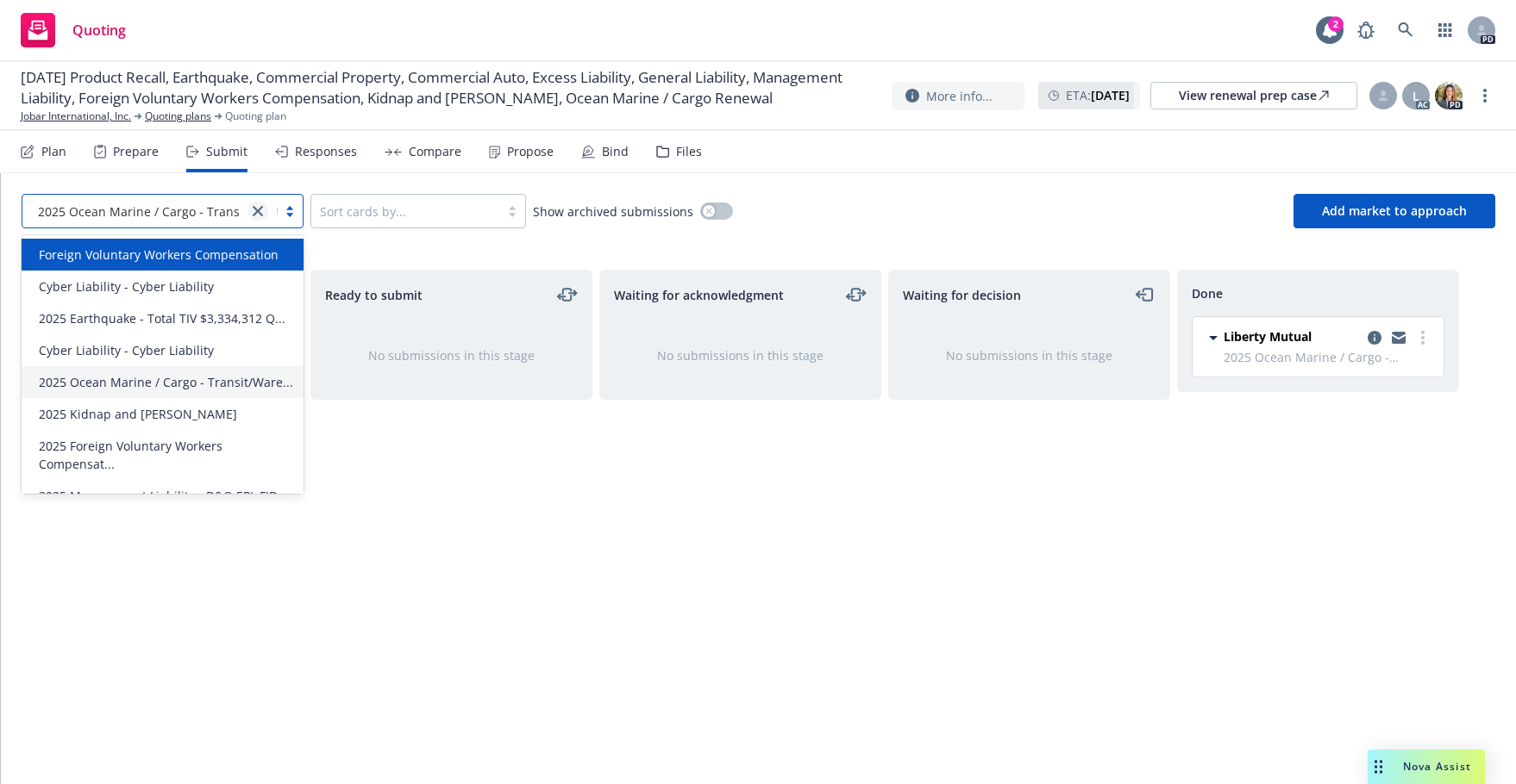
click at [261, 210] on icon "close" at bounding box center [258, 211] width 11 height 11
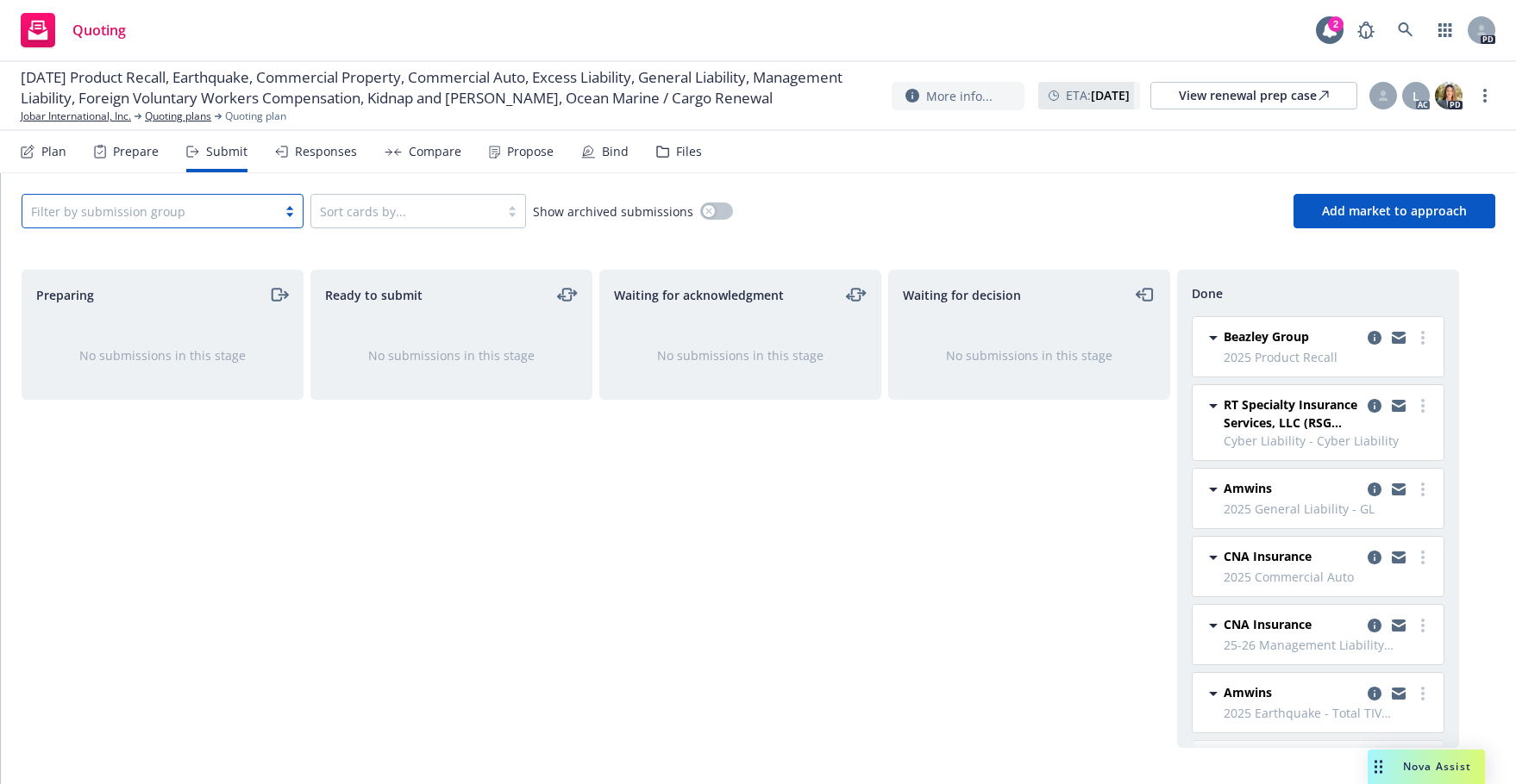
click at [263, 526] on div "Preparing No submissions in this stage" at bounding box center [162, 509] width 282 height 479
click at [594, 150] on div "Bind" at bounding box center [604, 151] width 47 height 42
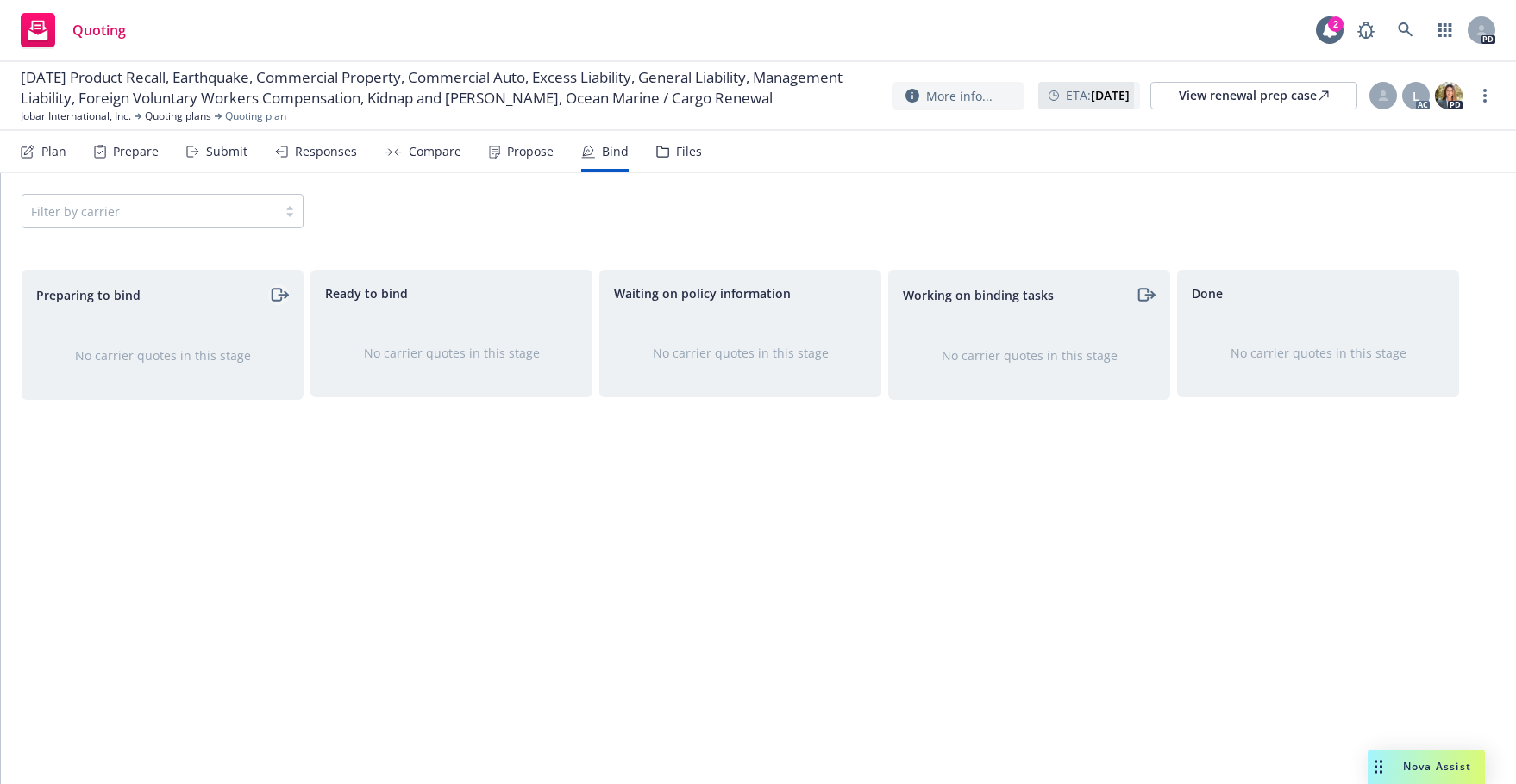
click at [270, 294] on icon "moveRight" at bounding box center [279, 295] width 19 height 20
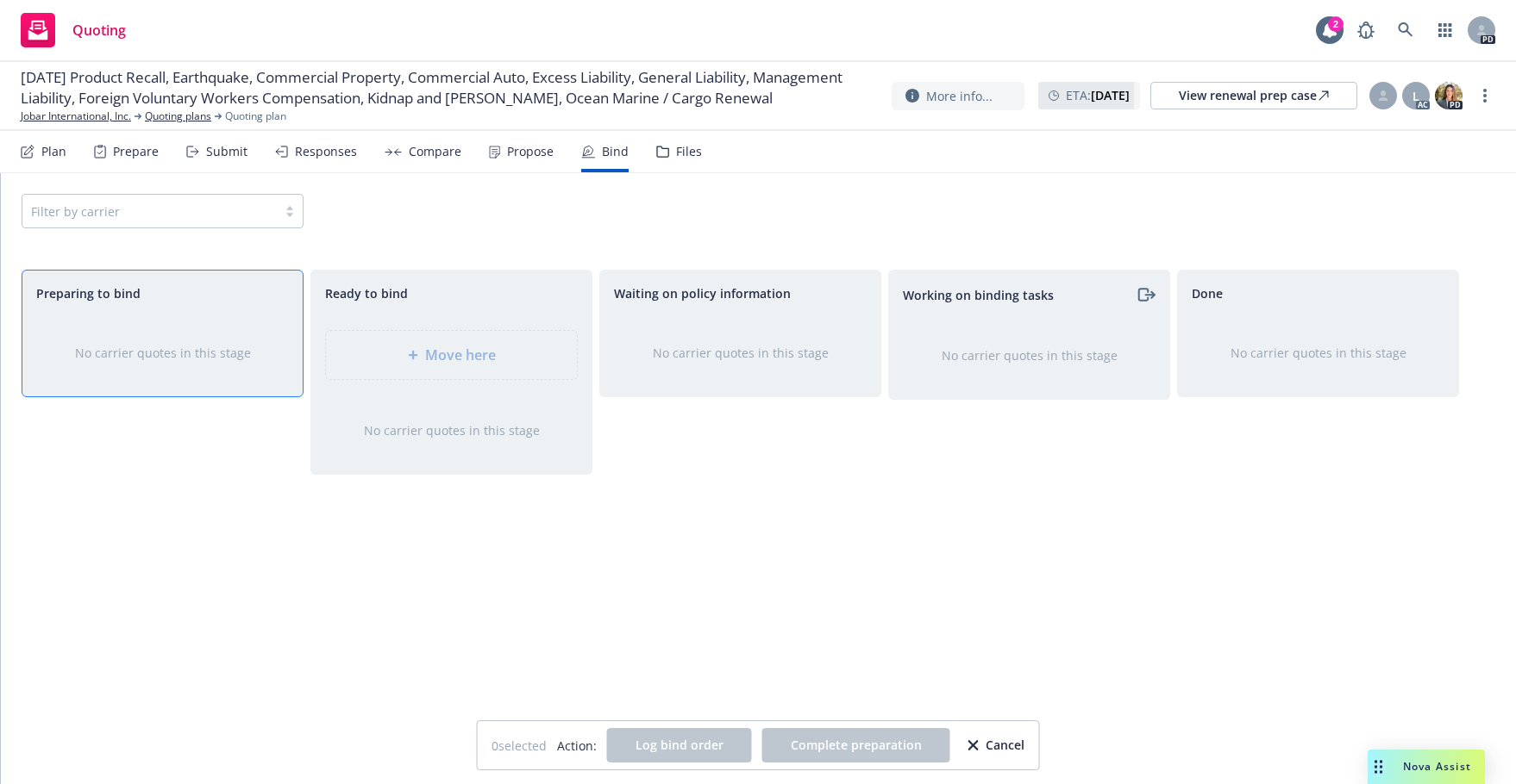
click at [344, 596] on div "Ready to bind Move here No carrier quotes in this stage" at bounding box center [451, 509] width 282 height 479
click at [856, 198] on div "Filter by carrier" at bounding box center [758, 211] width 1473 height 35
